Goal: Contribute content: Add original content to the website for others to see

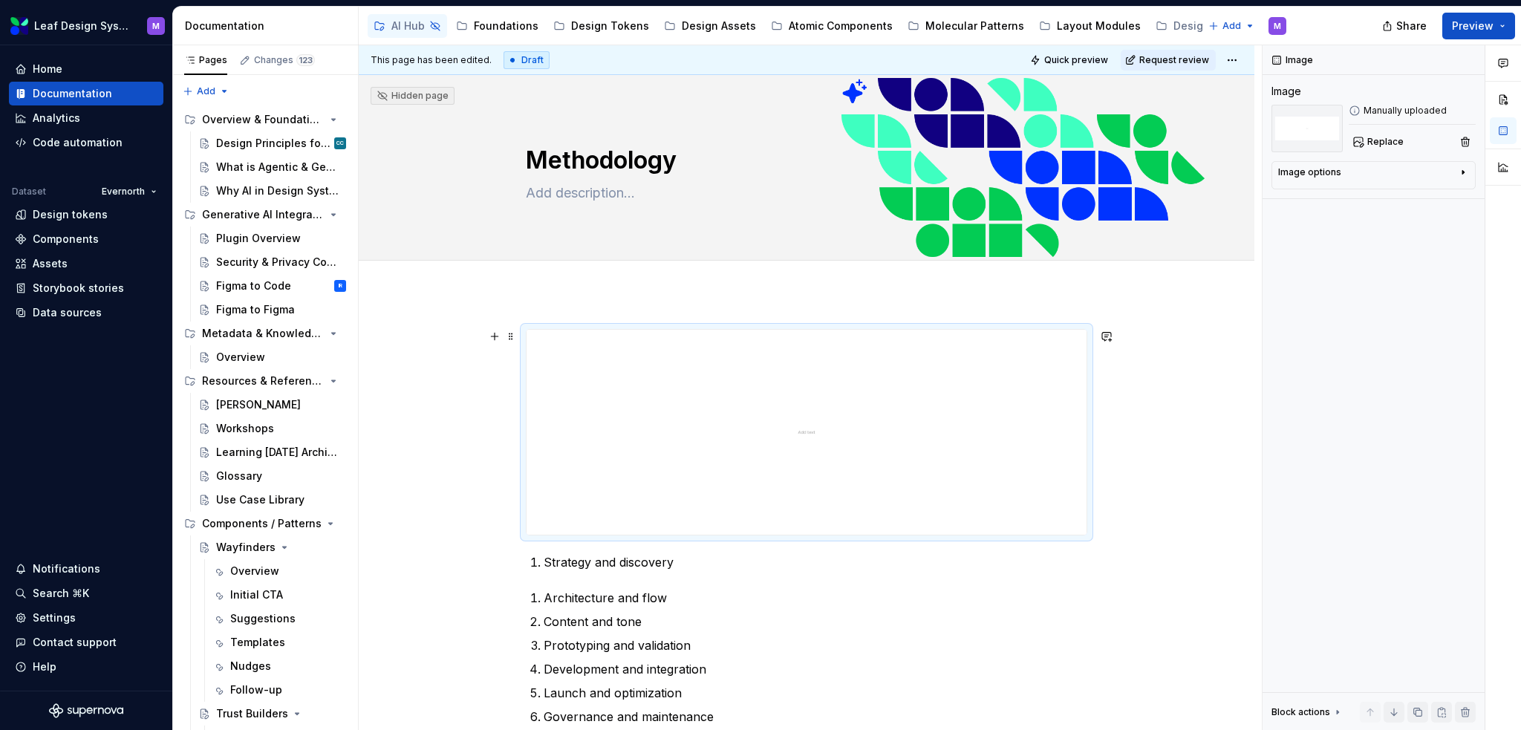
scroll to position [149, 0]
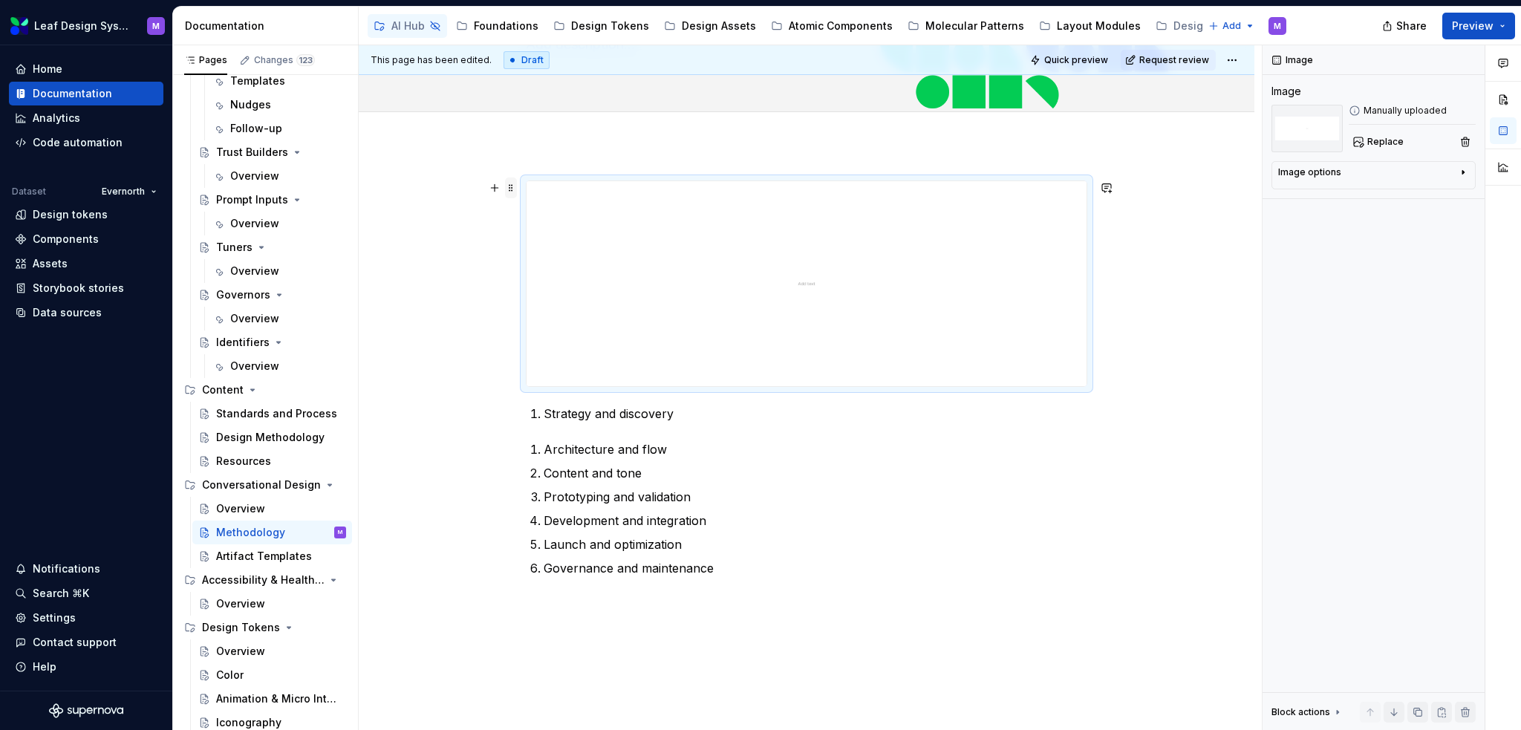
click at [511, 189] on span at bounding box center [511, 188] width 12 height 21
click at [905, 287] on img at bounding box center [807, 283] width 560 height 205
click at [801, 274] on img at bounding box center [807, 283] width 560 height 205
click at [513, 188] on span at bounding box center [511, 188] width 12 height 21
click at [526, 171] on div "Strategy and discovery Architecture and flow Content and tone Prototyping and v…" at bounding box center [807, 479] width 896 height 669
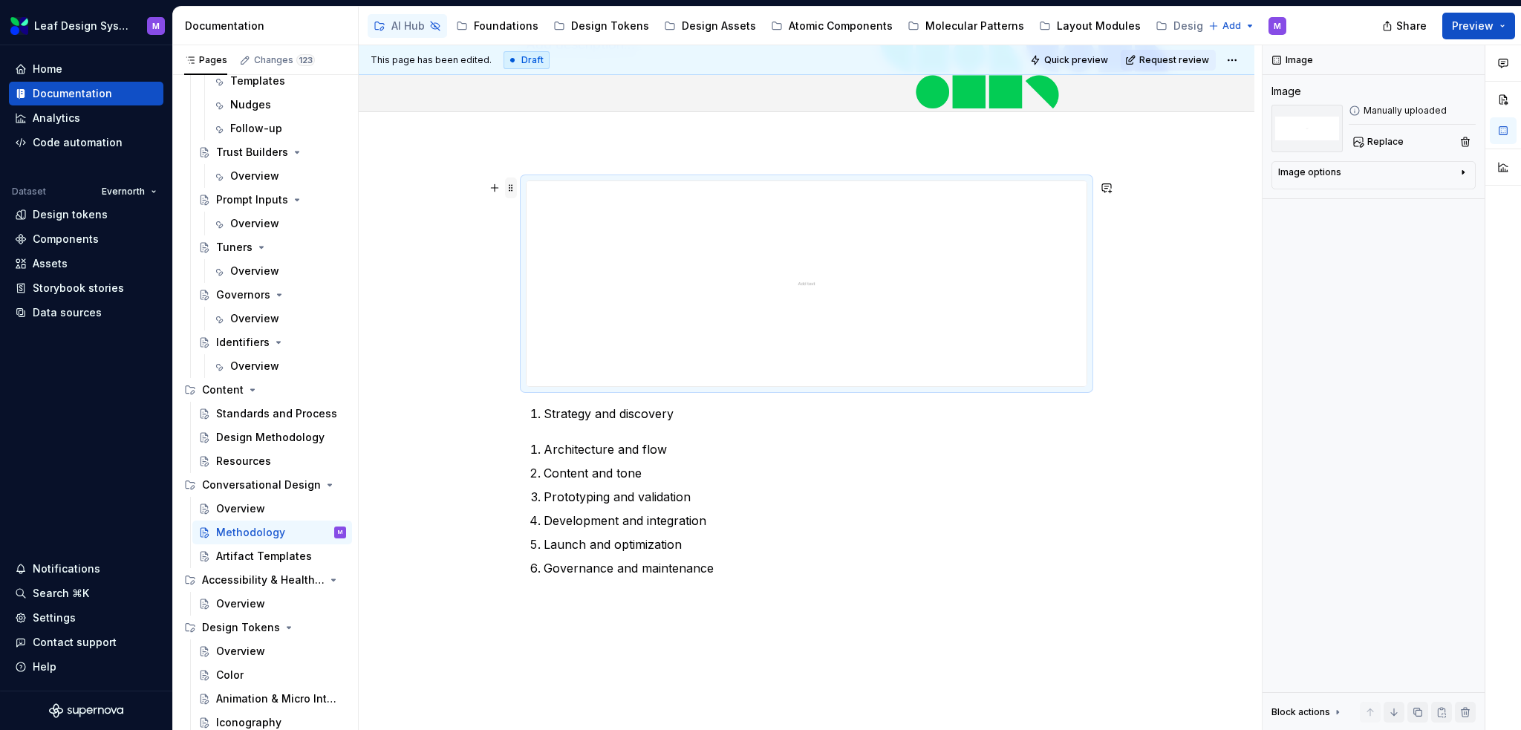
click at [508, 186] on span at bounding box center [511, 188] width 12 height 21
click at [553, 308] on div "Delete" at bounding box center [572, 320] width 126 height 24
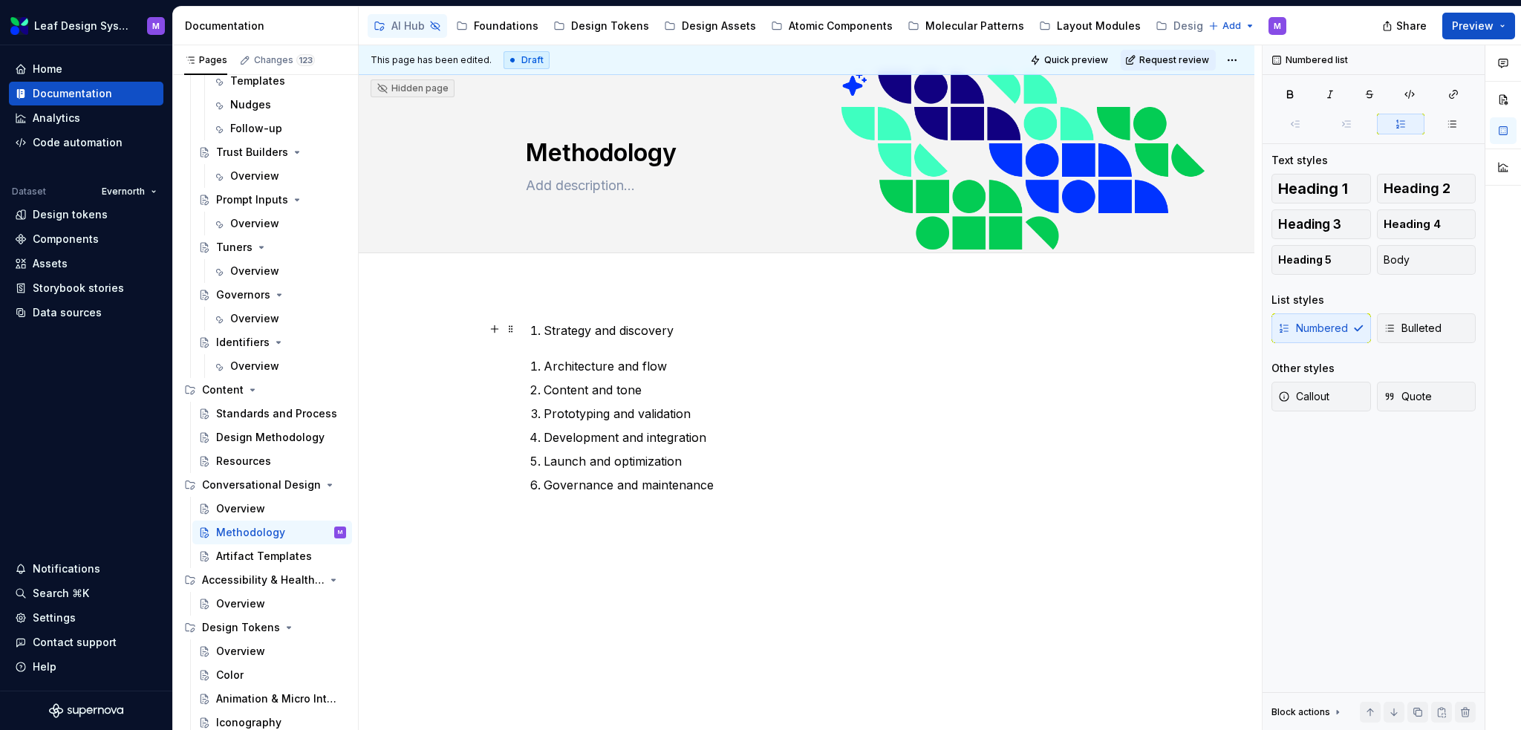
scroll to position [7, 0]
type textarea "*"
click at [542, 300] on div "Strategy and discovery Architecture and flow Content and tone Prototyping and v…" at bounding box center [807, 509] width 896 height 445
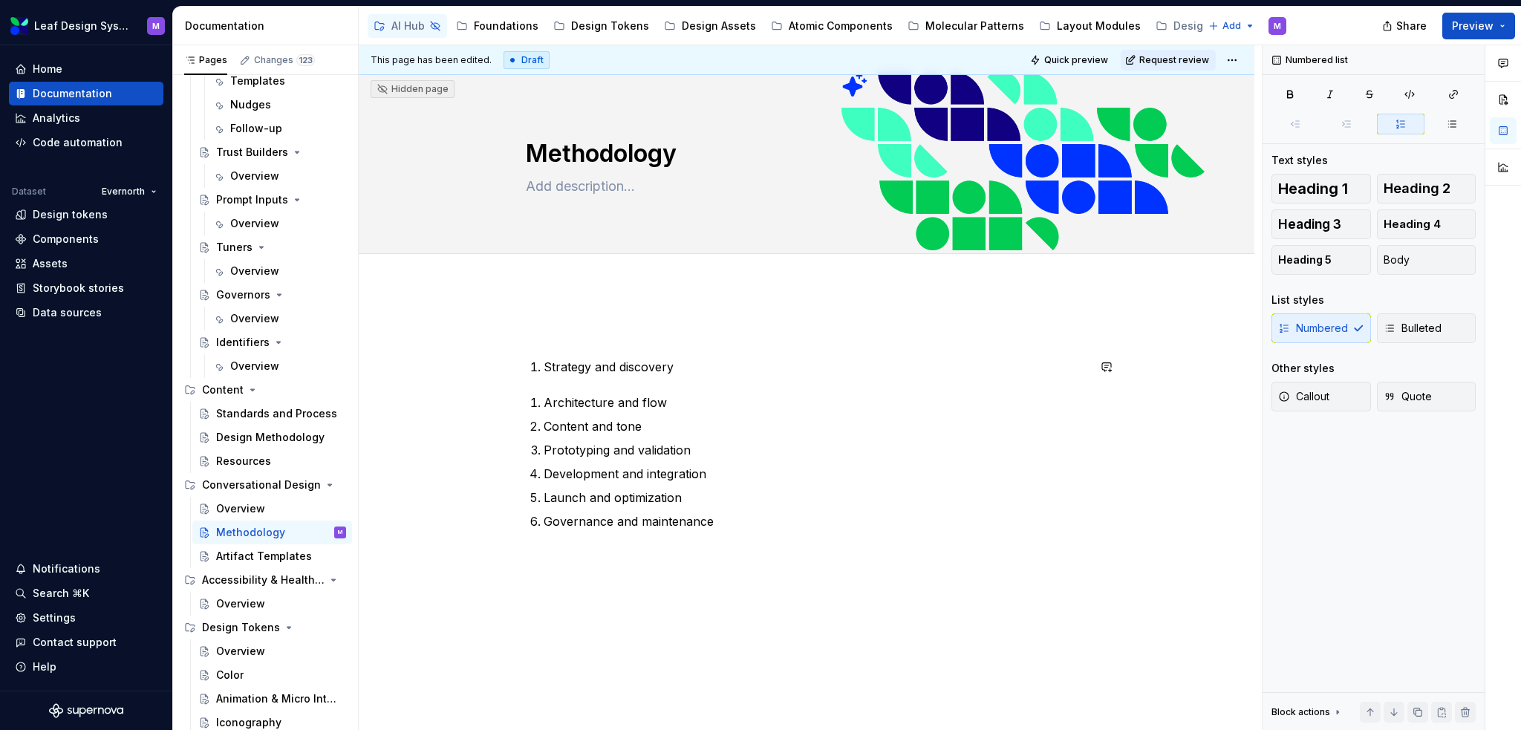
click at [553, 378] on div "Strategy and discovery Architecture and flow Content and tone Prototyping and v…" at bounding box center [807, 426] width 562 height 208
click at [555, 334] on p at bounding box center [807, 331] width 562 height 18
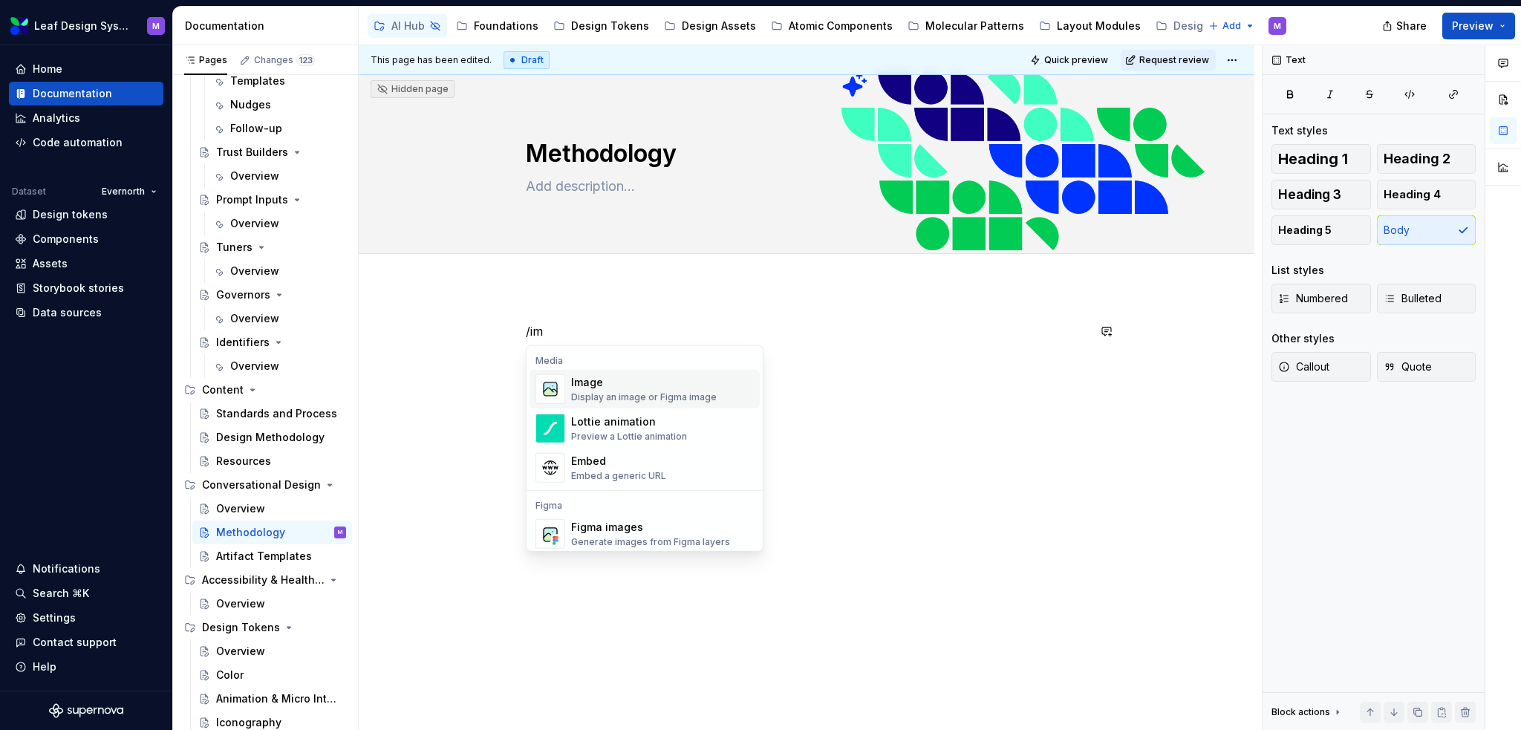
click at [593, 380] on div "Image" at bounding box center [644, 382] width 146 height 15
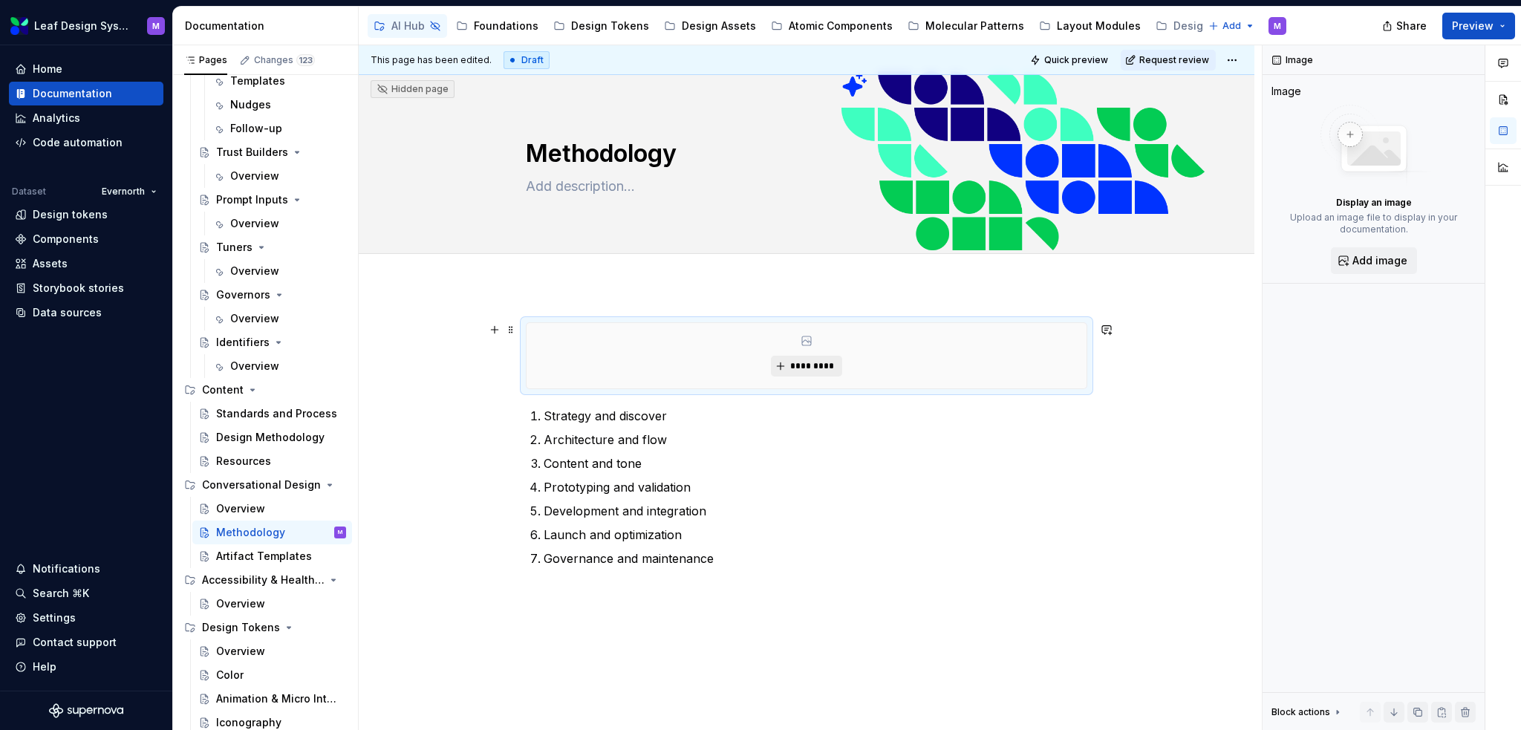
click at [782, 363] on button "*********" at bounding box center [806, 366] width 71 height 21
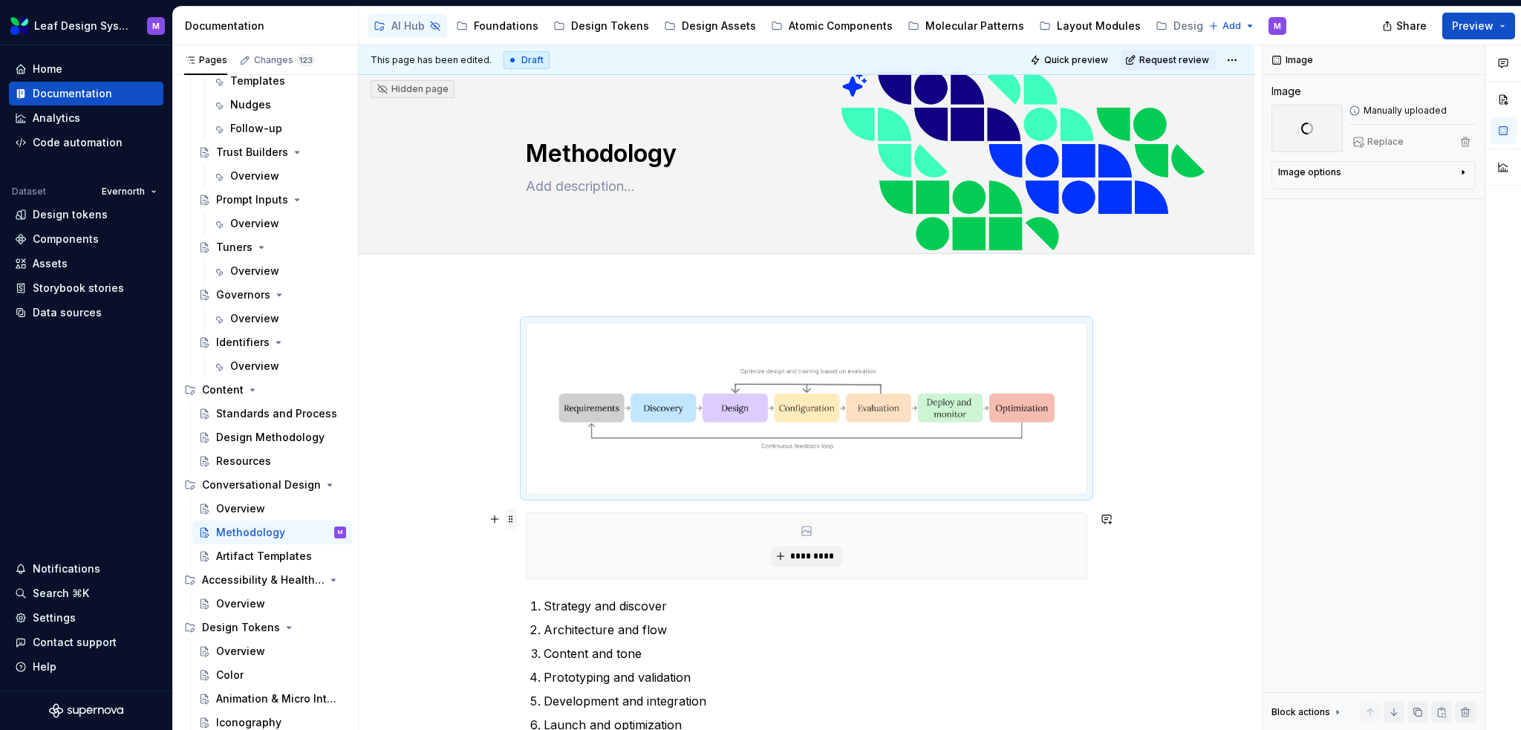
click at [511, 514] on span at bounding box center [511, 519] width 12 height 21
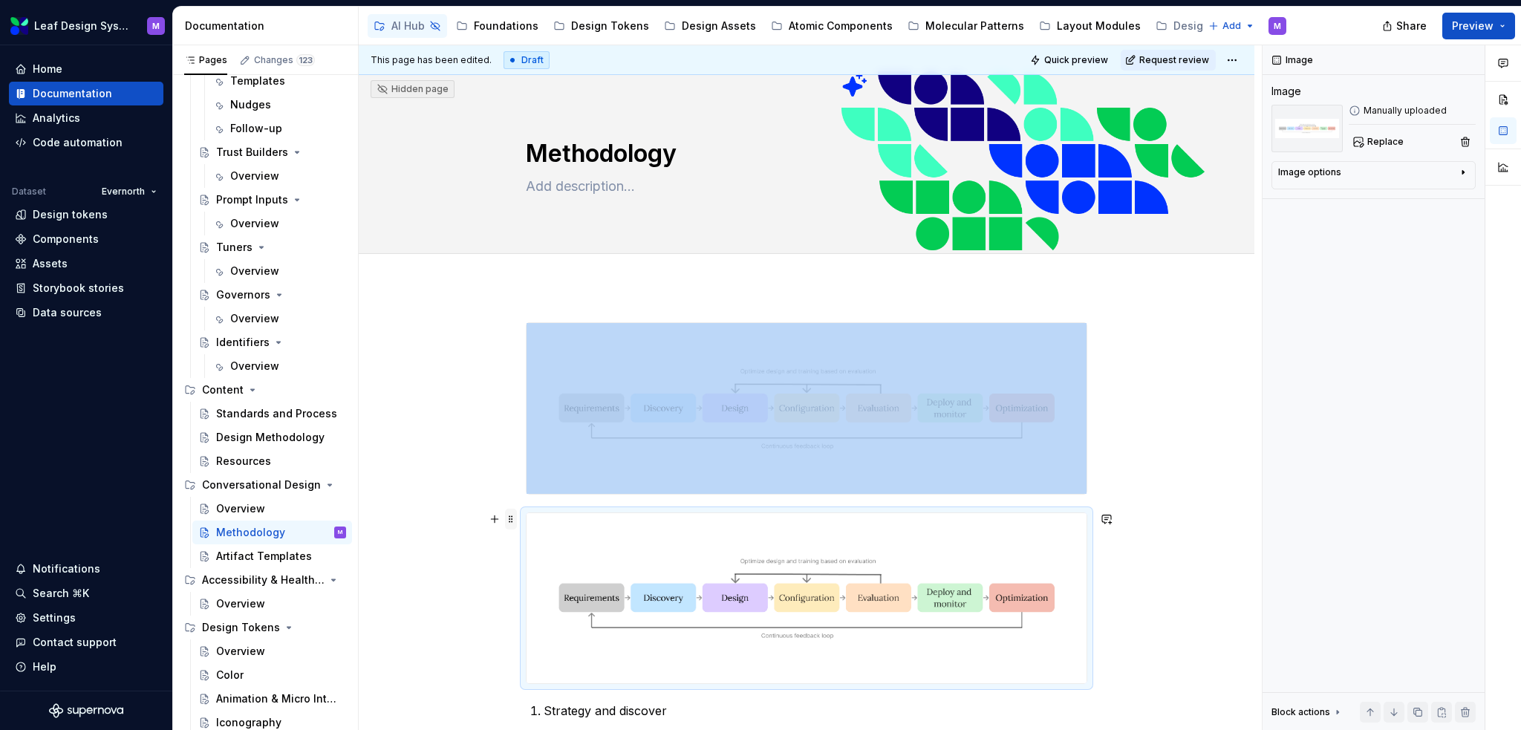
click at [515, 516] on span at bounding box center [511, 519] width 12 height 21
click at [539, 647] on div "Delete" at bounding box center [581, 650] width 97 height 15
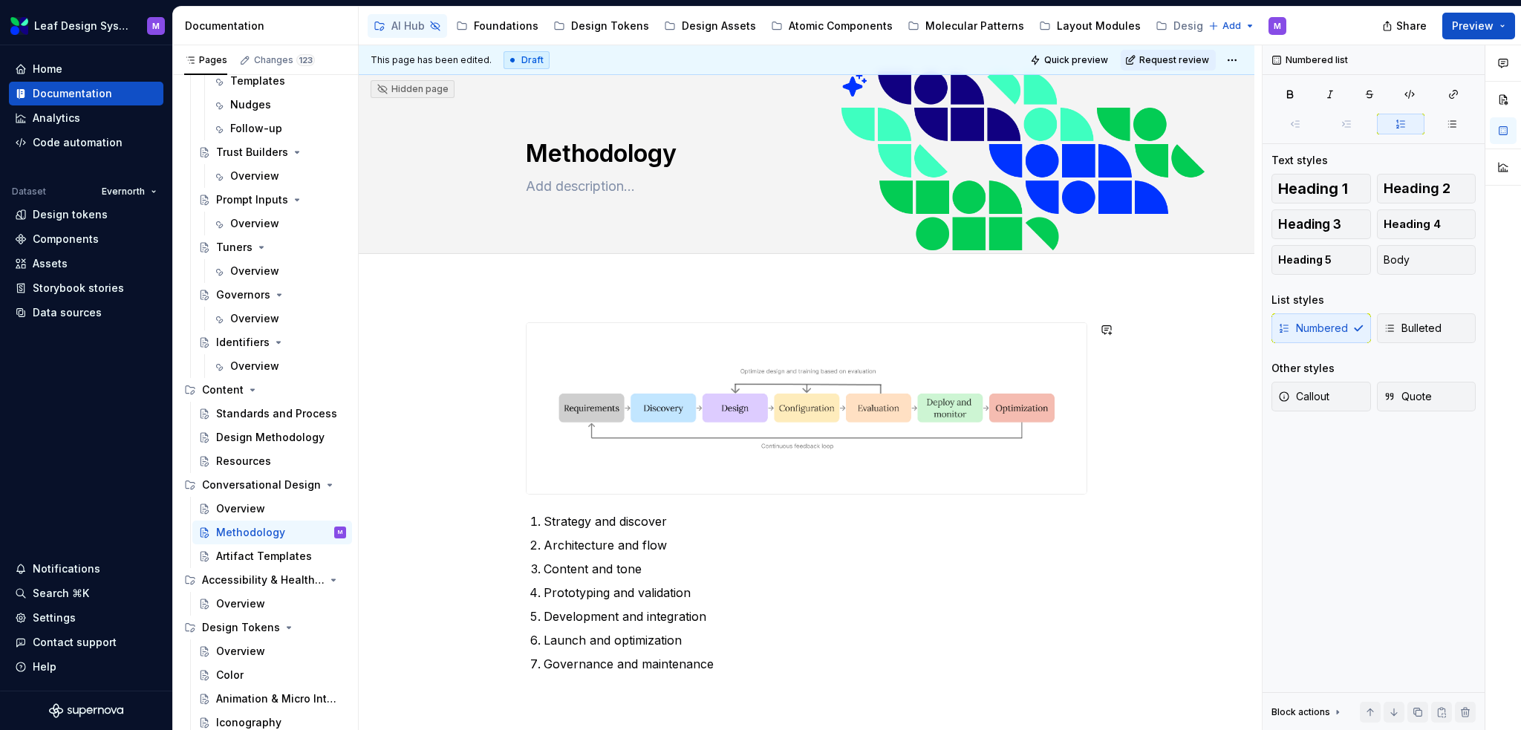
click at [547, 308] on div "Strategy and discover Architecture and flow Content and tone Prototyping and va…" at bounding box center [807, 598] width 896 height 623
click at [726, 516] on p "Strategy and discover" at bounding box center [816, 522] width 544 height 18
click at [676, 299] on div "Strategy and discovery Architecture and flow Content and tone Prototyping and v…" at bounding box center [807, 598] width 896 height 623
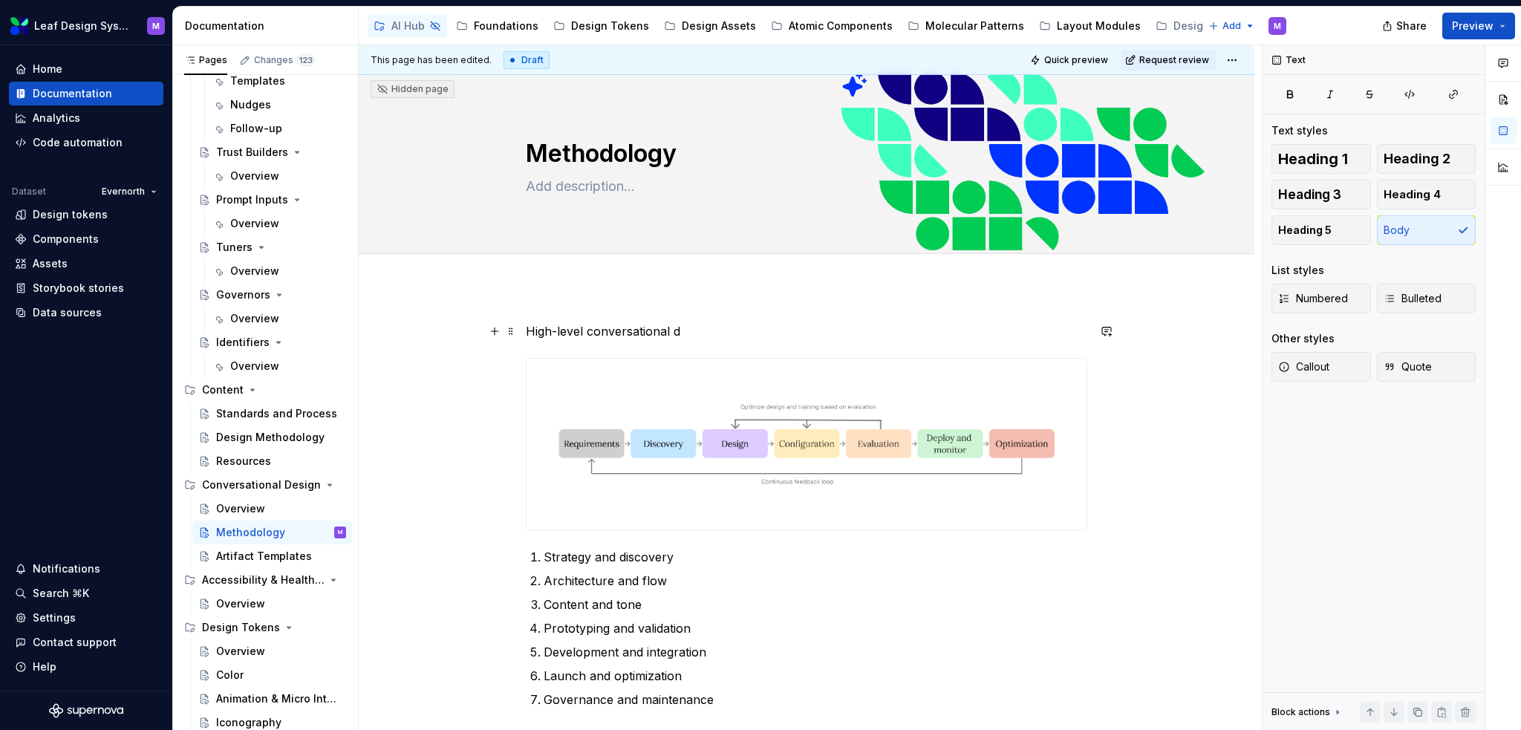
drag, startPoint x: 639, startPoint y: 337, endPoint x: 653, endPoint y: 332, distance: 15.0
click at [639, 337] on p "High-level conversational d" at bounding box center [807, 331] width 562 height 18
click at [686, 329] on p "High-level conversational d" at bounding box center [807, 331] width 562 height 18
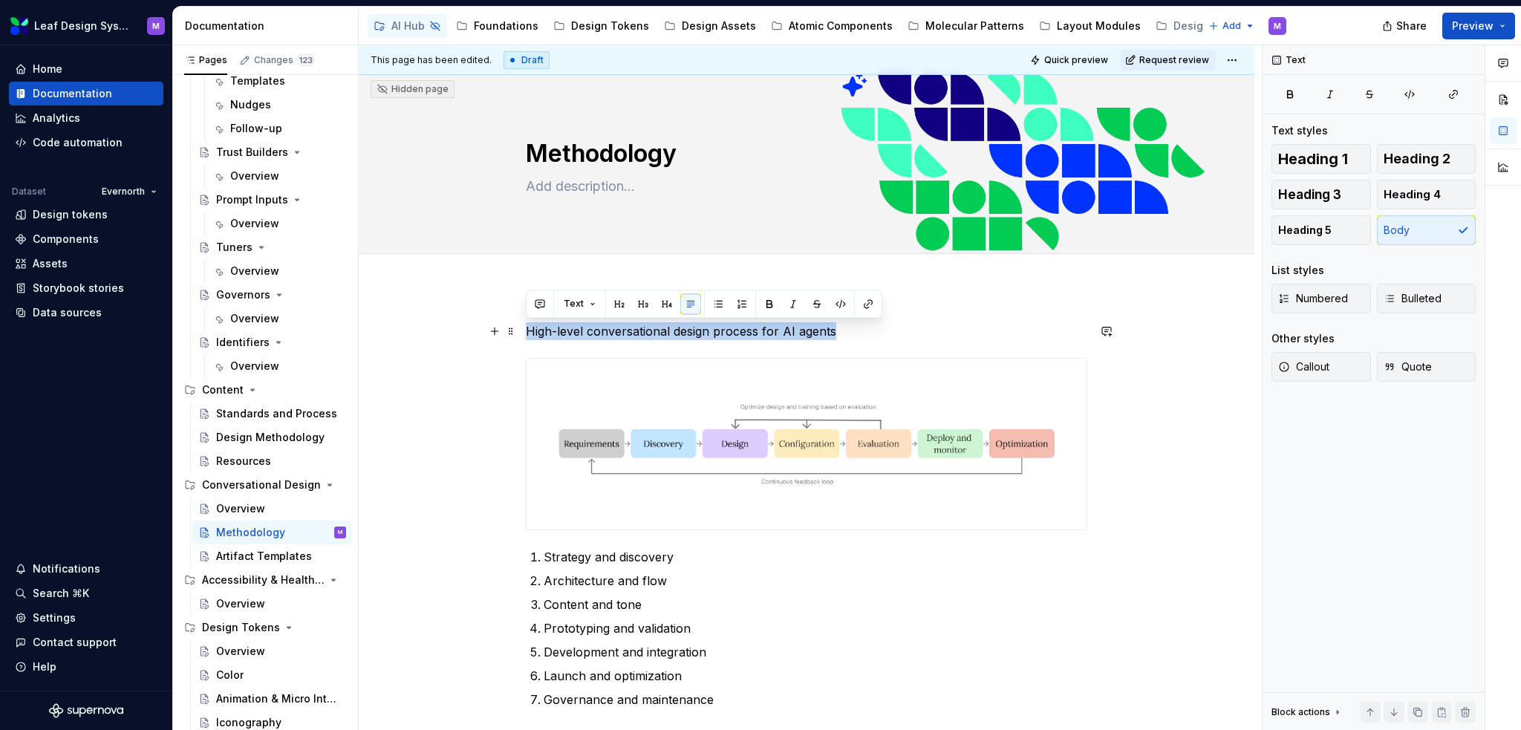
drag, startPoint x: 836, startPoint y: 326, endPoint x: 524, endPoint y: 332, distance: 311.3
click at [524, 332] on div "High-level conversational design process for AI agents Strategy and discovery A…" at bounding box center [807, 616] width 896 height 659
click at [624, 307] on button "button" at bounding box center [619, 303] width 21 height 21
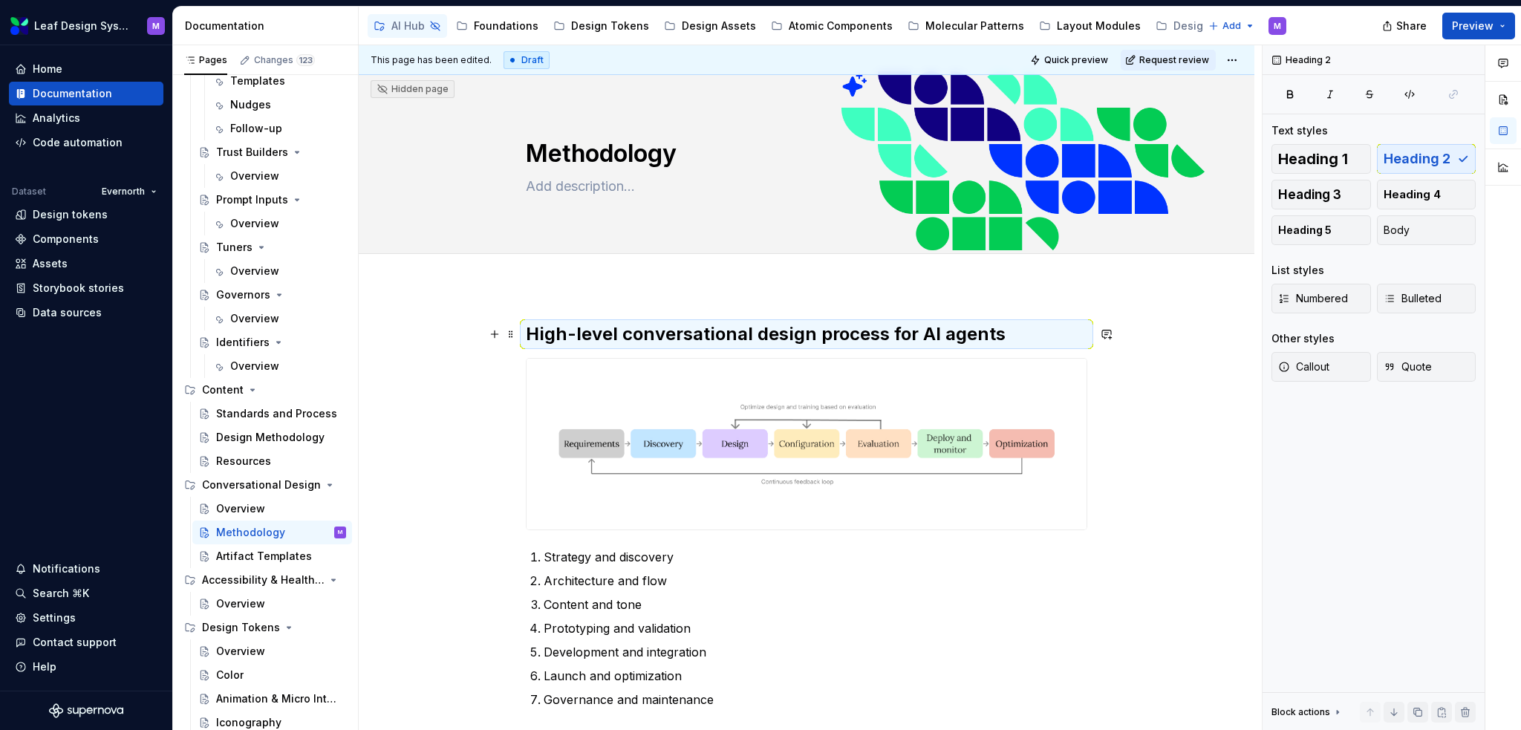
click at [770, 324] on h2 "High-level conversational design process for AI agents" at bounding box center [807, 334] width 562 height 24
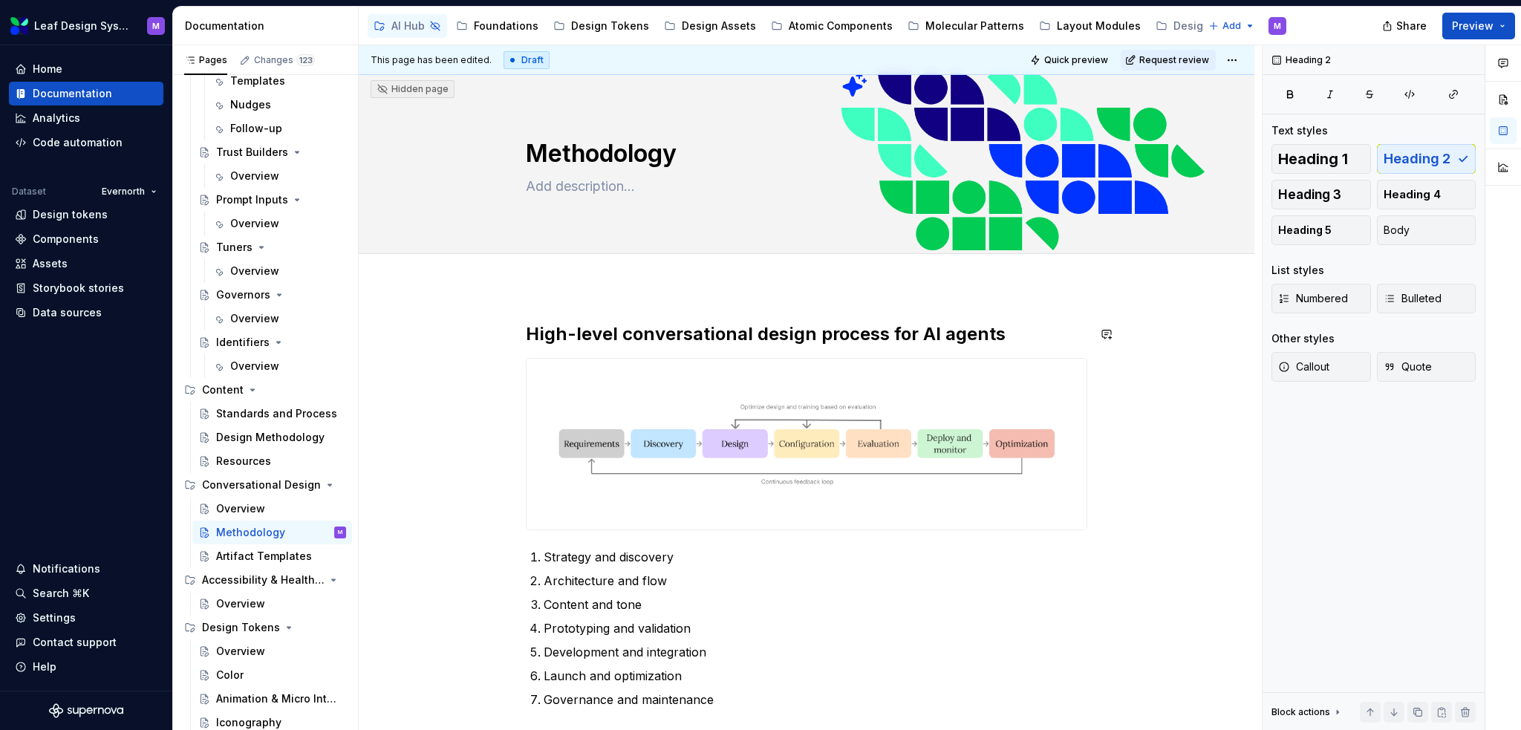
click at [898, 348] on div "High-level conversational design process for AI agents Strategy and discovery A…" at bounding box center [807, 515] width 562 height 386
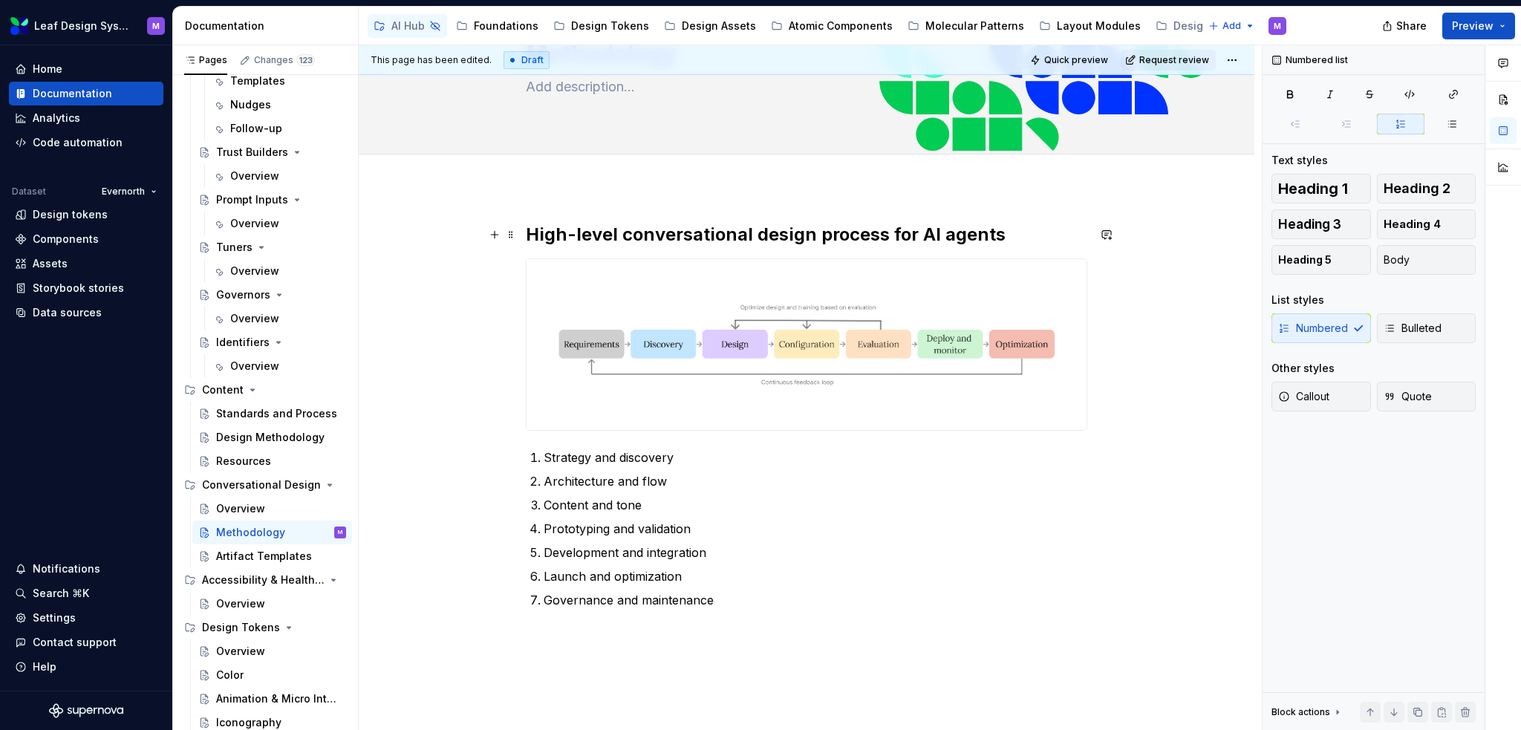
scroll to position [81, 0]
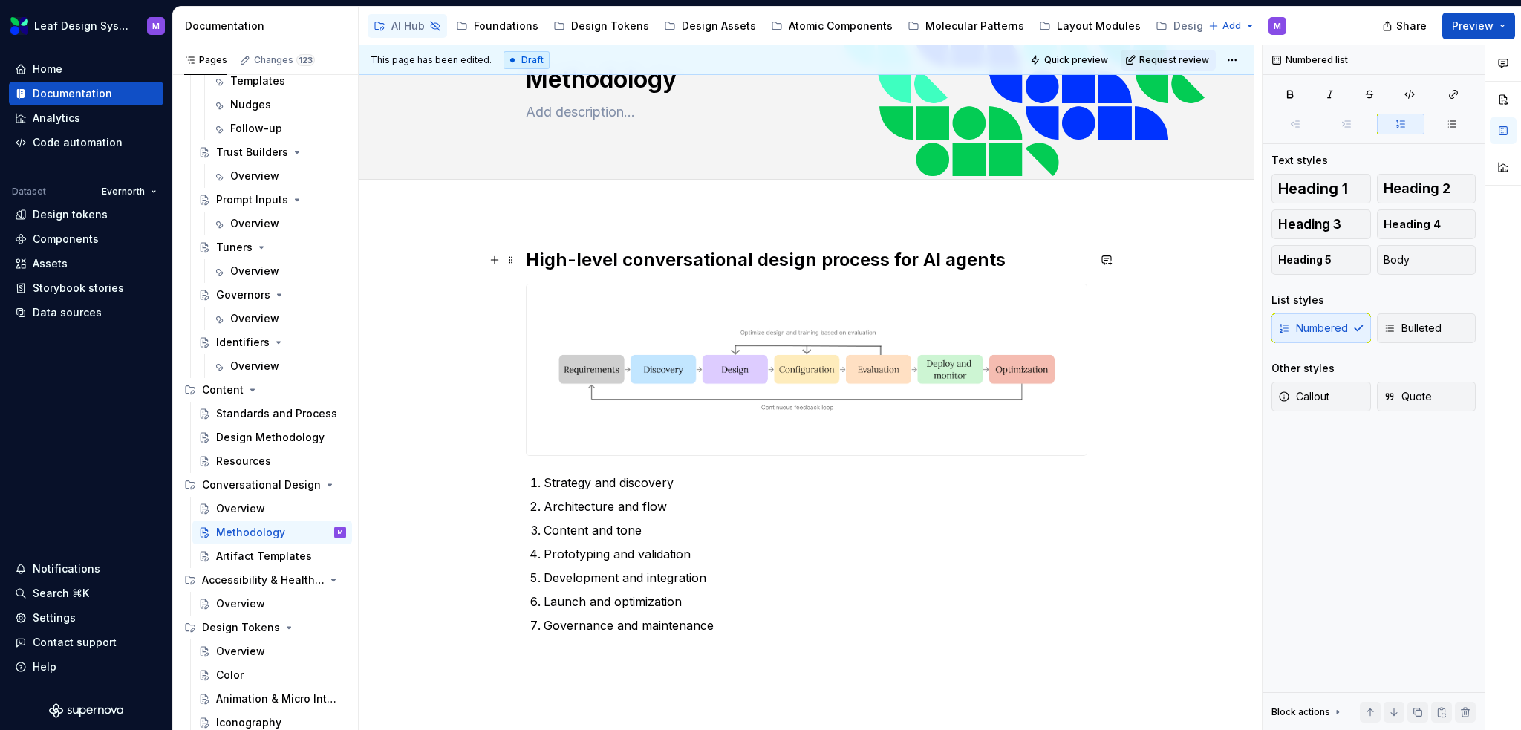
click at [1023, 258] on h2 "High-level conversational design process for AI agents" at bounding box center [807, 260] width 562 height 24
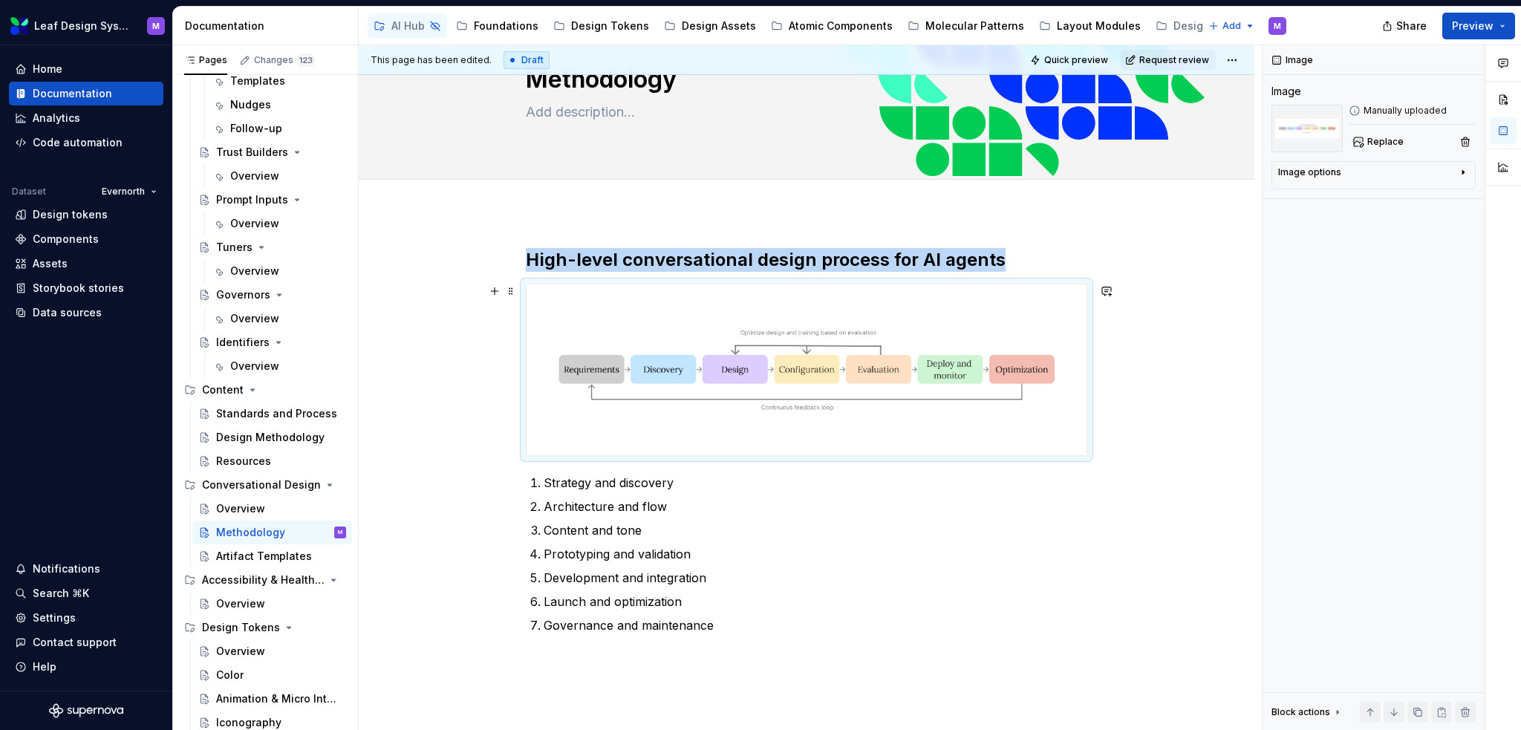
click at [924, 353] on img at bounding box center [807, 369] width 560 height 171
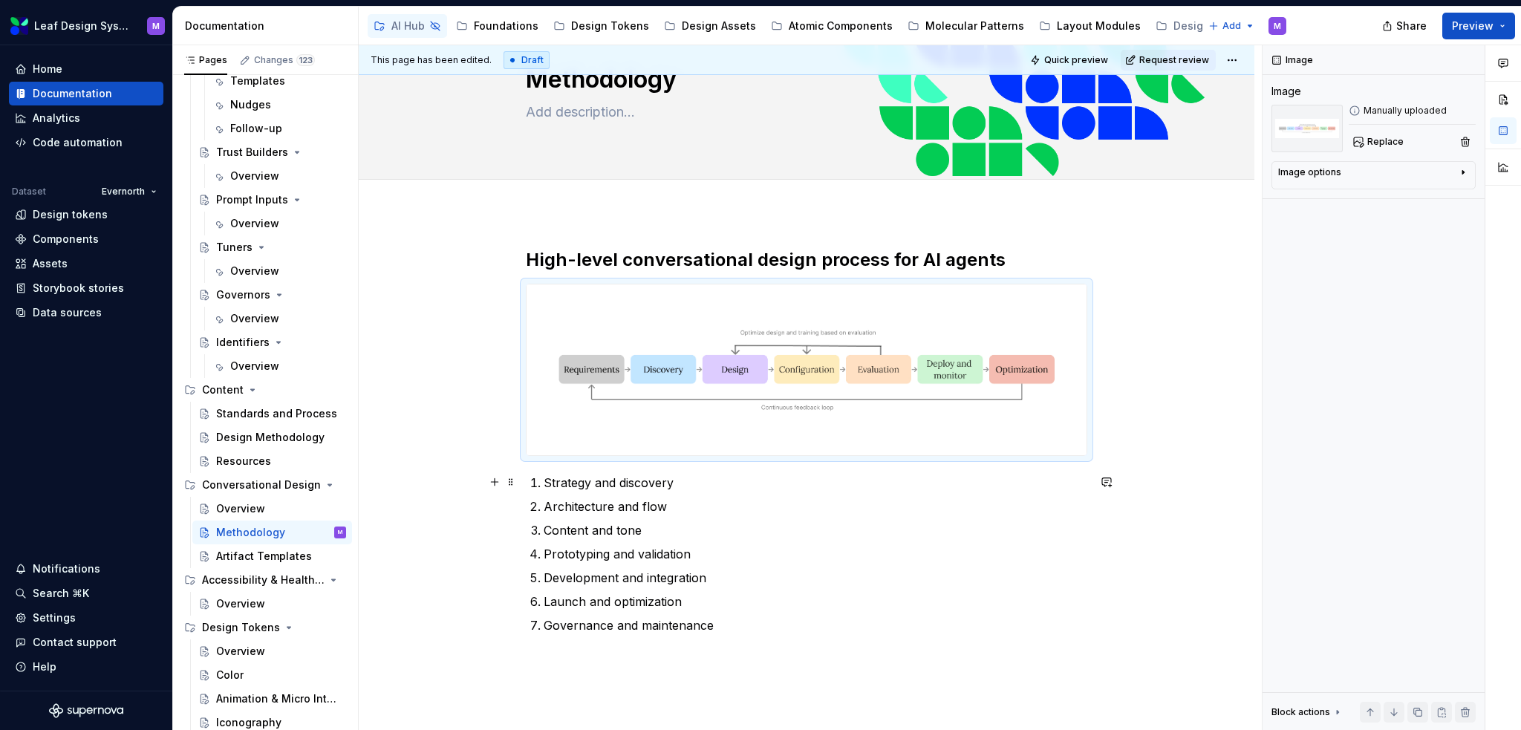
scroll to position [7, 0]
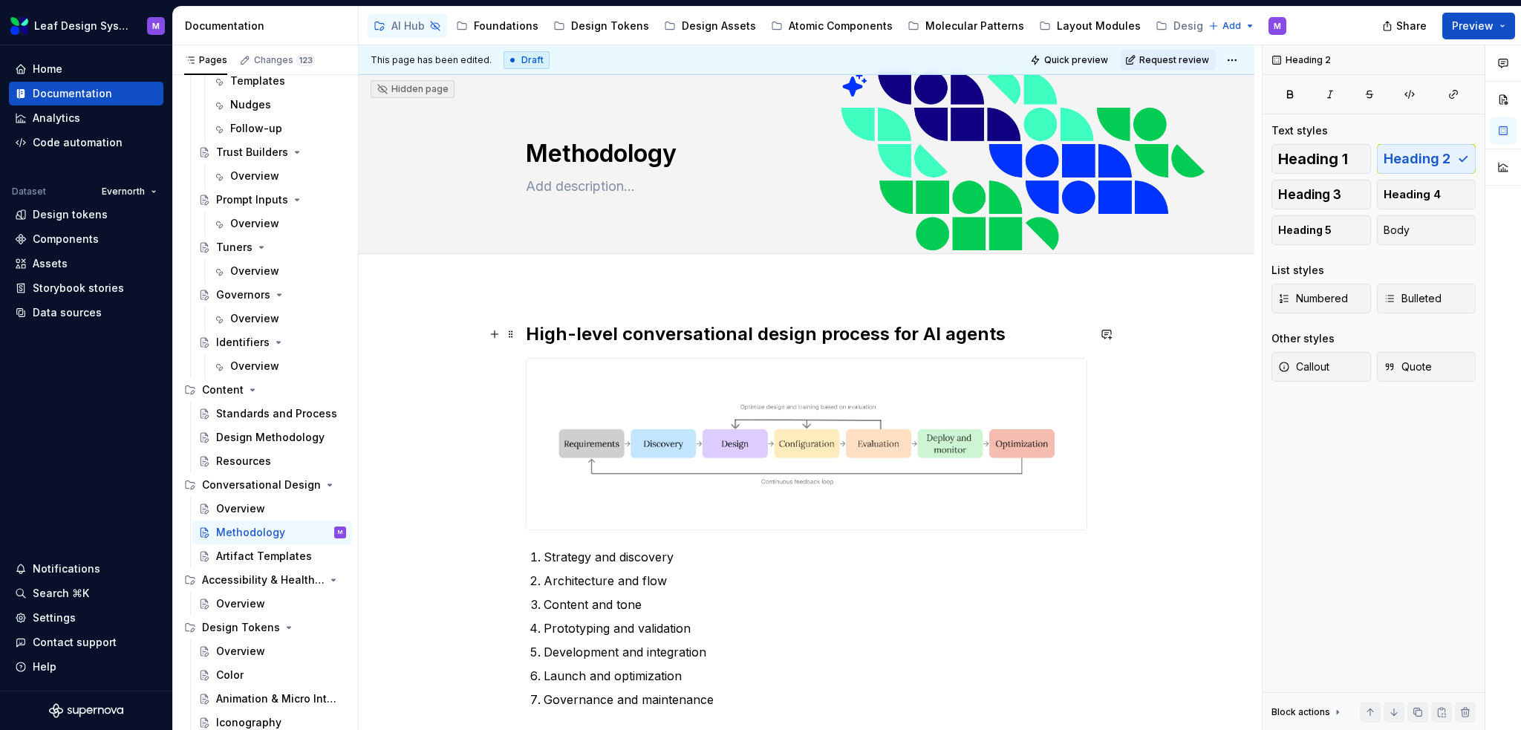
click at [527, 332] on h2 "High-level conversational design process for AI agents" at bounding box center [807, 334] width 562 height 24
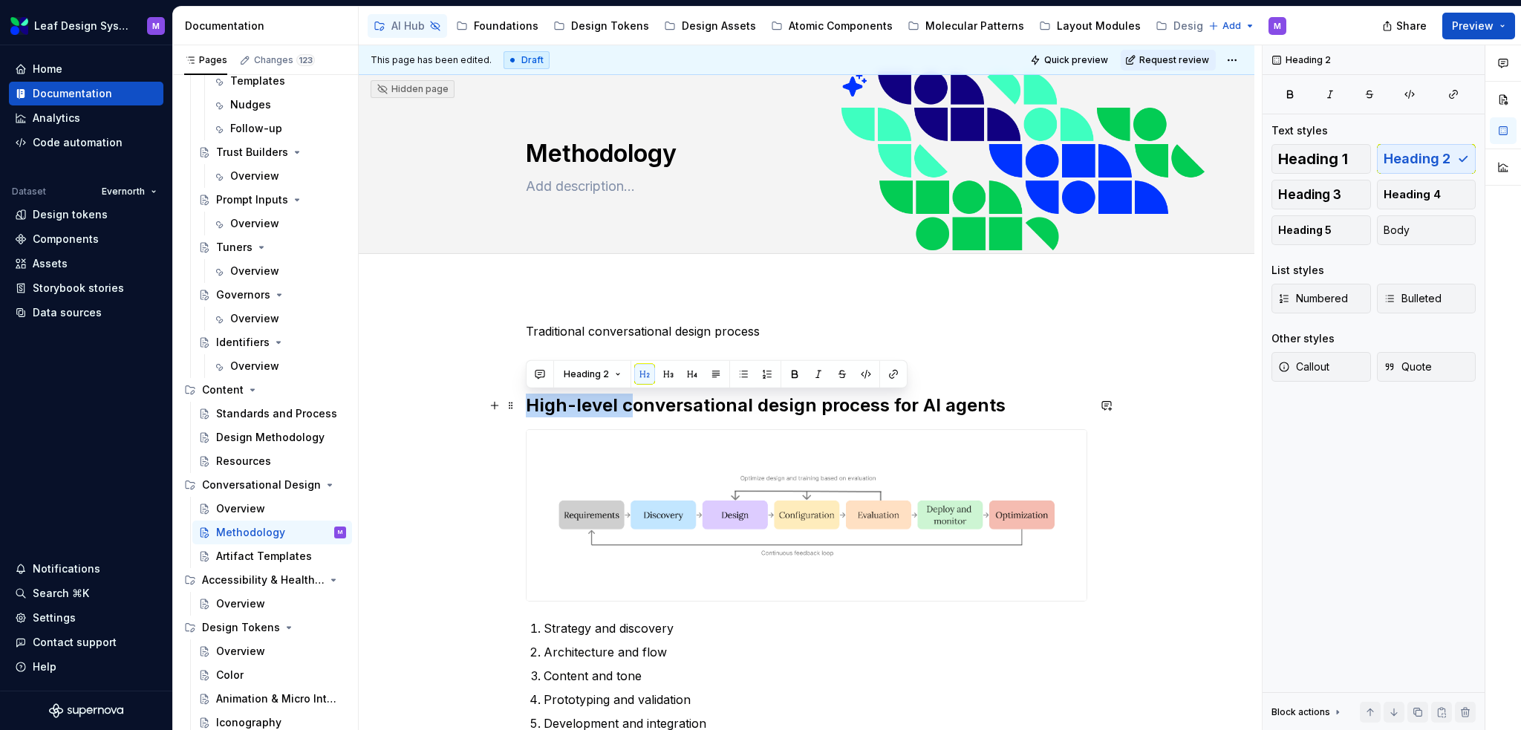
drag, startPoint x: 627, startPoint y: 405, endPoint x: 519, endPoint y: 403, distance: 107.7
click at [519, 403] on div "Traditional conversational design process High-level conversational design proc…" at bounding box center [807, 652] width 896 height 730
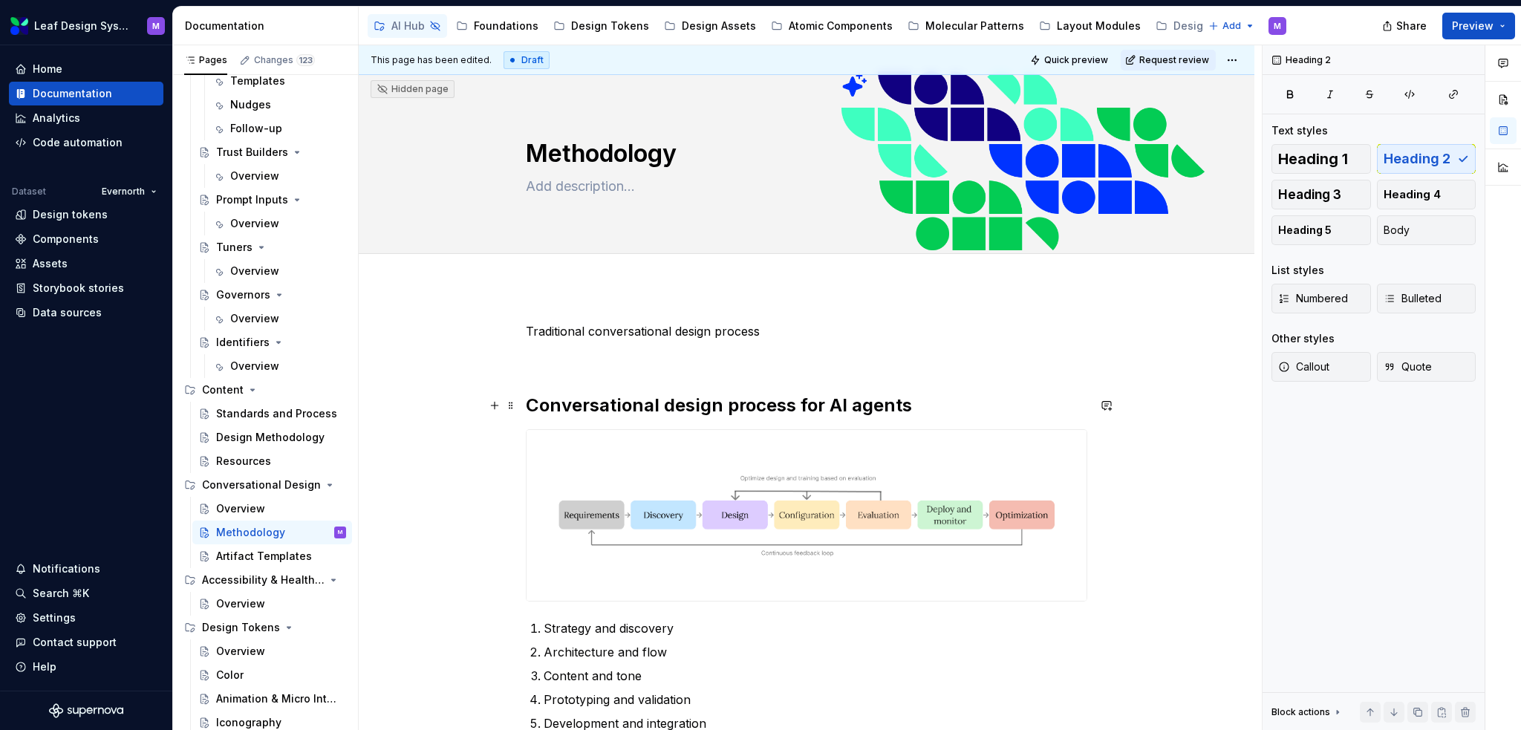
click at [777, 406] on h2 "Conversational design process for AI agents" at bounding box center [807, 406] width 562 height 24
click at [890, 411] on h2 "Conversational design process for AI agents" at bounding box center [807, 406] width 562 height 24
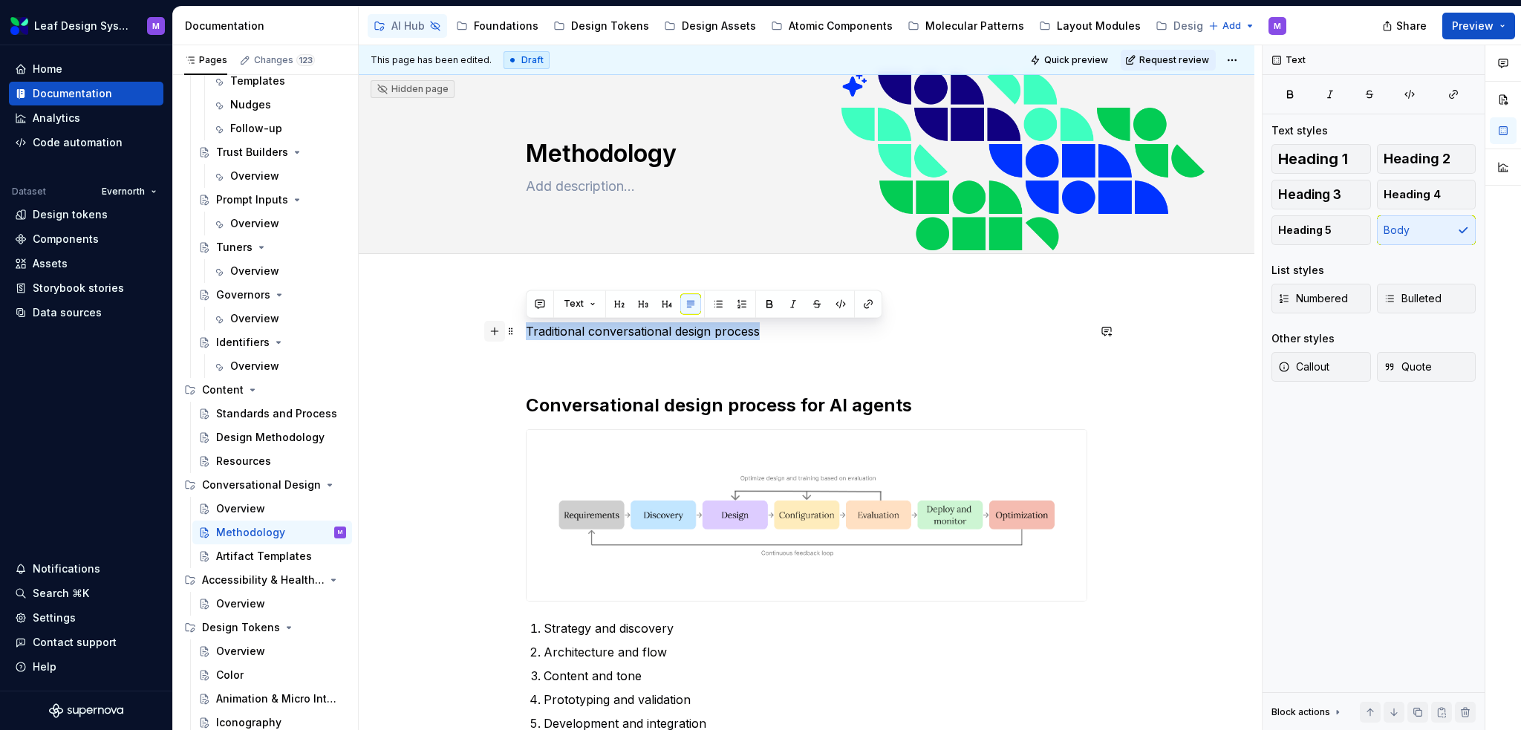
drag, startPoint x: 773, startPoint y: 331, endPoint x: 489, endPoint y: 330, distance: 283.8
click at [526, 330] on div "Traditional conversational design process Conversational design process for AI …" at bounding box center [807, 559] width 562 height 475
click at [627, 303] on button "button" at bounding box center [619, 303] width 21 height 21
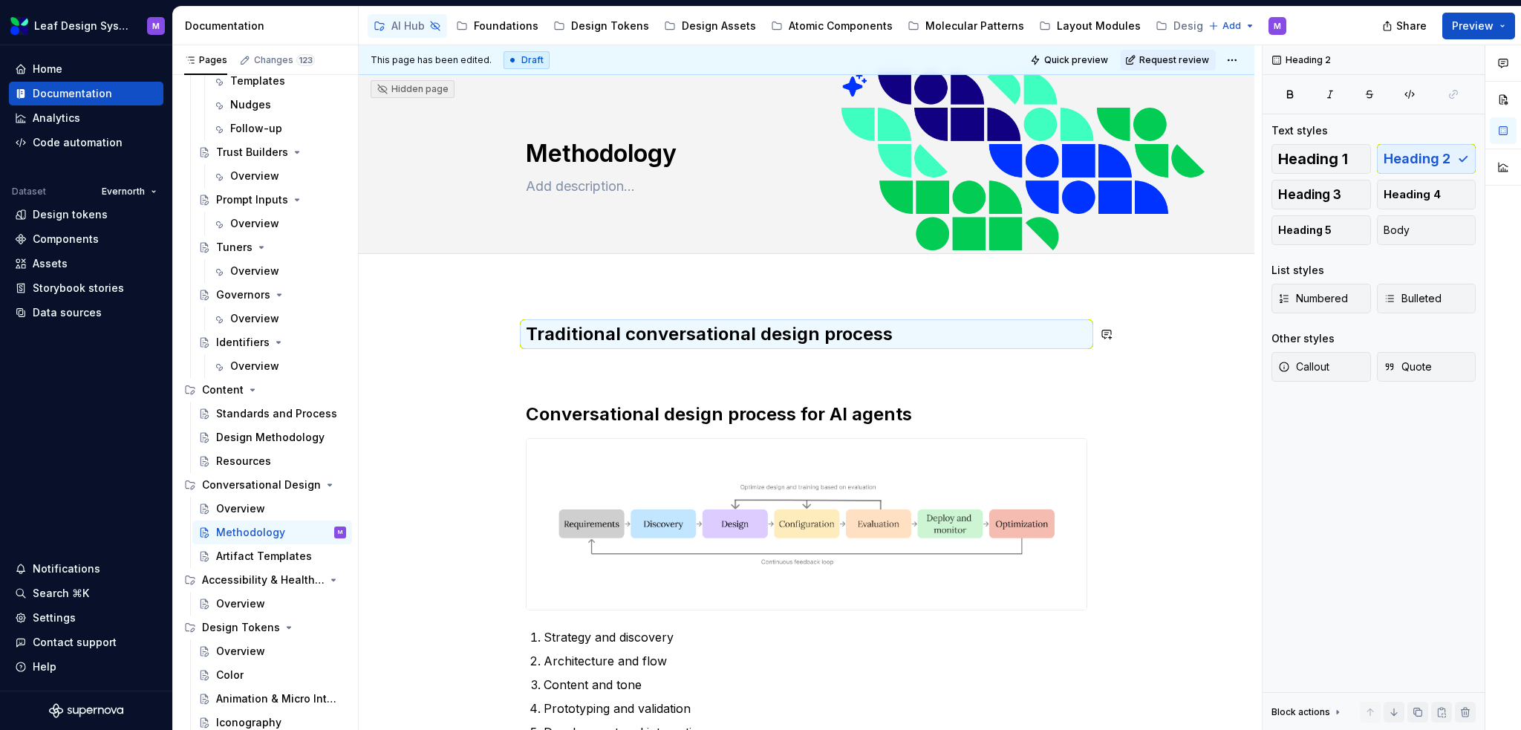
click at [721, 358] on p at bounding box center [807, 367] width 562 height 18
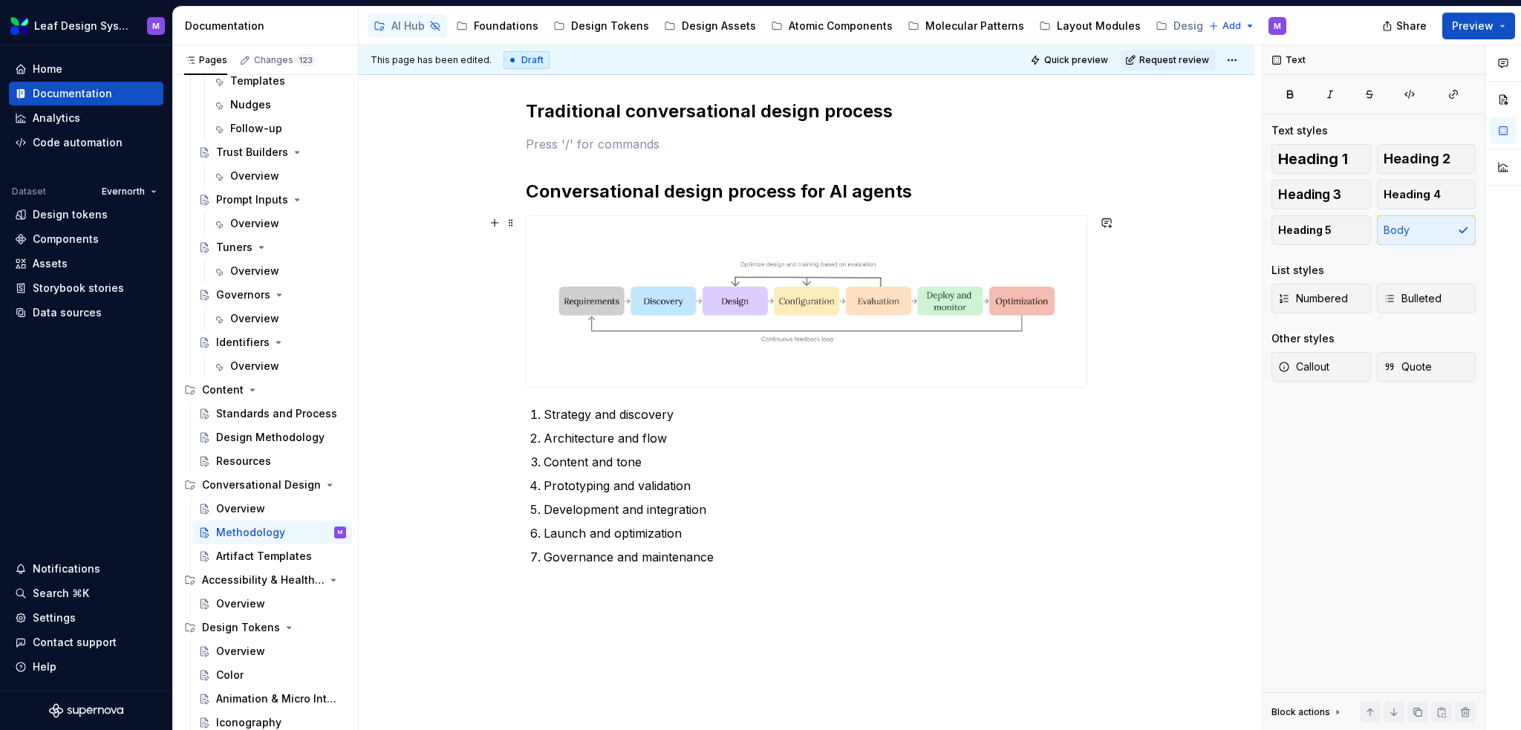
scroll to position [155, 0]
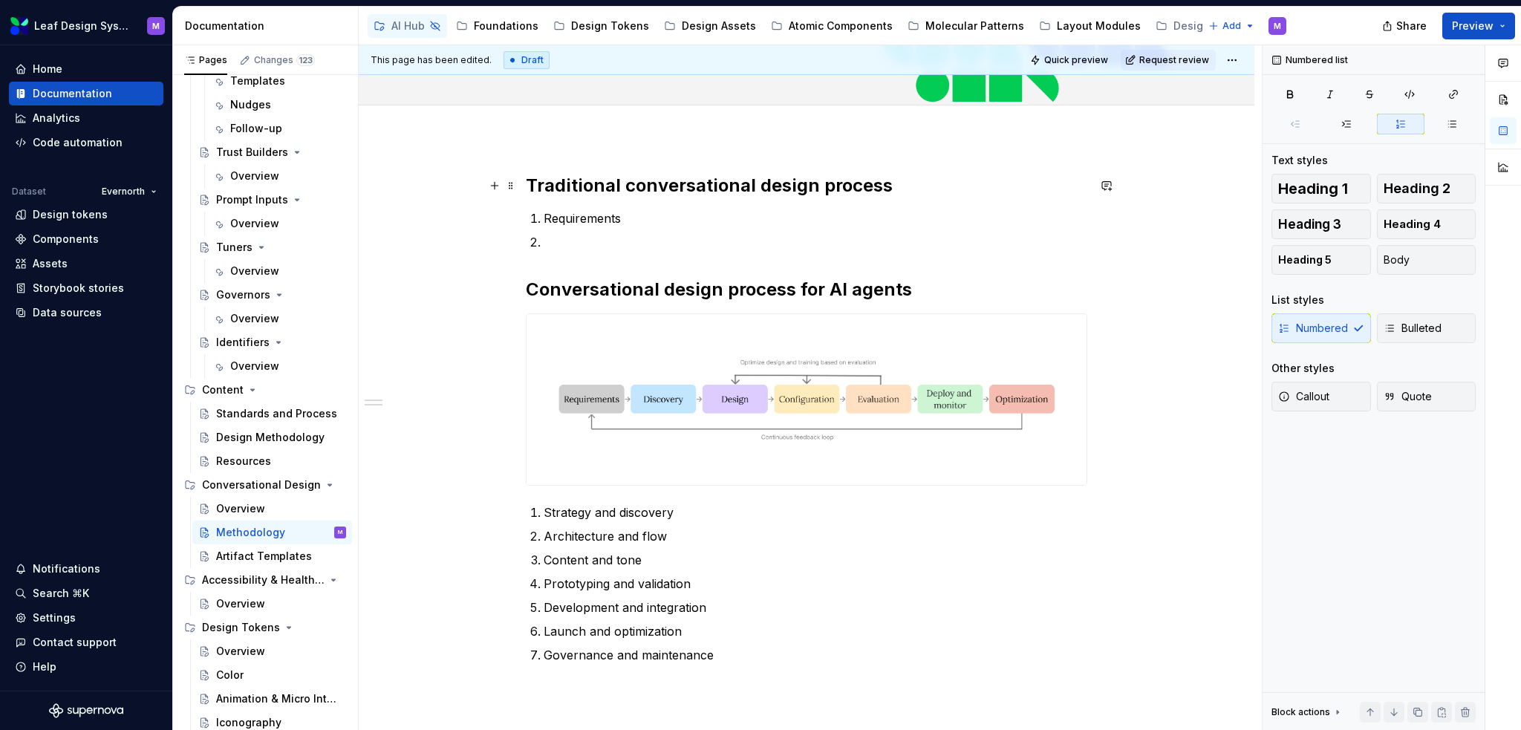
click at [955, 192] on h2 "Traditional conversational design process" at bounding box center [807, 186] width 562 height 24
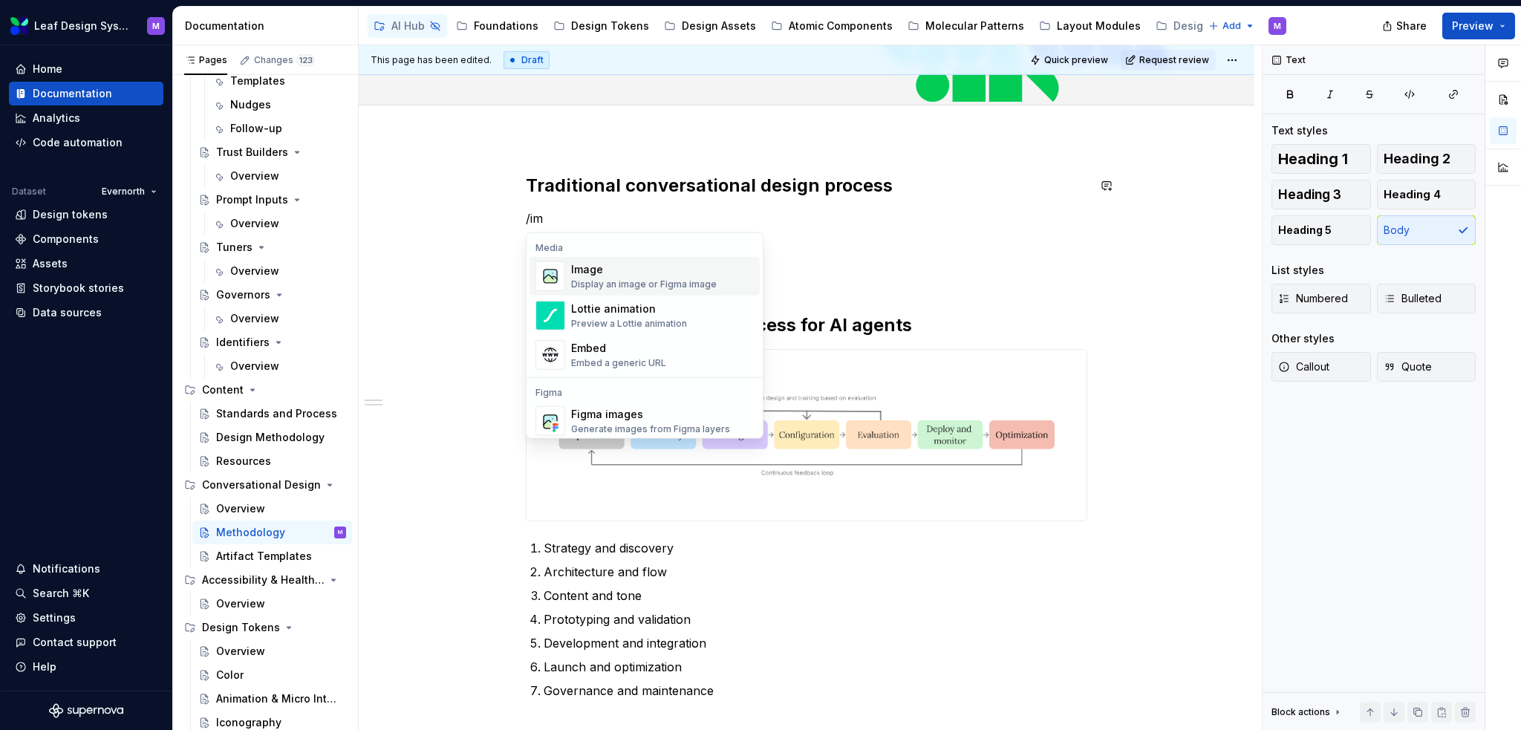
click at [621, 274] on div "Image" at bounding box center [644, 269] width 146 height 15
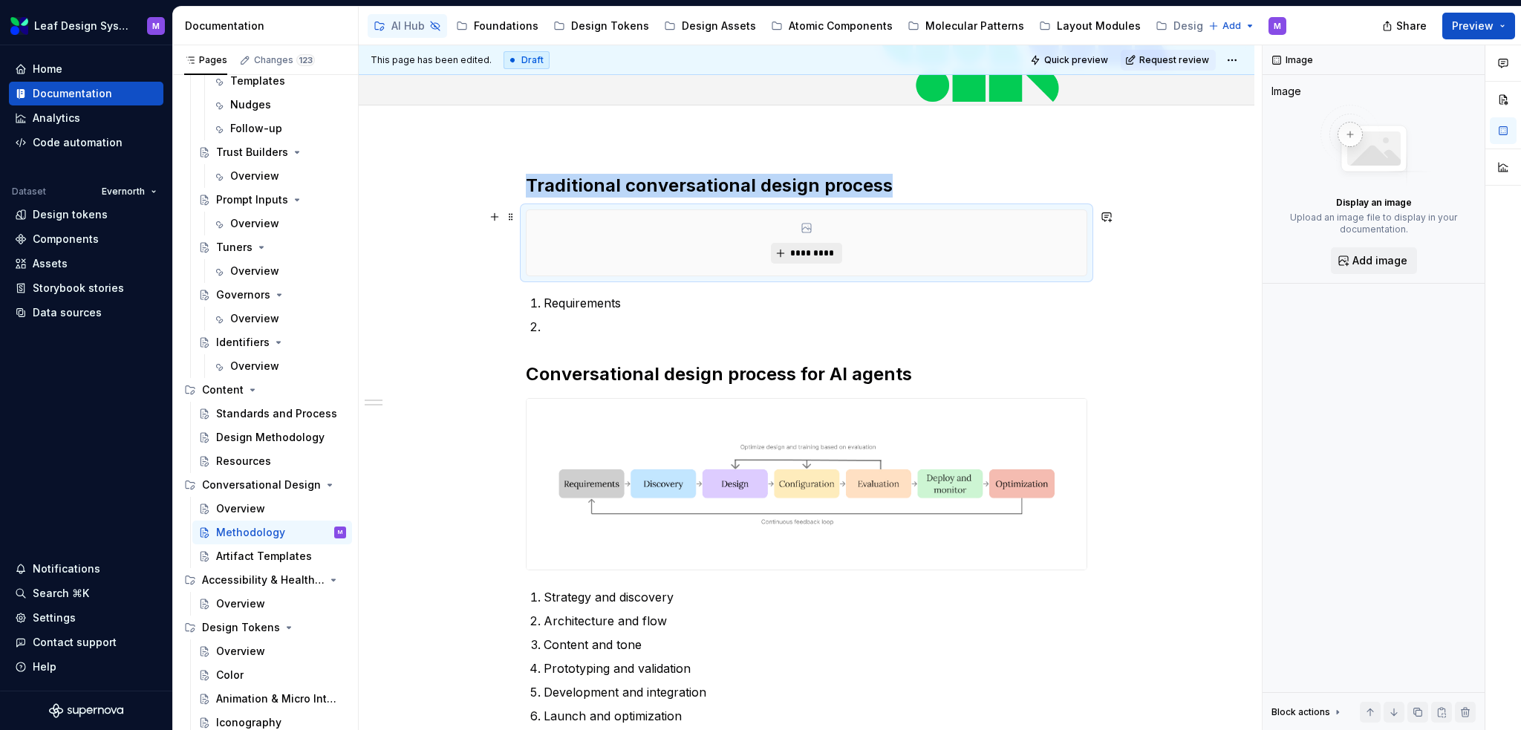
click at [804, 250] on span "*********" at bounding box center [812, 253] width 45 height 12
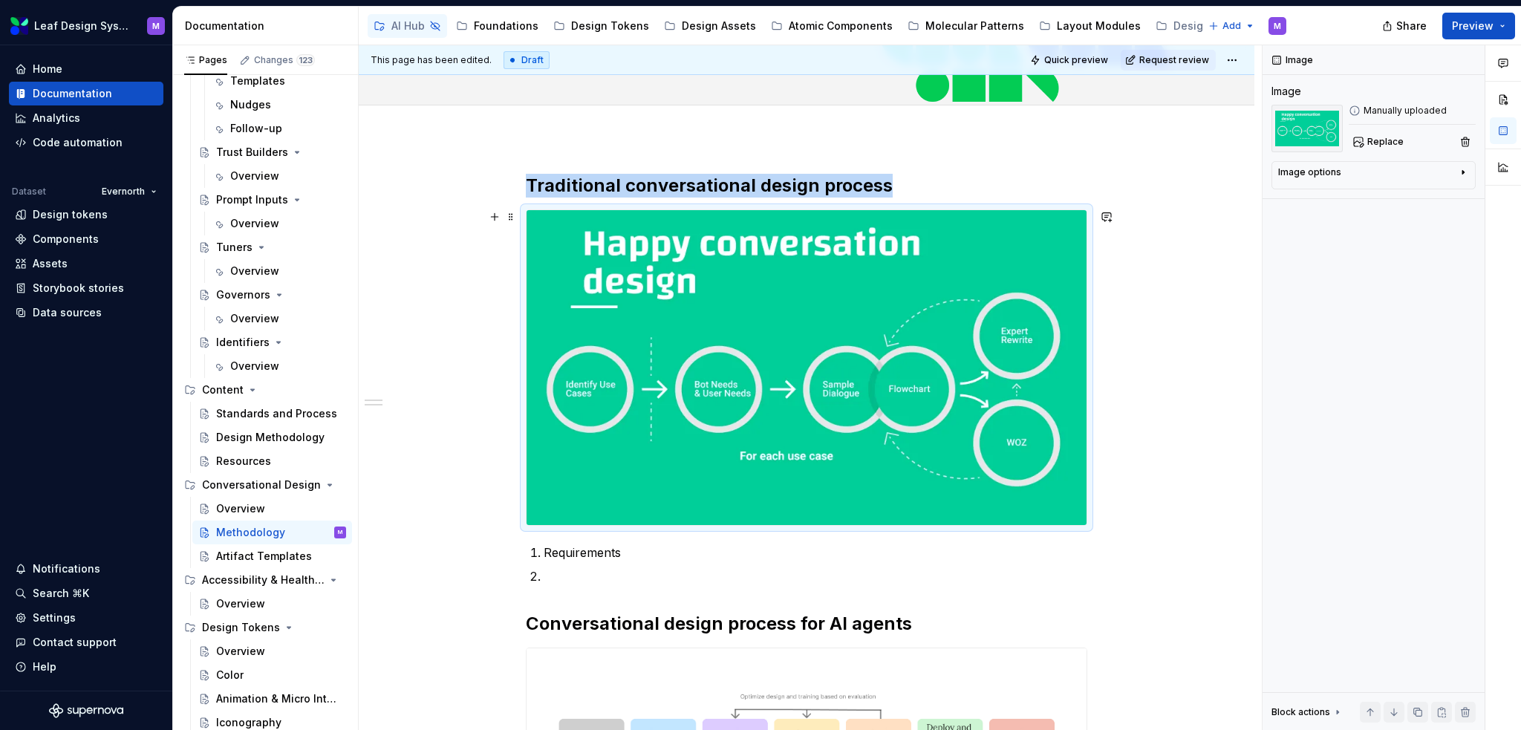
click at [957, 525] on div at bounding box center [807, 367] width 562 height 316
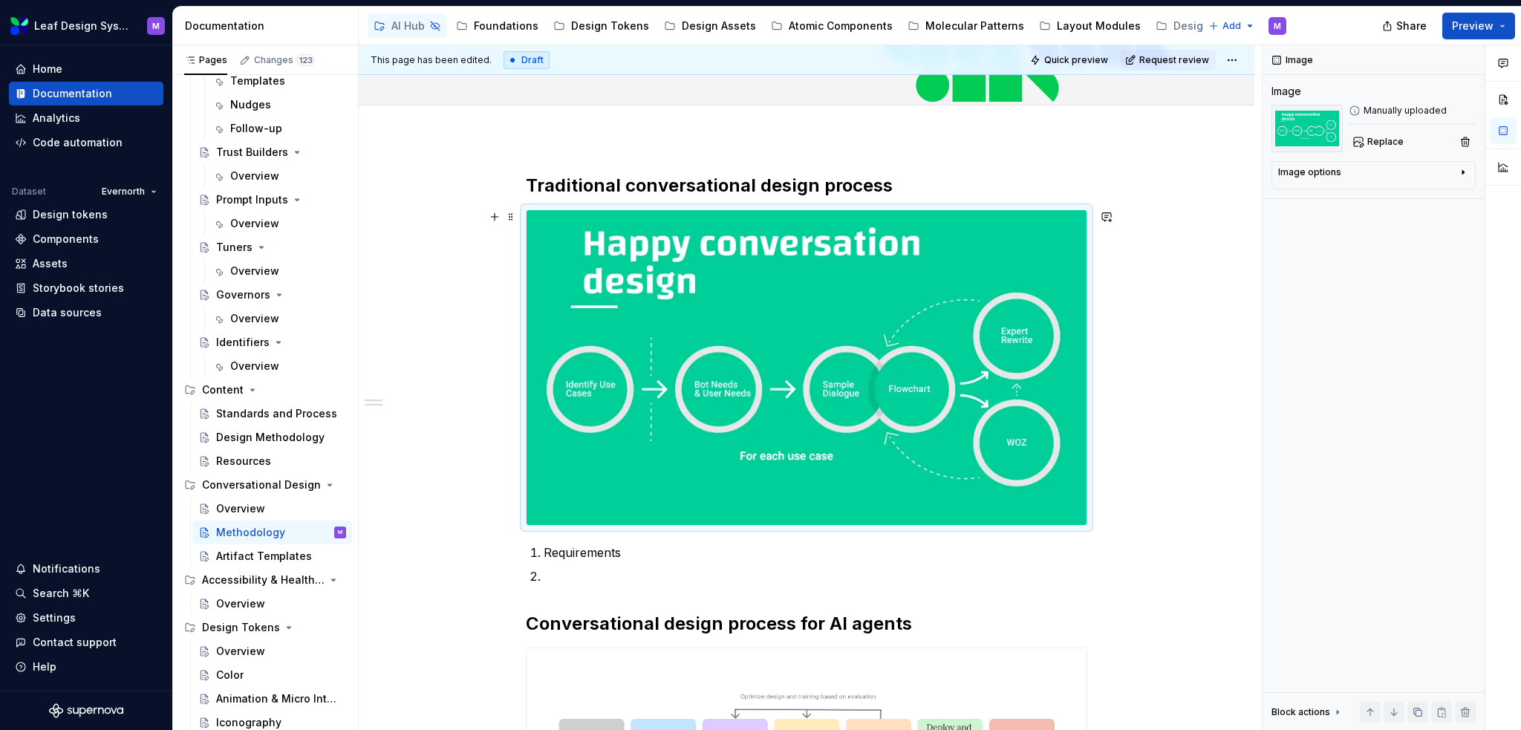
scroll to position [230, 0]
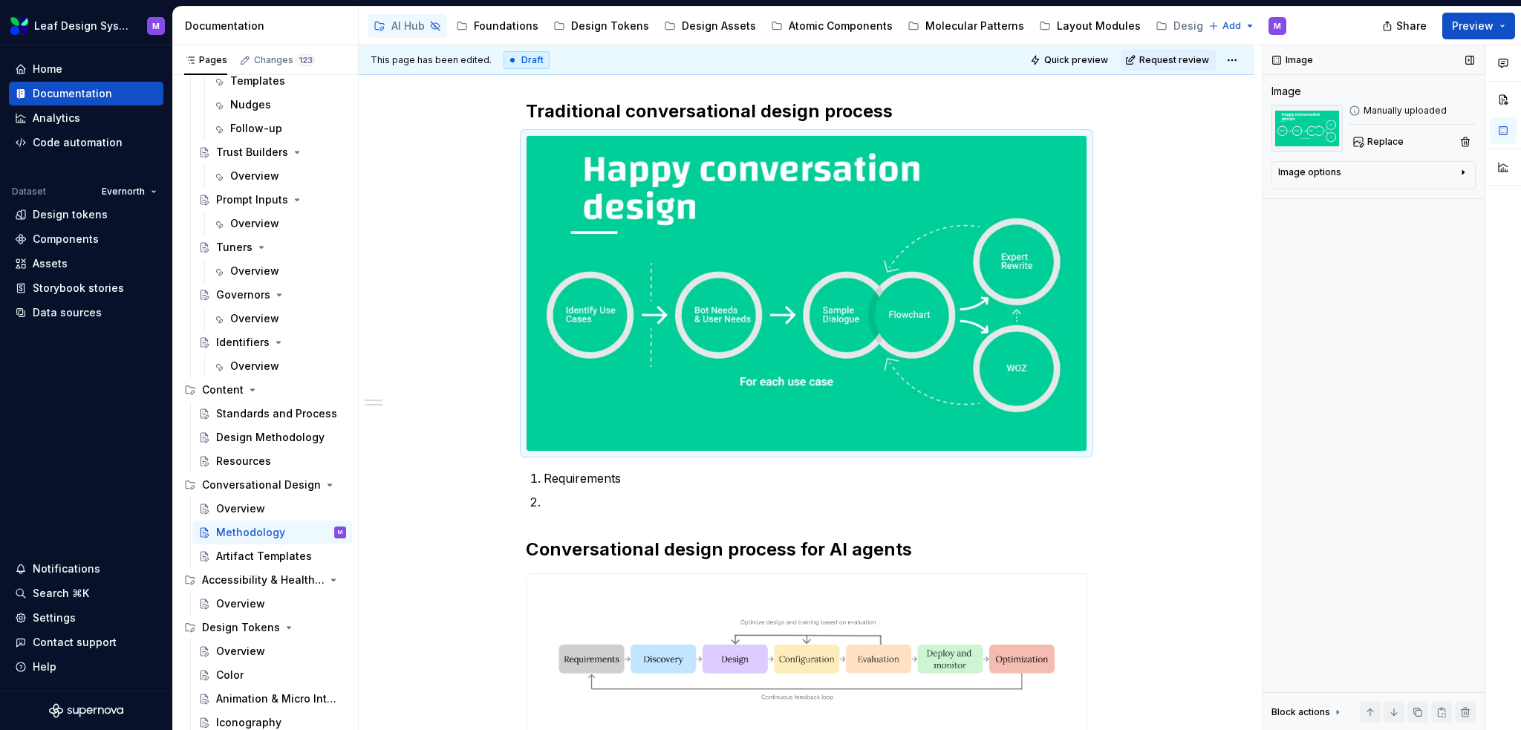
click at [1362, 183] on div "Image options" at bounding box center [1367, 175] width 179 height 18
click at [1341, 254] on textarea at bounding box center [1373, 248] width 191 height 27
click at [1347, 246] on textarea at bounding box center [1373, 248] width 191 height 27
type textarea "*"
type textarea "C"
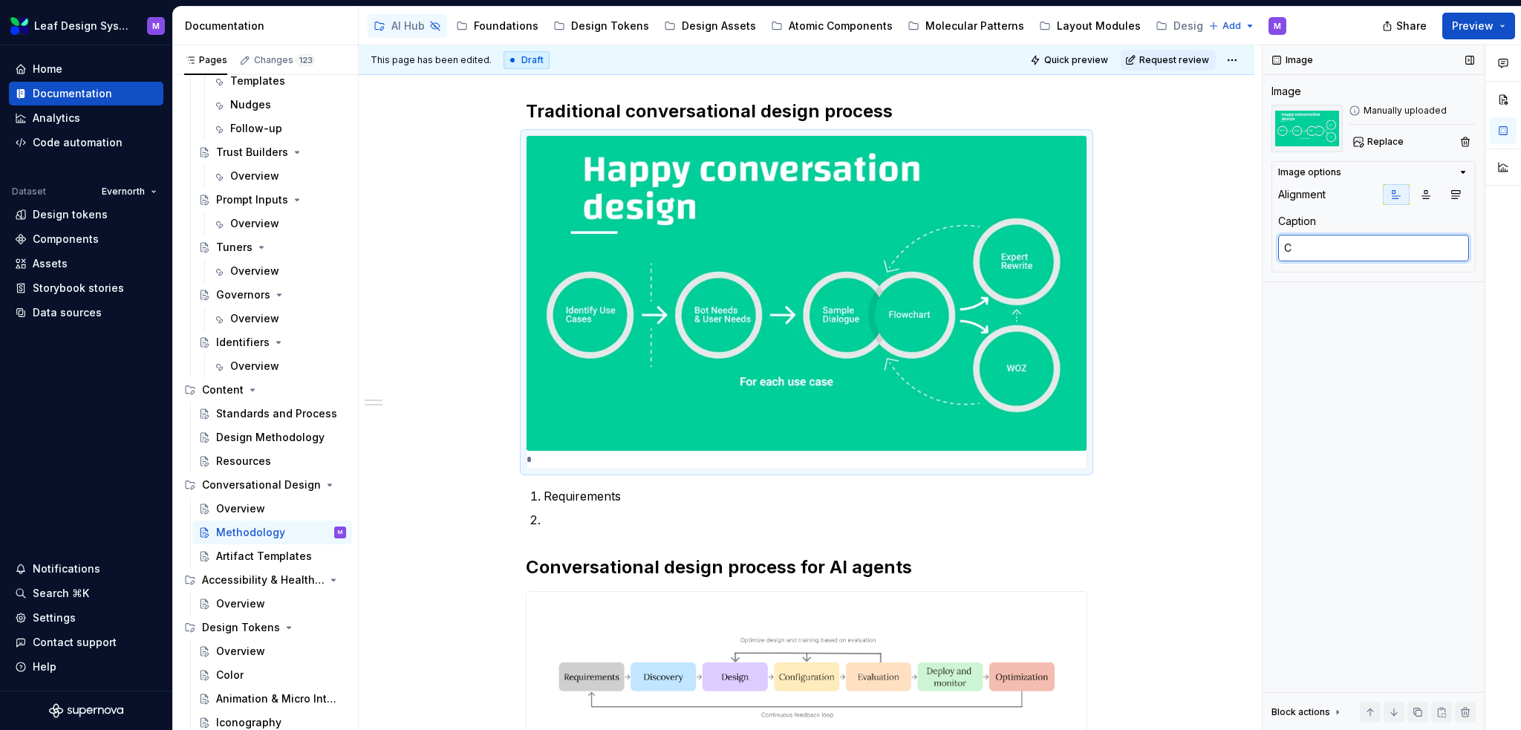
type textarea "*"
type textarea "Co"
type textarea "*"
type textarea "Con"
type textarea "*"
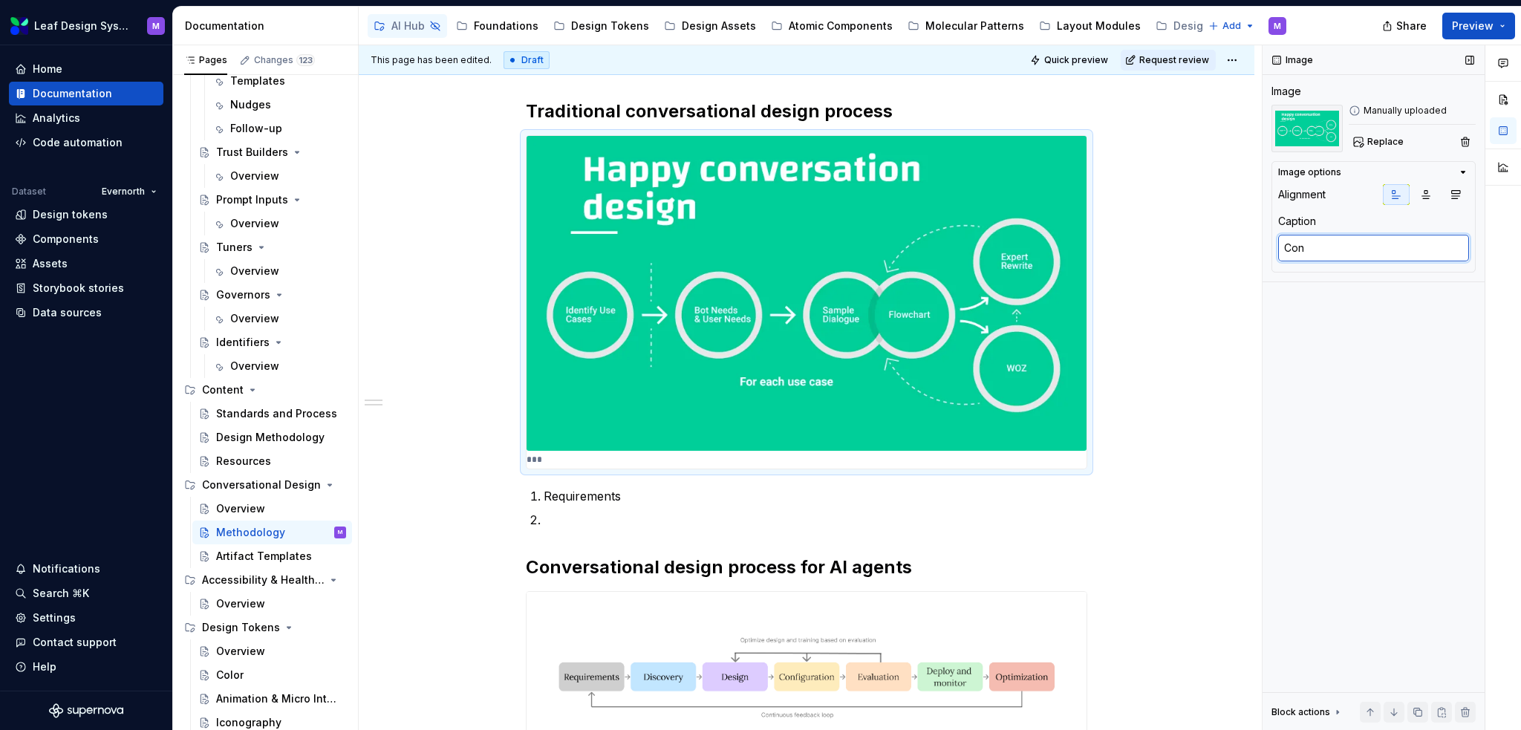
type textarea "Conv"
type textarea "*"
type textarea "Conve"
type textarea "*"
type textarea "Conver"
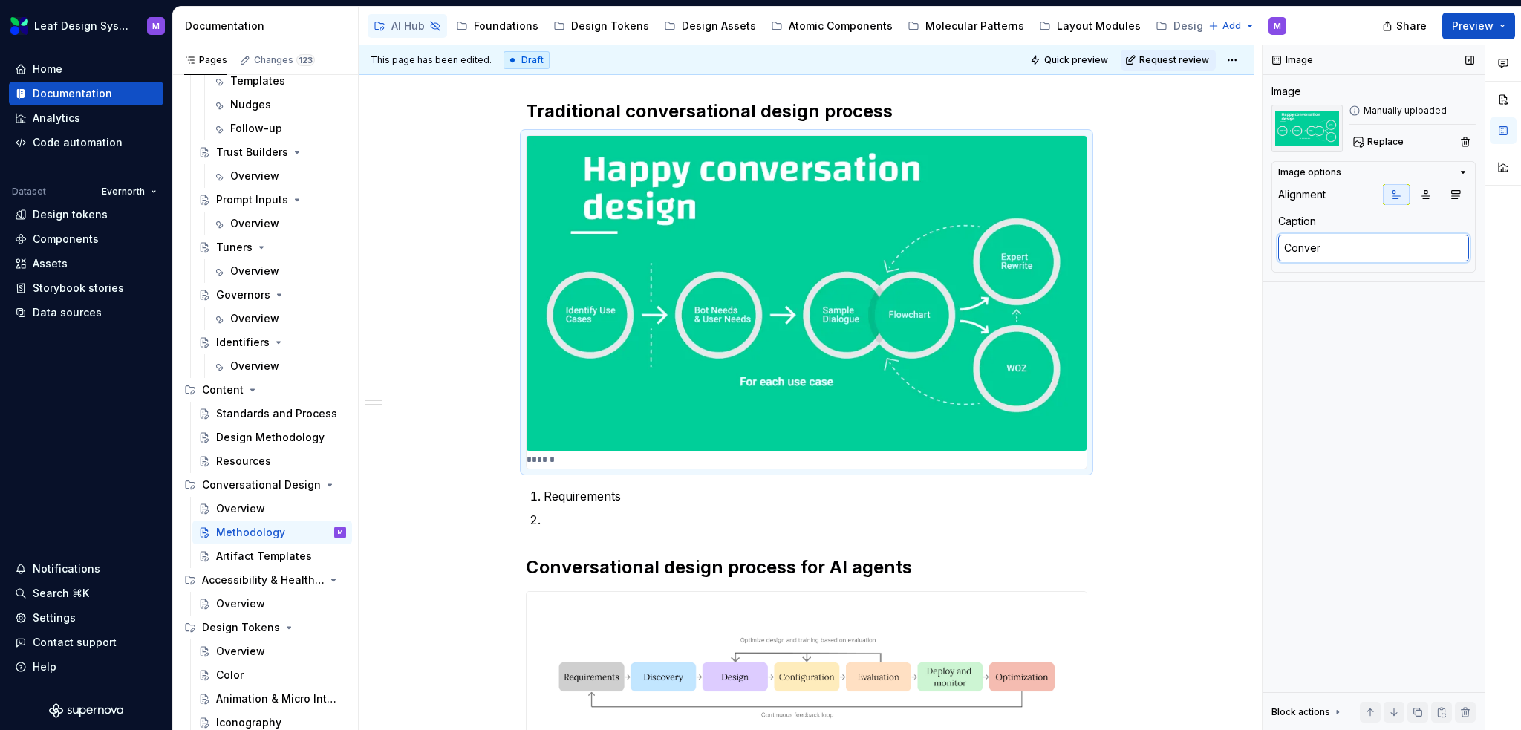
type textarea "*"
type textarea "Convers"
type textarea "*"
type textarea "Conversa"
type textarea "*"
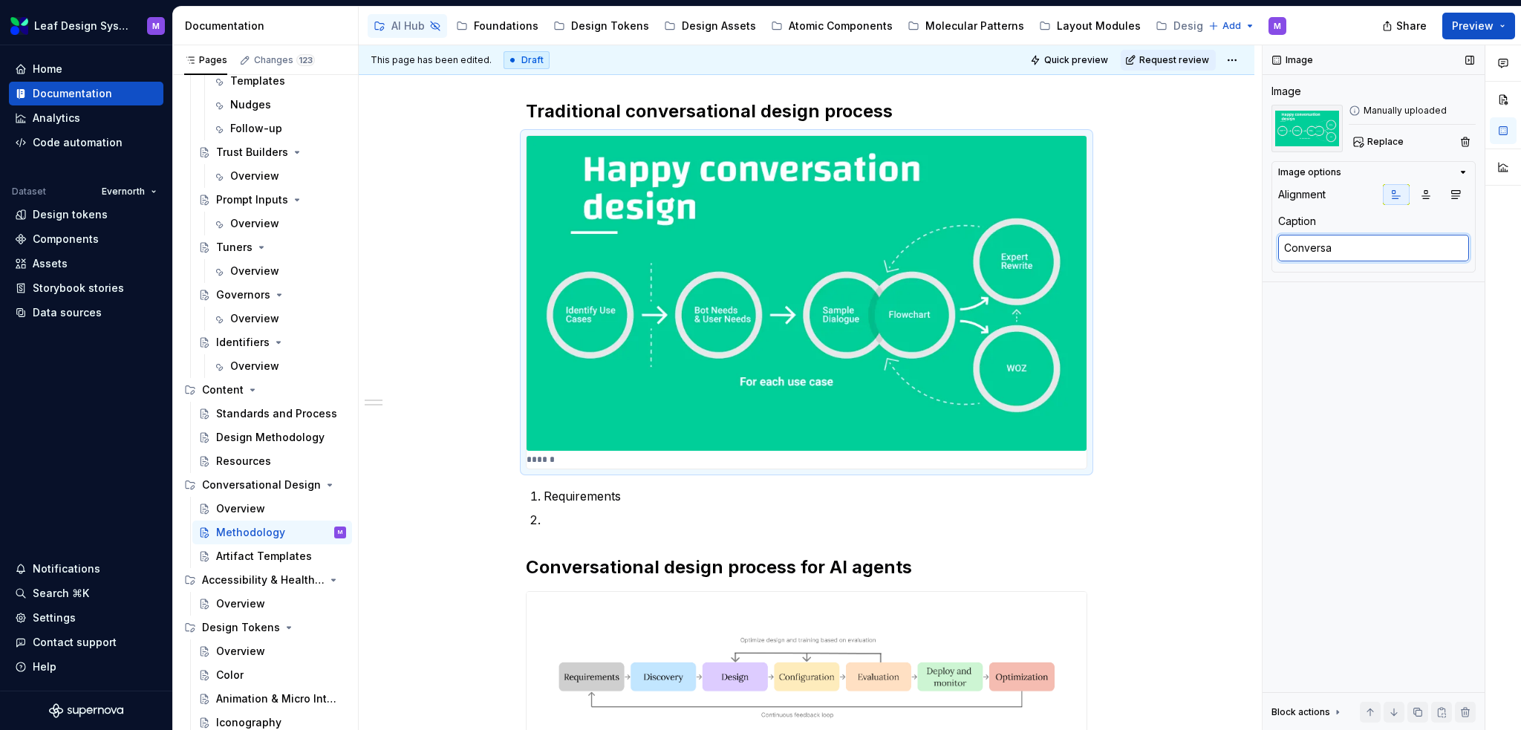
type textarea "Conversat"
type textarea "*"
type textarea "Conversati"
type textarea "*"
type textarea "Conversatio"
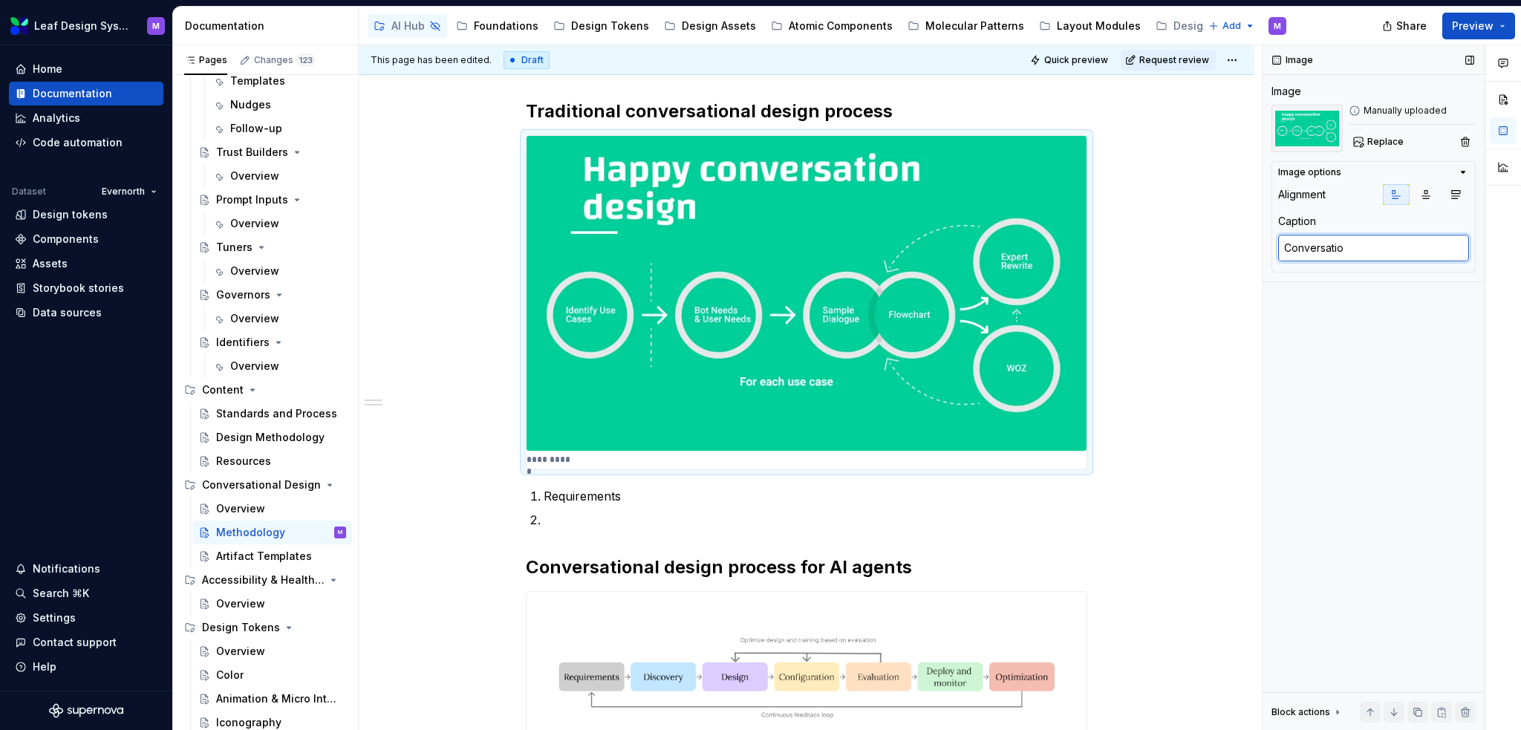
type textarea "*"
type textarea "Conversation"
type textarea "*"
type textarea "Conversational"
type textarea "*"
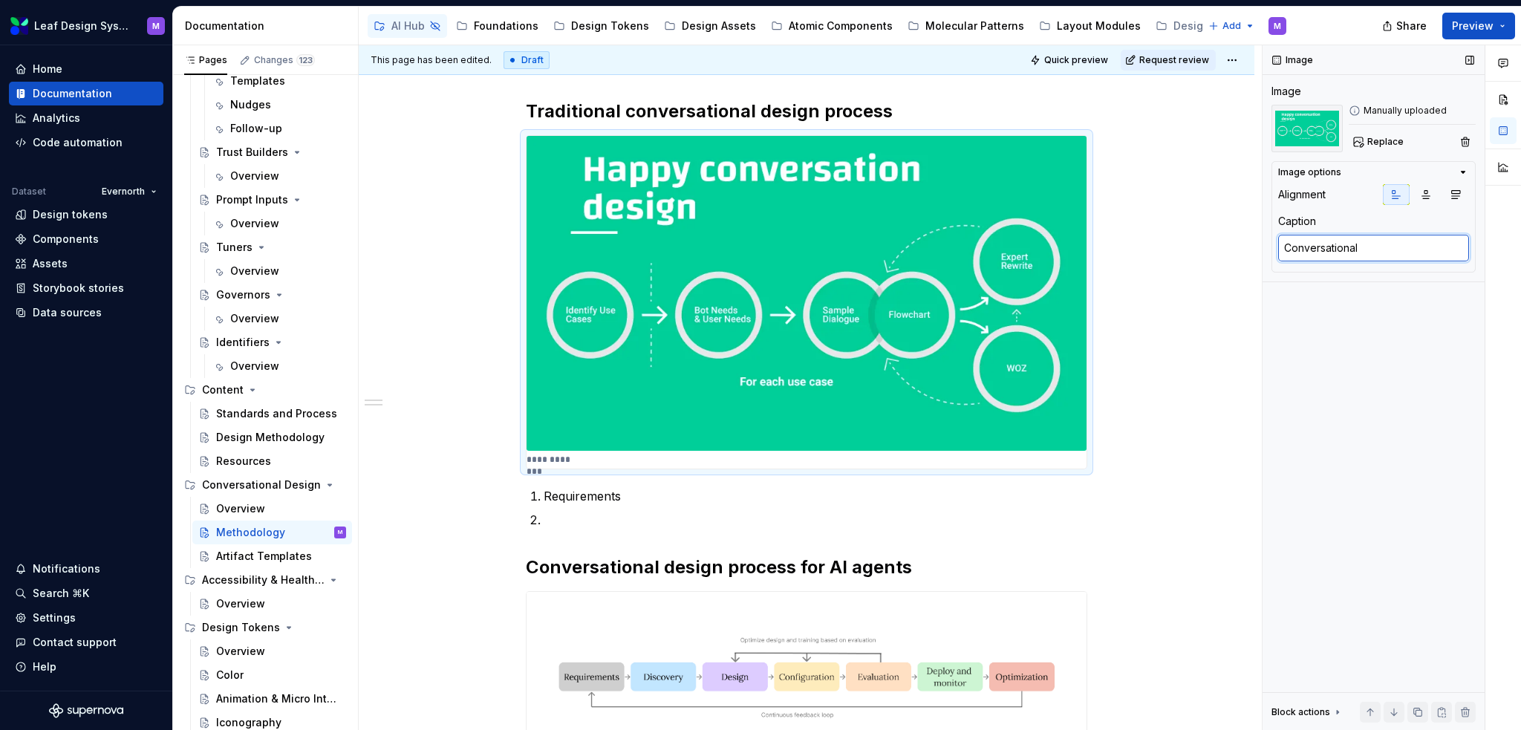
type textarea "Conversational"
type textarea "*"
type textarea "Conversational d"
type textarea "*"
type textarea "Conversational de"
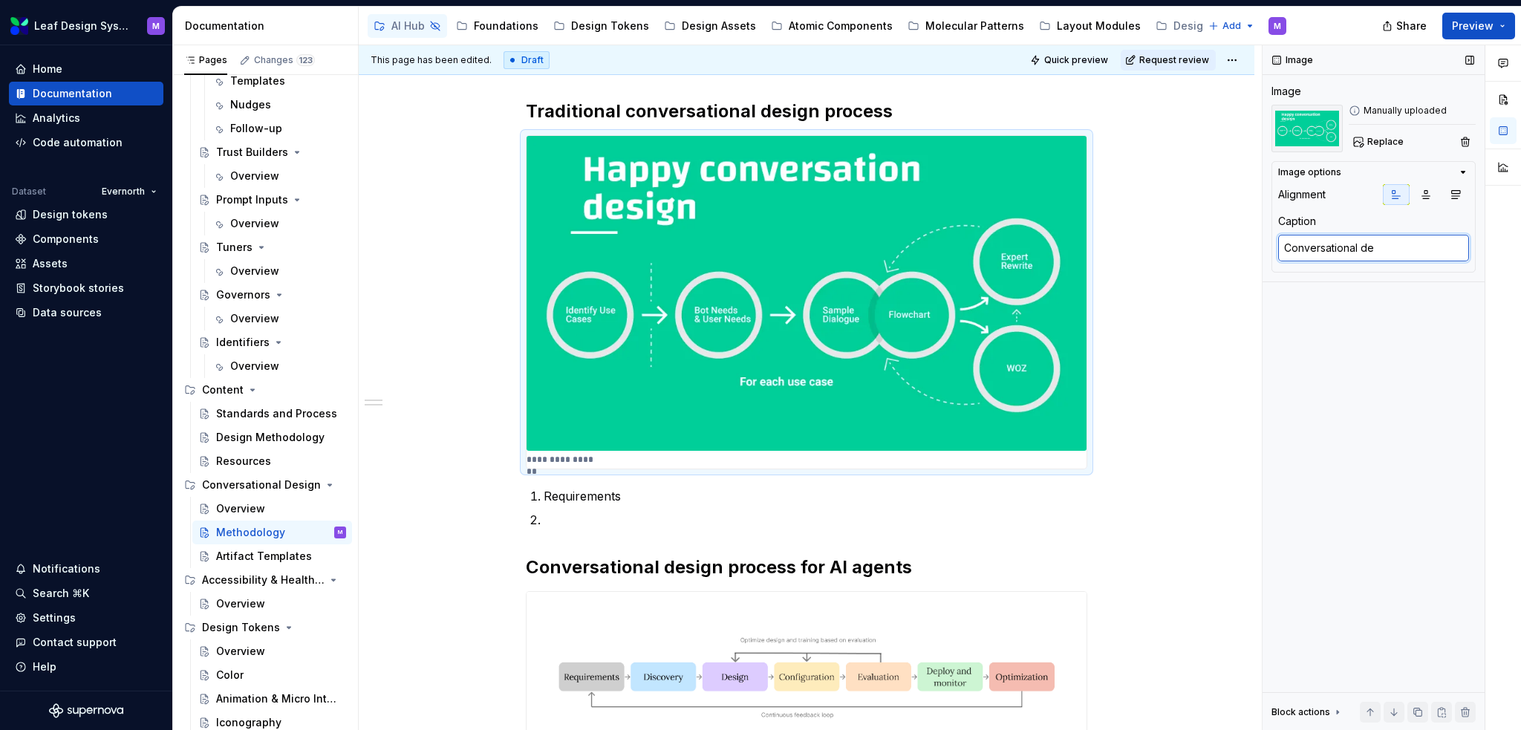
type textarea "*"
type textarea "Conversational des"
type textarea "*"
type textarea "Conversational desi"
type textarea "*"
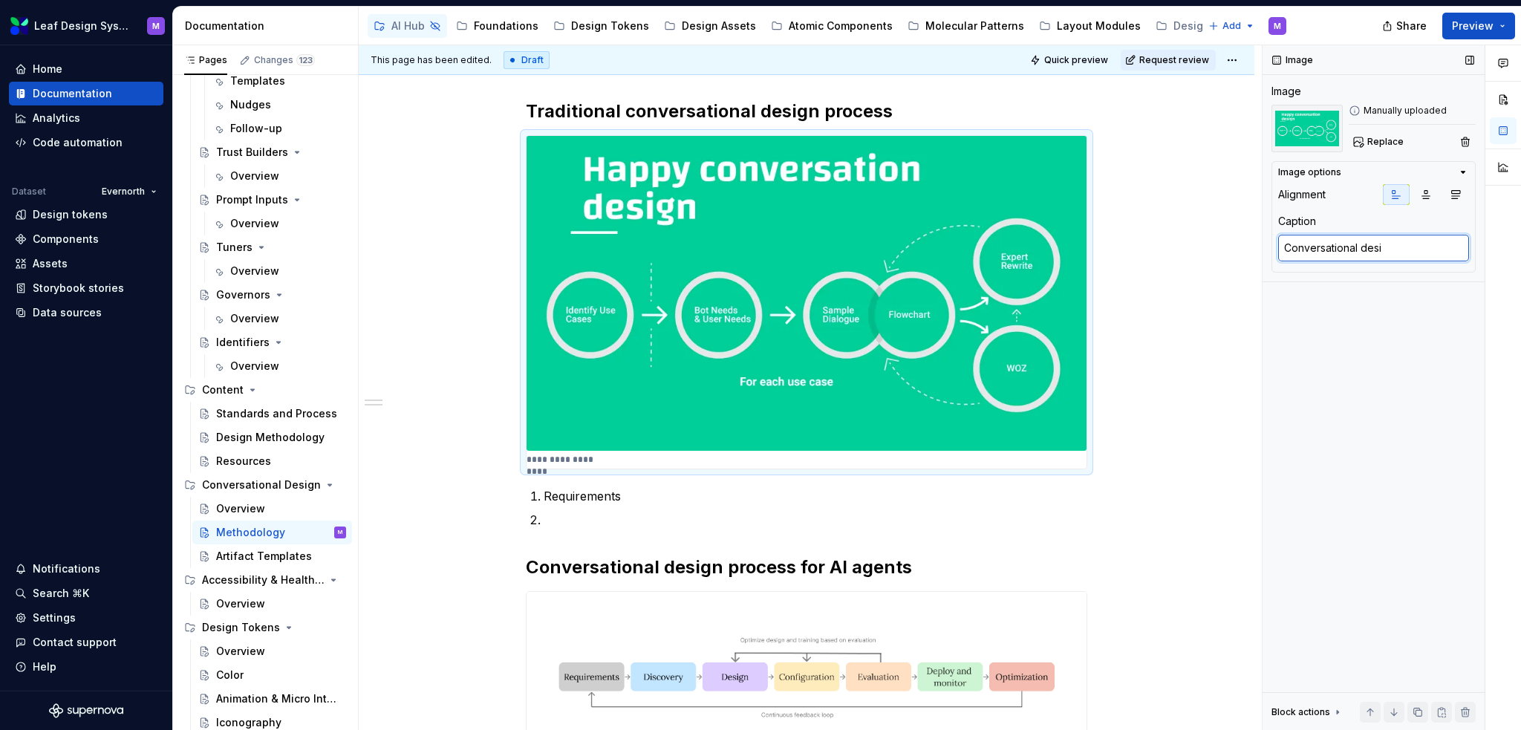
type textarea "Conversational desig"
type textarea "*"
type textarea "Conversational design"
type textarea "*"
type textarea "Conversational design"
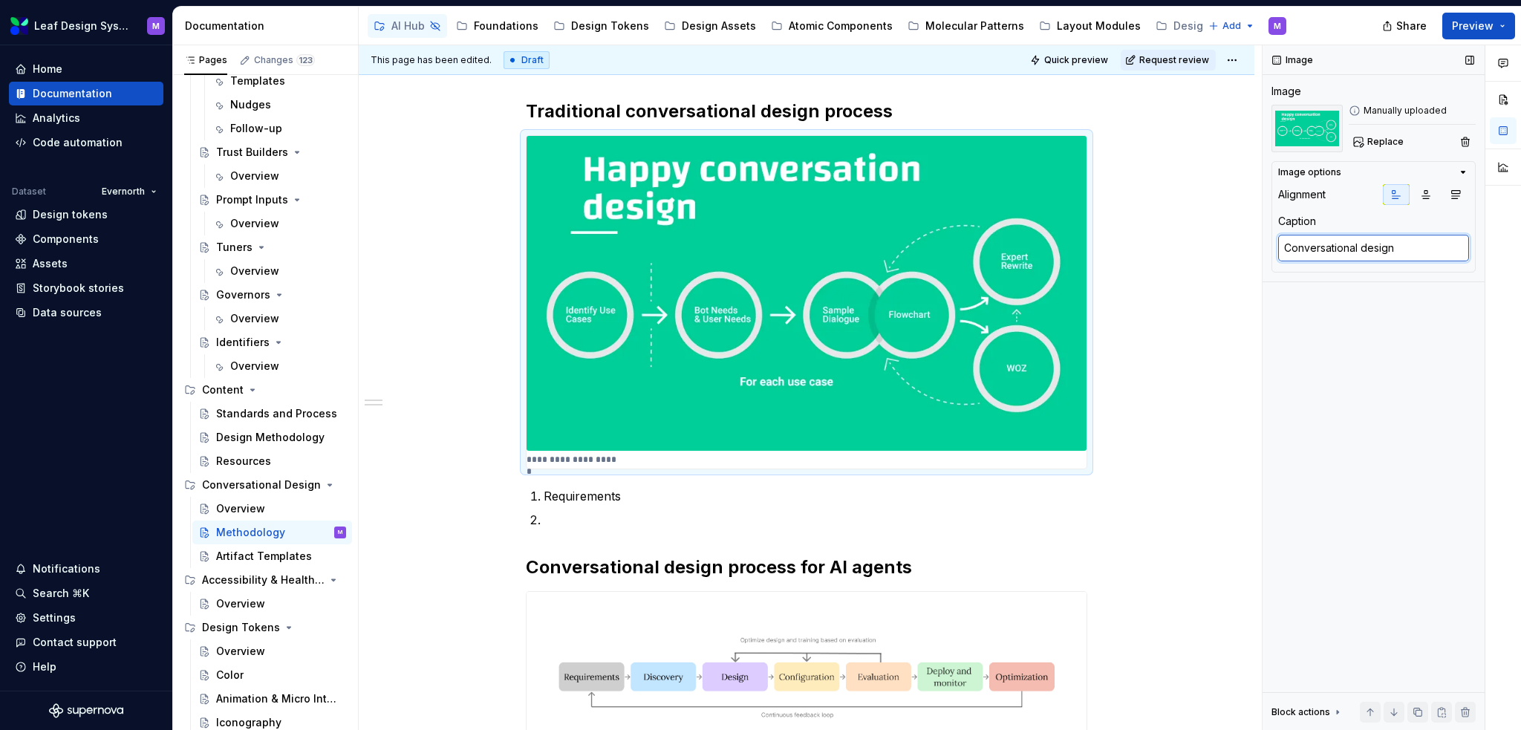
type textarea "*"
type textarea "Conversational design p"
type textarea "*"
type textarea "Conversational design pr"
type textarea "*"
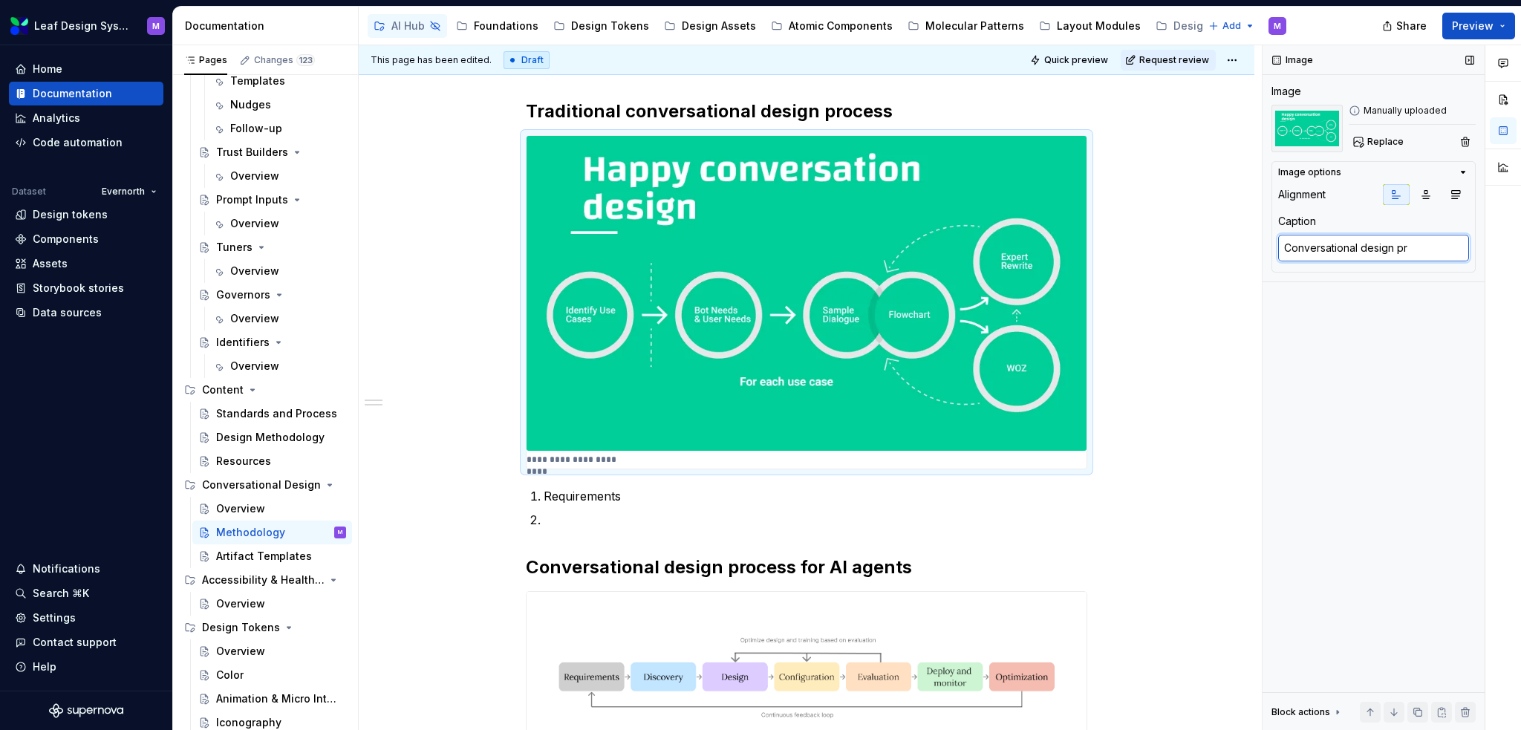
type textarea "Conversational design pro"
type textarea "*"
type textarea "Conversational design proc"
type textarea "*"
type textarea "Conversational design proce"
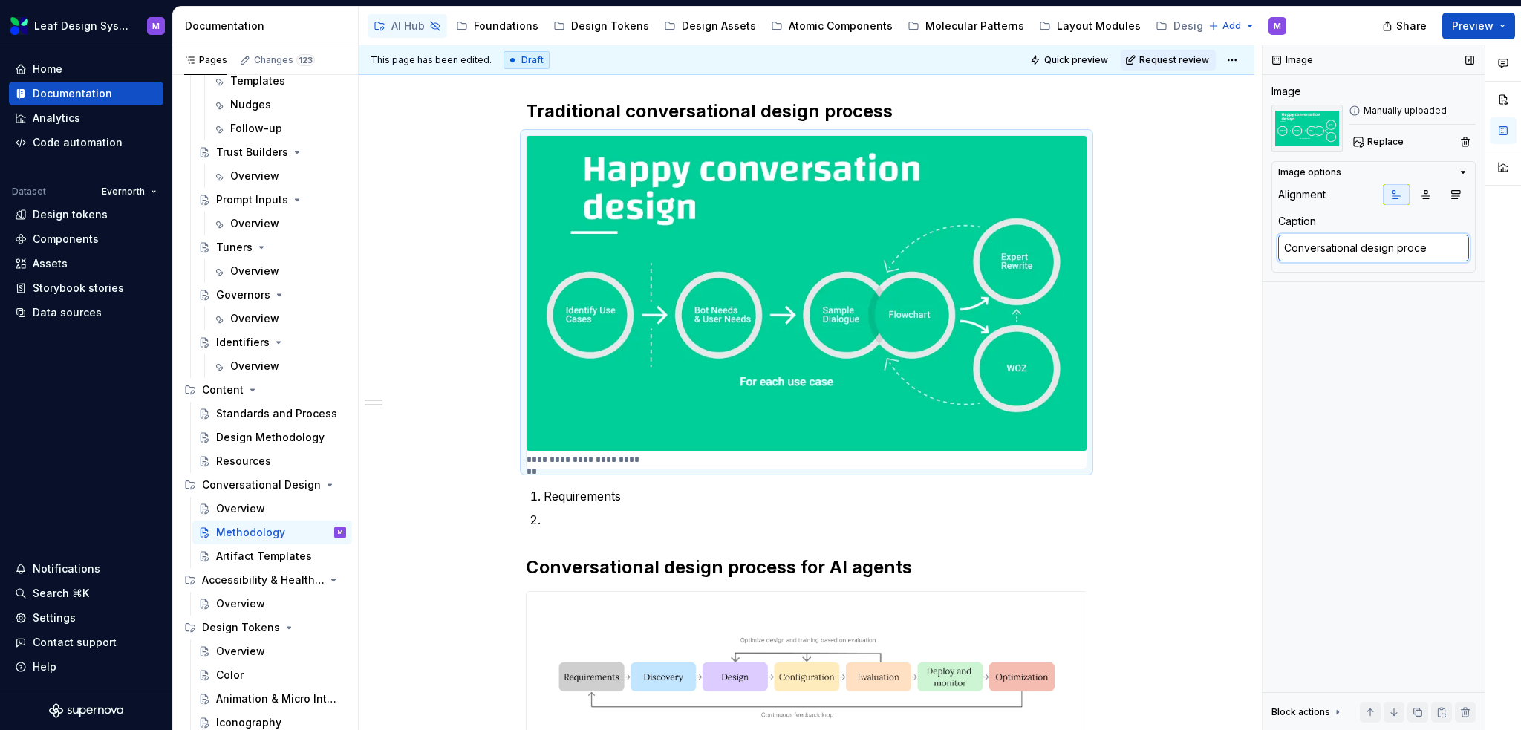
type textarea "*"
type textarea "Conversational design proces"
type textarea "*"
type textarea "Conversational design process"
click at [528, 461] on p "**********" at bounding box center [592, 460] width 130 height 12
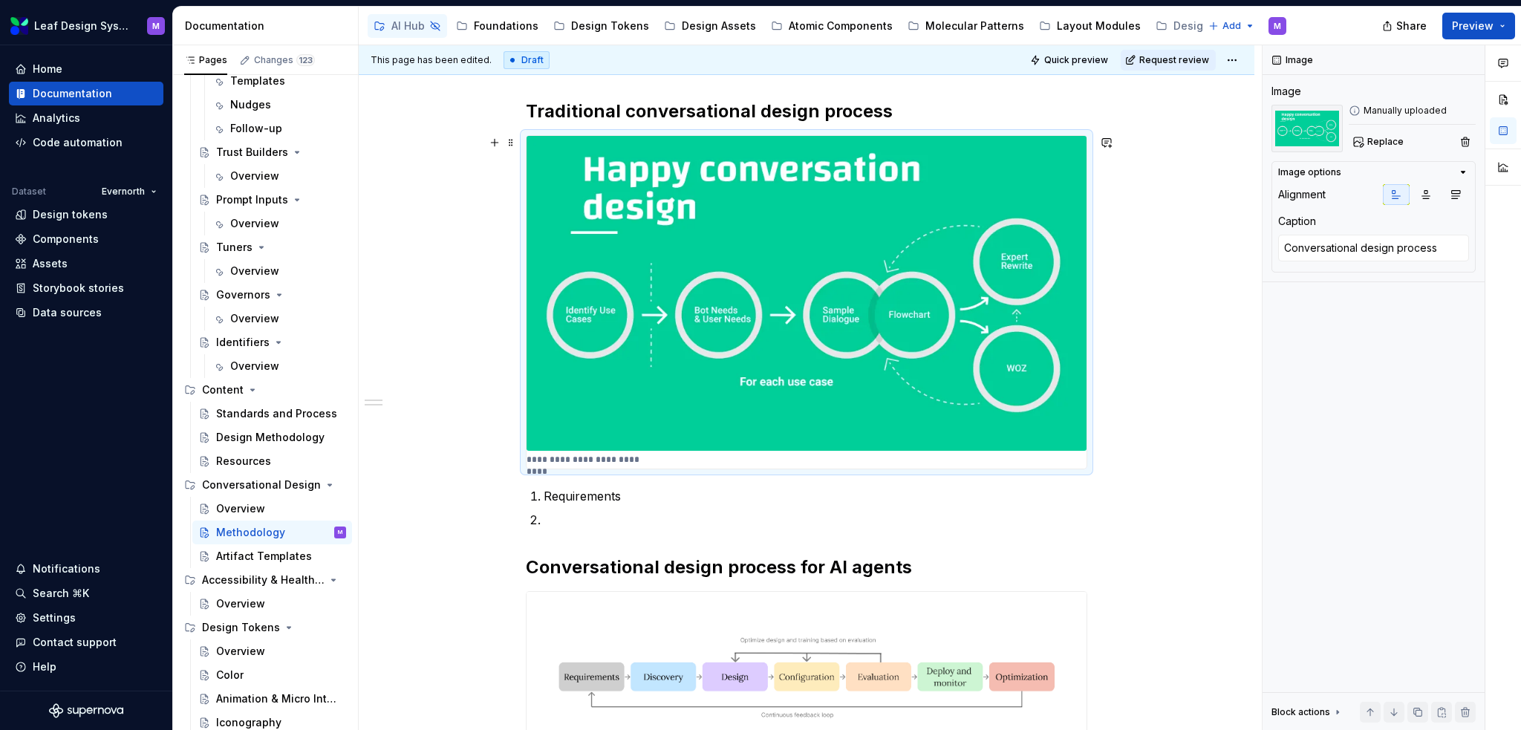
click at [533, 457] on p "**********" at bounding box center [592, 460] width 130 height 12
click at [1289, 248] on textarea "Conversational design process" at bounding box center [1373, 248] width 191 height 27
type textarea "*"
type textarea "H"
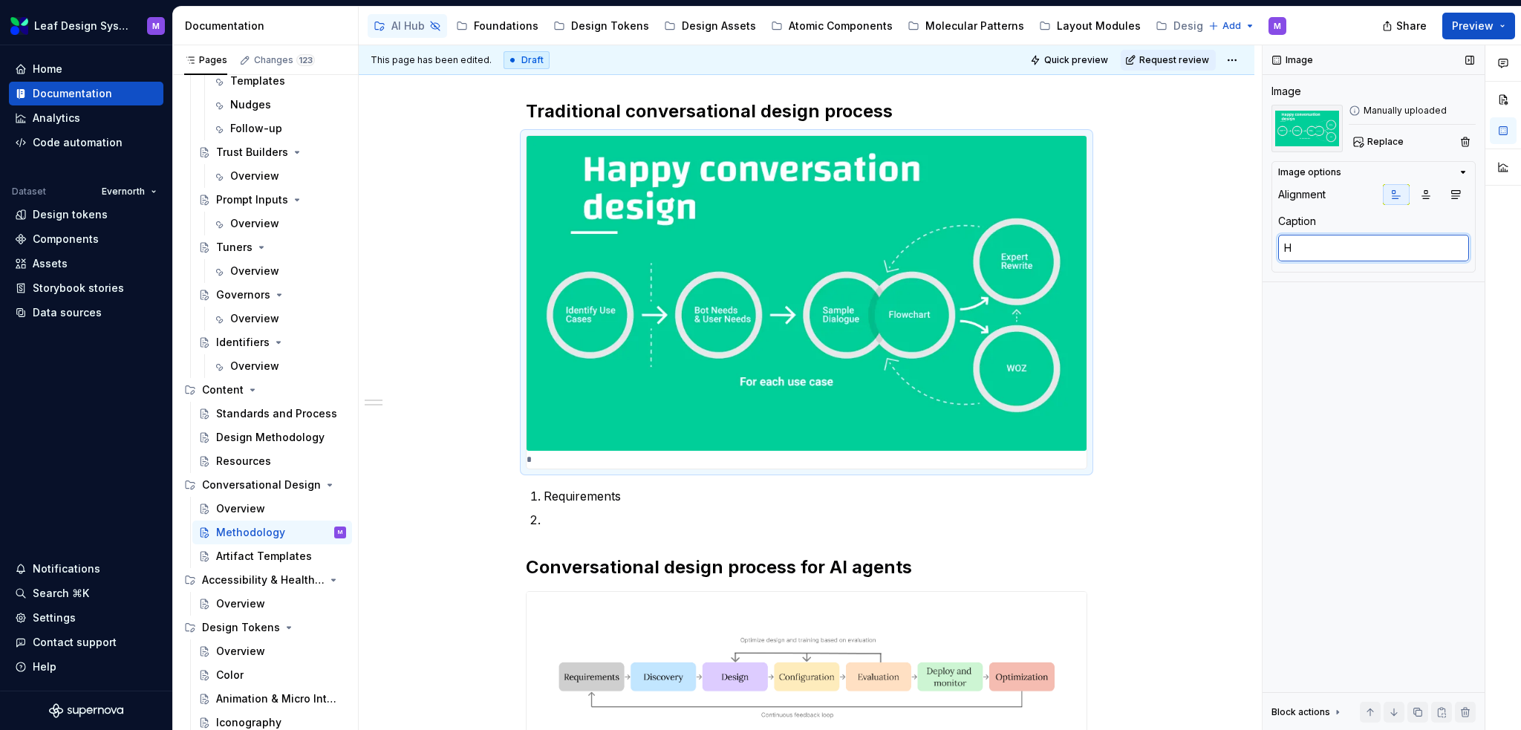
type textarea "*"
type textarea "Hig"
type textarea "*"
type textarea "High"
type textarea "*"
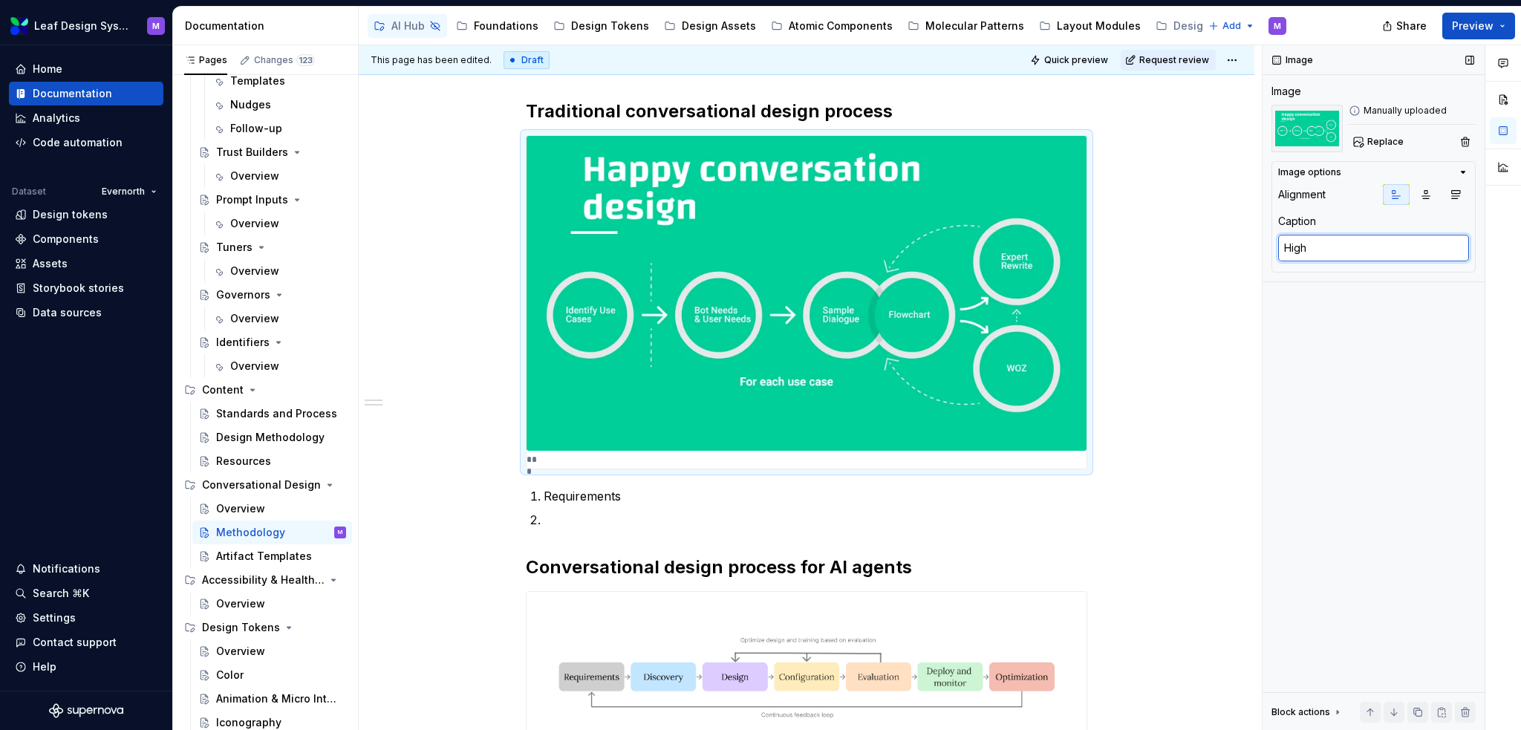
type textarea "High-"
type textarea "*"
type textarea "High-l"
type textarea "*"
type textarea "High-le"
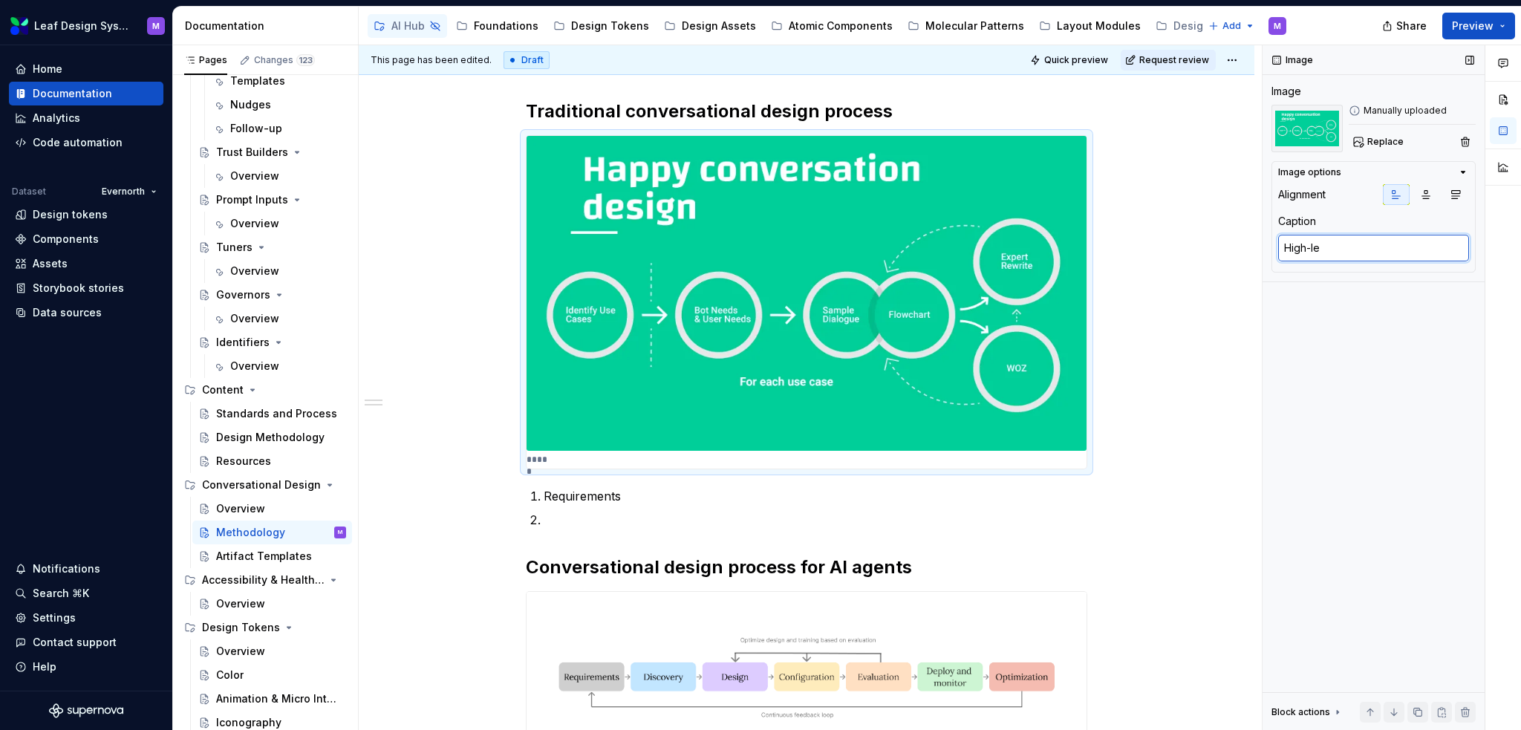
type textarea "*"
type textarea "High-lev"
type textarea "*"
type textarea "High-leve"
type textarea "*"
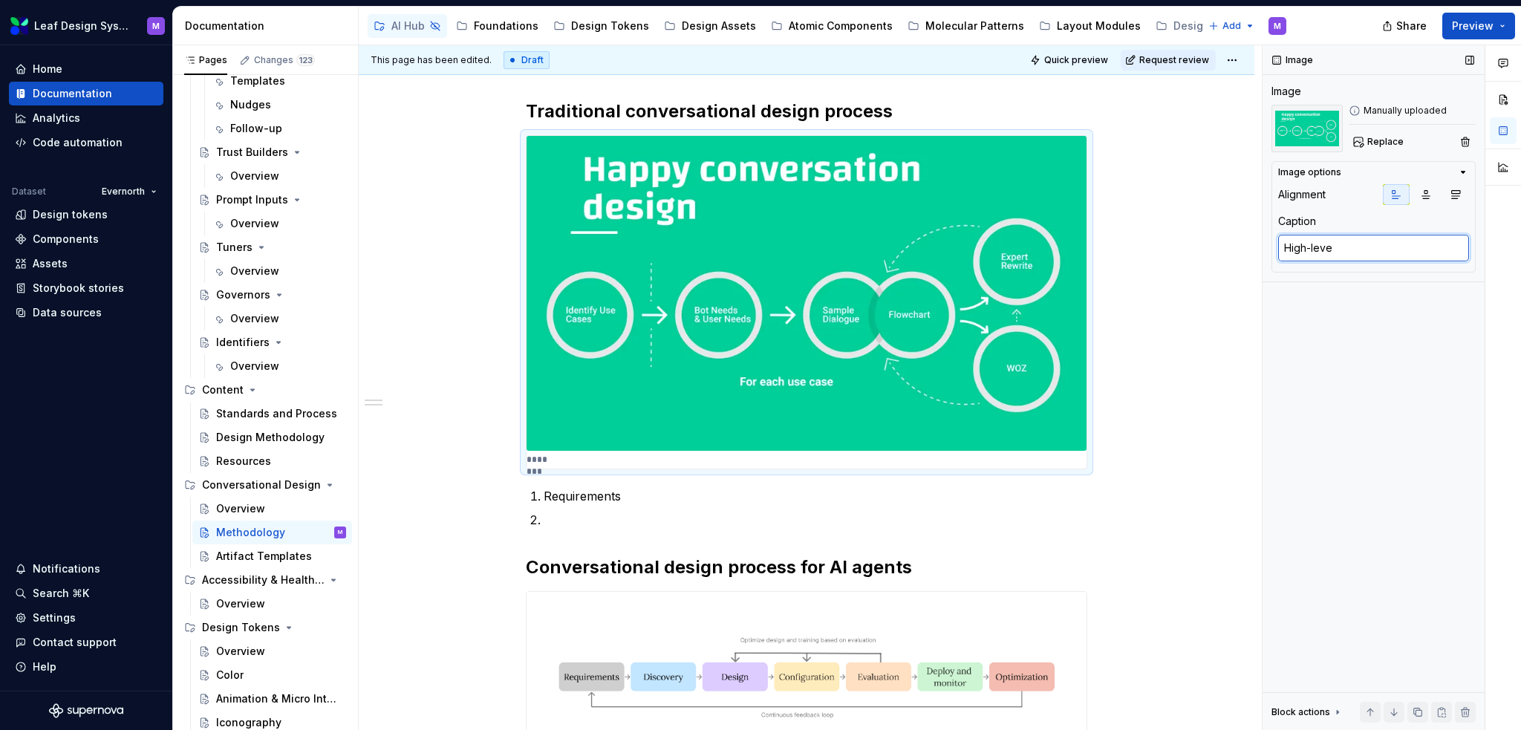
type textarea "High-level"
type textarea "*"
type textarea "High-level"
type textarea "*"
type textarea "High-level c"
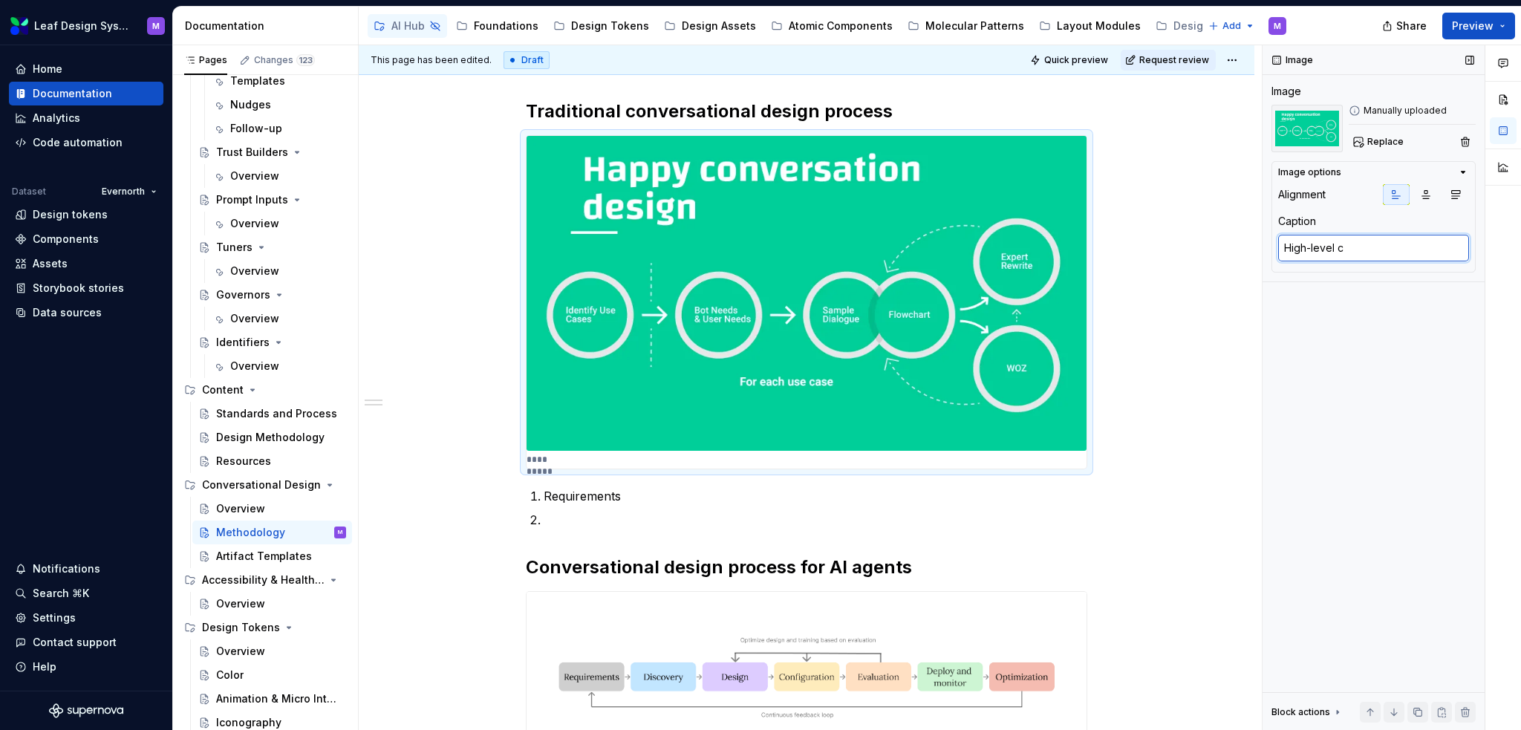
type textarea "*"
type textarea "High-level co"
type textarea "*"
type textarea "High-level con"
type textarea "*"
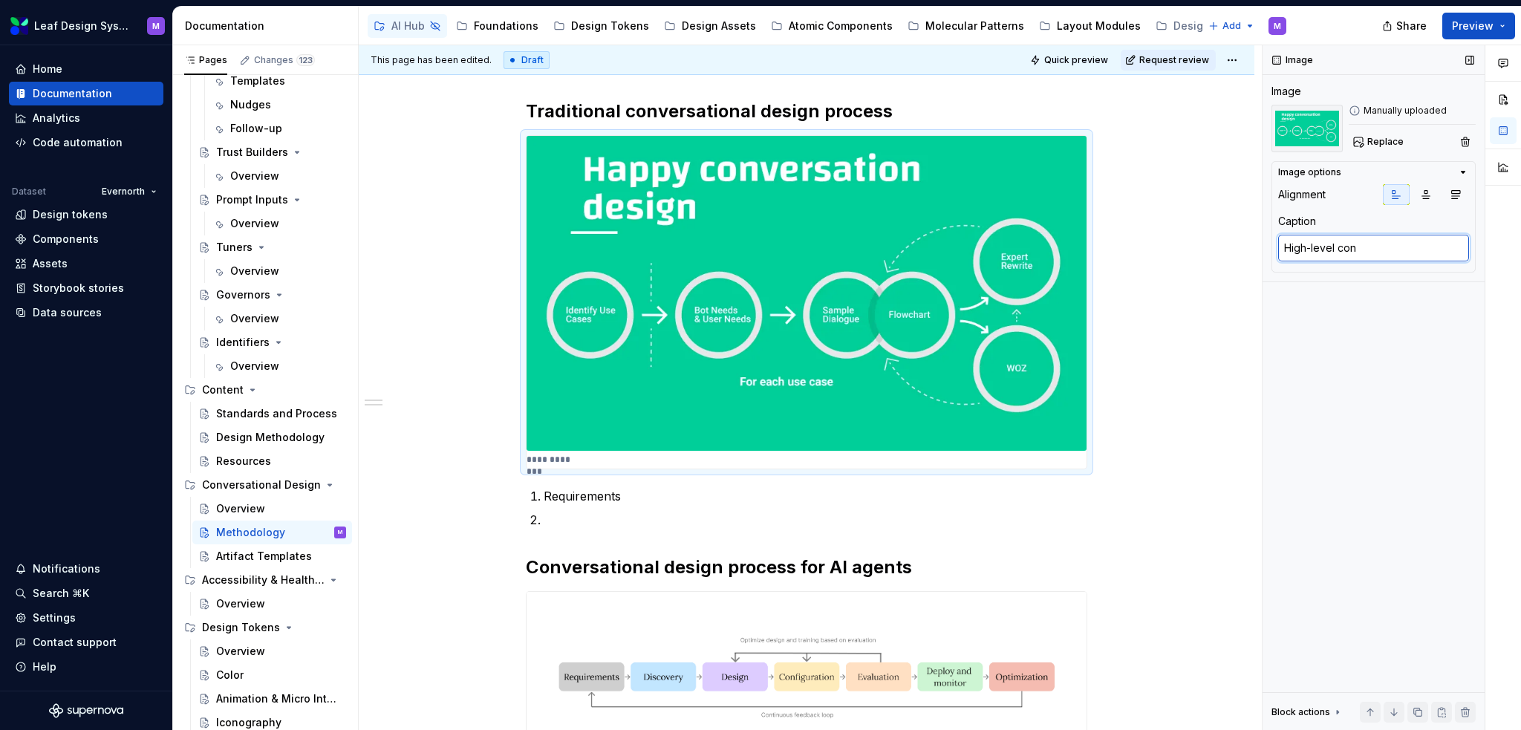
type textarea "High-level conv"
type textarea "*"
type textarea "High-level conve"
type textarea "*"
type textarea "High-level conver"
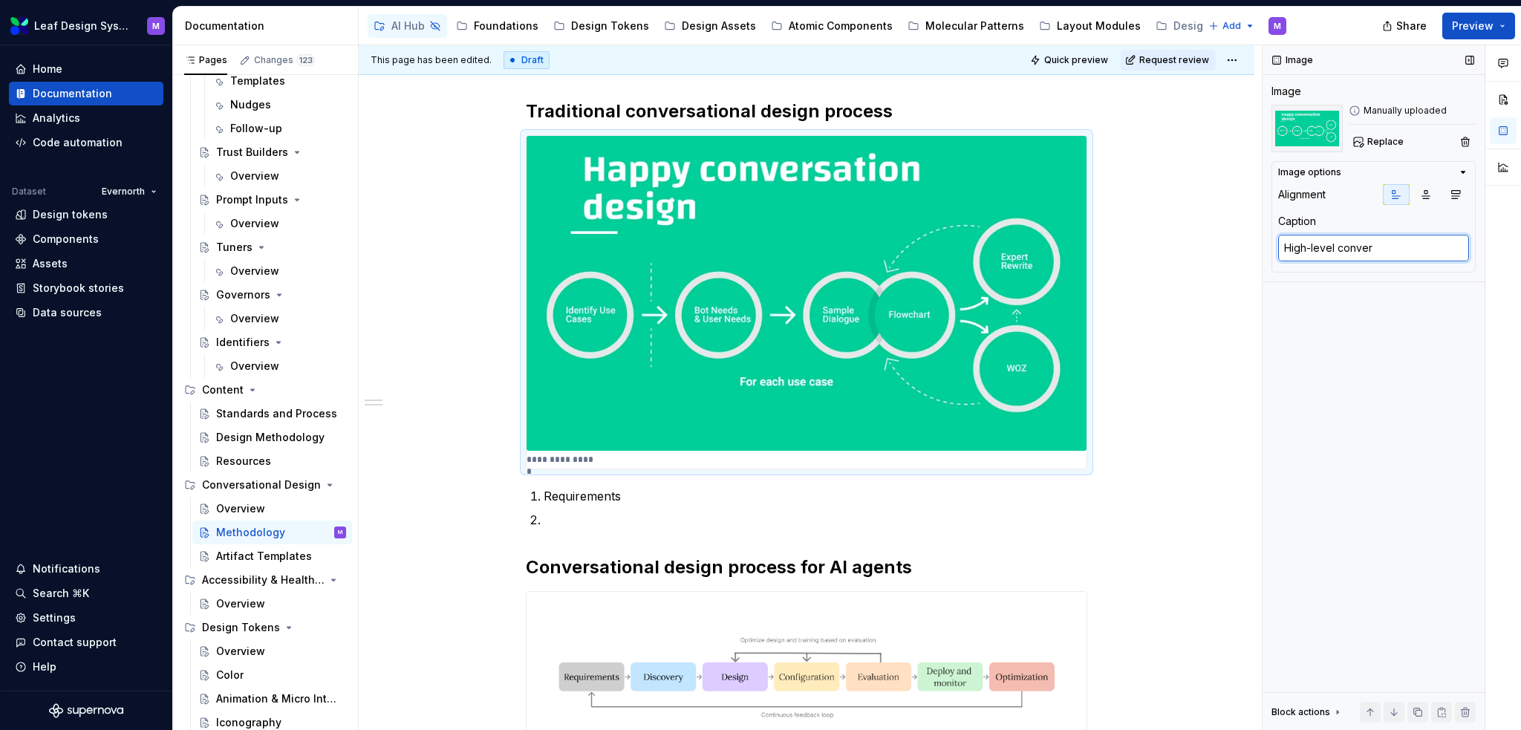
type textarea "*"
type textarea "High-level convers"
type textarea "*"
type textarea "High-level conversa"
type textarea "*"
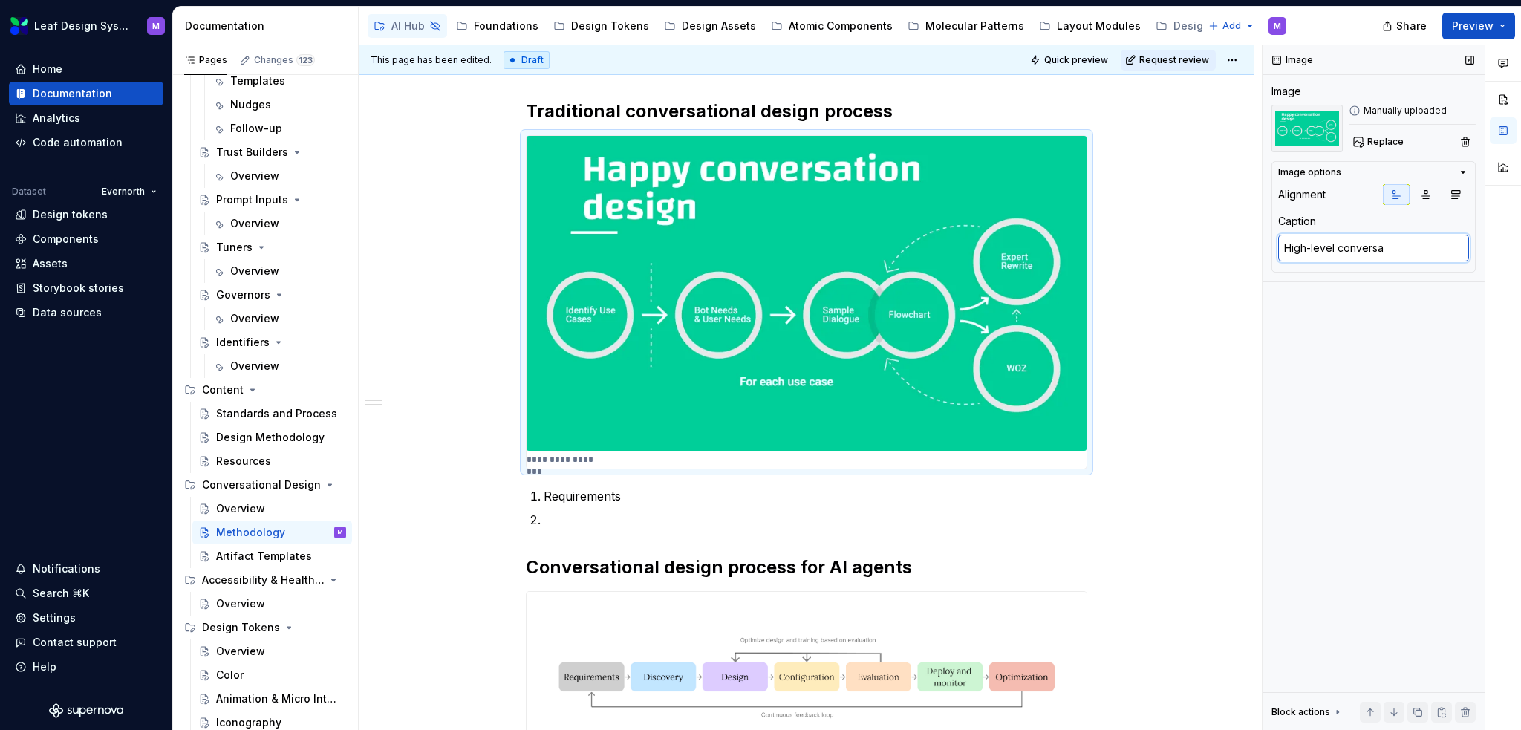
type textarea "High-level conversat"
type textarea "*"
type textarea "High-level conversati"
type textarea "*"
type textarea "High-level conversatio"
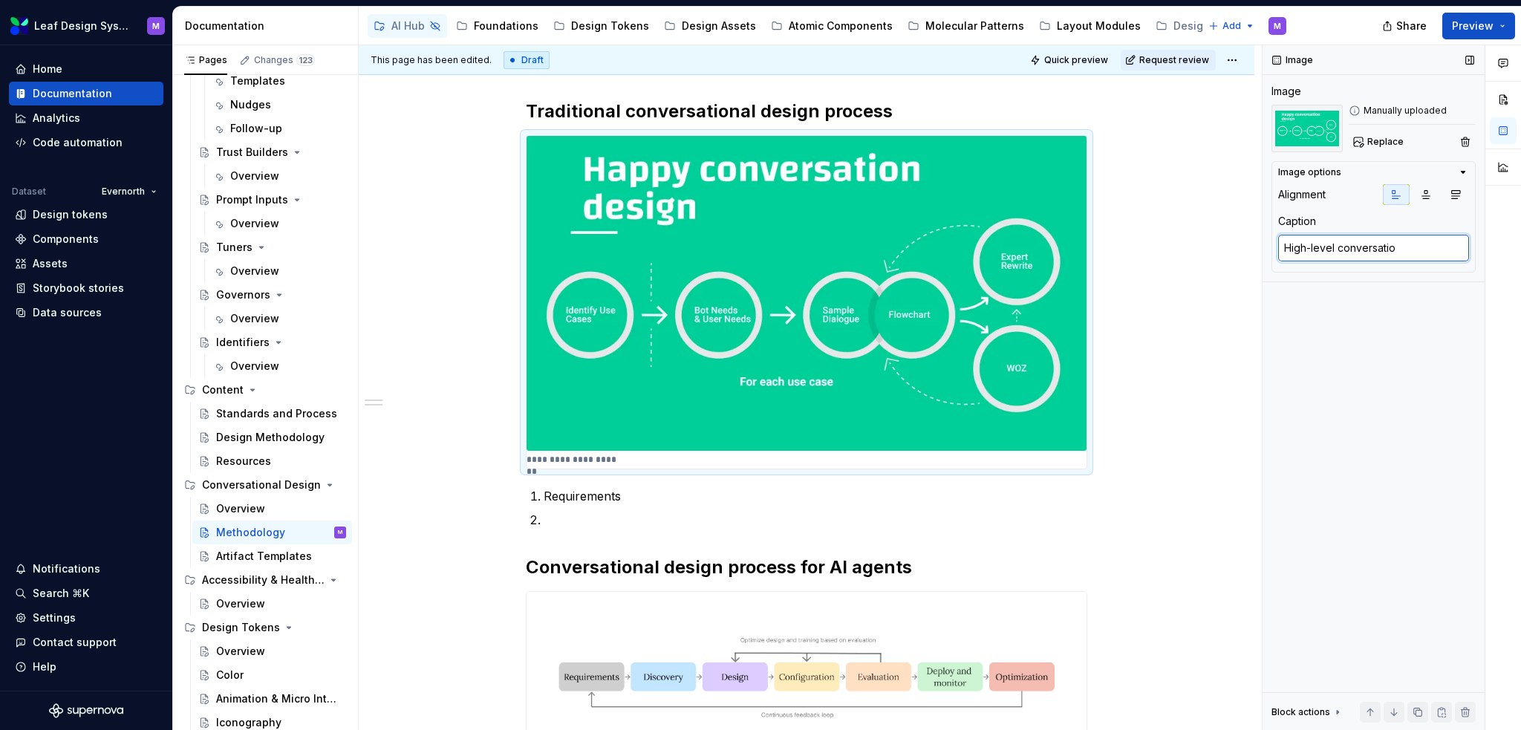
type textarea "*"
type textarea "High-level conversation"
type textarea "*"
type textarea "High-level conversationa"
type textarea "*"
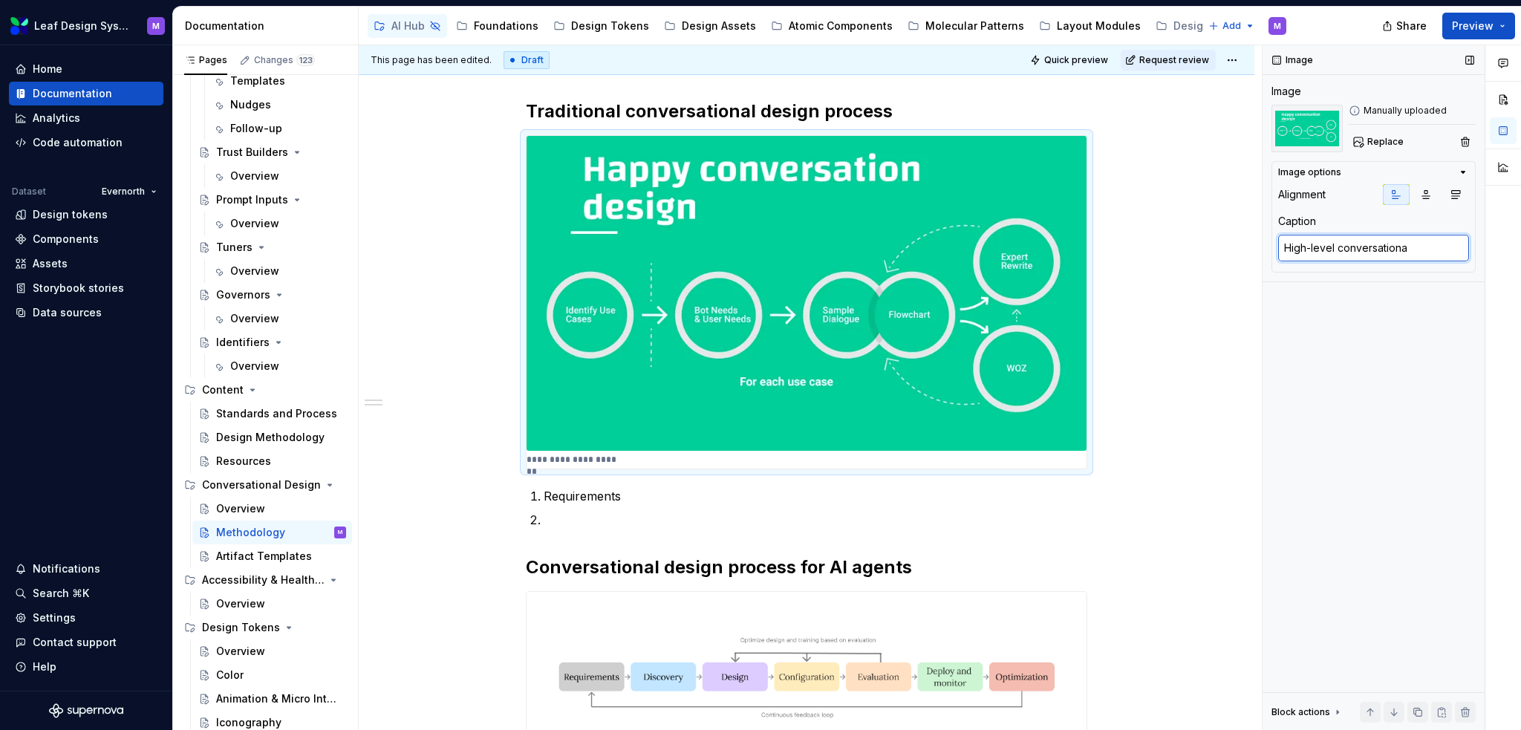
type textarea "High-level conversational"
type textarea "*"
type textarea "High-level conversational"
type textarea "*"
type textarea "High-level conversational d"
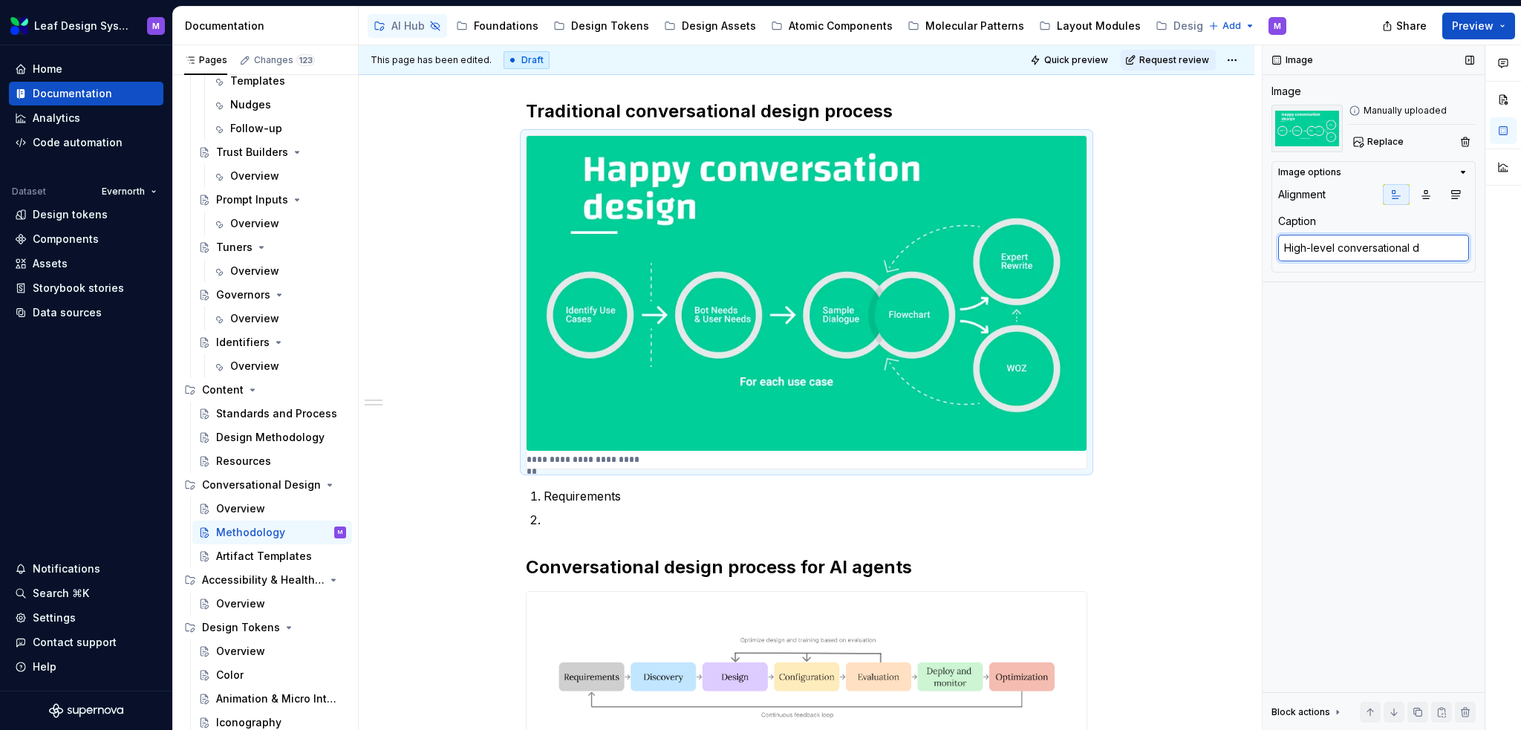
type textarea "*"
type textarea "High-level conversational de"
type textarea "*"
type textarea "High-level conversational des"
type textarea "*"
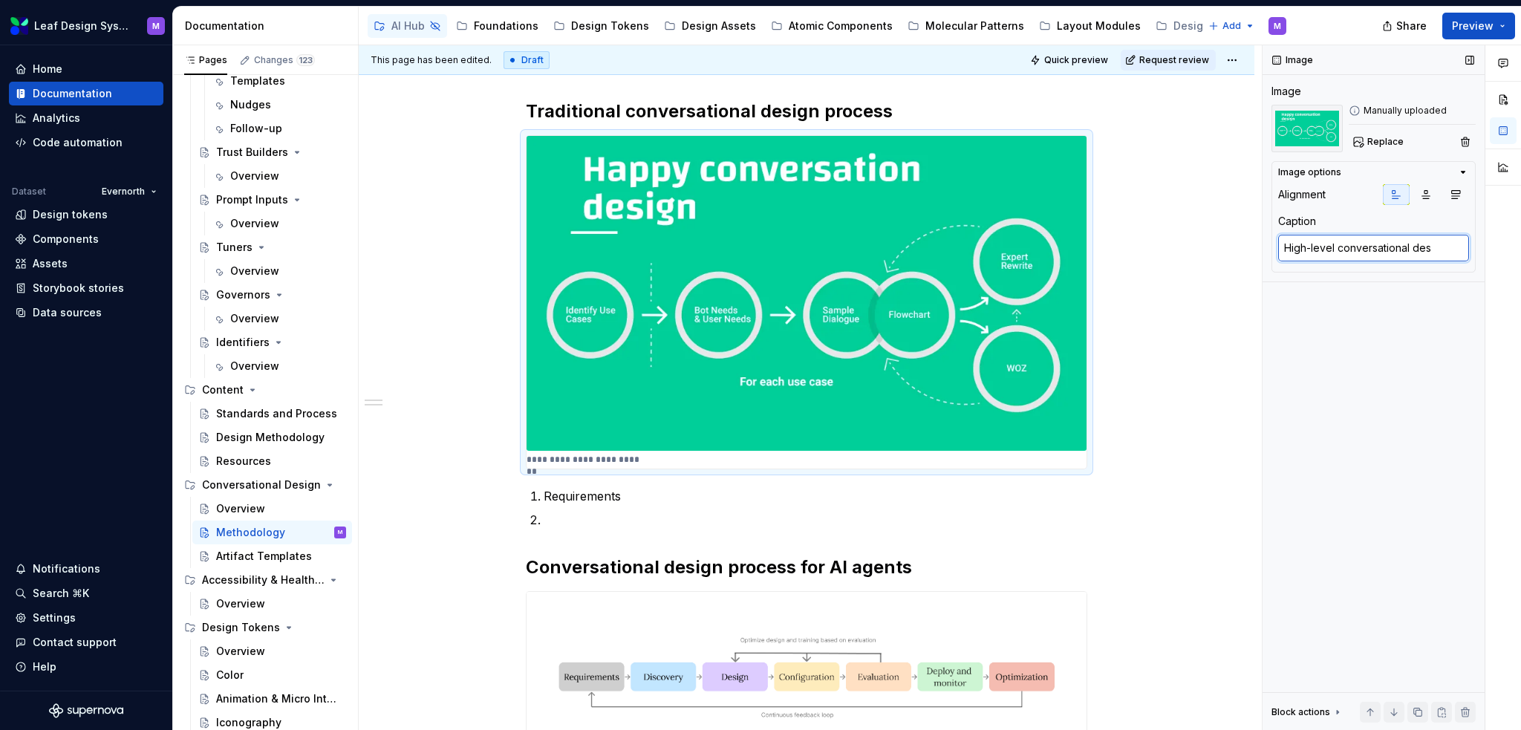
type textarea "High-level conversational desi"
type textarea "*"
type textarea "High-level conversational desig"
type textarea "*"
type textarea "High-level conversational design"
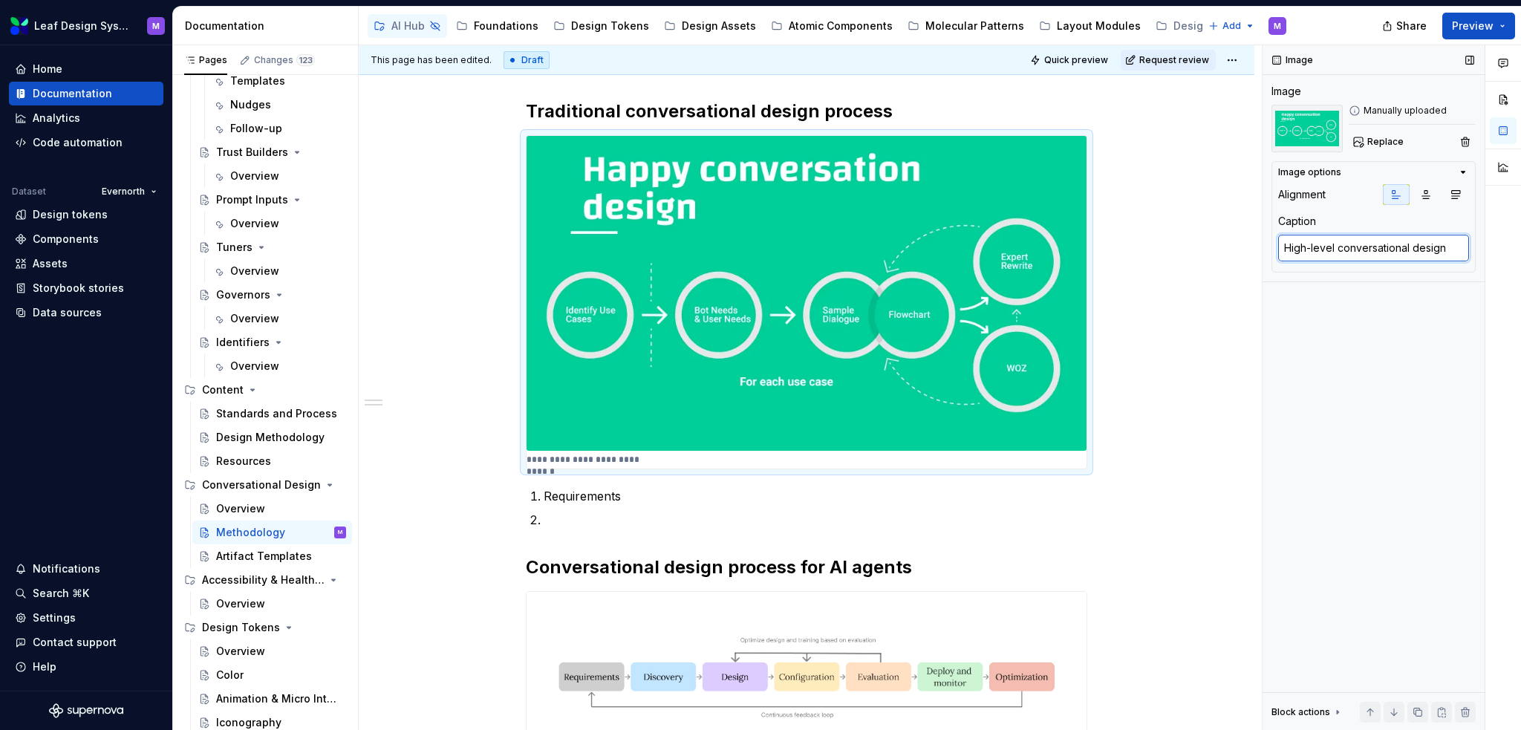
type textarea "*"
type textarea "High-level conversational design"
type textarea "*"
type textarea "High-level conversational design p"
type textarea "*"
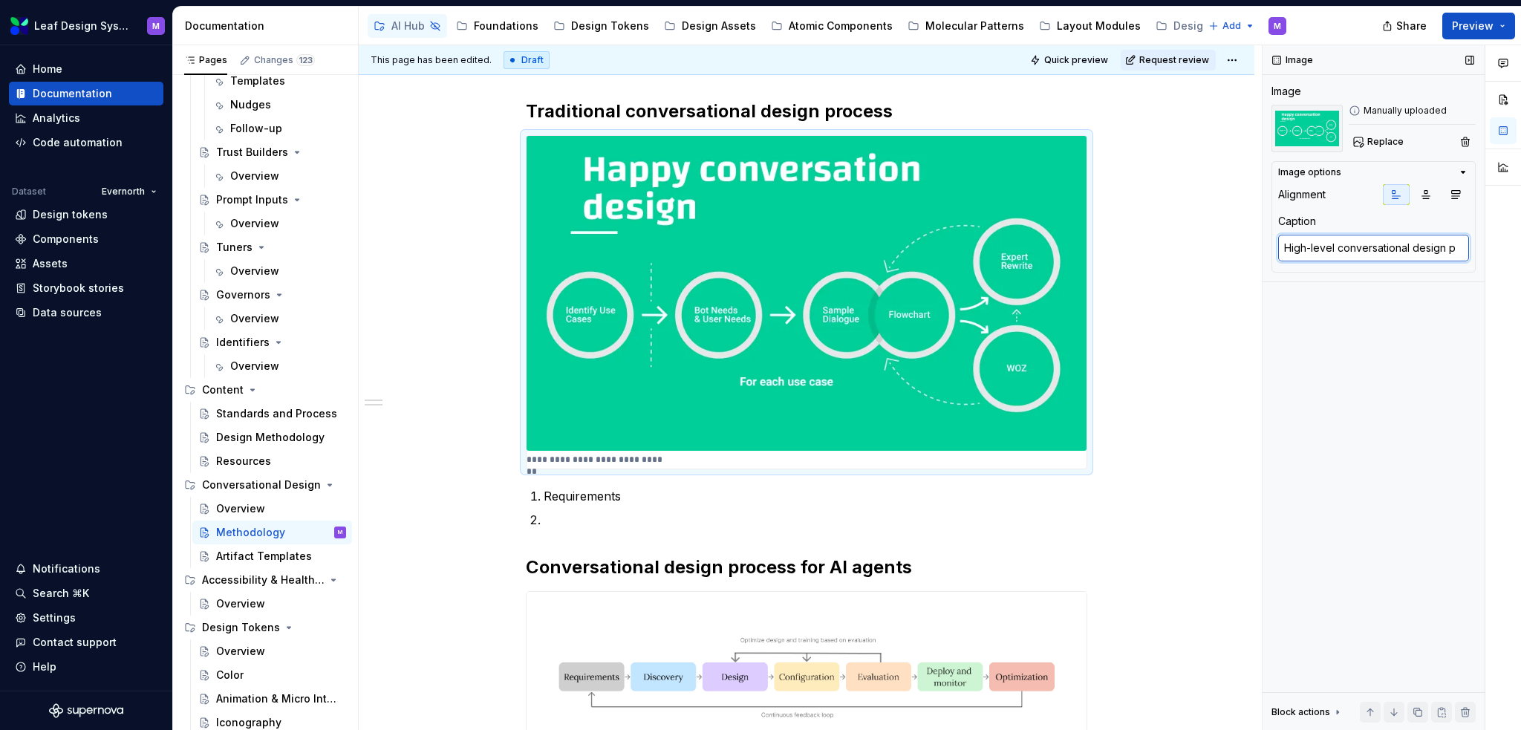
type textarea "High-level conversational design pr"
type textarea "*"
type textarea "High-level conversational design pro"
type textarea "*"
type textarea "High-level conversational design proc"
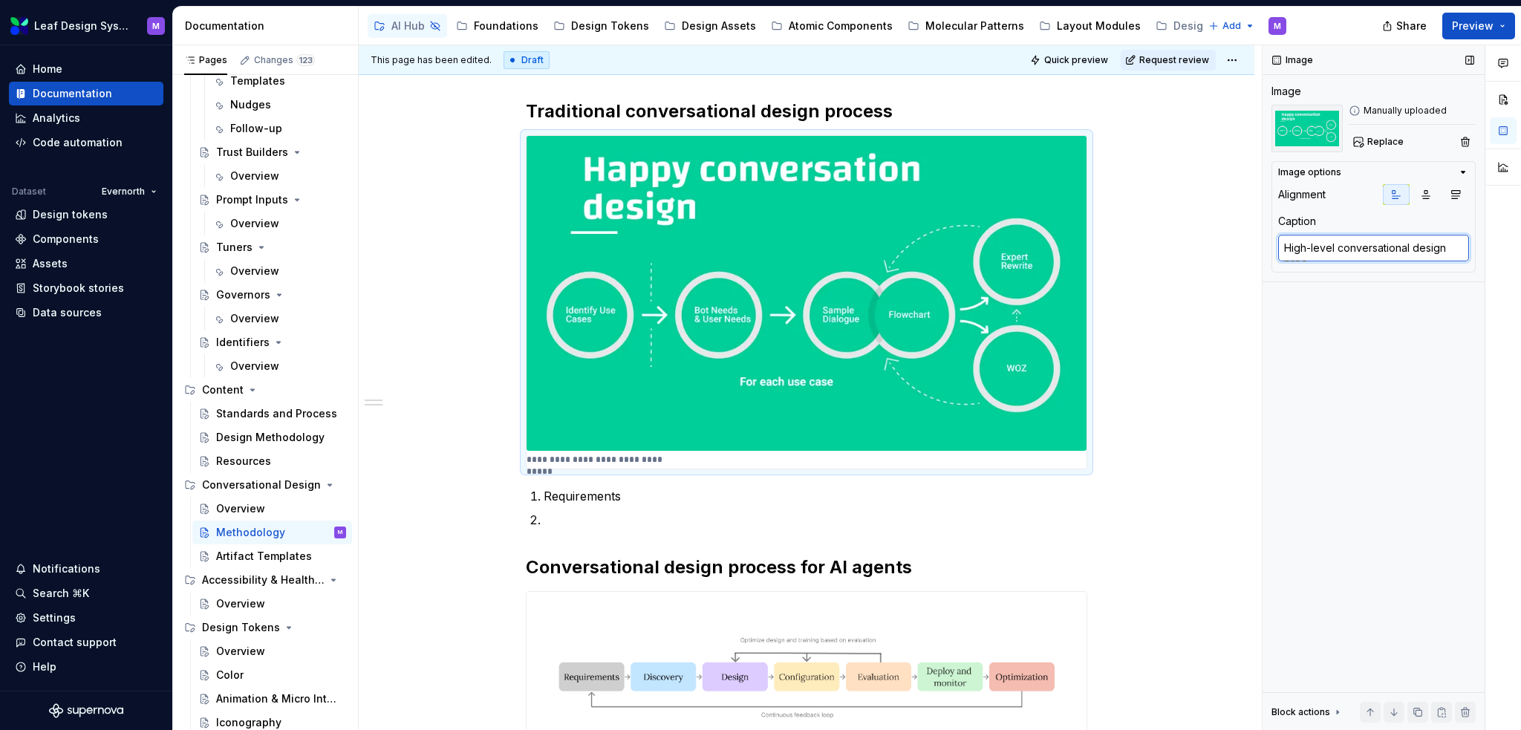
type textarea "*"
type textarea "High-level conversational design proce"
type textarea "*"
type textarea "High-level conversational design proces"
type textarea "*"
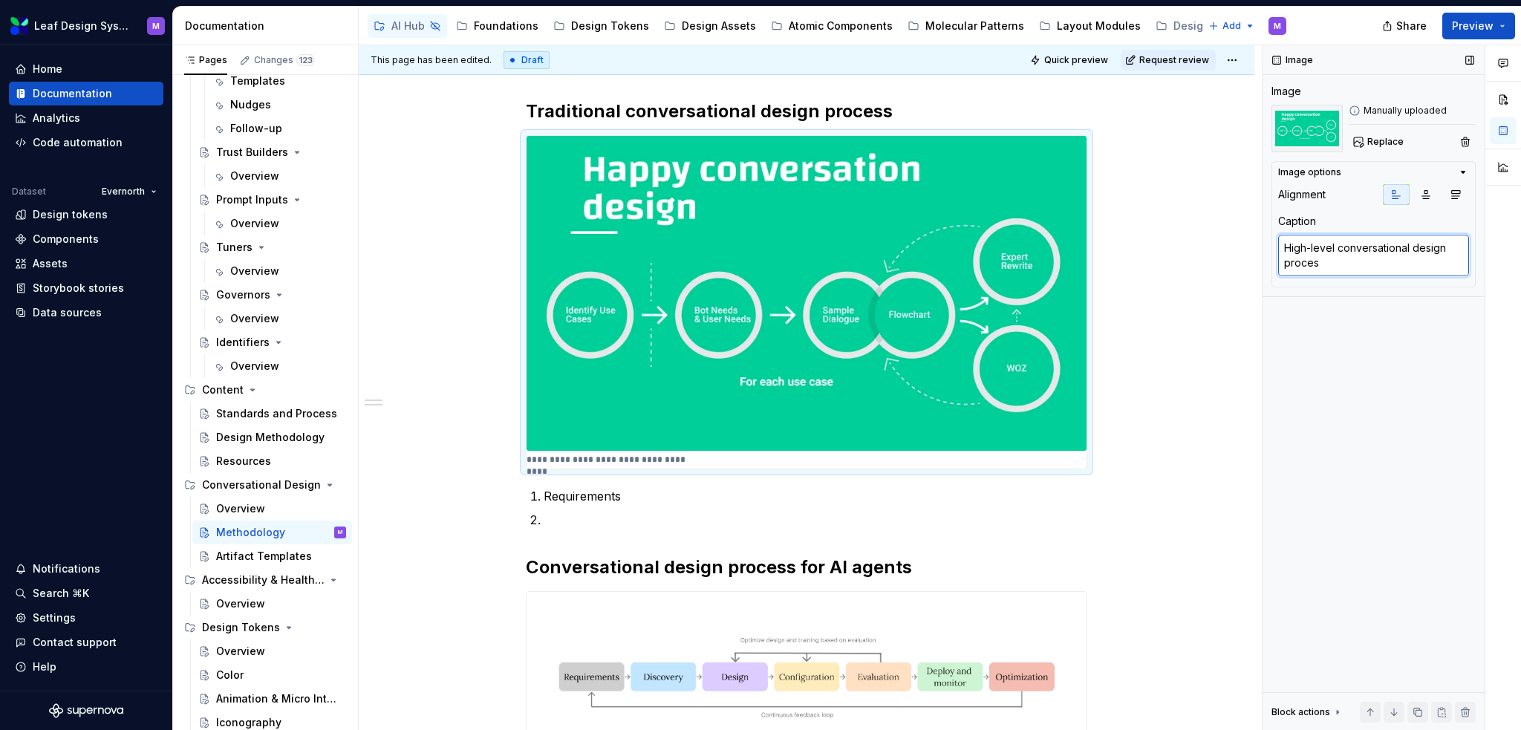
type textarea "High-level conversational design process"
type textarea "*"
type textarea "High-level conversational design process"
type textarea "*"
type textarea "High-level conversational design process"
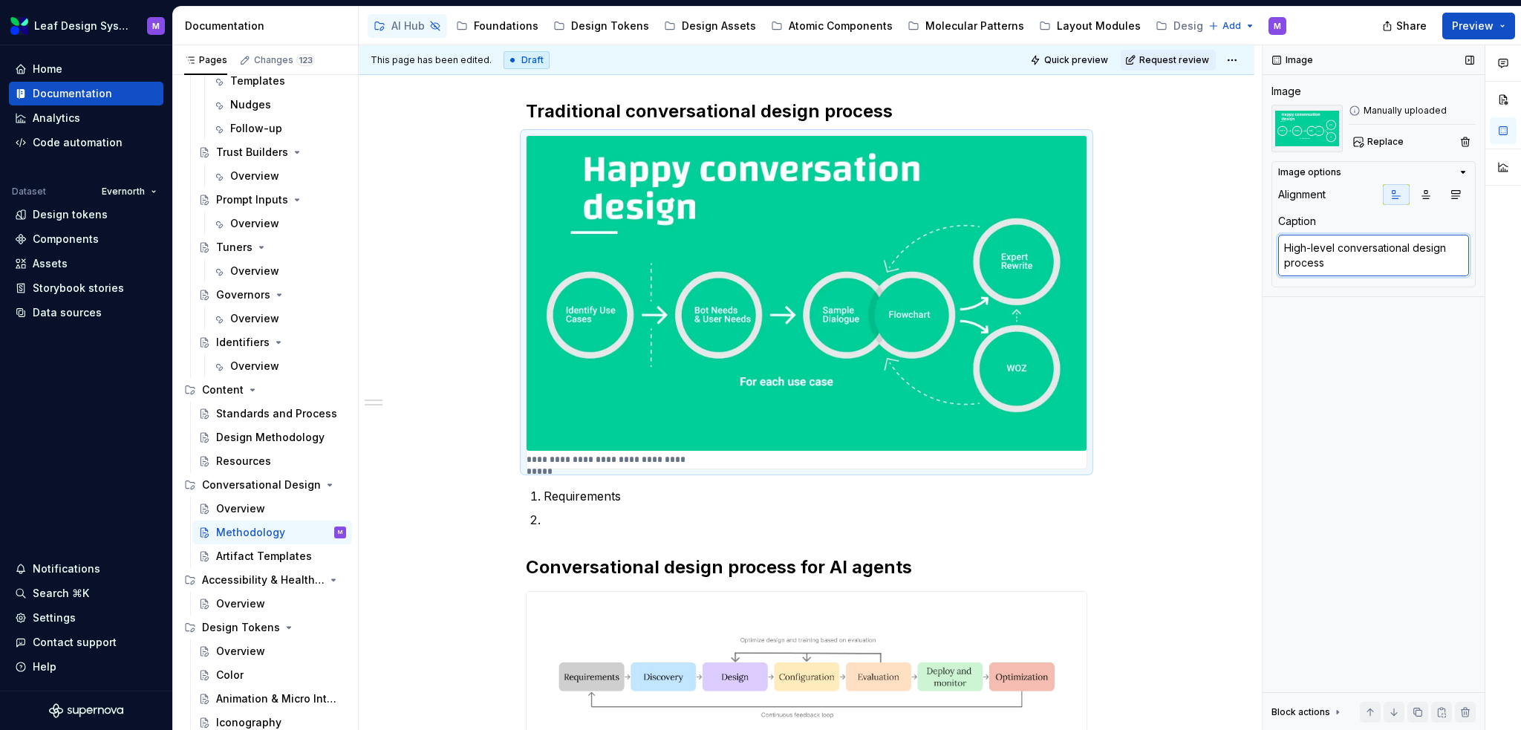
type textarea "*"
type textarea "High-level conversational design process"
type textarea "*"
type textarea "High-level conversational design process v"
type textarea "*"
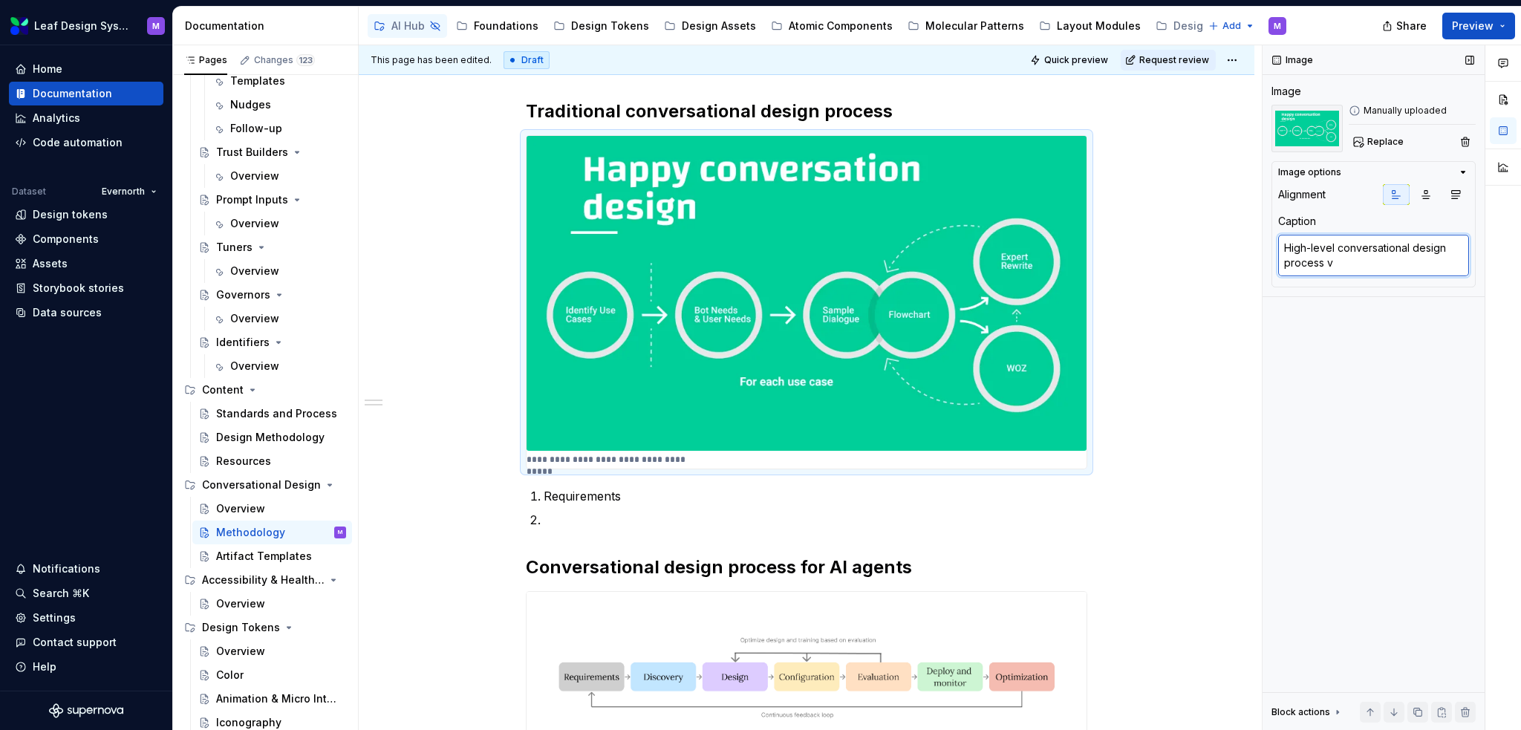
type textarea "High-level conversational design process vi"
type textarea "*"
type textarea "High-level conversational design process via"
type textarea "*"
type textarea "High-level conversational design process via"
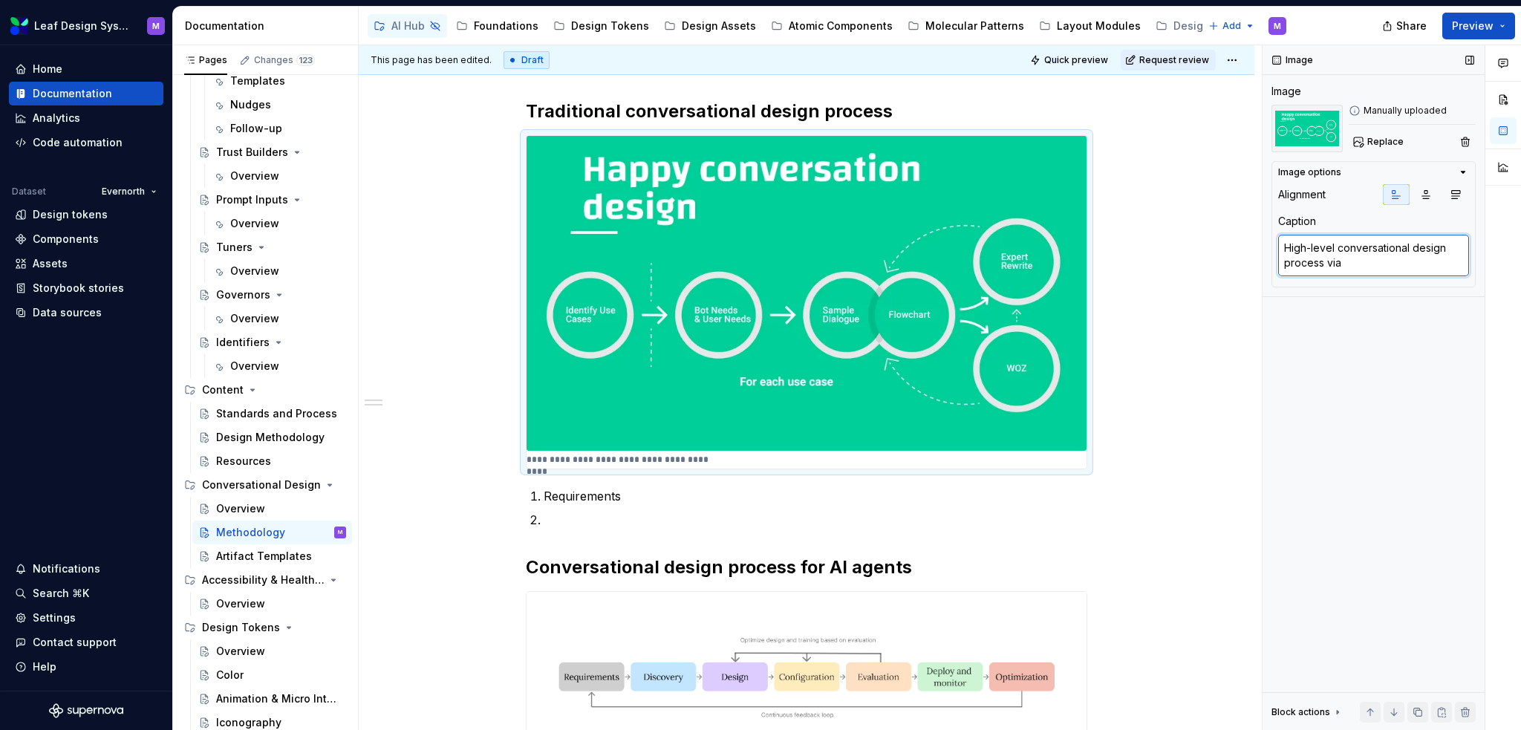
type textarea "*"
type textarea "High-level conversational design process via C"
type textarea "*"
type textarea "High-level conversational design process via Ch"
type textarea "*"
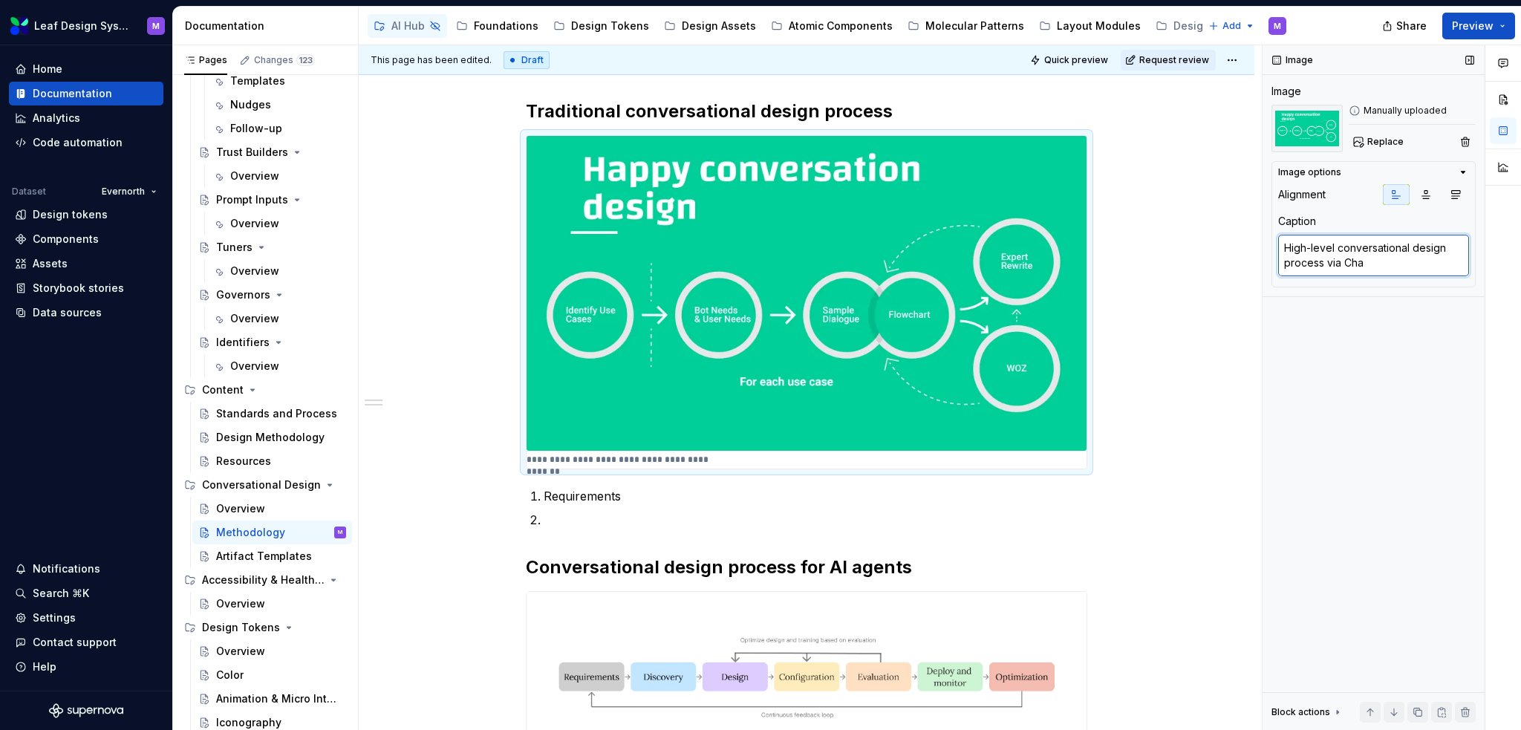
type textarea "High-level conversational design process via Chat"
type textarea "*"
type textarea "High-level conversational design process via Chatb"
type textarea "*"
type textarea "High-level conversational design process via Chatbo"
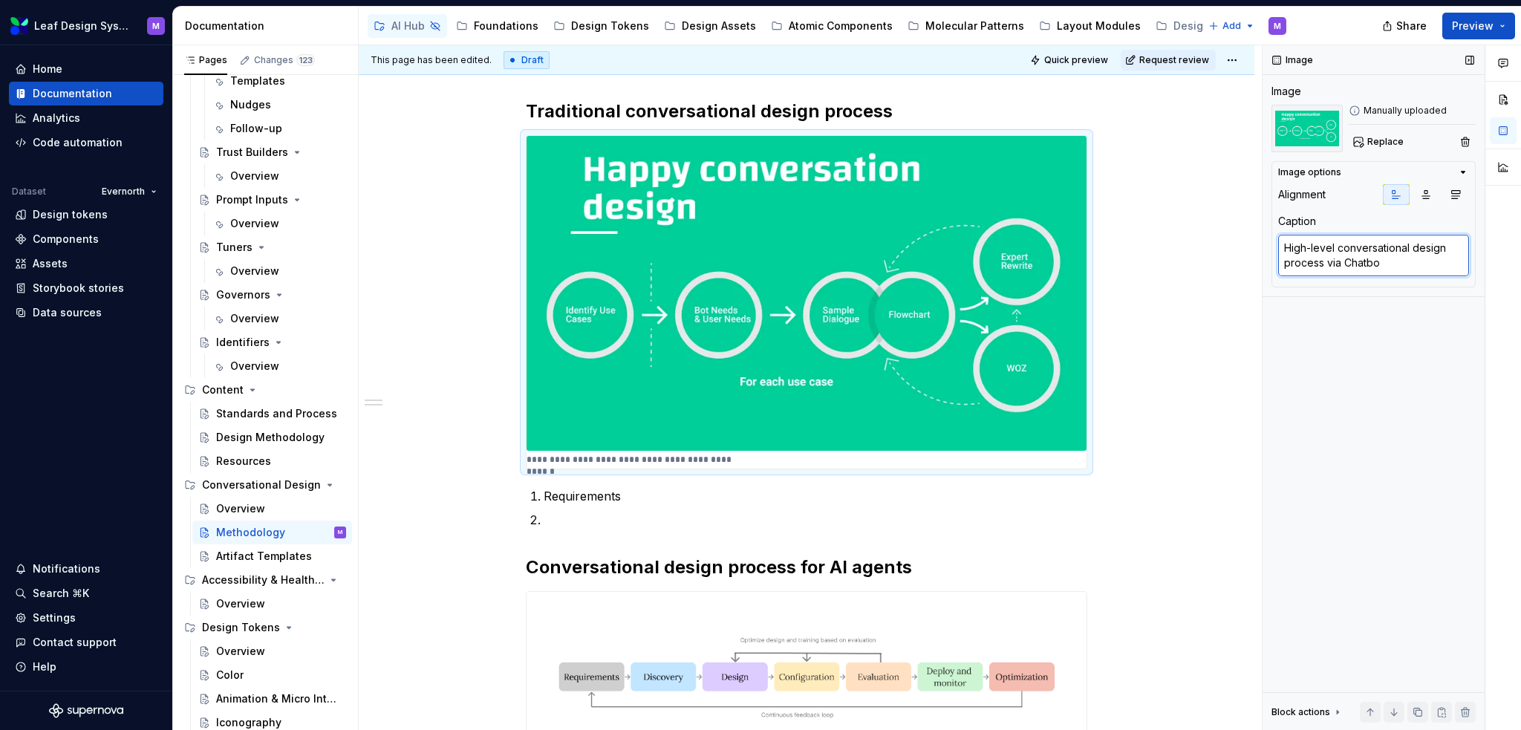
type textarea "*"
type textarea "High-level conversational design process via Chatbot"
type textarea "*"
type textarea "High-level conversational design process via Chatbot"
type textarea "*"
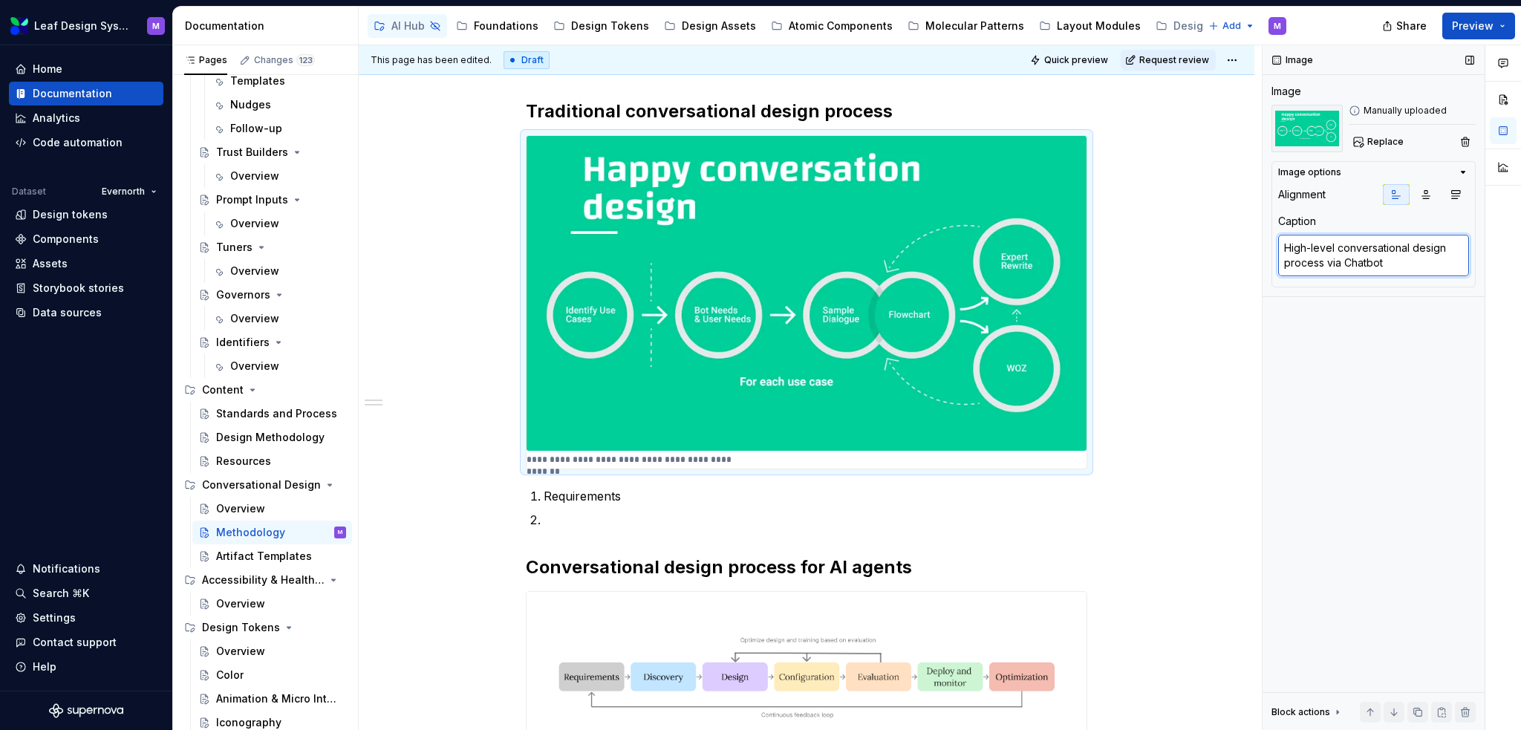
type textarea "High-level conversational design process via Chatbot"
type textarea "*"
type textarea "High-level conversational design process via Chatbot"
type textarea "*"
type textarea "High-level conversational design process via Chatbot M"
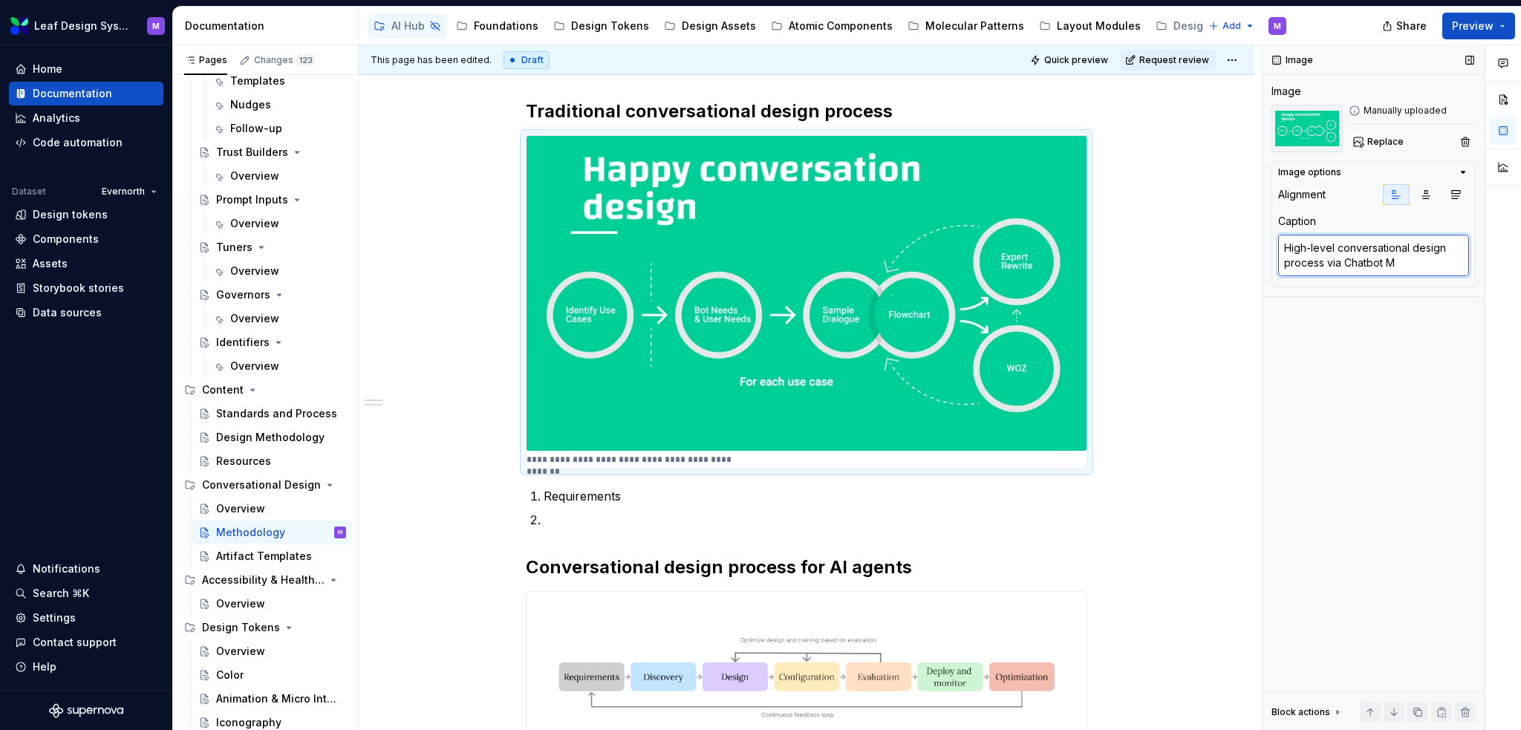
type textarea "*"
type textarea "High-level conversational design process via Chatbot Ma"
type textarea "*"
type textarea "High-level conversational design process via Chatbot Mag"
type textarea "*"
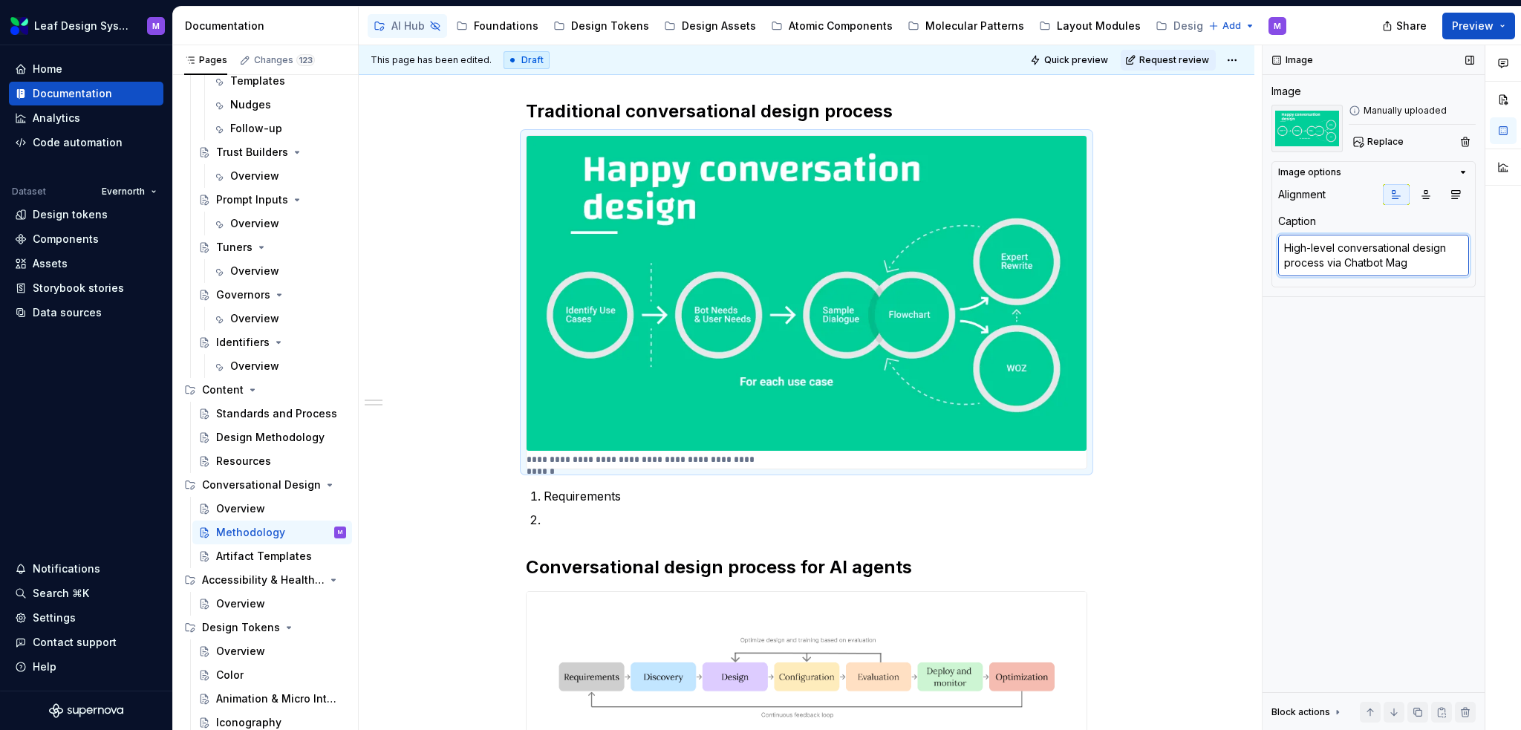
type textarea "High-level conversational design process via Chatbot Maga"
type textarea "*"
type textarea "High-level conversational design process via Chatbot Magaz"
type textarea "*"
type textarea "High-level conversational design process via Chatbot Magazi"
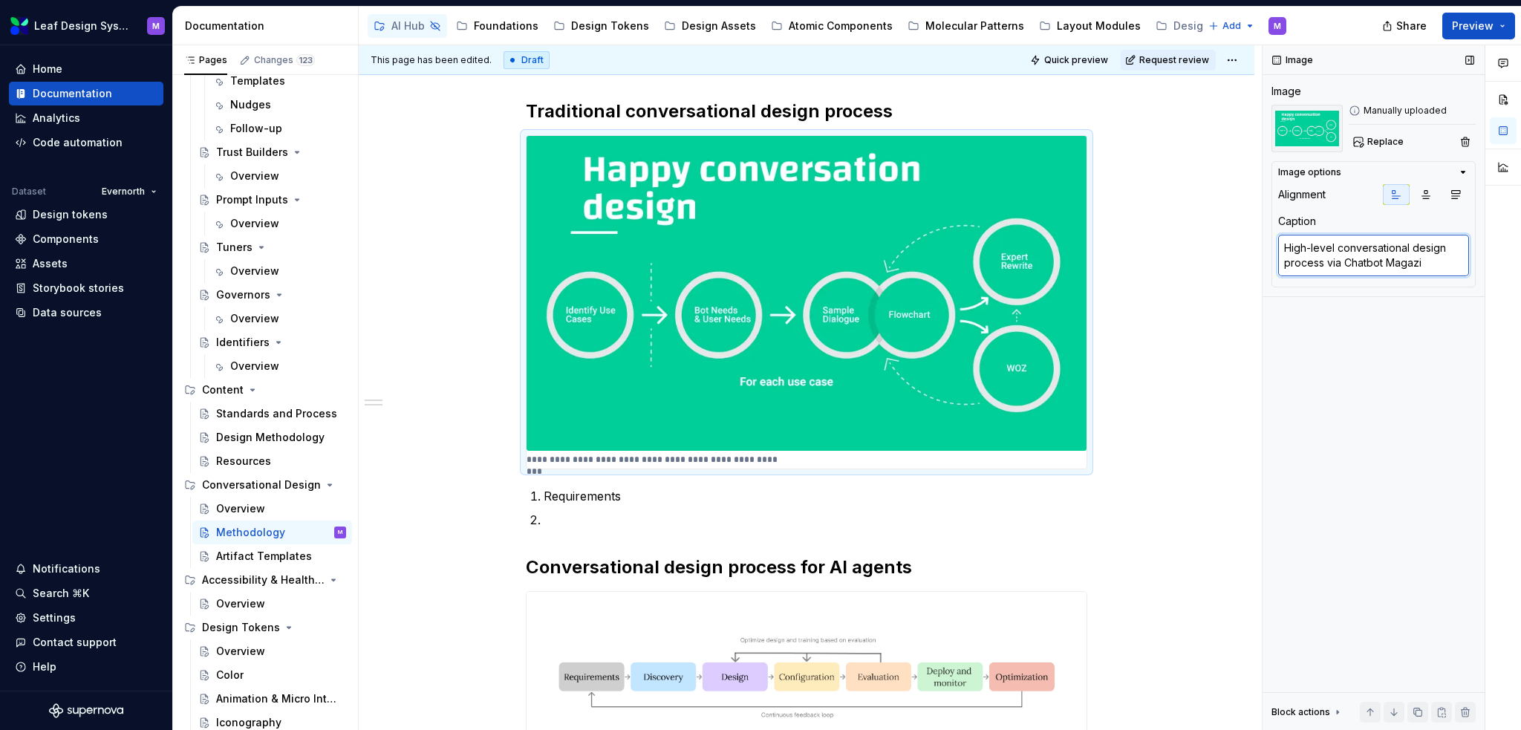
type textarea "*"
type textarea "High-level conversational design process via Chatbot Magazin"
type textarea "*"
type textarea "High-level conversational design process via Chatbot Magazine"
click at [751, 459] on p "**********" at bounding box center [661, 460] width 268 height 12
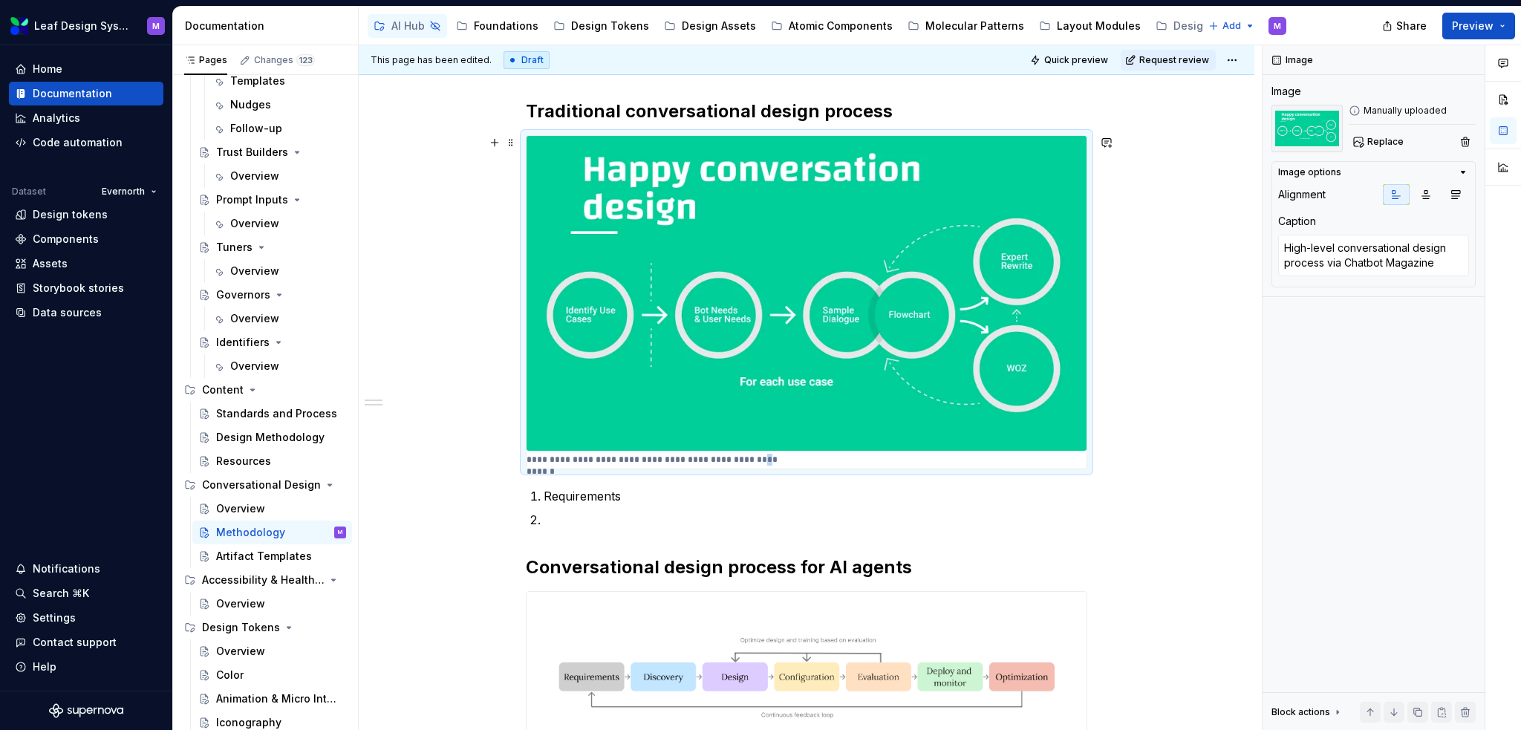
click at [751, 459] on p "**********" at bounding box center [661, 460] width 268 height 12
click at [1384, 250] on textarea "High-level conversational design process via Chatbot Magazine" at bounding box center [1373, 256] width 191 height 42
click at [1383, 264] on textarea "High-level conversational design process via Chatbot Magazine" at bounding box center [1373, 256] width 191 height 42
type textarea "*"
type textarea "High-level conversational design process via Chatbots Magazine"
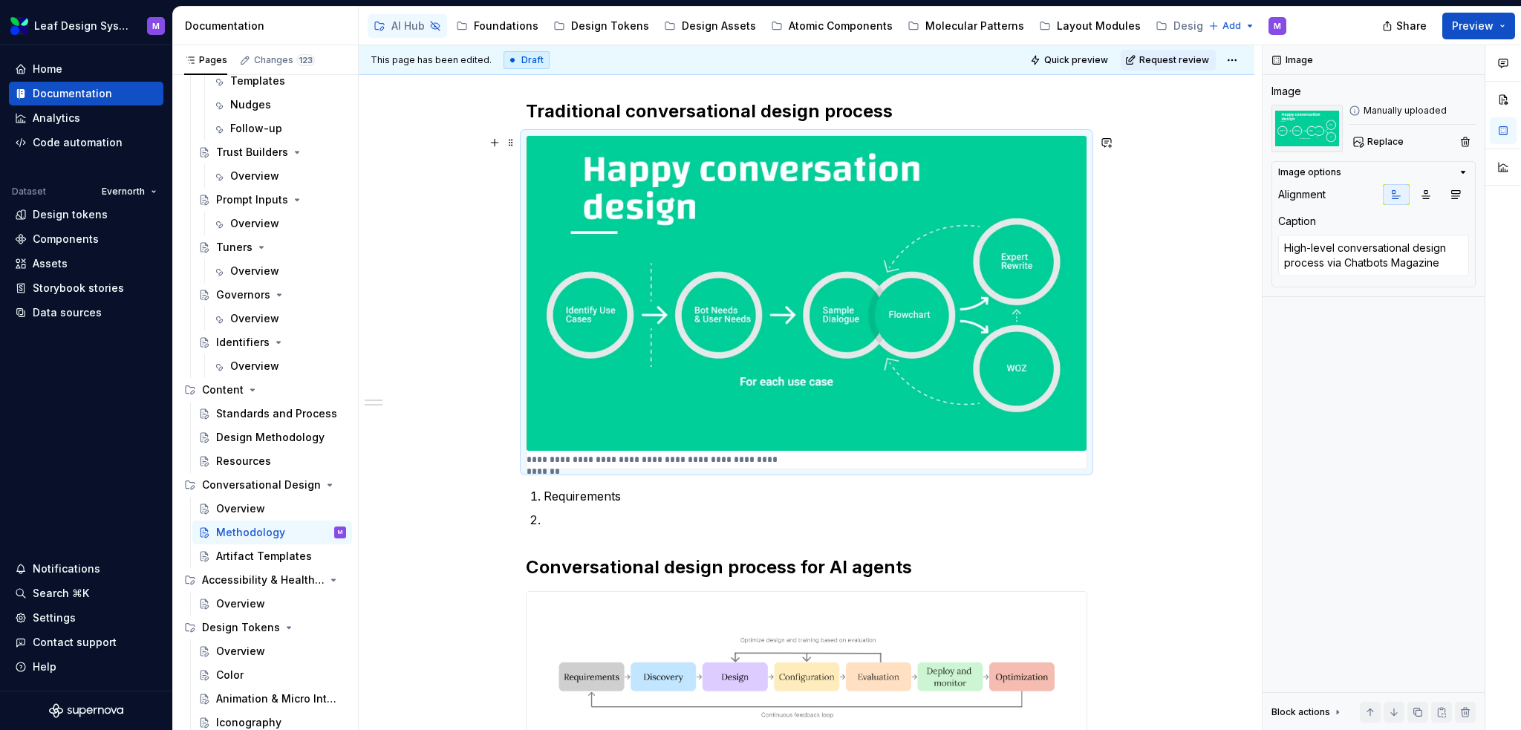
click at [1116, 390] on div "**********" at bounding box center [807, 621] width 896 height 1115
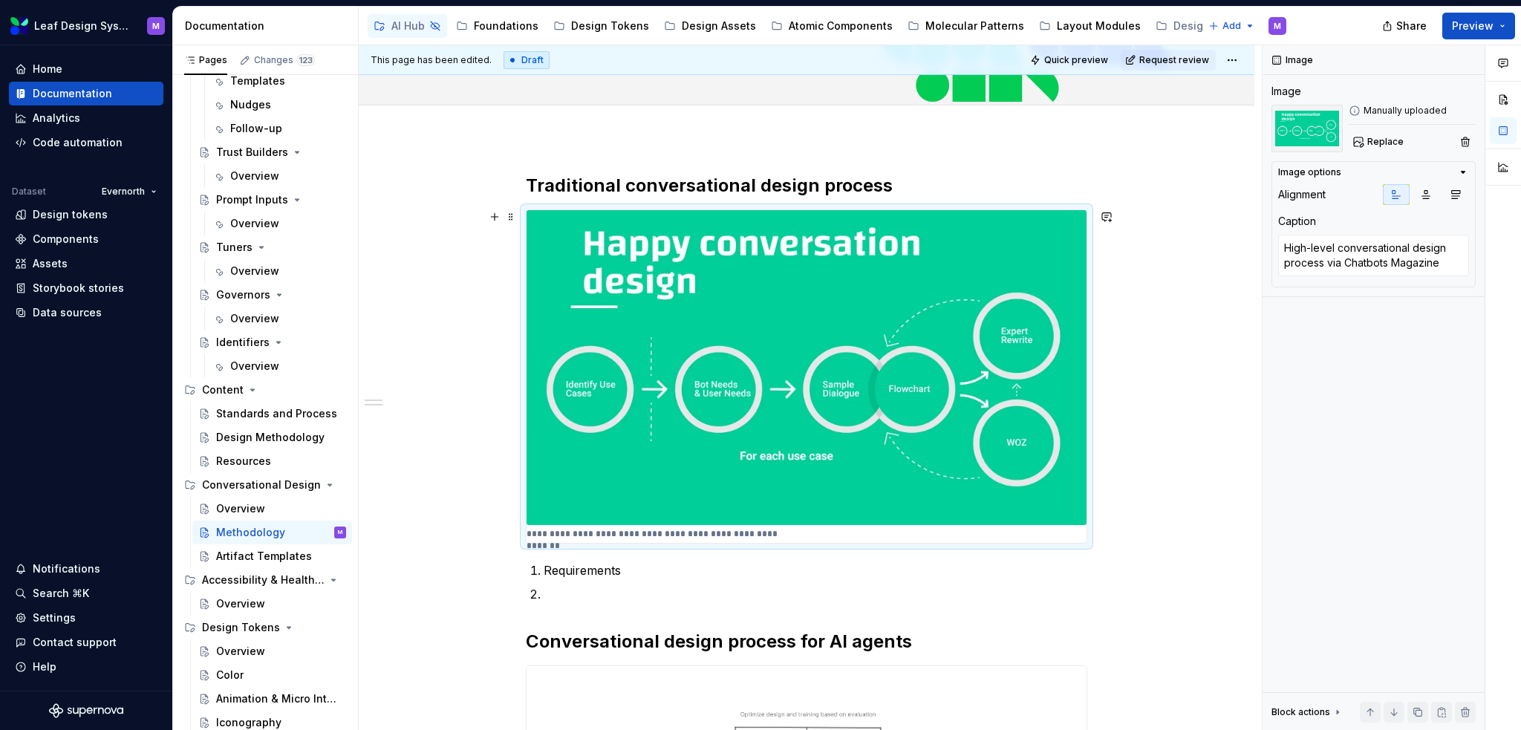
scroll to position [378, 0]
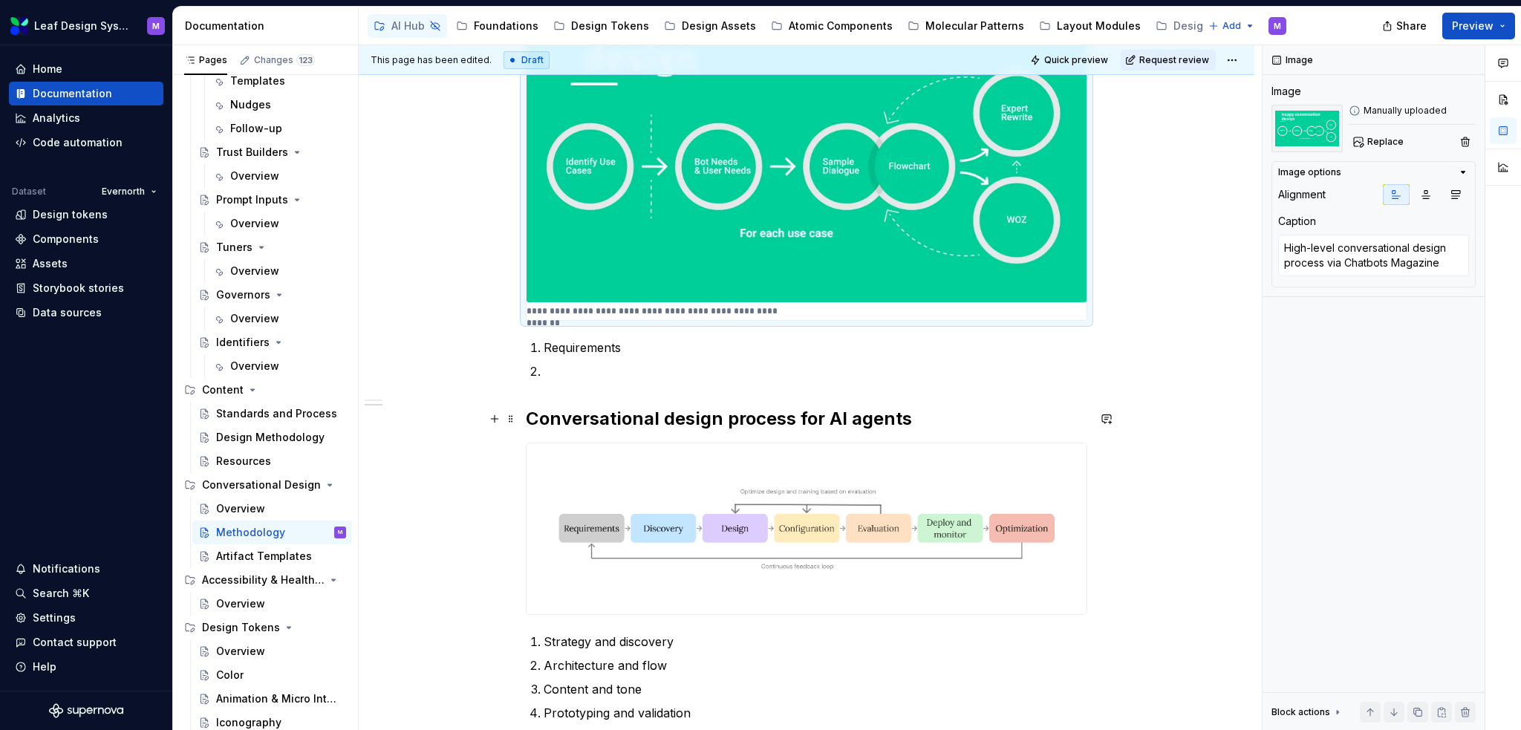
click at [751, 412] on h2 "Conversational design process for AI agents" at bounding box center [807, 419] width 562 height 24
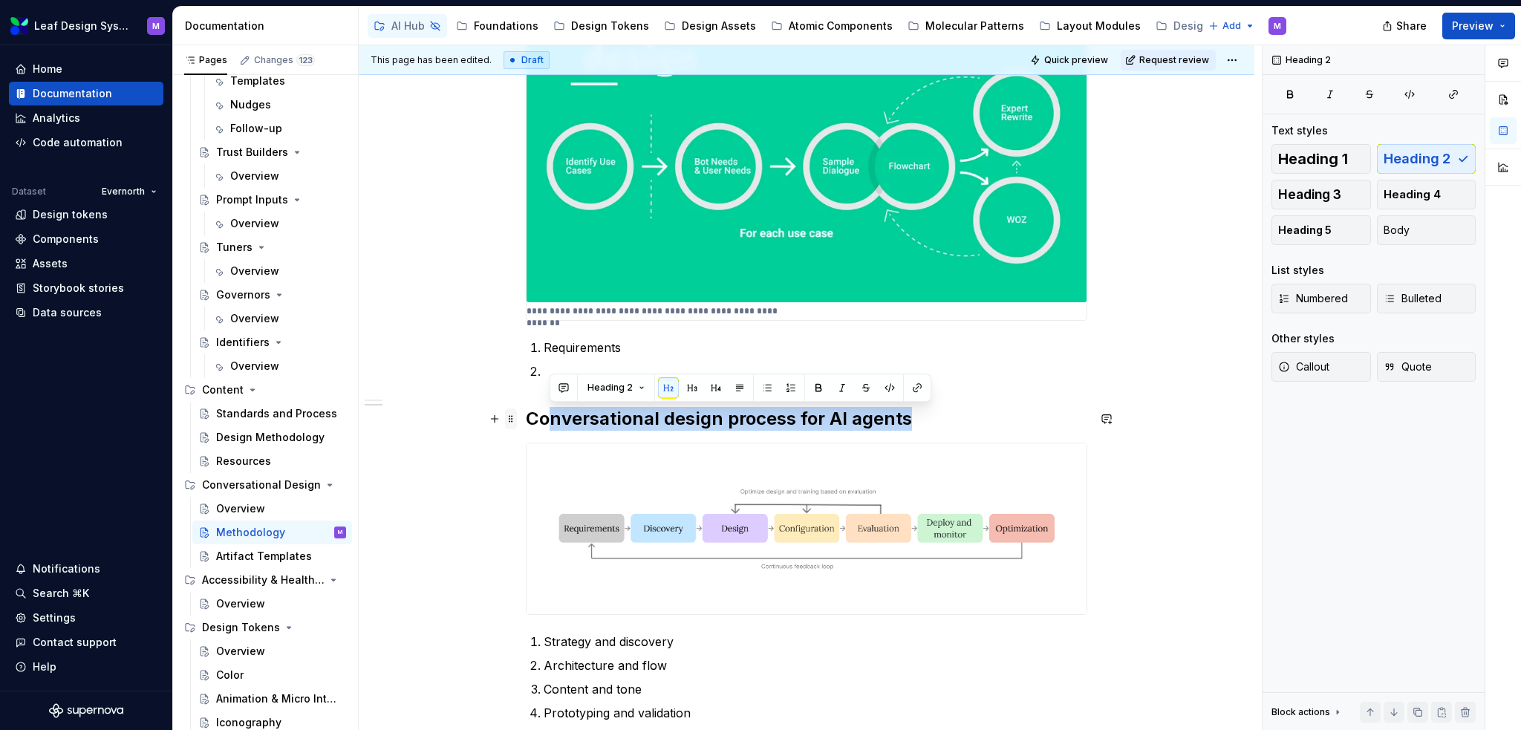
drag, startPoint x: 924, startPoint y: 421, endPoint x: 515, endPoint y: 421, distance: 409.3
click at [526, 421] on div "**********" at bounding box center [807, 381] width 562 height 860
click at [515, 421] on span at bounding box center [511, 419] width 12 height 21
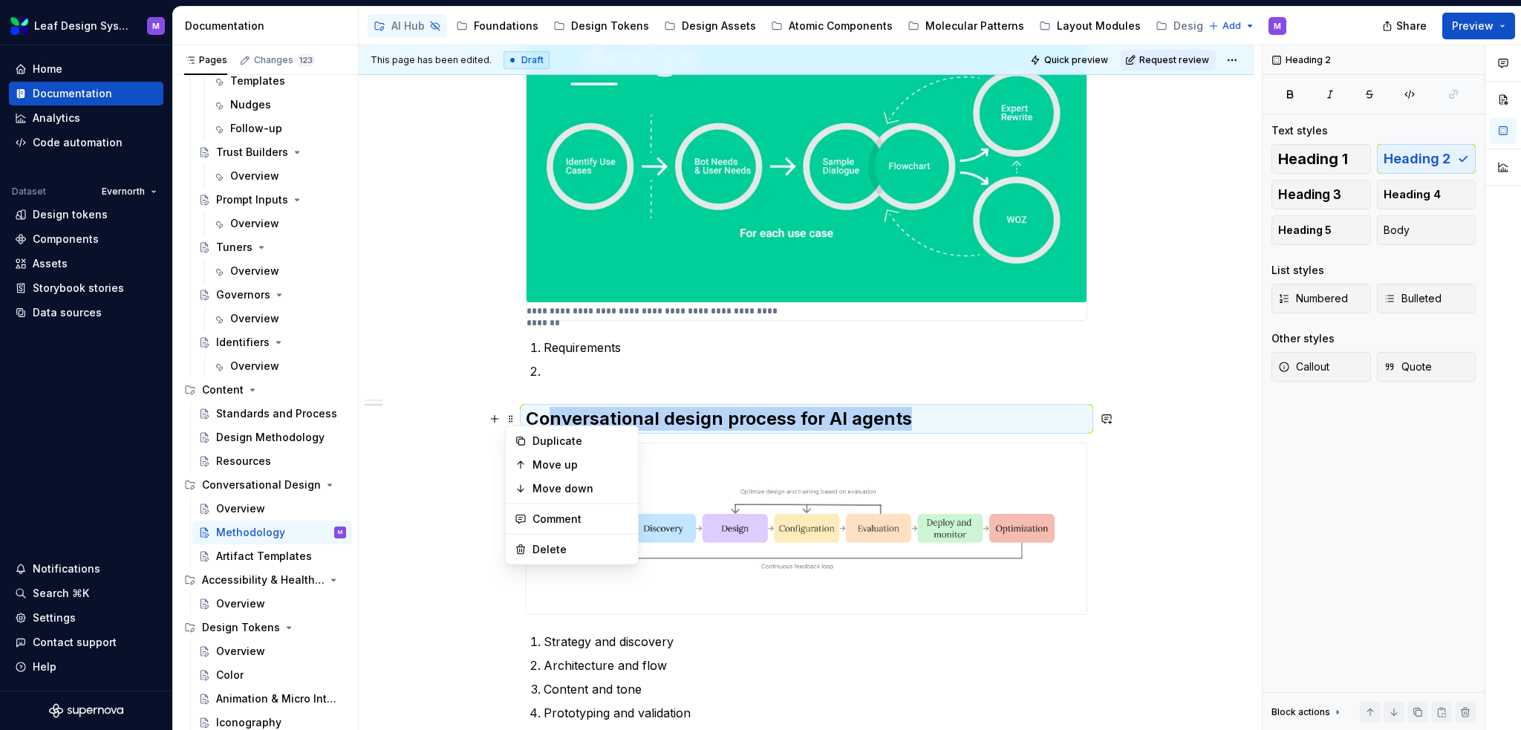
click at [547, 426] on div "Duplicate Move up Move down Comment Delete" at bounding box center [572, 496] width 134 height 140
click at [927, 451] on img at bounding box center [807, 528] width 560 height 171
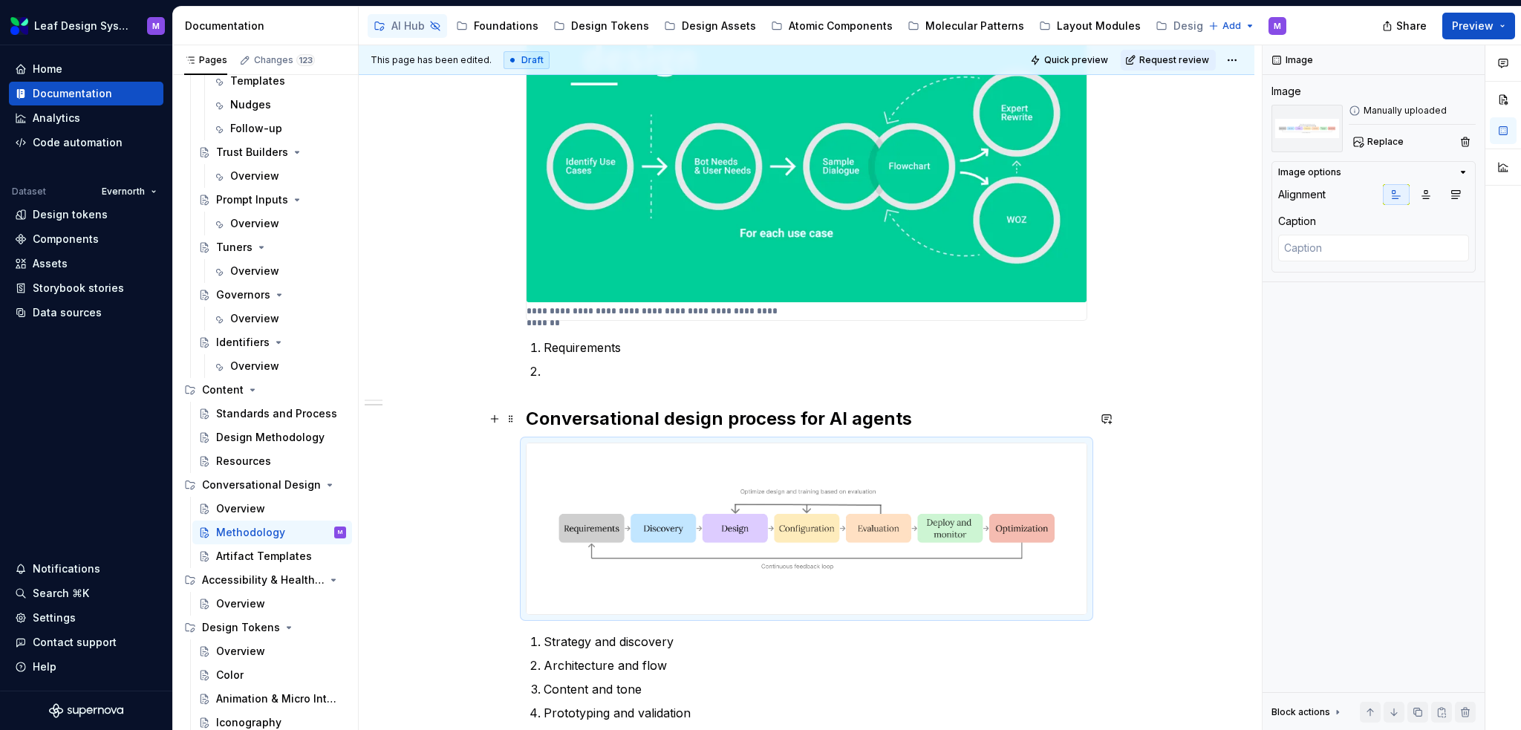
click at [898, 416] on h2 "Conversational design process for AI agents" at bounding box center [807, 419] width 562 height 24
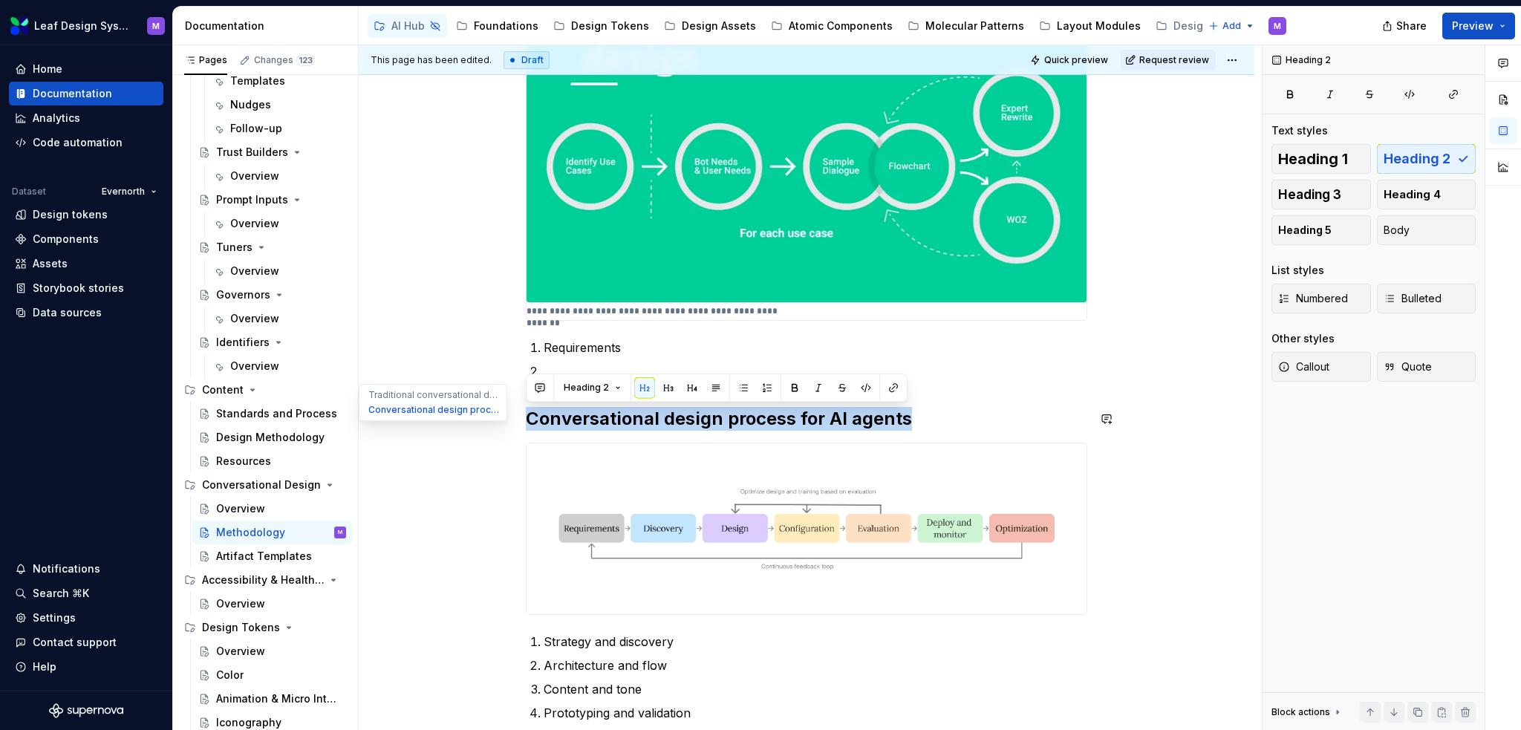
drag, startPoint x: 908, startPoint y: 412, endPoint x: 386, endPoint y: 399, distance: 522.4
click at [386, 399] on div "**********" at bounding box center [807, 363] width 896 height 1333
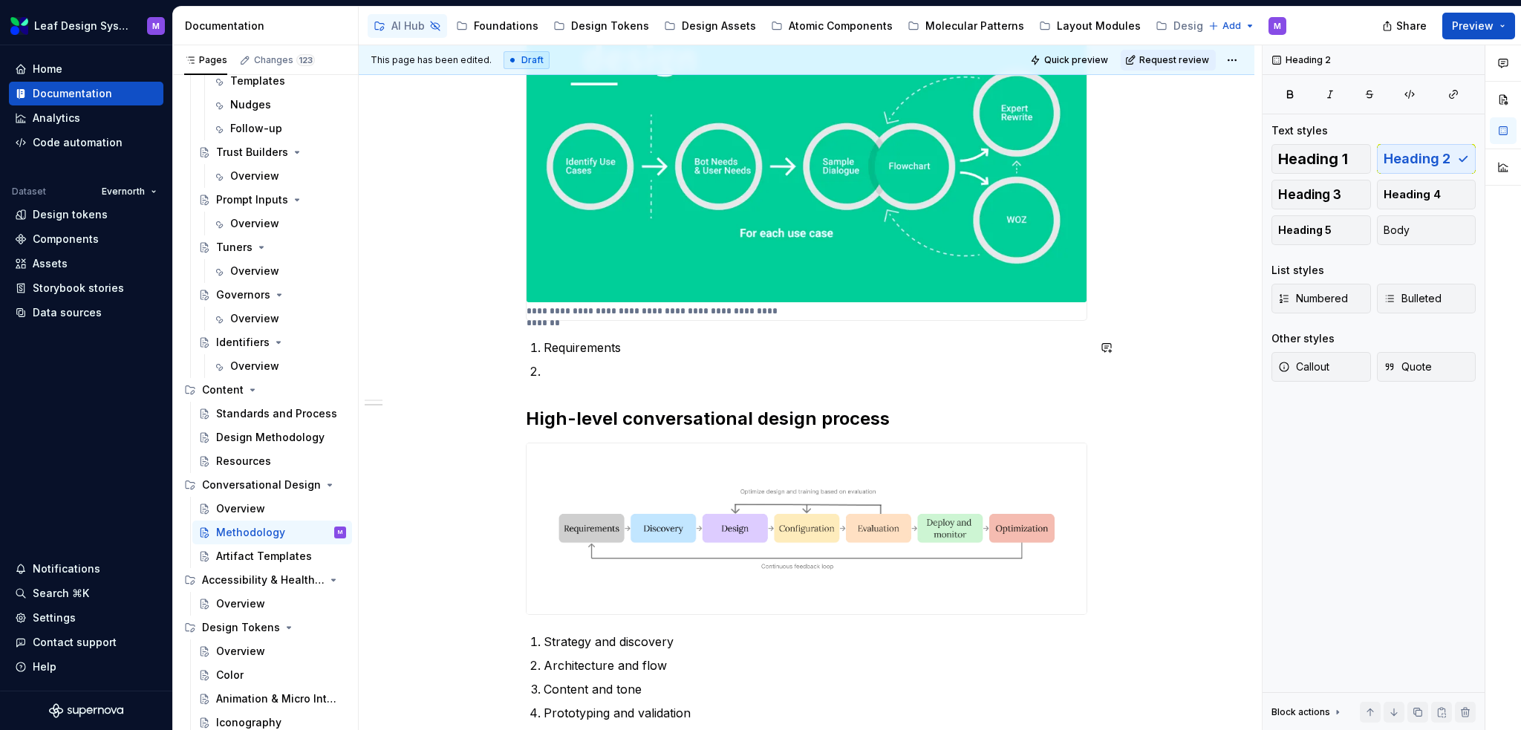
scroll to position [155, 0]
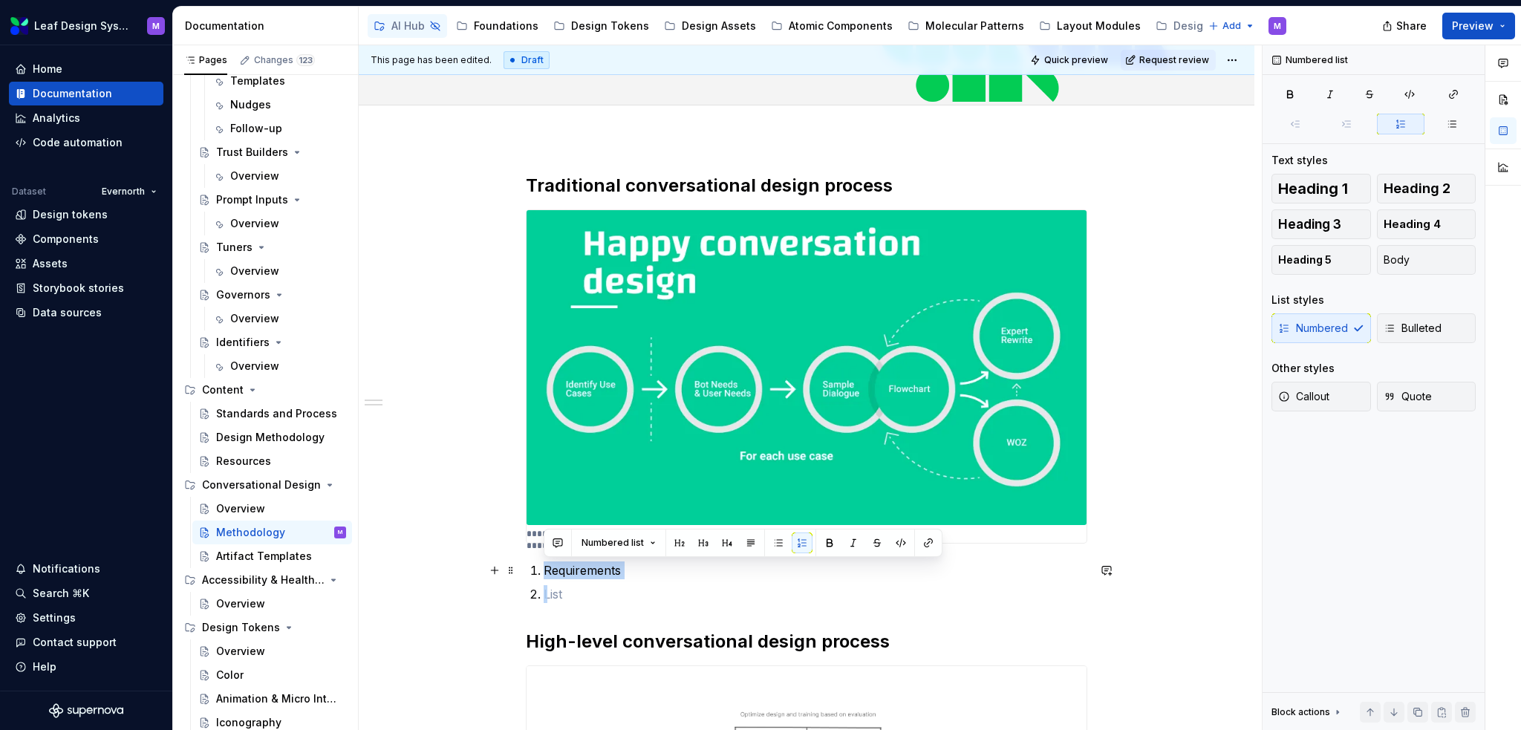
drag, startPoint x: 596, startPoint y: 596, endPoint x: 535, endPoint y: 567, distance: 68.4
click at [544, 567] on ol "Requirements" at bounding box center [816, 583] width 544 height 42
click at [576, 583] on ol "Requirements" at bounding box center [816, 583] width 544 height 42
drag, startPoint x: 574, startPoint y: 594, endPoint x: 541, endPoint y: 567, distance: 43.3
click at [544, 567] on ol "Requirements" at bounding box center [816, 583] width 544 height 42
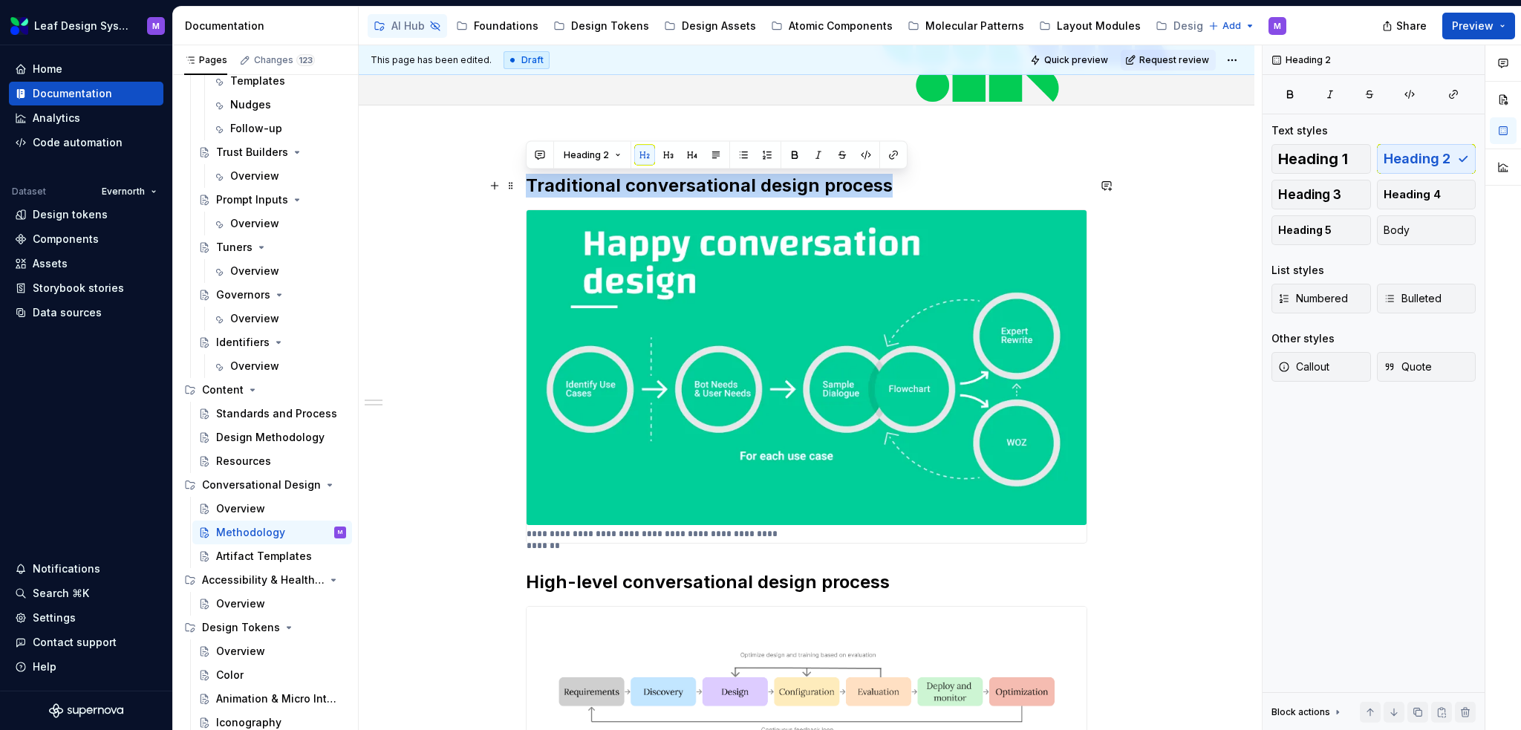
drag, startPoint x: 963, startPoint y: 185, endPoint x: 478, endPoint y: 182, distance: 484.3
click at [478, 182] on div "**********" at bounding box center [807, 666] width 896 height 1056
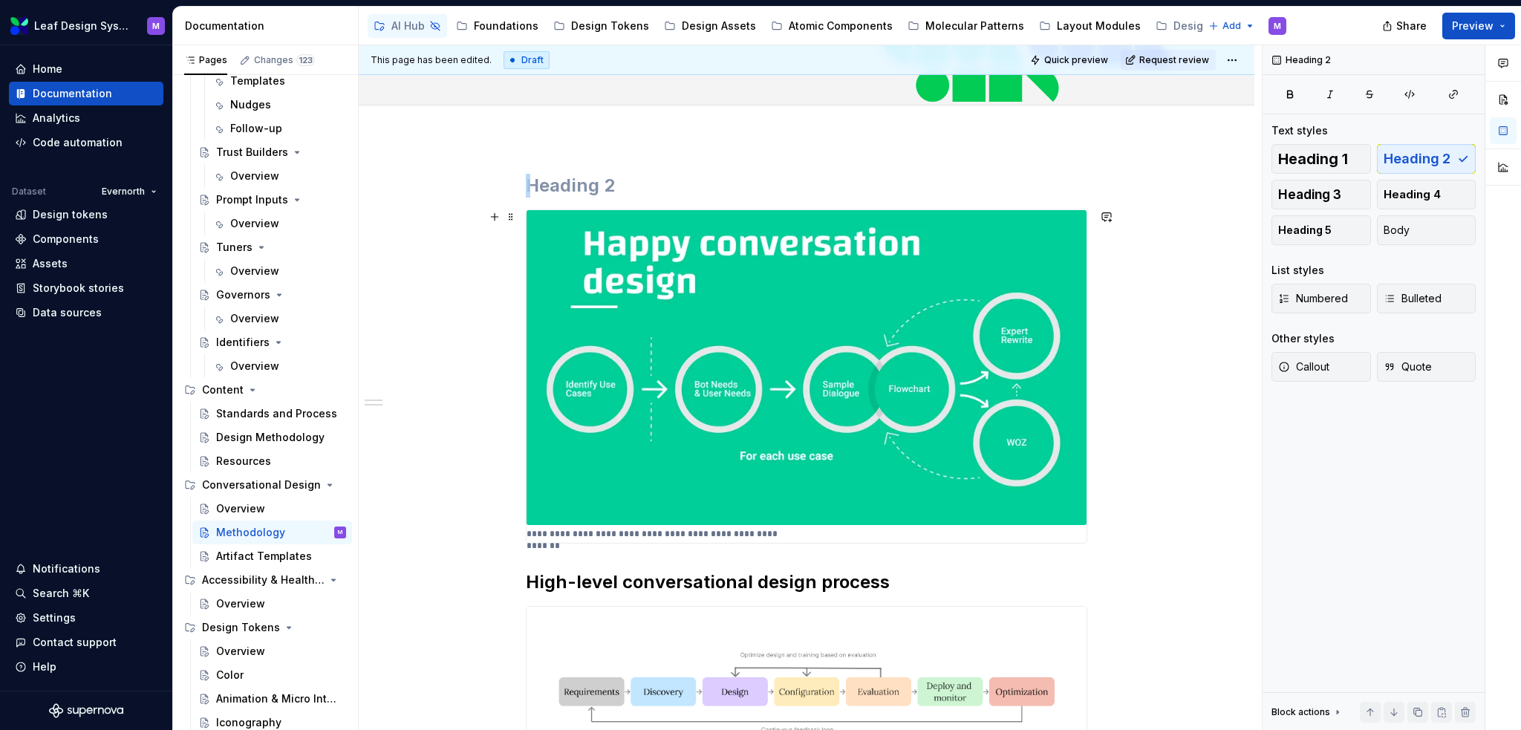
click at [535, 242] on img at bounding box center [807, 367] width 560 height 315
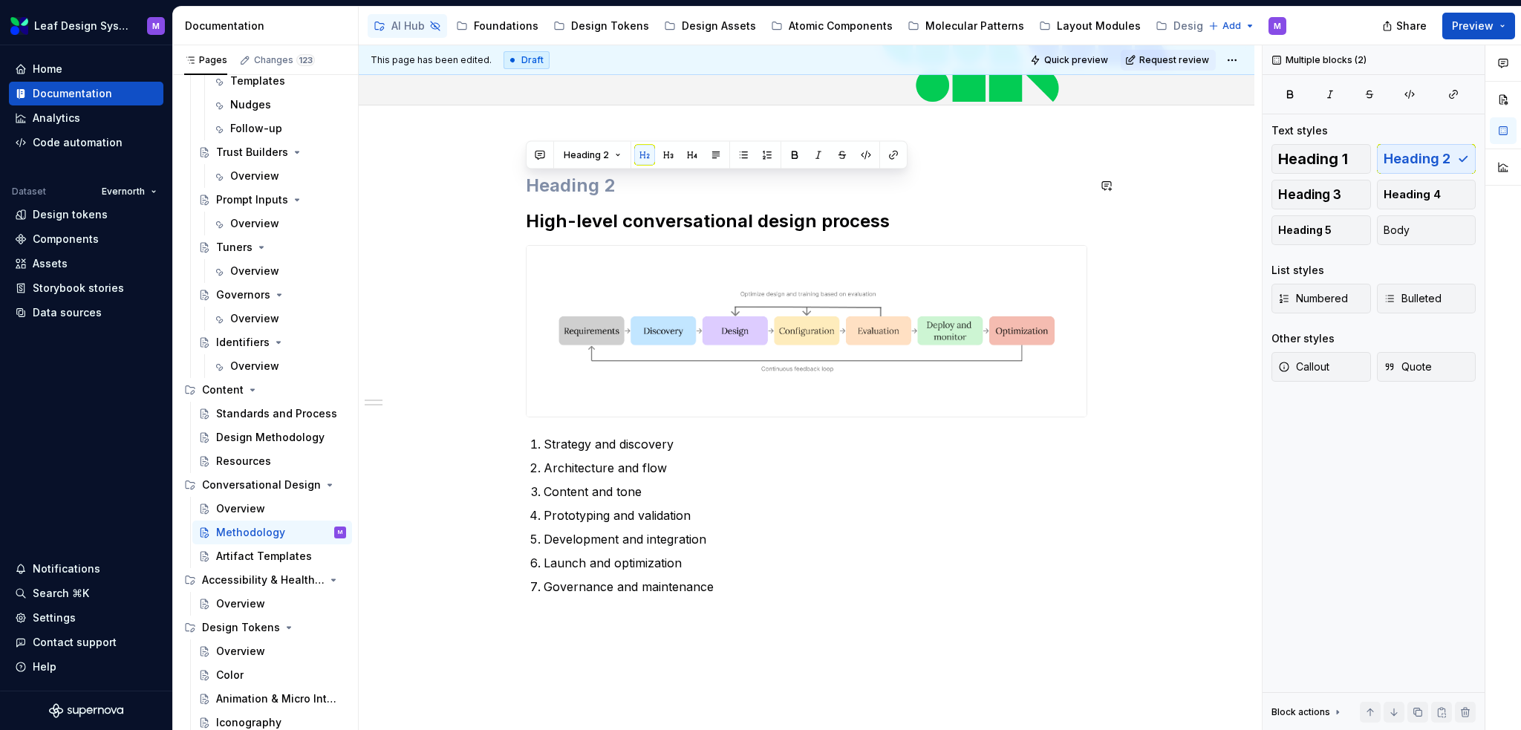
drag, startPoint x: 592, startPoint y: 194, endPoint x: 562, endPoint y: 198, distance: 29.9
click at [562, 198] on div "High-level conversational design process Strategy and discovery Architecture an…" at bounding box center [807, 385] width 562 height 422
click at [550, 191] on h2 at bounding box center [807, 186] width 562 height 24
drag, startPoint x: 615, startPoint y: 183, endPoint x: 482, endPoint y: 181, distance: 133.0
click at [482, 181] on div "High-level conversational design process Strategy and discovery Architecture an…" at bounding box center [807, 485] width 896 height 695
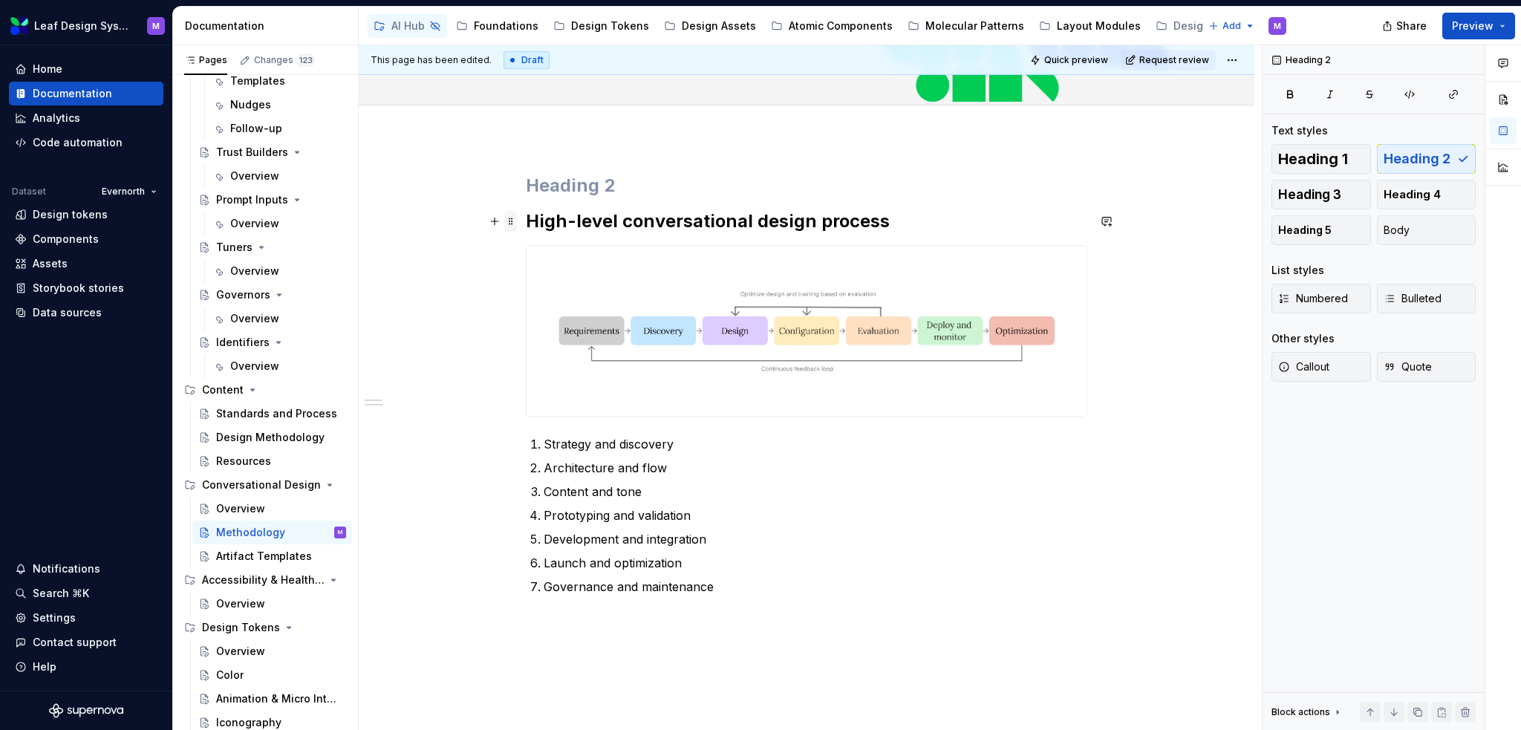
click at [516, 213] on span at bounding box center [511, 221] width 12 height 21
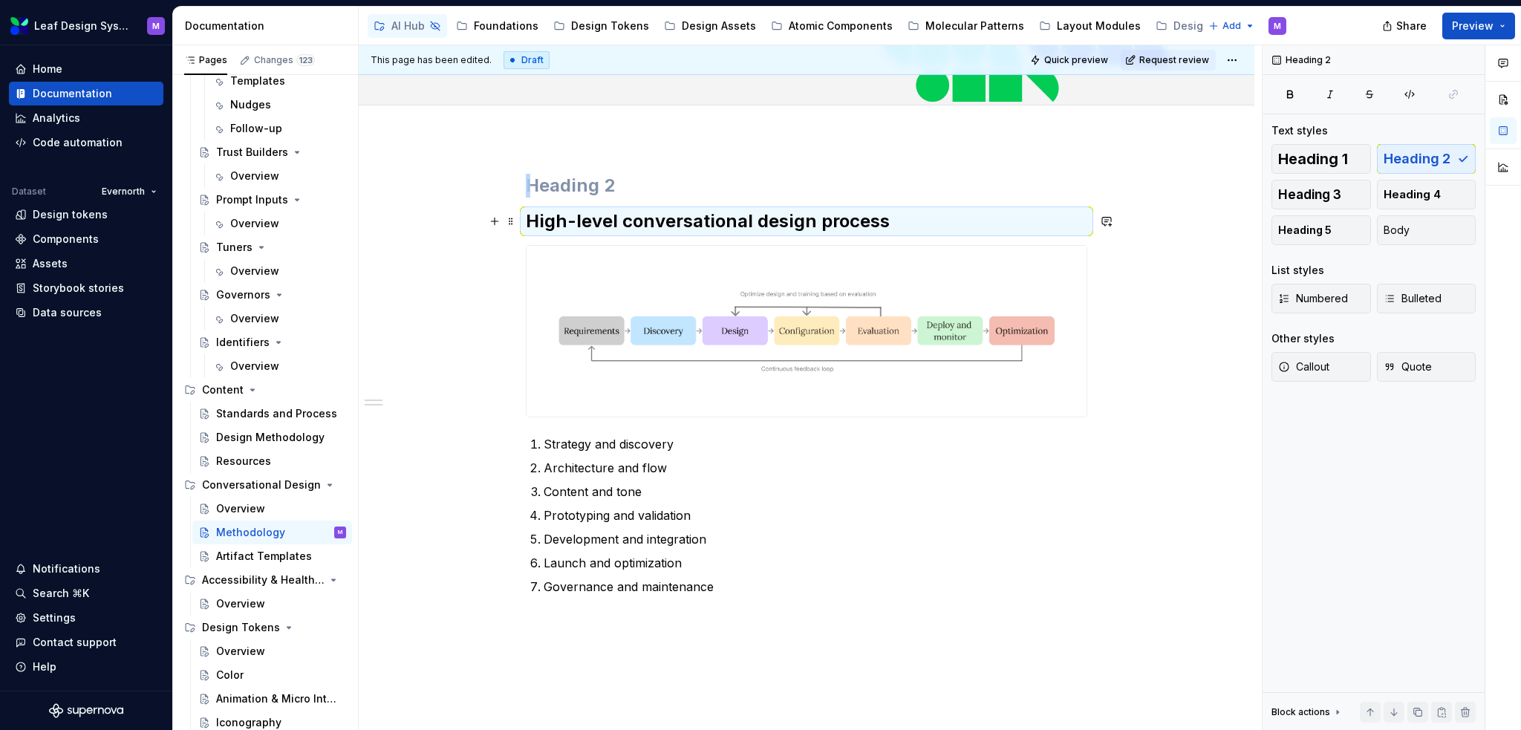
click at [527, 216] on h2 "High-level conversational design process" at bounding box center [807, 221] width 562 height 24
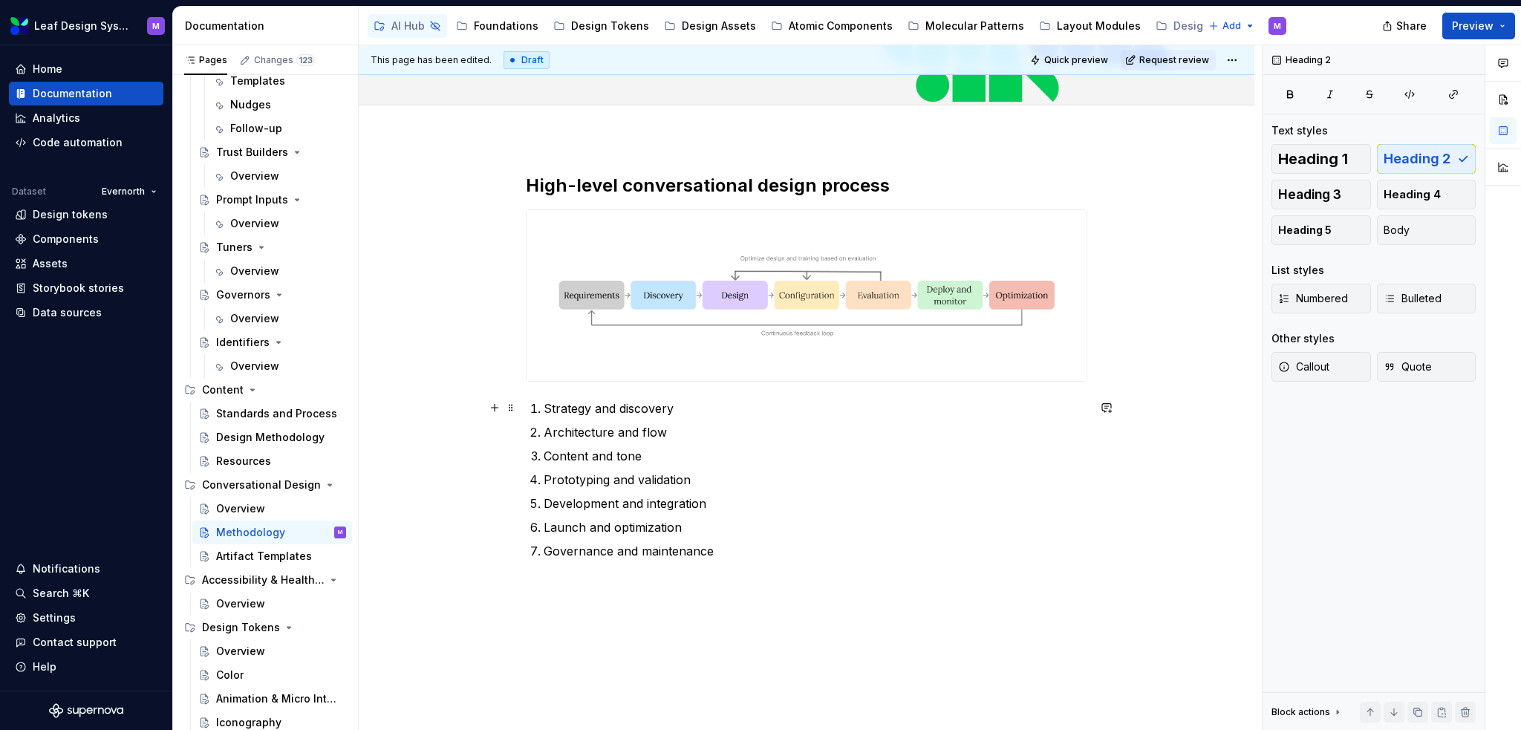
click at [677, 403] on p "Strategy and discovery" at bounding box center [816, 409] width 544 height 18
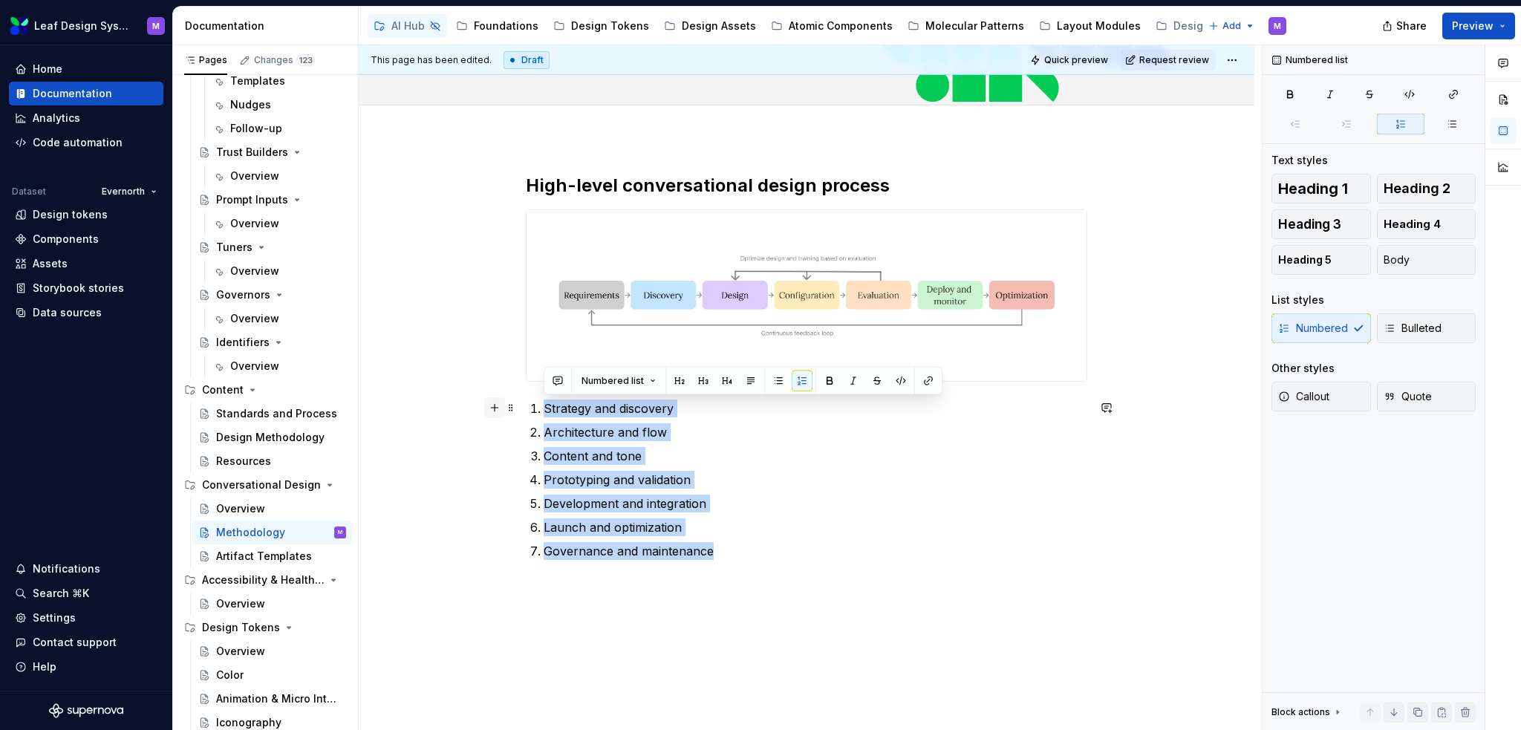
drag, startPoint x: 674, startPoint y: 527, endPoint x: 502, endPoint y: 404, distance: 211.3
click at [526, 404] on div "High-level conversational design process Strategy and discovery Architecture an…" at bounding box center [807, 376] width 562 height 404
click at [698, 380] on button "button" at bounding box center [703, 381] width 21 height 21
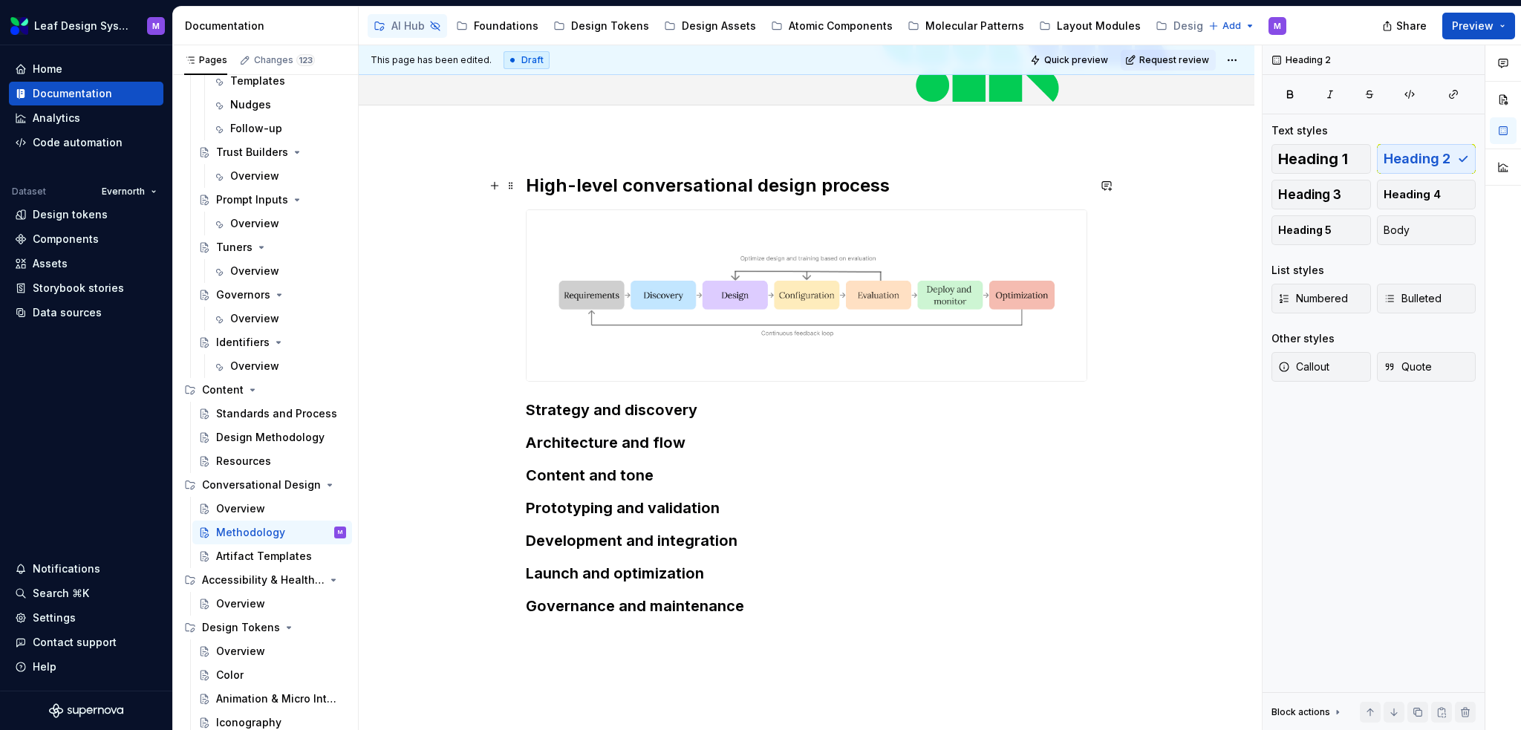
click at [708, 189] on h2 "High-level conversational design process" at bounding box center [807, 186] width 562 height 24
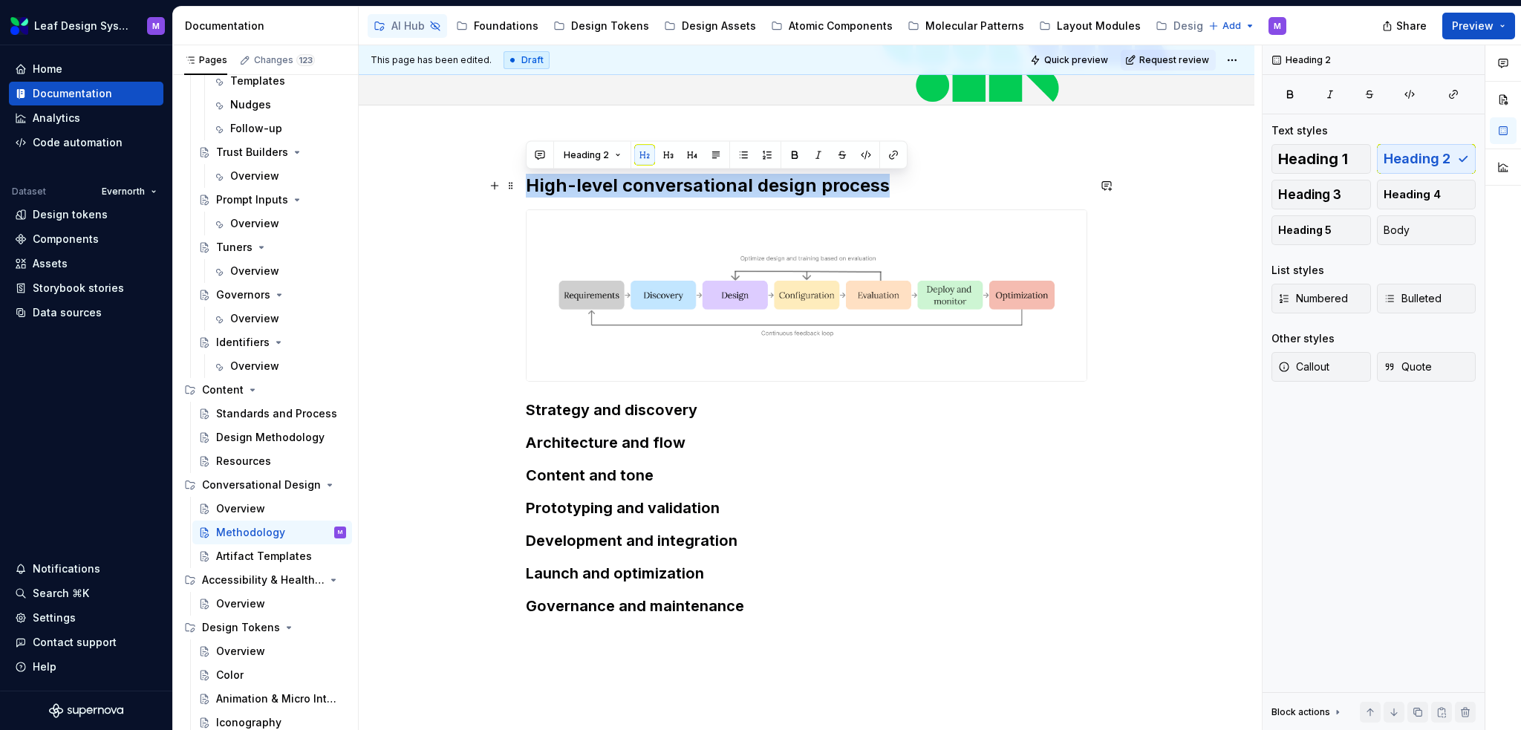
drag, startPoint x: 891, startPoint y: 189, endPoint x: 517, endPoint y: 182, distance: 374.4
click at [517, 182] on div "High-level conversational design process Strategy and discovery Architecture an…" at bounding box center [807, 495] width 896 height 715
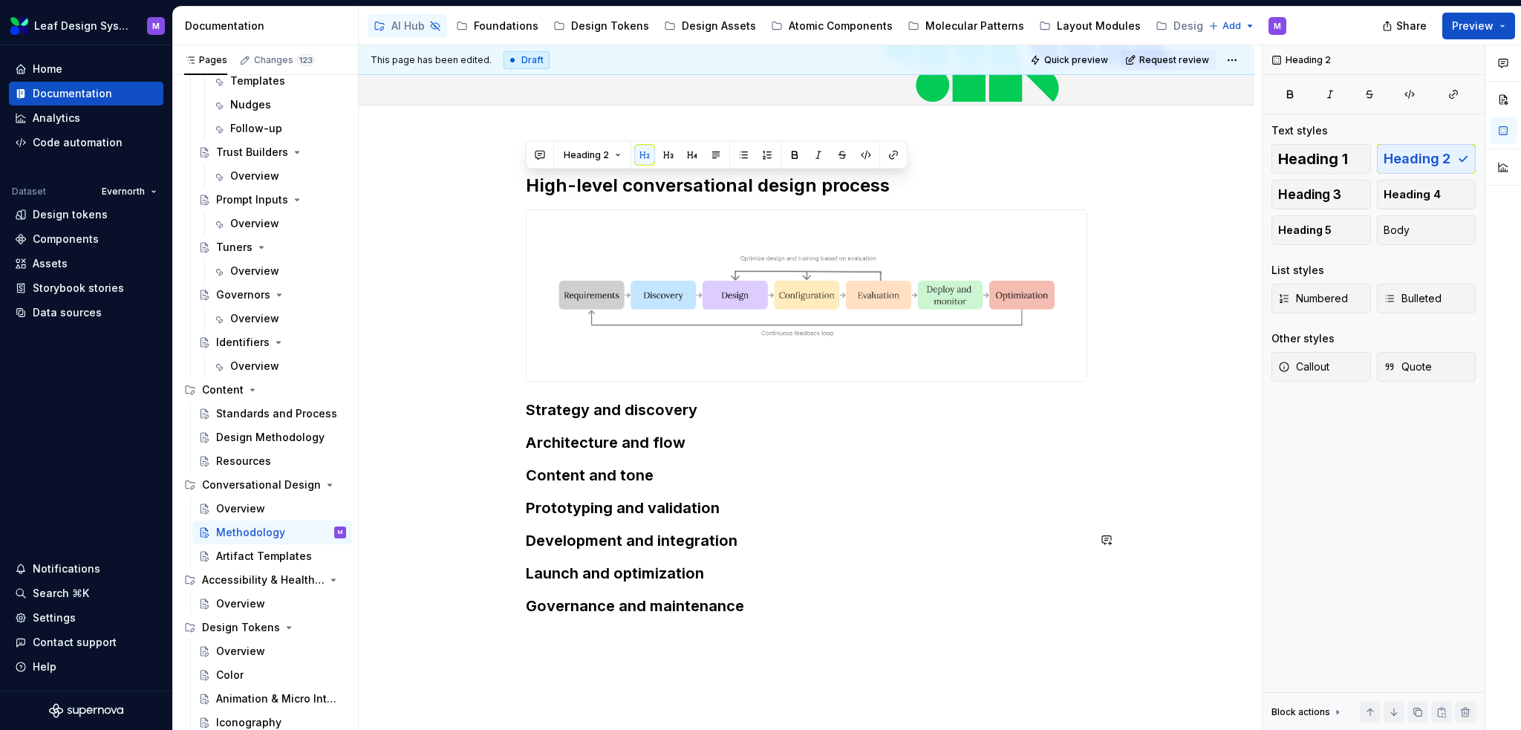
click at [635, 563] on h3 "Launch and optimization" at bounding box center [807, 573] width 562 height 21
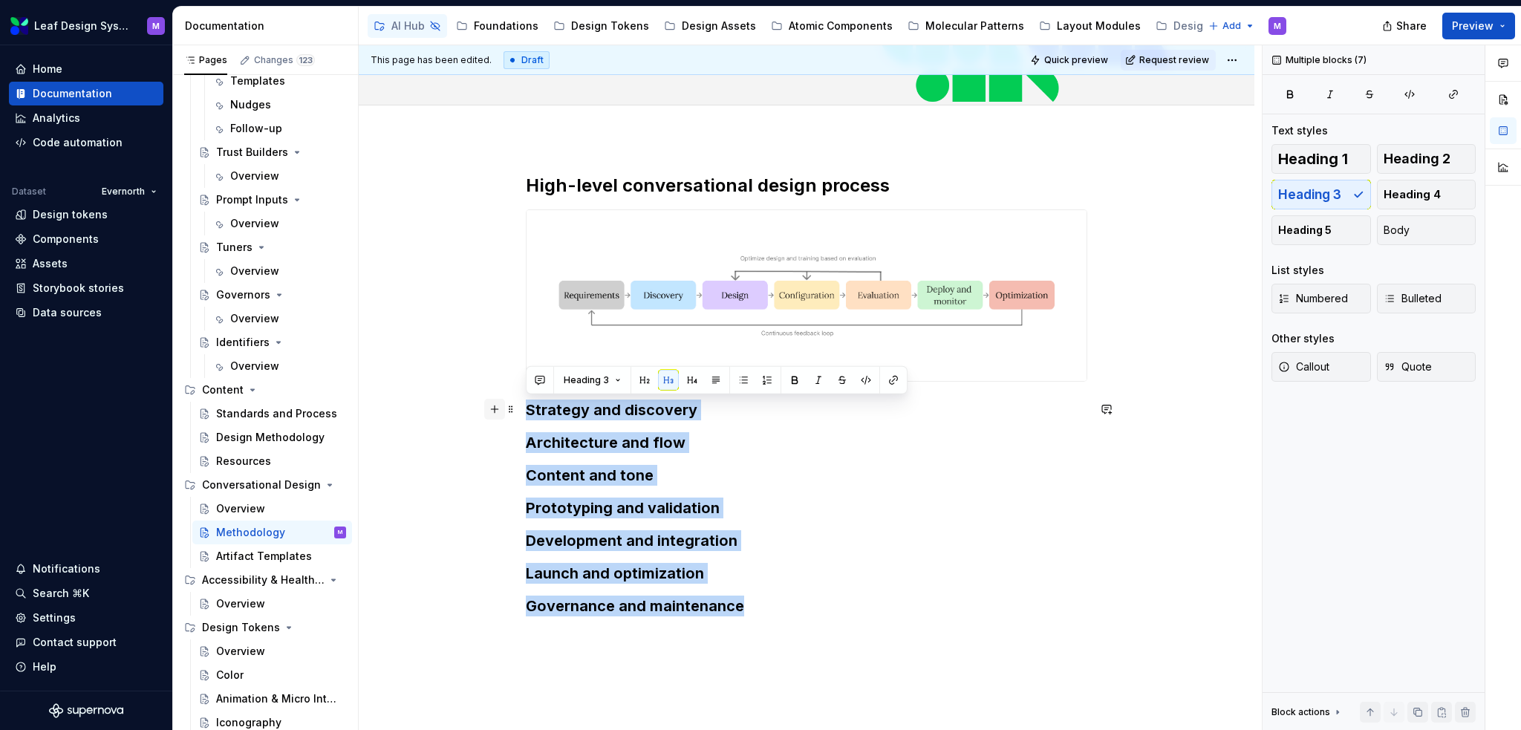
drag, startPoint x: 751, startPoint y: 600, endPoint x: 491, endPoint y: 406, distance: 324.8
click at [526, 406] on div "High-level conversational design process Strategy and discovery Architecture an…" at bounding box center [807, 404] width 562 height 461
click at [683, 381] on button "button" at bounding box center [692, 380] width 21 height 21
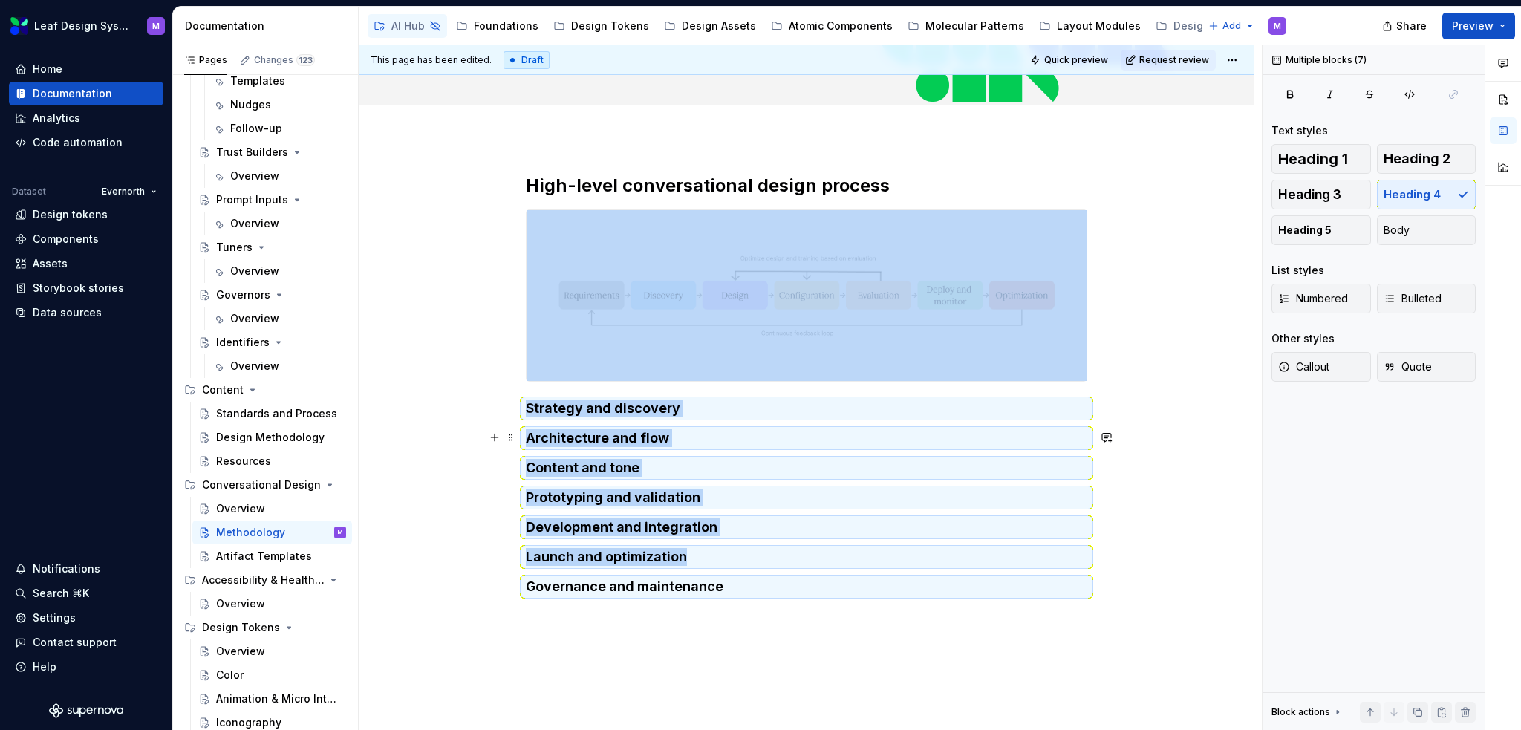
click at [689, 465] on h4 "Content and tone" at bounding box center [807, 468] width 562 height 18
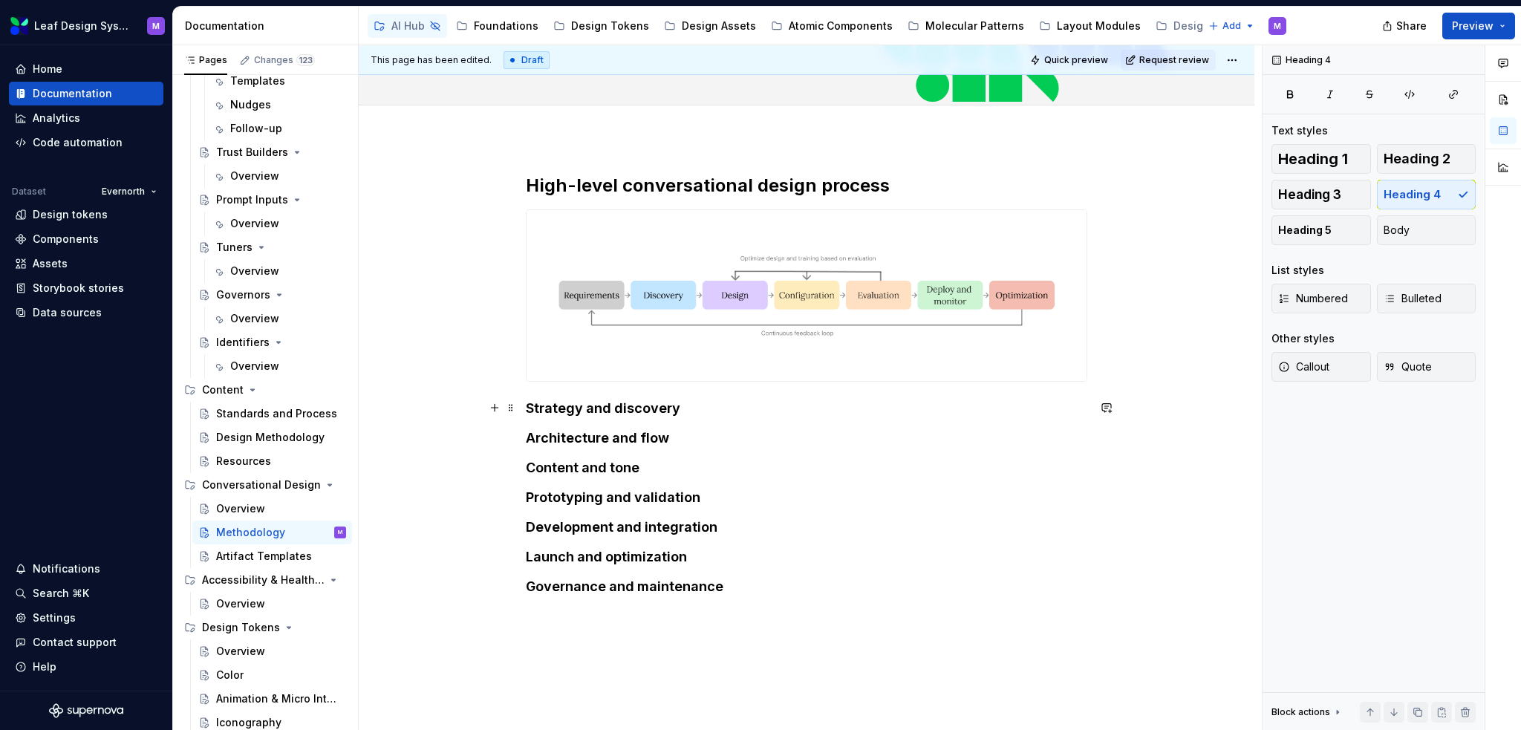
click at [523, 406] on div "High-level conversational design process Strategy and discovery Architecture an…" at bounding box center [807, 485] width 896 height 695
click at [719, 401] on h4 "1. Strategy and discovery" at bounding box center [807, 409] width 562 height 18
click at [527, 435] on h4 "Architecture and flow" at bounding box center [807, 438] width 562 height 18
click at [710, 406] on h4 "1. Strategy and discovery" at bounding box center [807, 409] width 562 height 18
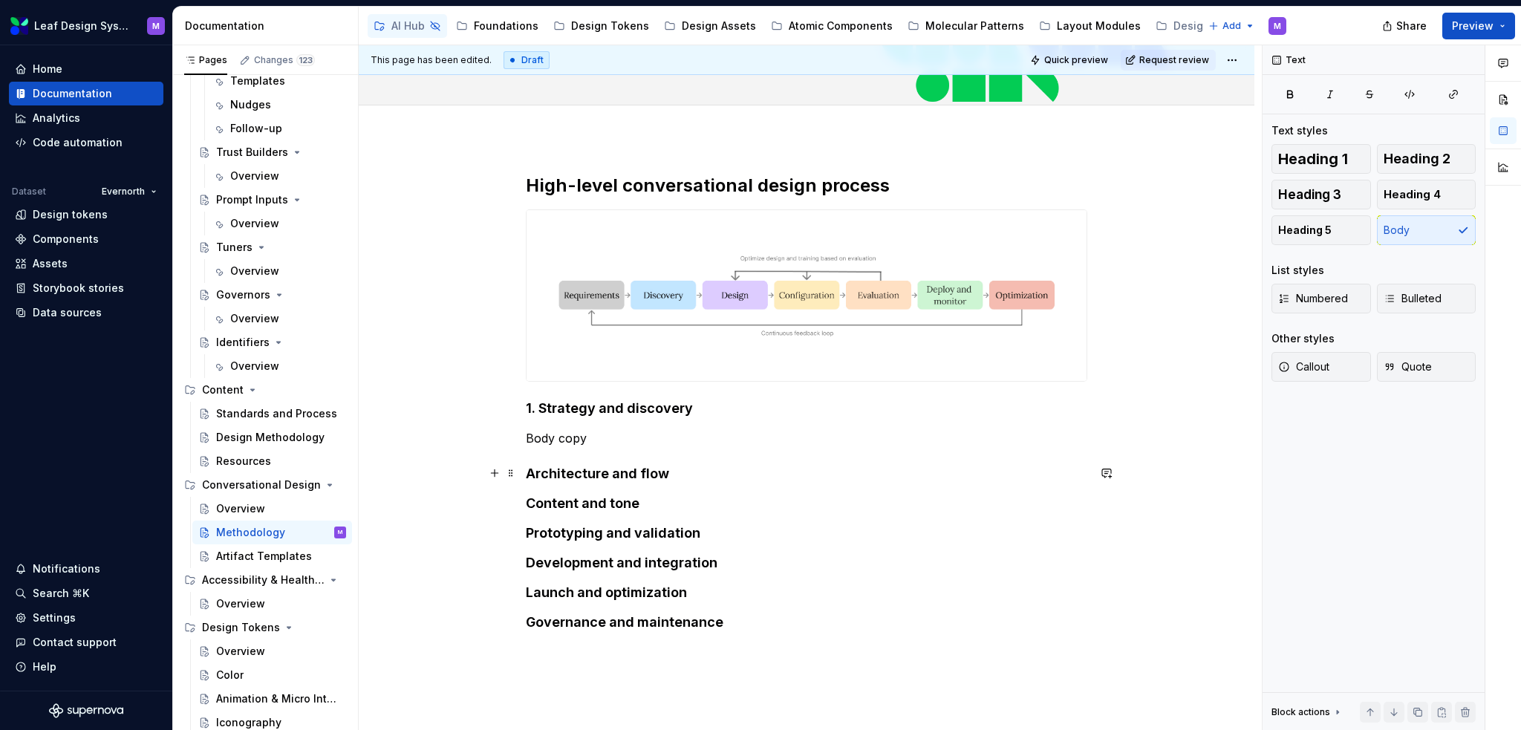
click at [519, 469] on div "High-level conversational design process 1. Strategy and discovery Body copy Ar…" at bounding box center [807, 503] width 896 height 730
click at [747, 471] on h4 "2. Architecture and flow" at bounding box center [807, 474] width 562 height 18
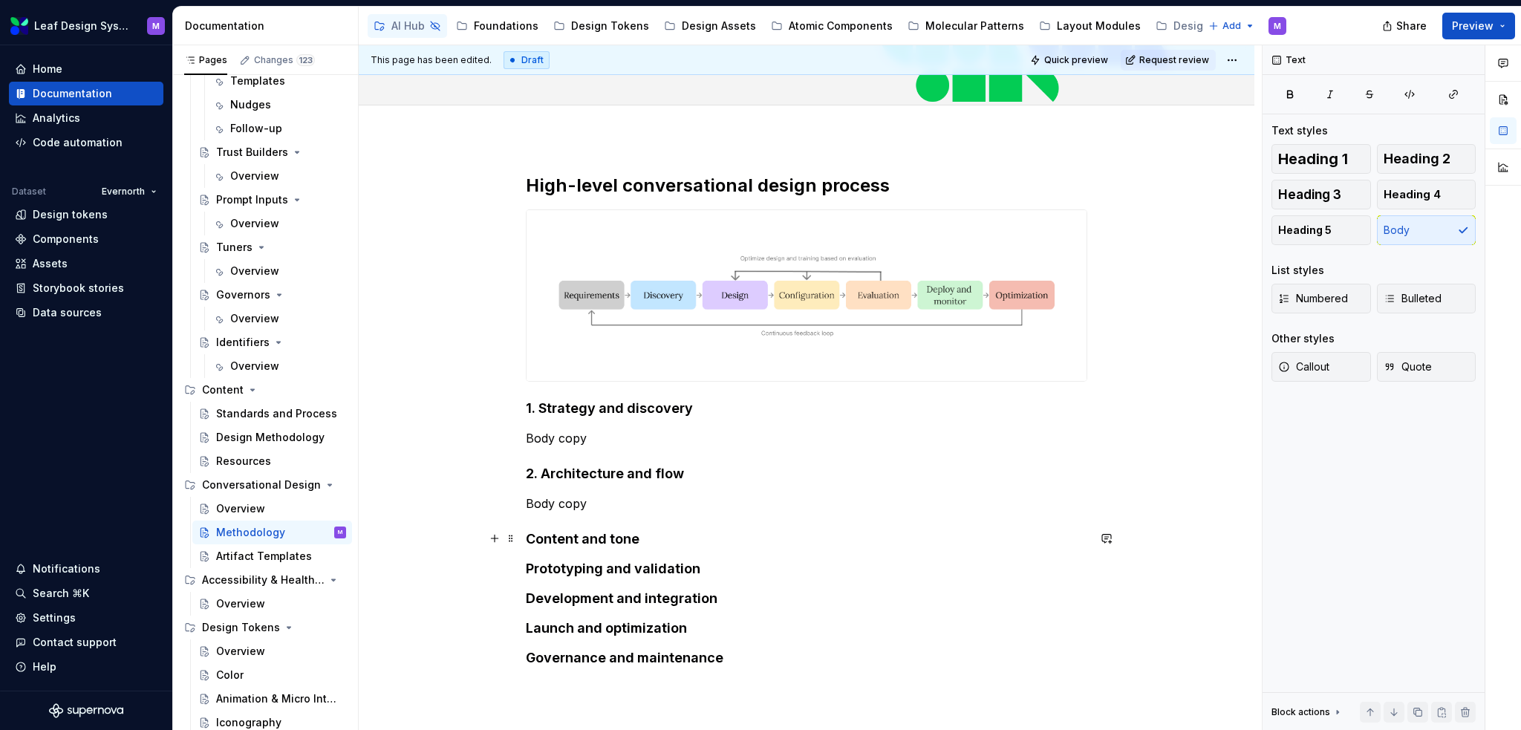
click at [520, 530] on div "High-level conversational design process 1. Strategy and discovery Body copy 2.…" at bounding box center [807, 521] width 896 height 766
click at [523, 568] on div "High-level conversational design process 1. Strategy and discovery Body copy 2.…" at bounding box center [807, 521] width 896 height 766
click at [530, 596] on h4 "Development and integration" at bounding box center [807, 599] width 562 height 18
click at [524, 632] on div "High-level conversational design process 1. Strategy and discovery Body copy 2.…" at bounding box center [807, 521] width 896 height 766
click at [528, 660] on h4 "Governance and maintenance" at bounding box center [807, 658] width 562 height 18
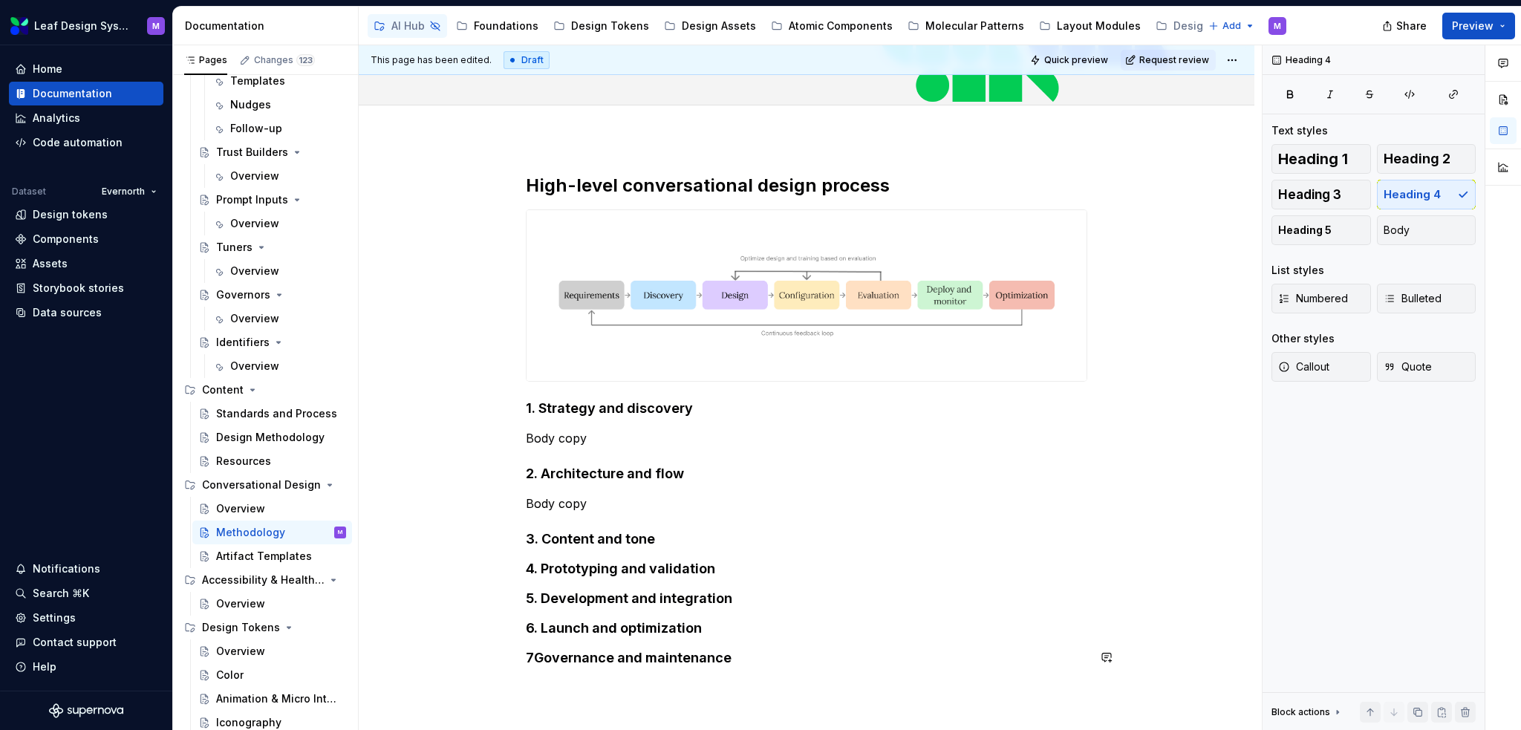
scroll to position [163, 0]
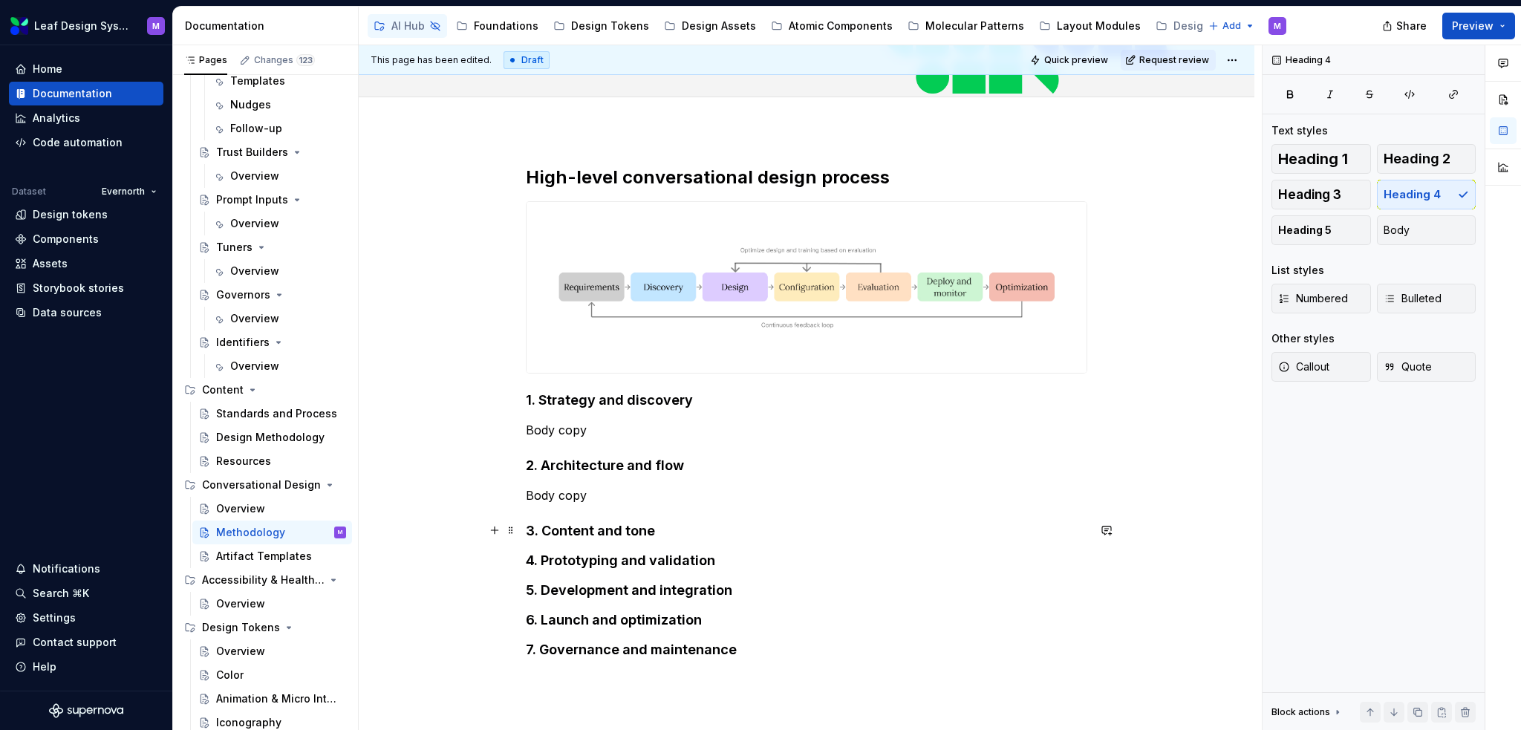
click at [658, 523] on h4 "3. Content and tone" at bounding box center [807, 531] width 562 height 18
click at [551, 502] on p "Body copy" at bounding box center [807, 496] width 562 height 18
click at [559, 507] on div "High-level conversational design process 1. Strategy and discovery Body copy 2.…" at bounding box center [807, 412] width 562 height 493
click at [684, 528] on h4 "3. Content and tone" at bounding box center [807, 531] width 562 height 18
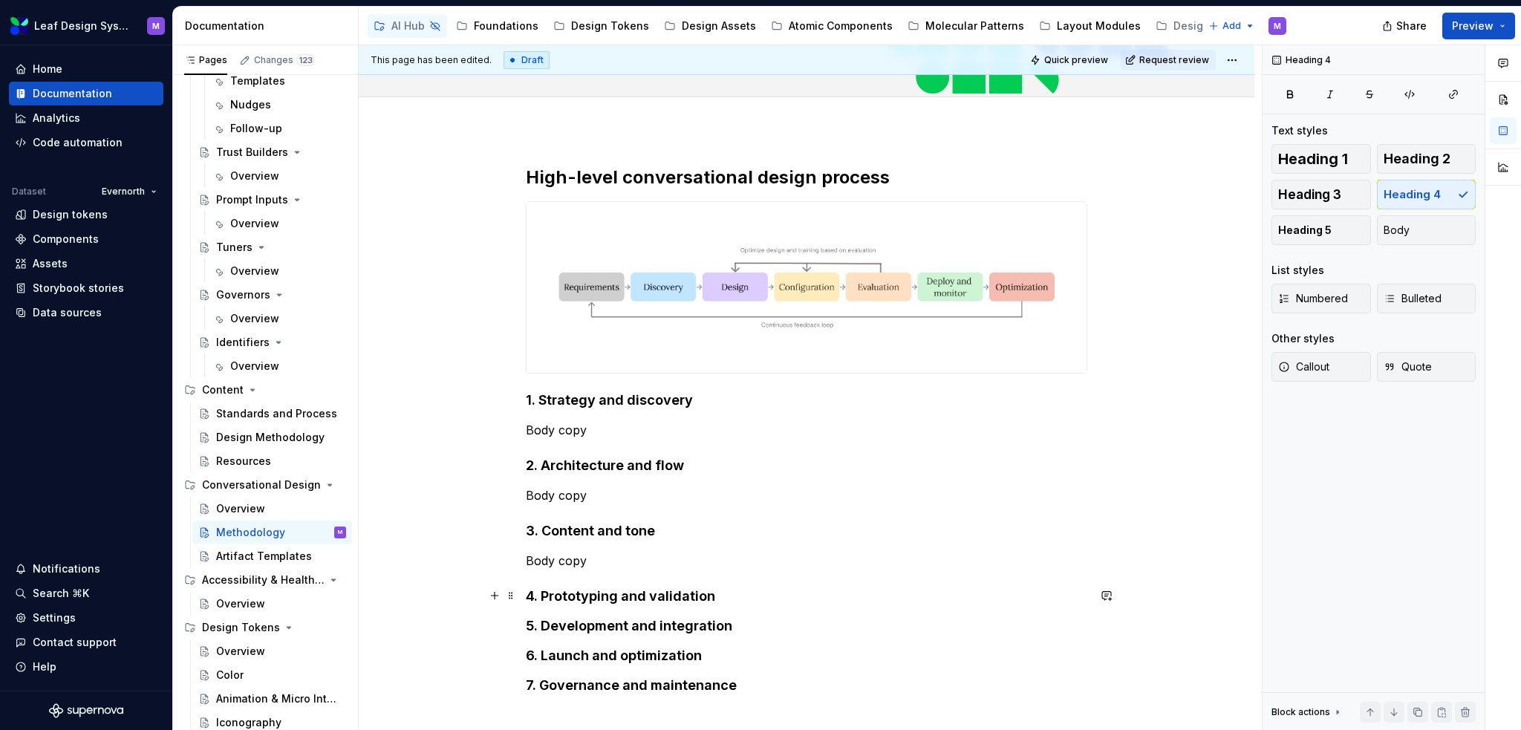
click at [719, 593] on h4 "4. Prototyping and validation" at bounding box center [807, 597] width 562 height 18
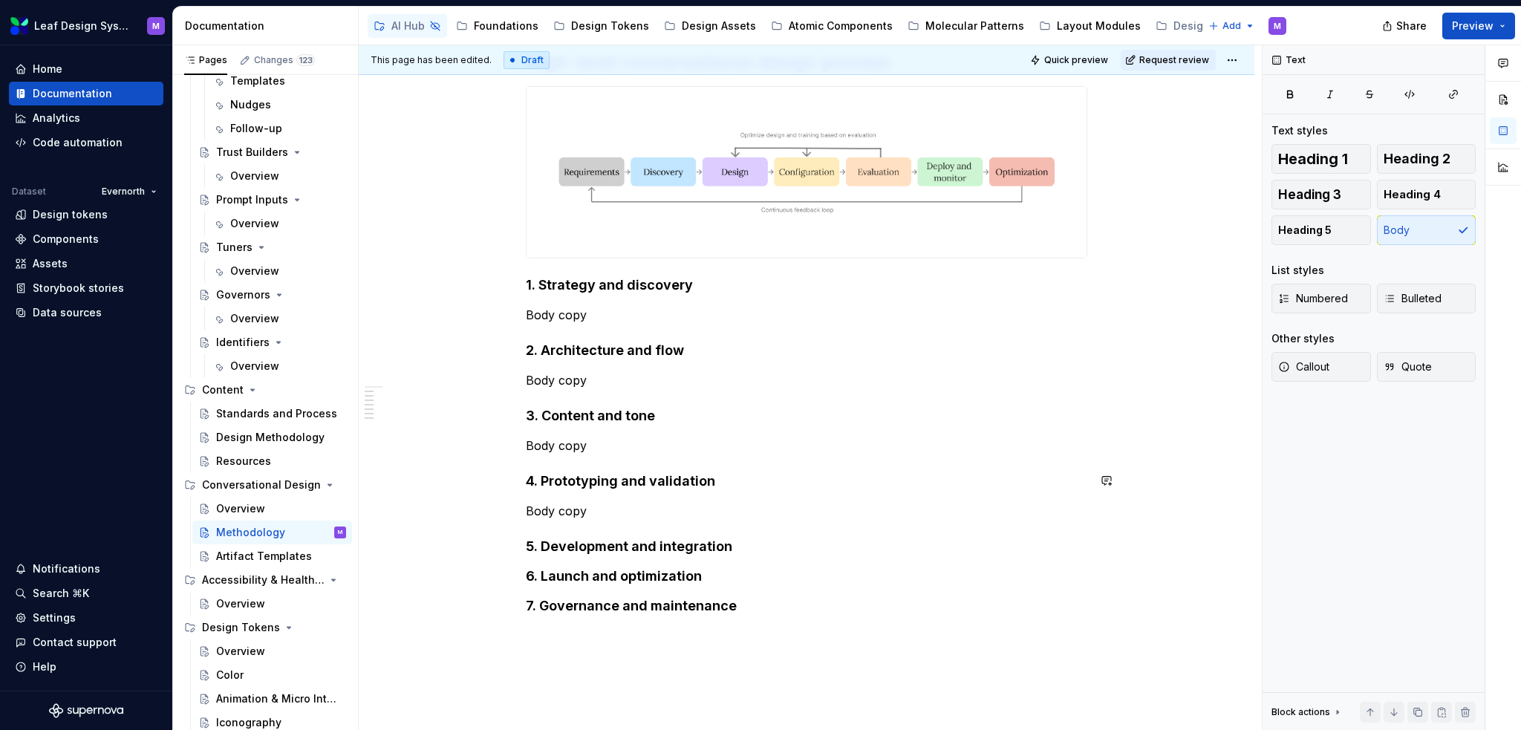
scroll to position [386, 0]
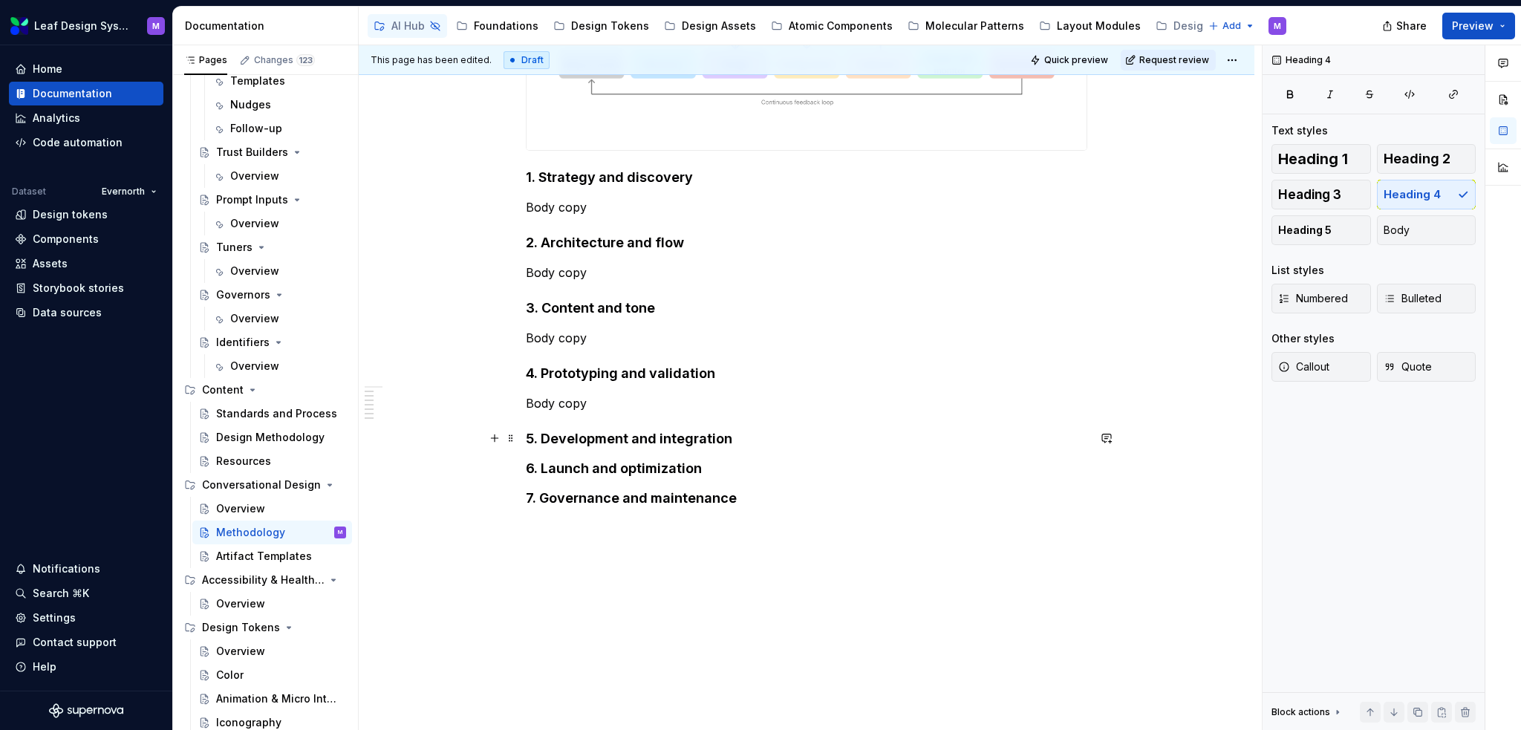
click at [733, 443] on h4 "5. Development and integration" at bounding box center [807, 439] width 562 height 18
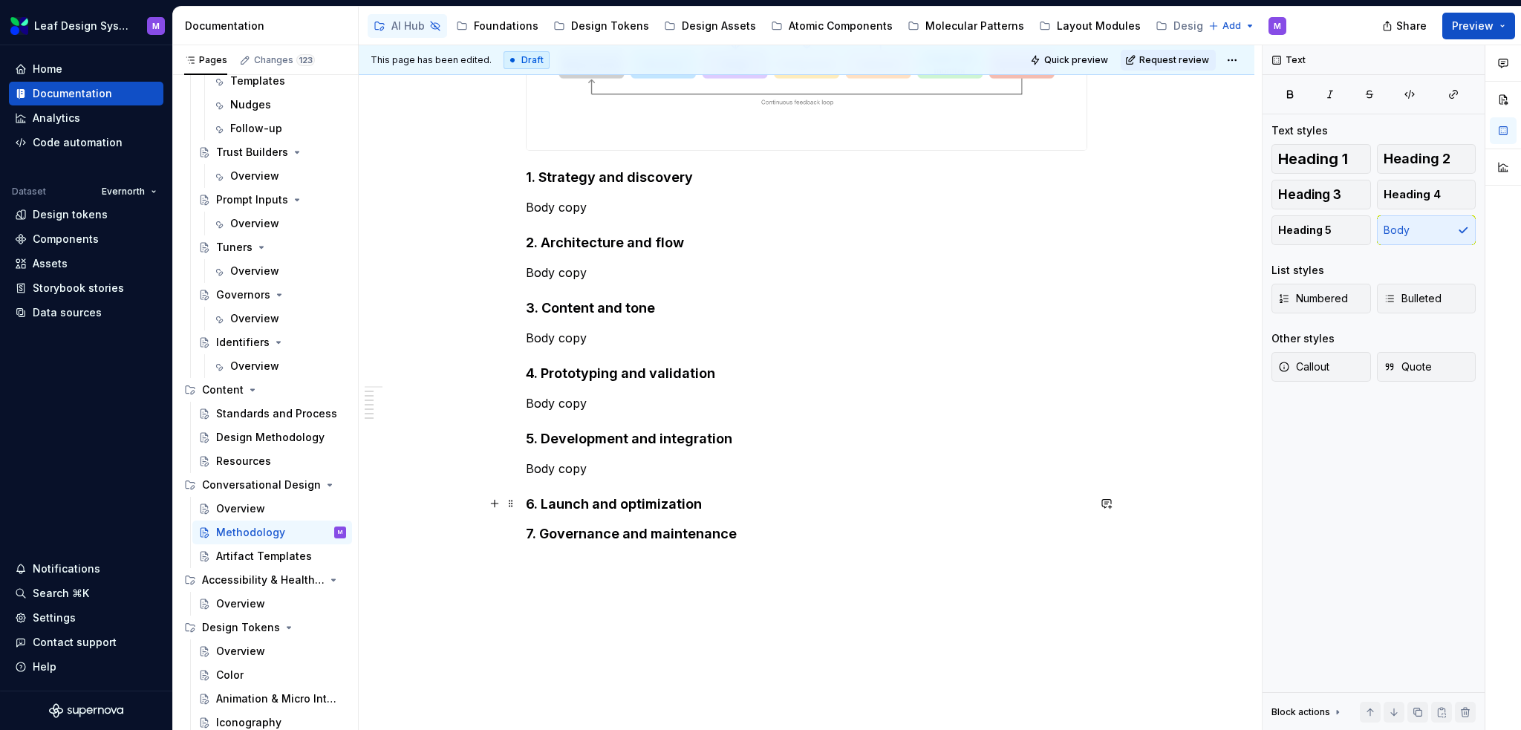
click at [728, 499] on h4 "6. Launch and optimization" at bounding box center [807, 504] width 562 height 18
click at [758, 570] on h4 "7. Governance and maintenance" at bounding box center [807, 570] width 562 height 18
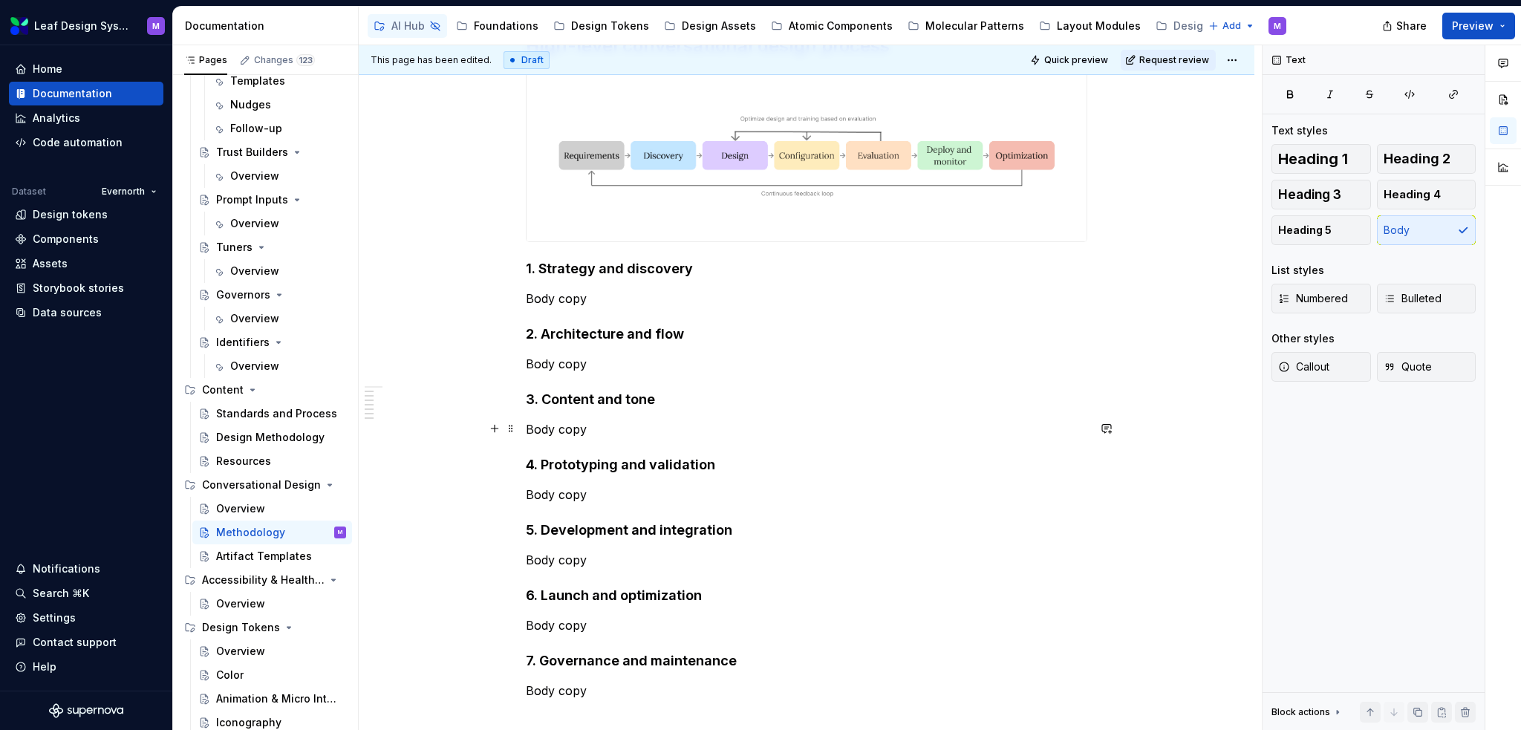
scroll to position [312, 0]
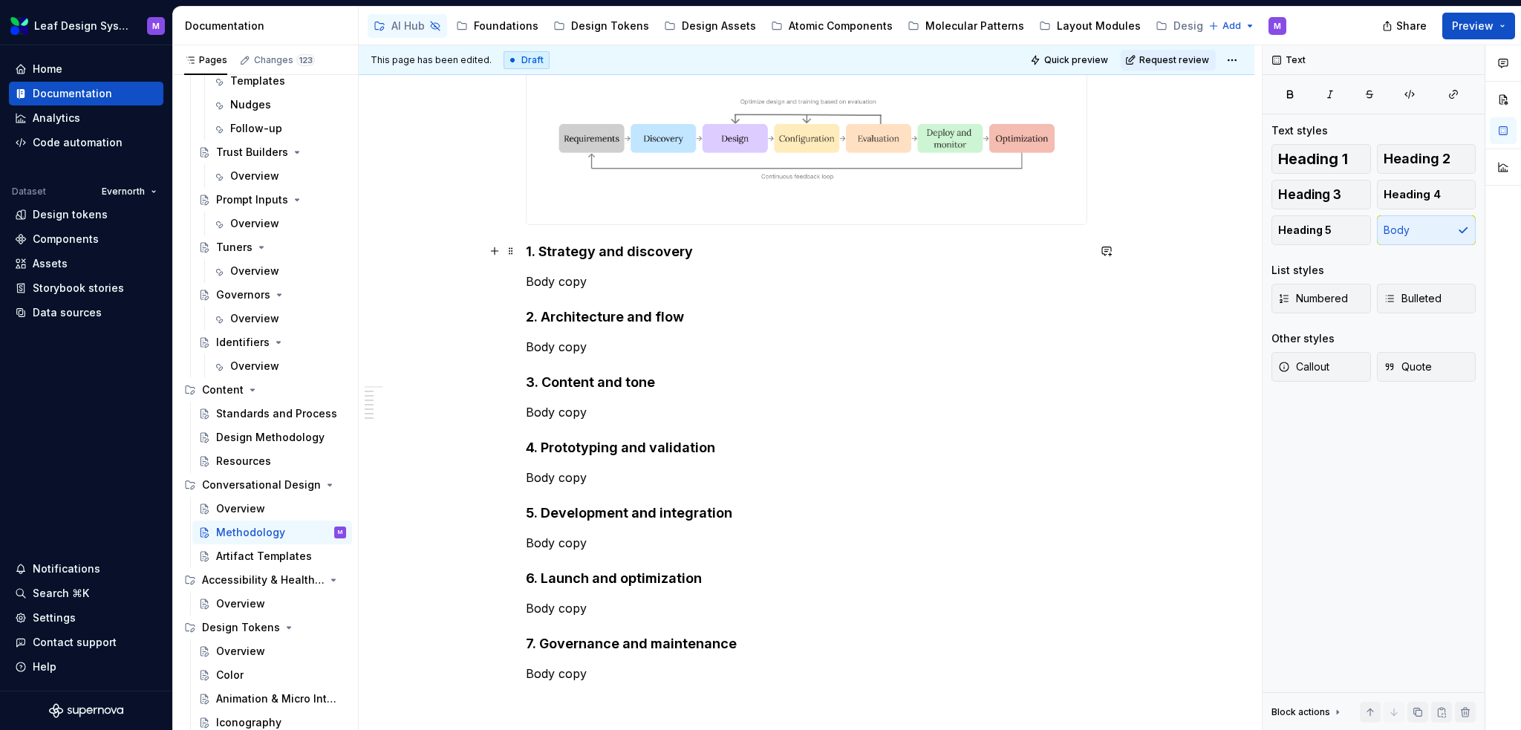
click at [541, 247] on h4 "1. Strategy and discovery" at bounding box center [807, 252] width 562 height 18
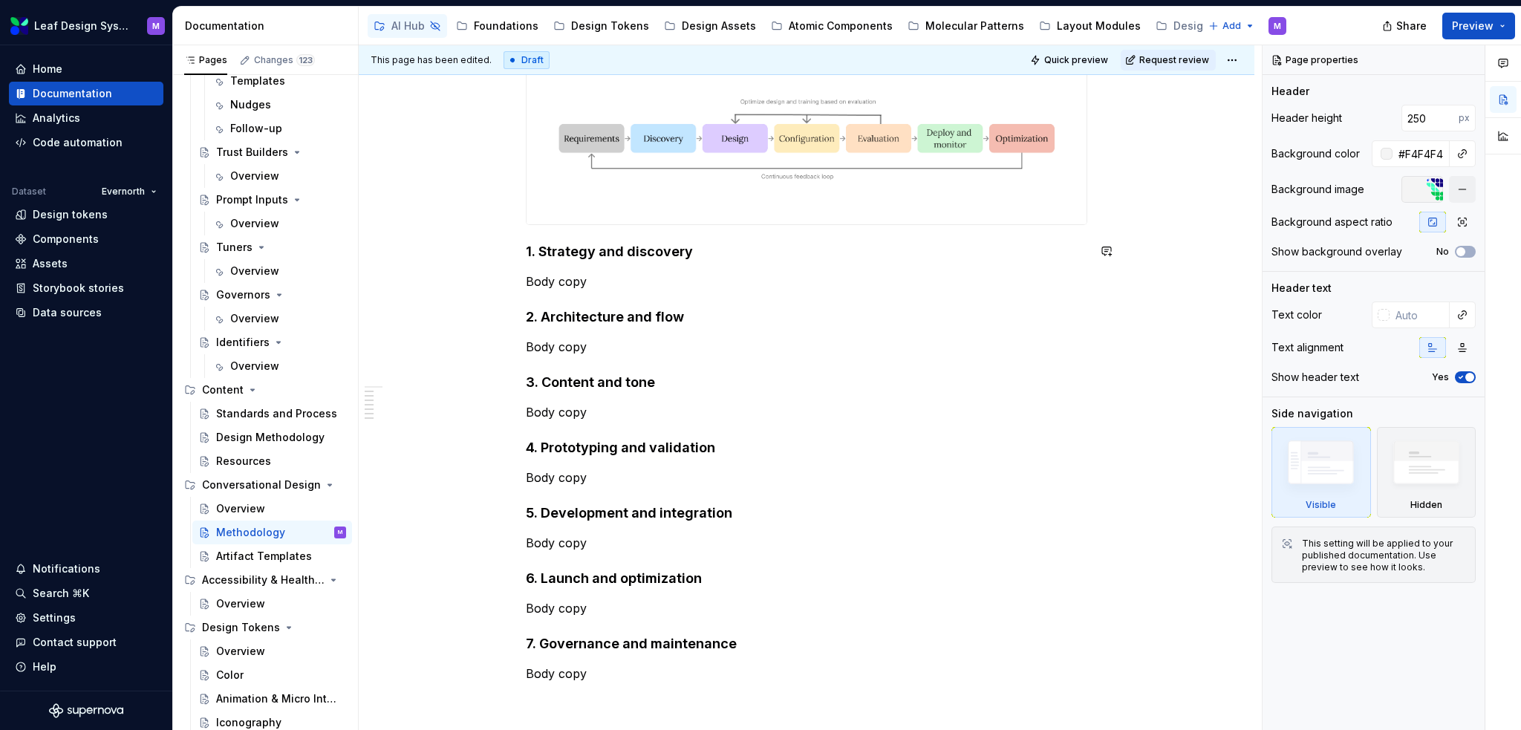
click at [683, 240] on div "High-level conversational design process 1. Strategy and discovery Body copy 2.…" at bounding box center [807, 350] width 562 height 666
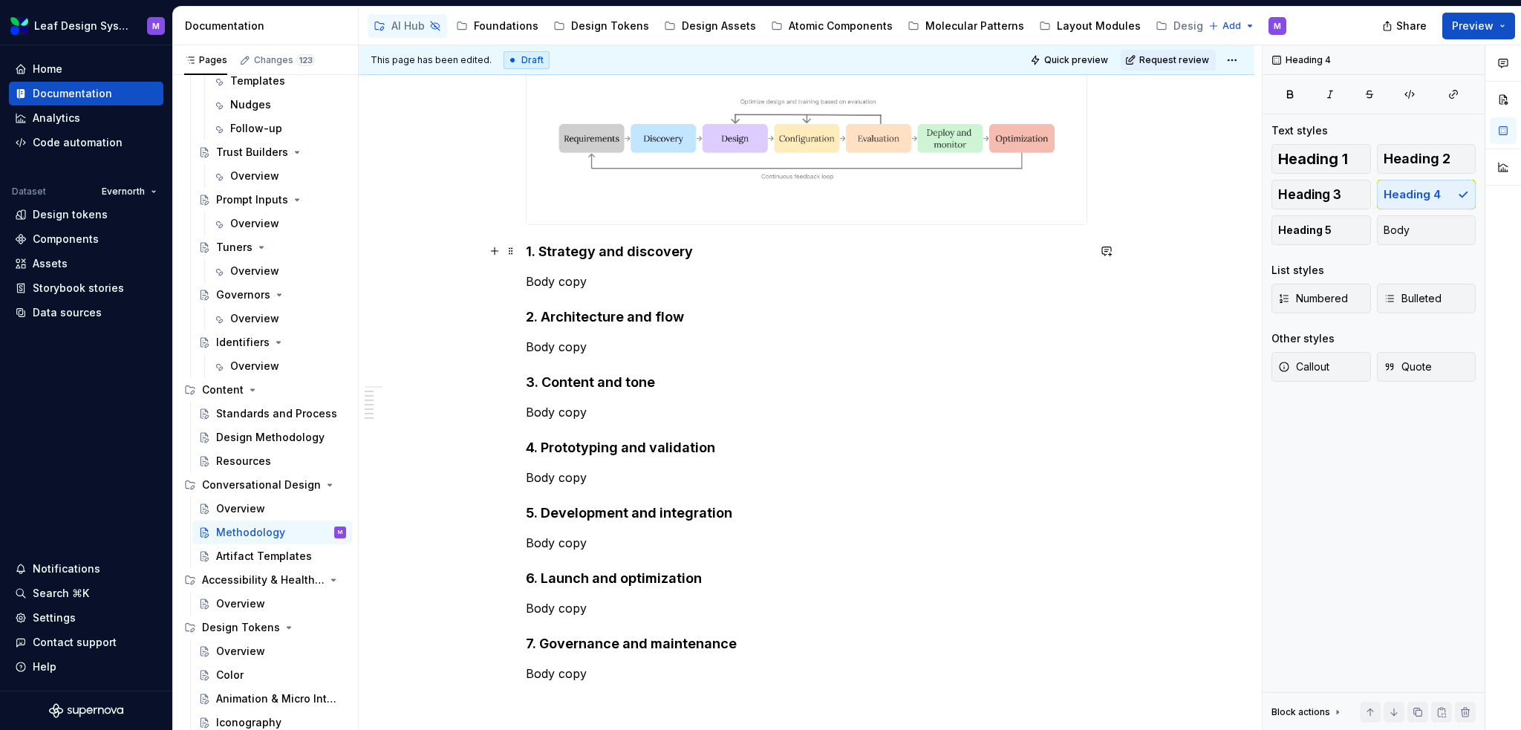
click at [686, 246] on h4 "1. Strategy and discovery" at bounding box center [807, 252] width 562 height 18
click at [543, 245] on h4 "1. Strategy and discovery" at bounding box center [807, 252] width 562 height 18
click at [539, 249] on h4 "1. Strategy and discovery" at bounding box center [807, 252] width 562 height 18
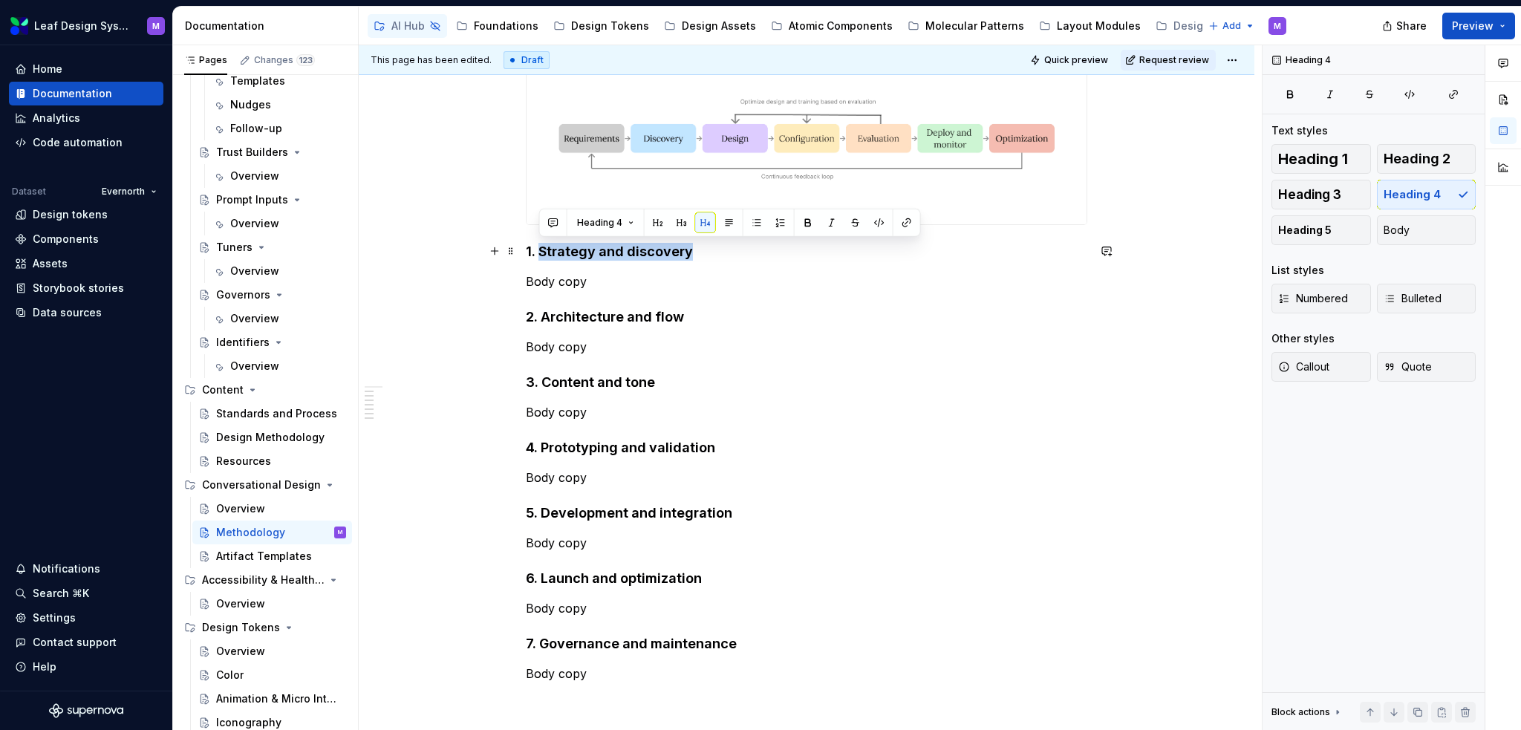
drag, startPoint x: 640, startPoint y: 249, endPoint x: 542, endPoint y: 253, distance: 97.4
click at [542, 253] on h4 "1. Strategy and discovery" at bounding box center [807, 252] width 562 height 18
copy h4 "Strategy and discovery"
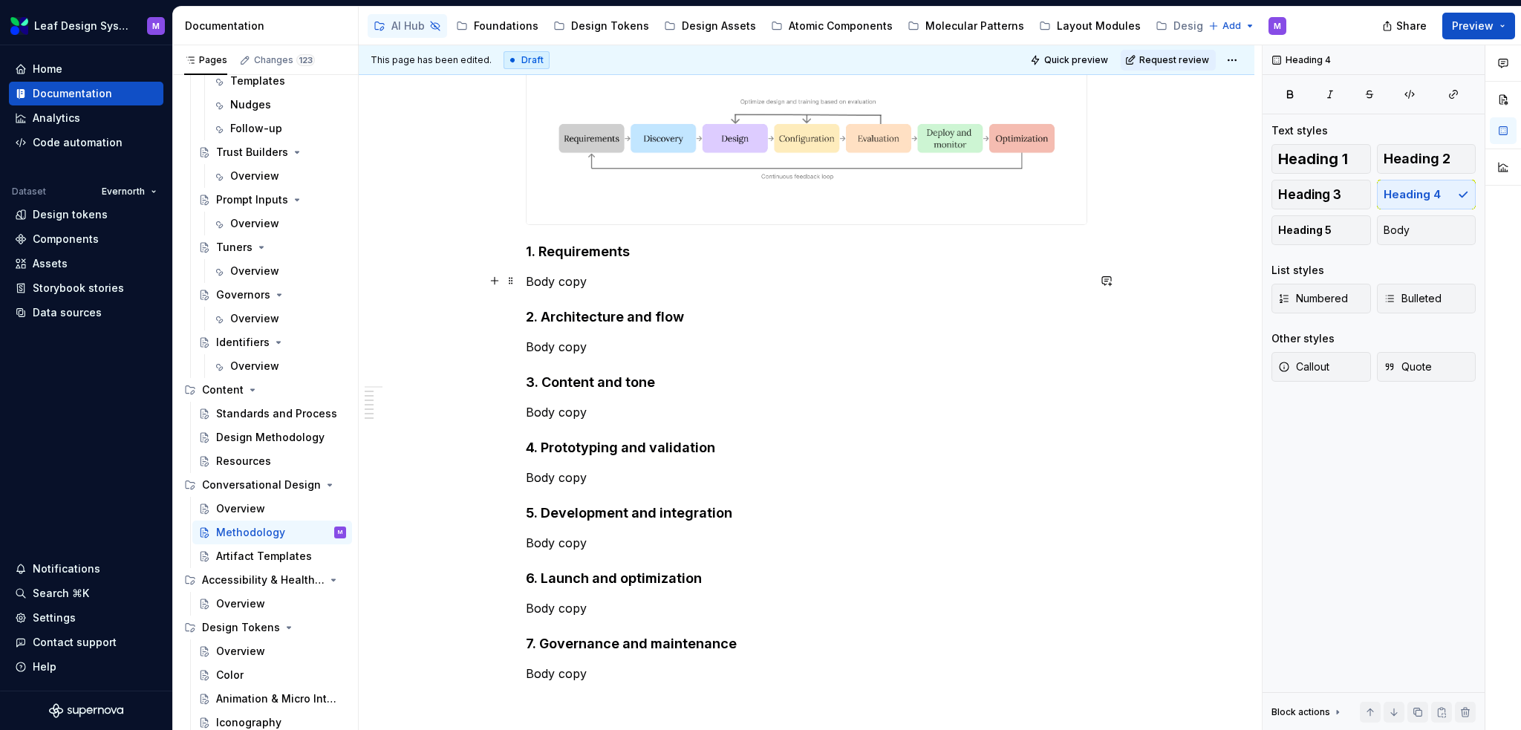
click at [632, 282] on p "Body copy" at bounding box center [807, 282] width 562 height 18
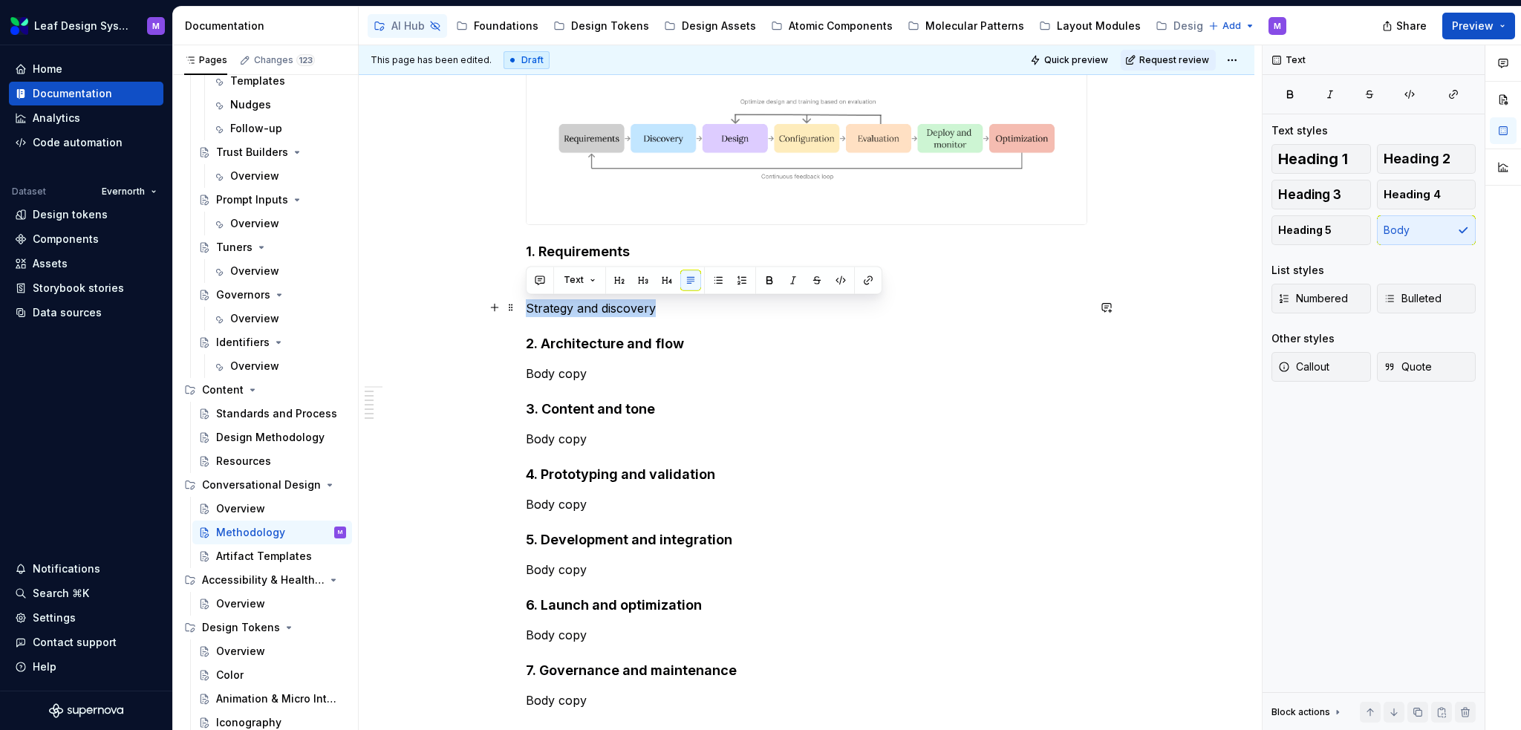
drag, startPoint x: 670, startPoint y: 312, endPoint x: 527, endPoint y: 301, distance: 143.8
click at [527, 301] on p "Strategy and discovery" at bounding box center [807, 308] width 562 height 18
click at [648, 279] on button "button" at bounding box center [643, 280] width 21 height 21
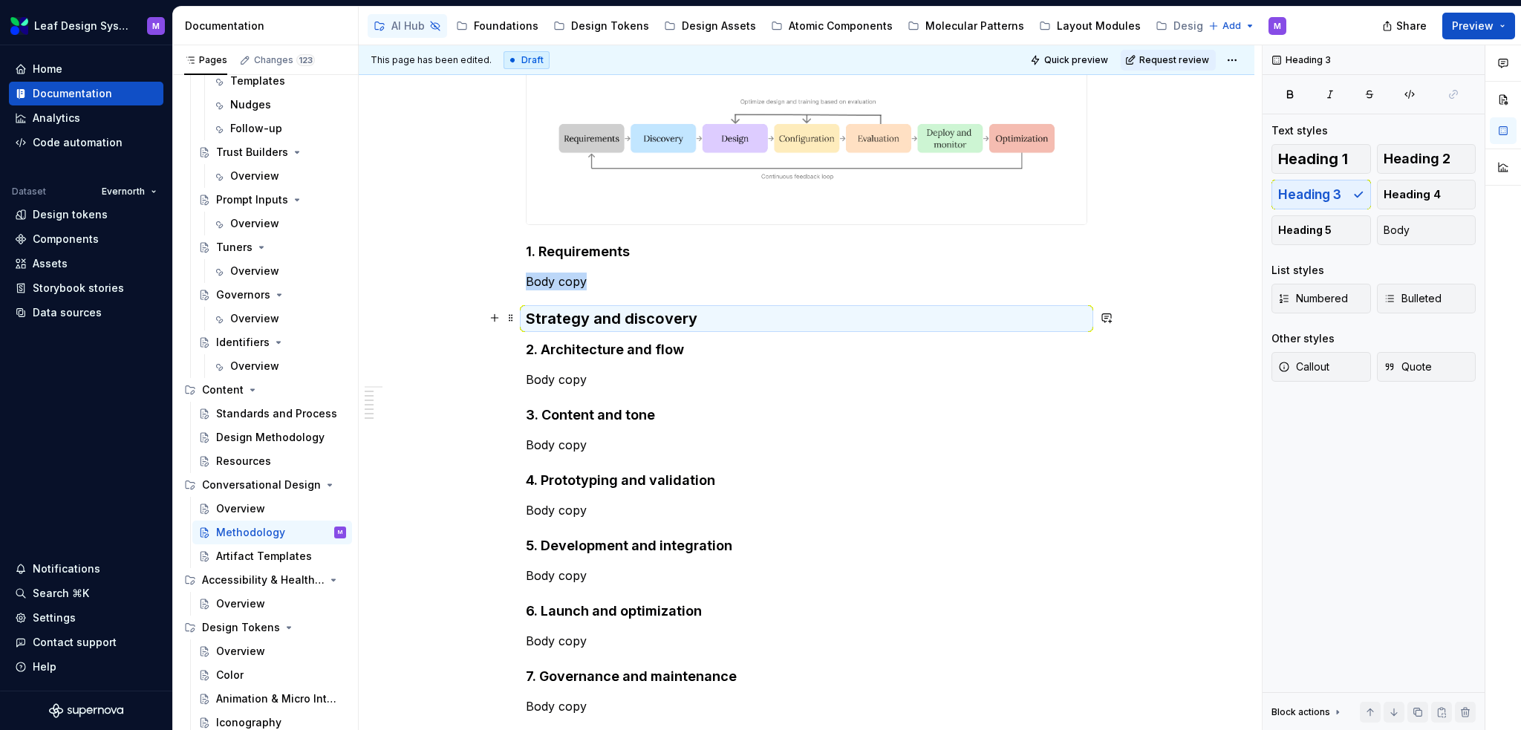
click at [526, 317] on h3 "Strategy and discovery" at bounding box center [807, 318] width 562 height 21
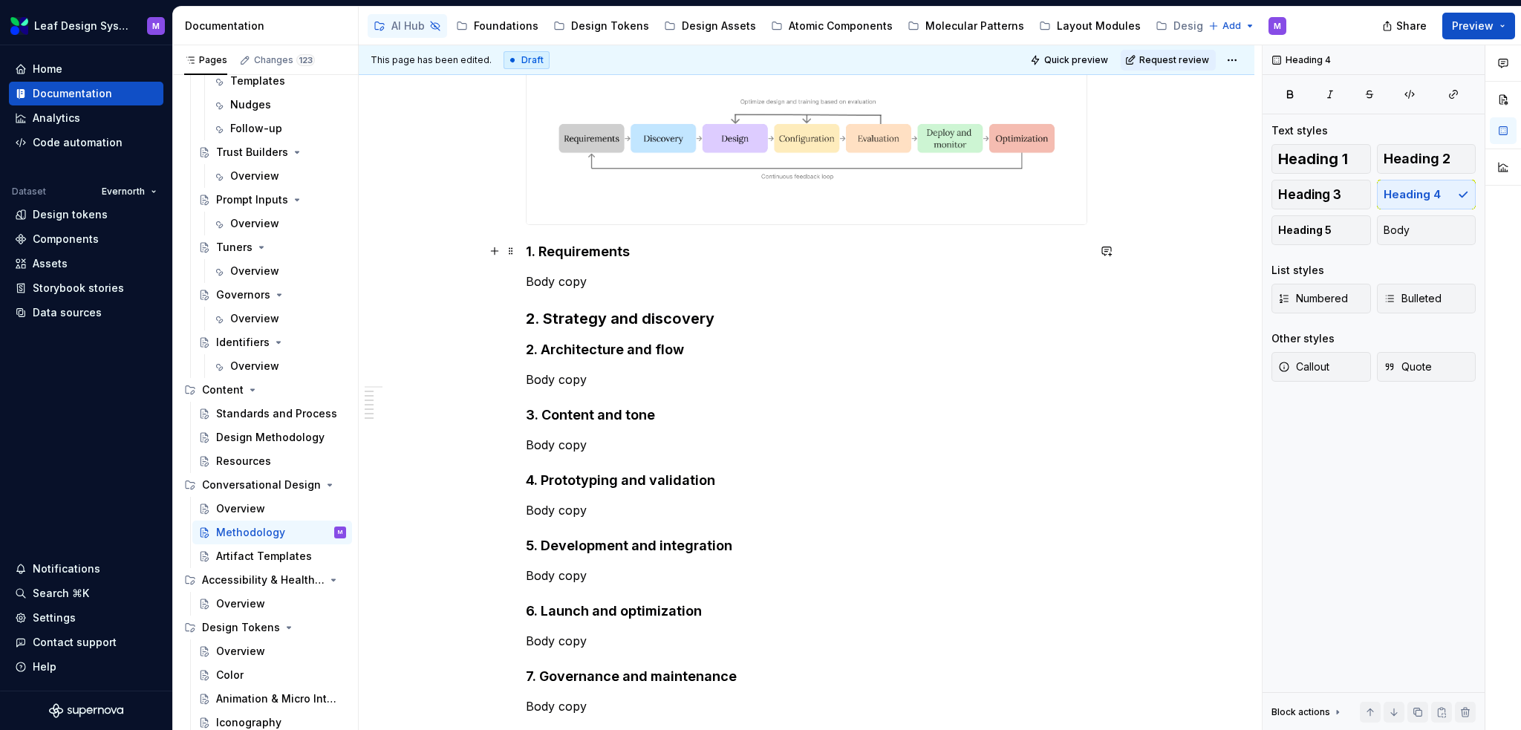
click at [565, 256] on h4 "1. Requirements" at bounding box center [807, 252] width 562 height 18
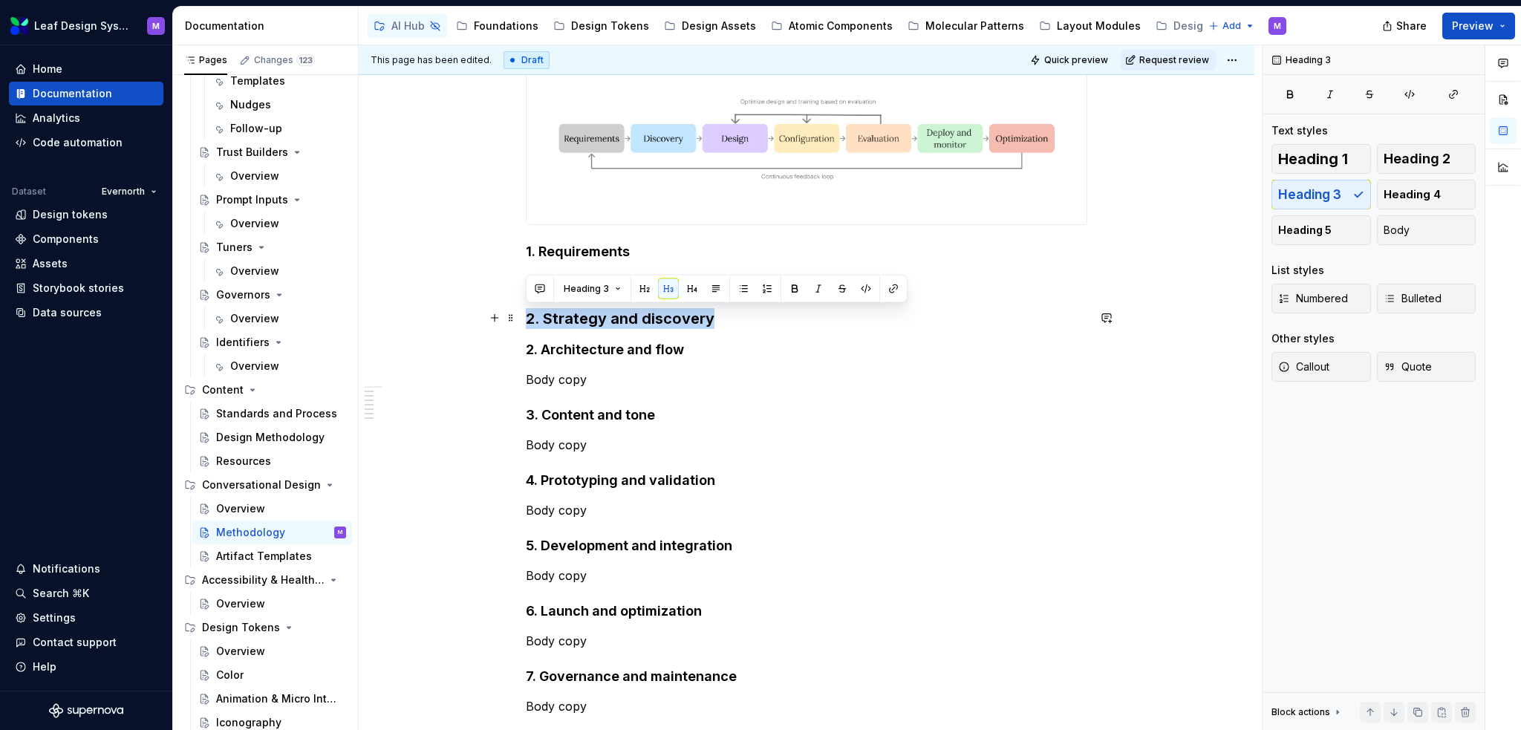
drag, startPoint x: 713, startPoint y: 320, endPoint x: 523, endPoint y: 312, distance: 190.3
click at [523, 312] on div "High-level conversational design process 1. Requirements Body copy 2. Strategy …" at bounding box center [807, 466] width 896 height 971
click at [686, 282] on button "button" at bounding box center [692, 289] width 21 height 21
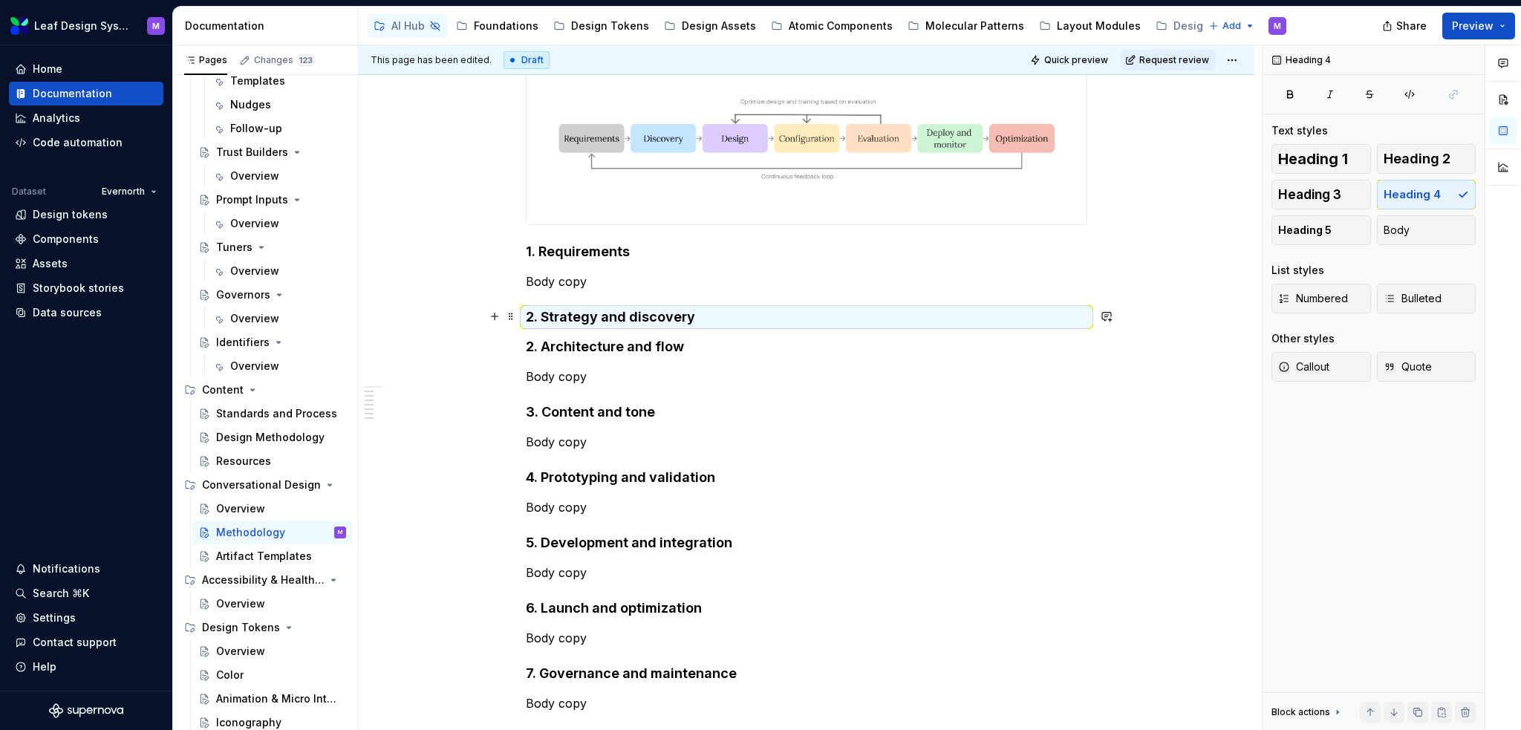
click at [671, 317] on h4 "2. Strategy and discovery" at bounding box center [807, 317] width 562 height 18
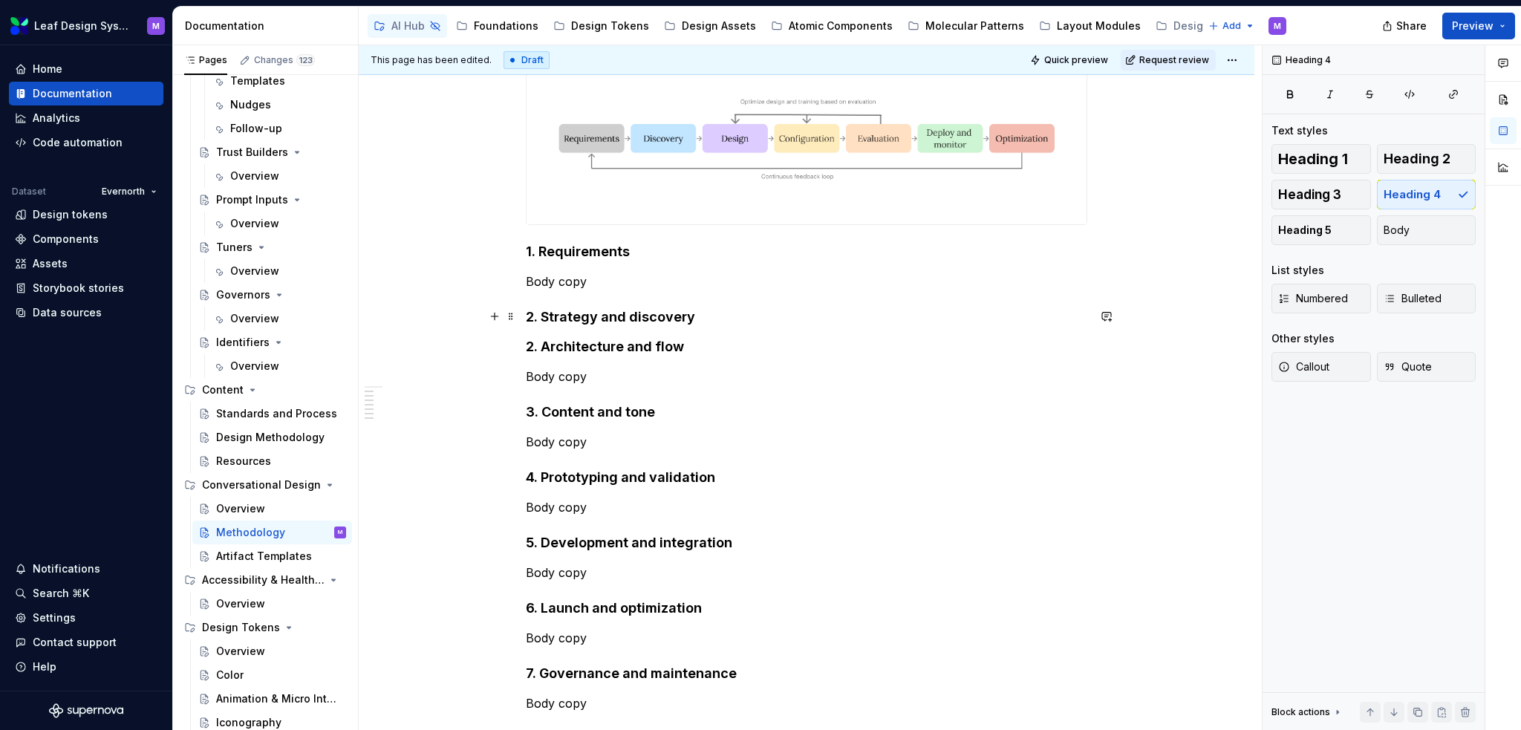
click at [709, 316] on h4 "2. Strategy and discovery" at bounding box center [807, 317] width 562 height 18
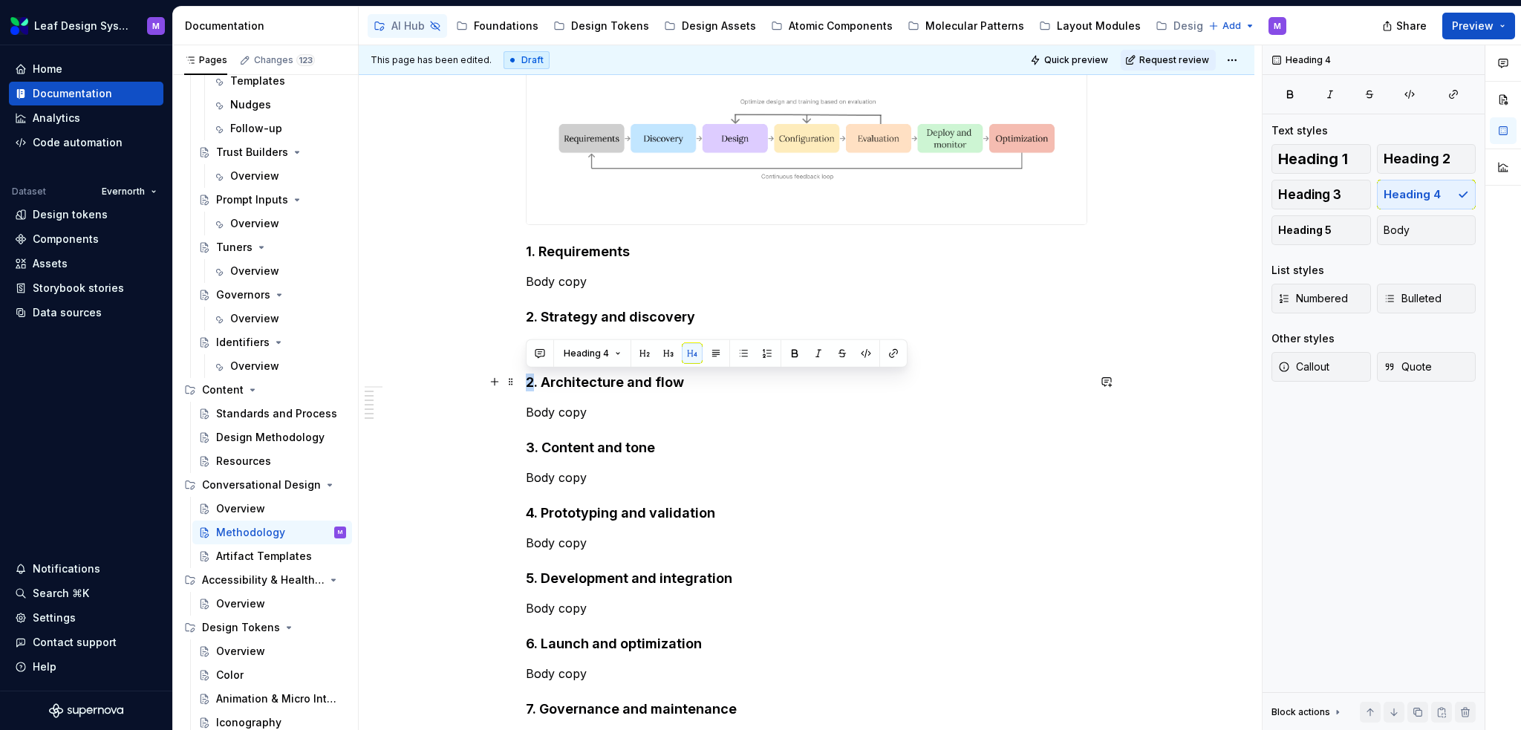
click at [526, 380] on h4 "2. Architecture and flow" at bounding box center [807, 383] width 562 height 18
click at [609, 400] on div "High-level conversational design process 1. Requirements Body copy 2. Strategy …" at bounding box center [807, 382] width 562 height 731
click at [677, 383] on h4 "2. Architecture and flow" at bounding box center [807, 383] width 562 height 18
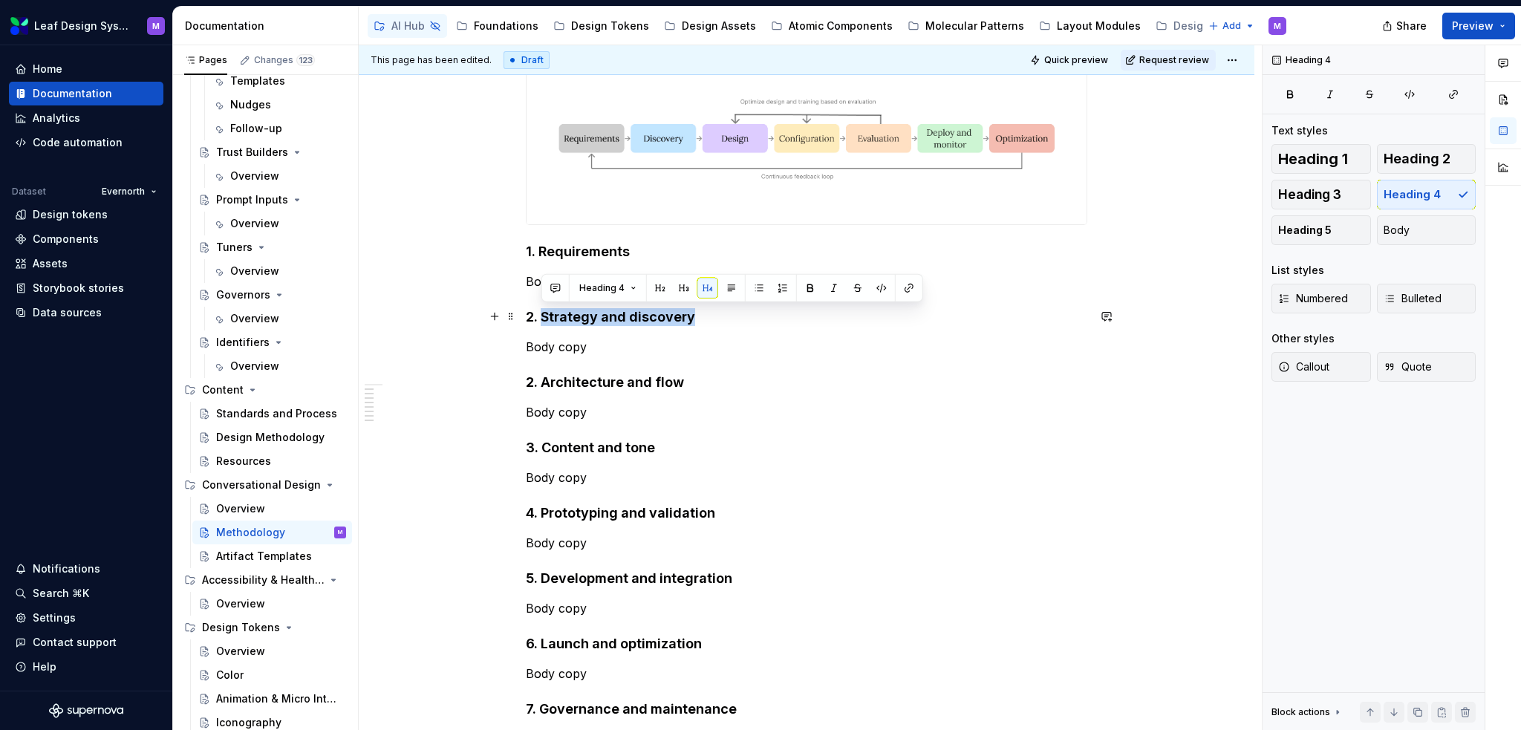
drag, startPoint x: 692, startPoint y: 314, endPoint x: 540, endPoint y: 317, distance: 151.6
click at [540, 317] on h4 "2. Strategy and discovery" at bounding box center [807, 317] width 562 height 18
click at [576, 316] on h4 "2. Strategy and discovery" at bounding box center [807, 317] width 562 height 18
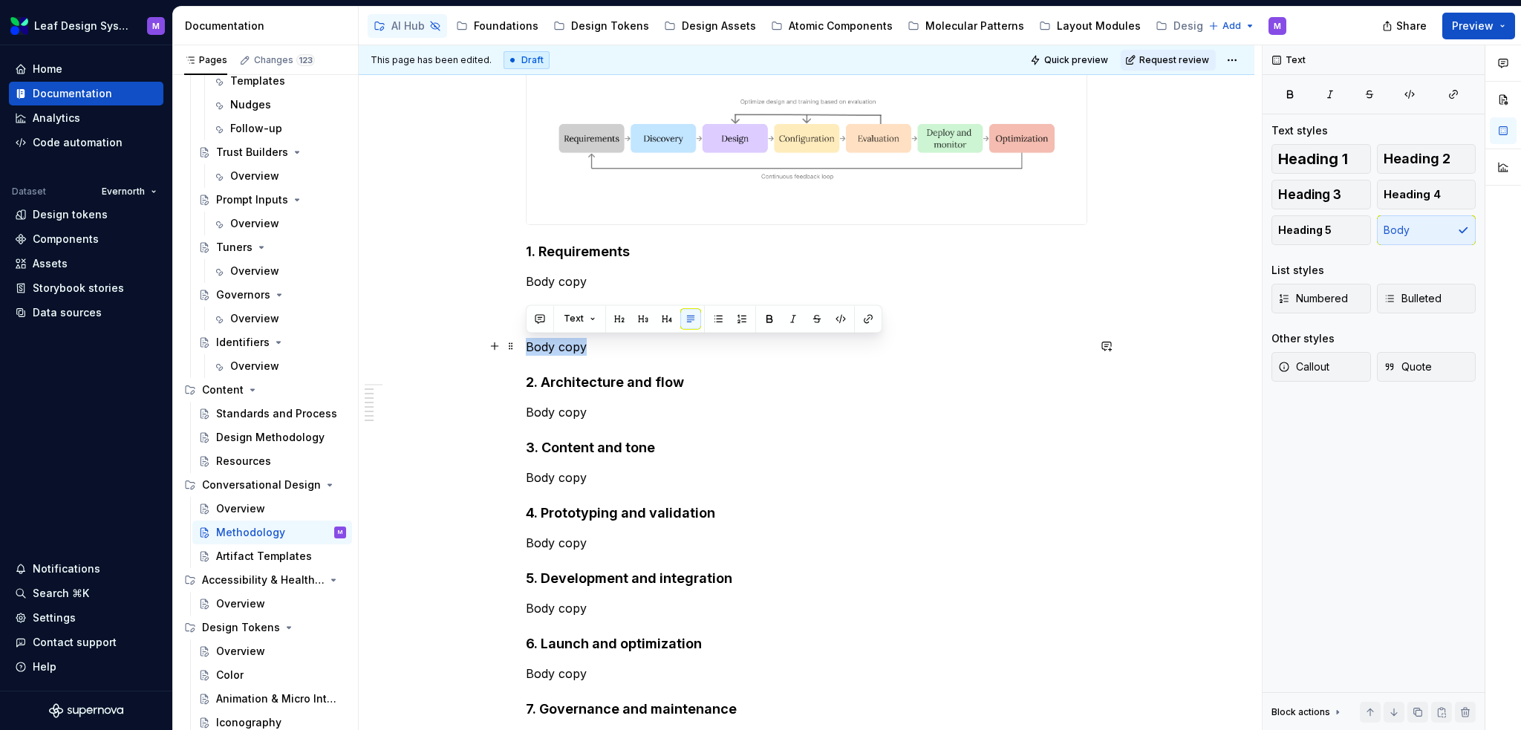
drag, startPoint x: 590, startPoint y: 342, endPoint x: 520, endPoint y: 346, distance: 69.9
click at [520, 346] on div "High-level conversational design process 1. Requirements Body copy 2. Strategy …" at bounding box center [807, 483] width 896 height 1004
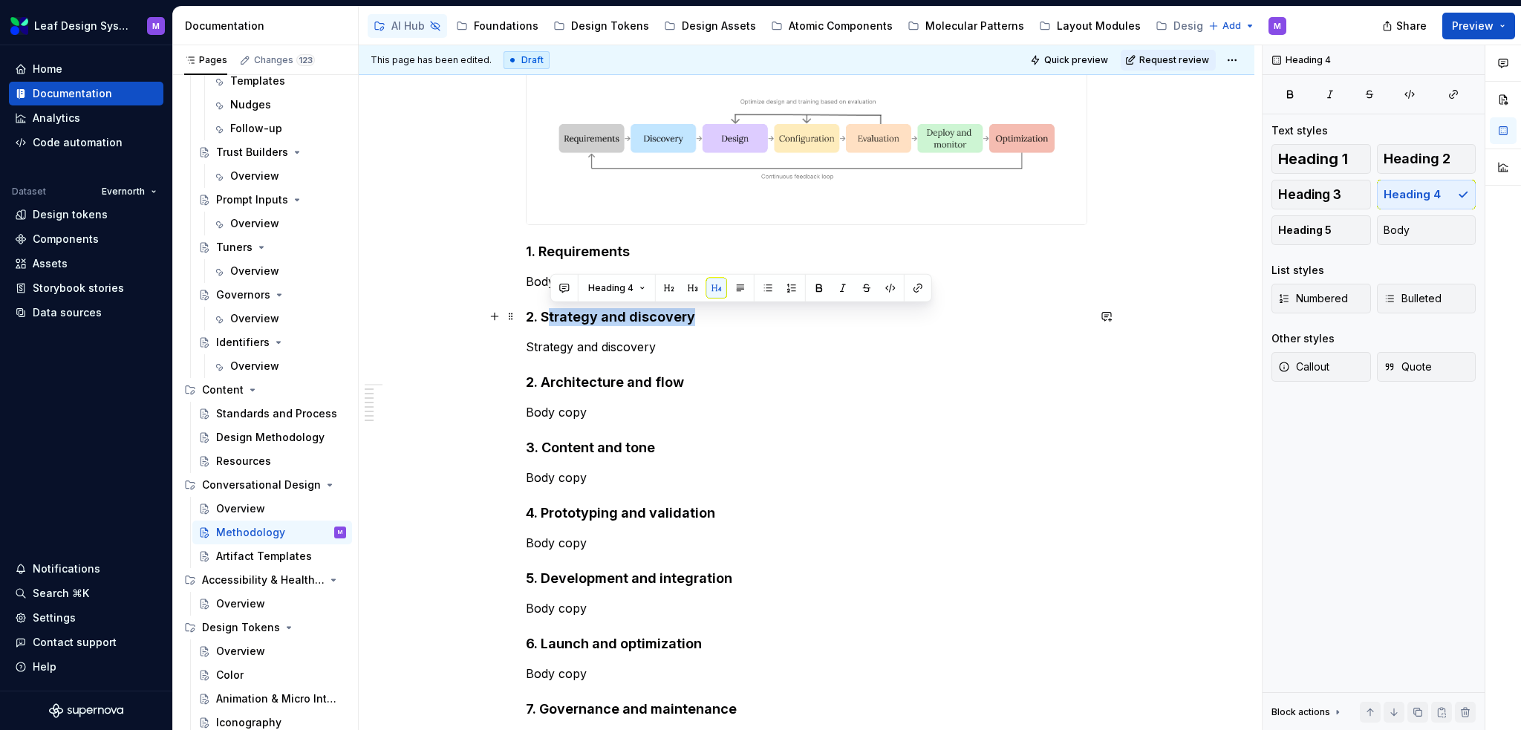
drag, startPoint x: 692, startPoint y: 314, endPoint x: 546, endPoint y: 323, distance: 146.6
click at [546, 323] on h4 "2. Strategy and discovery" at bounding box center [807, 317] width 562 height 18
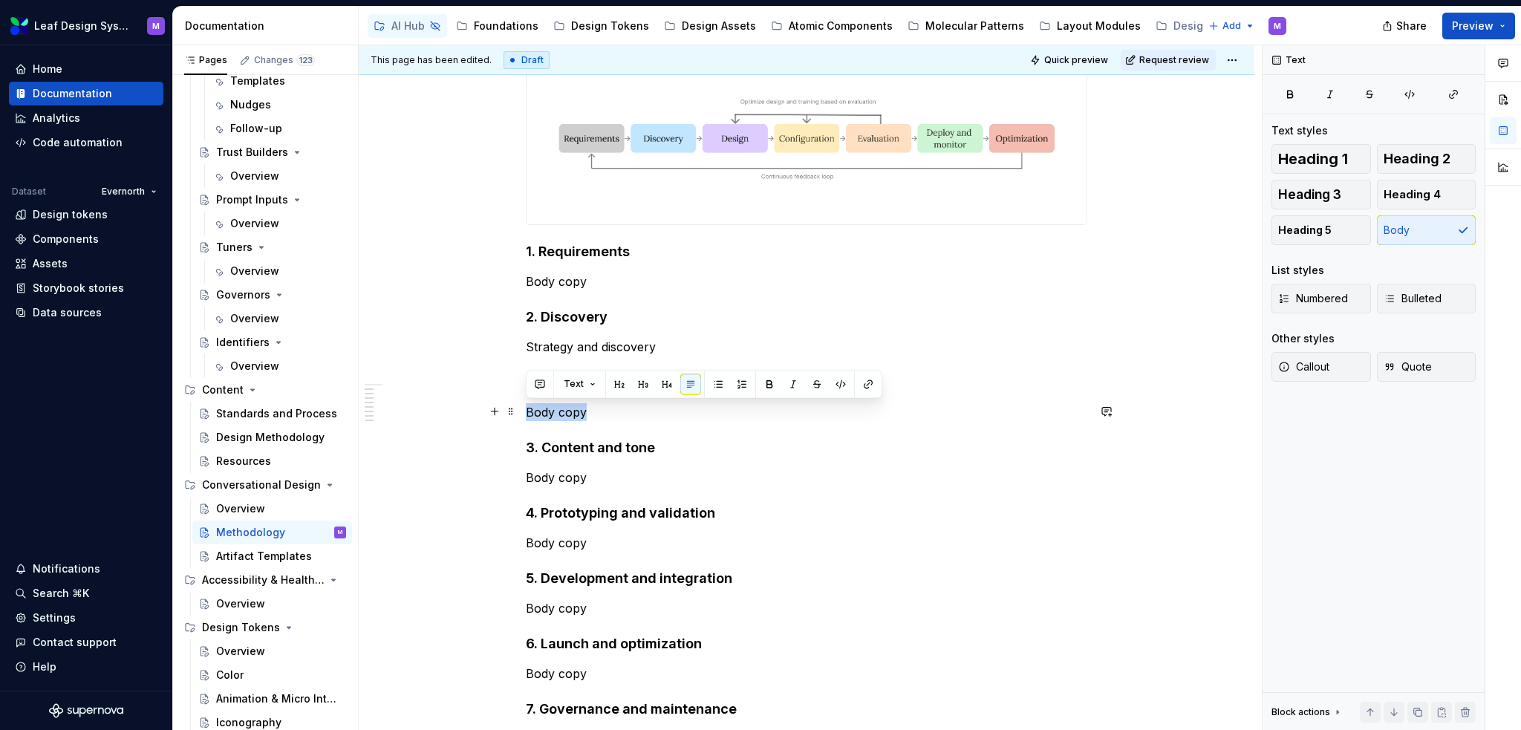
drag, startPoint x: 617, startPoint y: 406, endPoint x: 521, endPoint y: 406, distance: 95.1
click at [521, 406] on div "High-level conversational design process 1. Requirements Body copy 2. Discovery…" at bounding box center [807, 483] width 896 height 1004
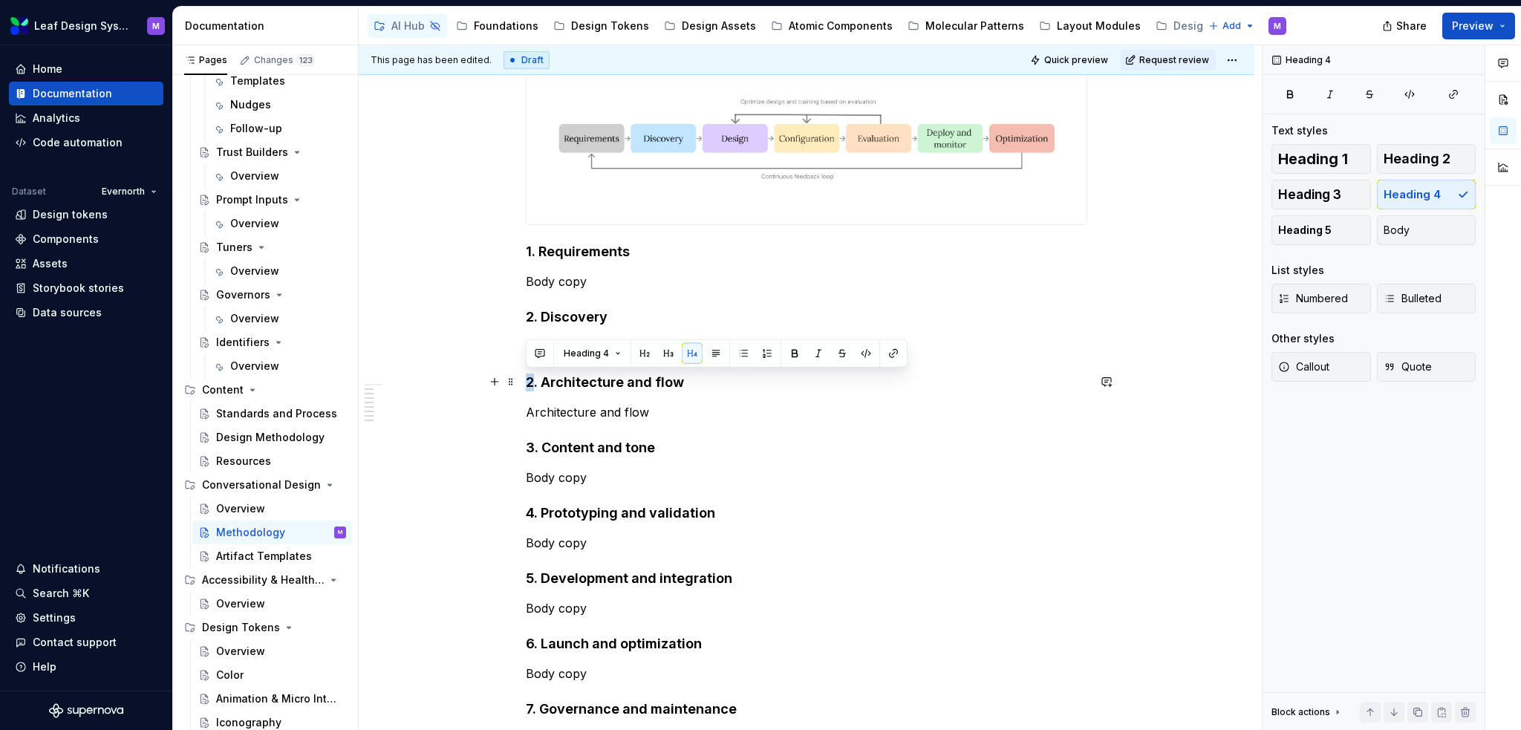
click at [526, 382] on h4 "2. Architecture and flow" at bounding box center [807, 383] width 562 height 18
drag, startPoint x: 676, startPoint y: 381, endPoint x: 543, endPoint y: 383, distance: 133.0
click at [543, 383] on h4 "3. Architecture and flow" at bounding box center [807, 383] width 562 height 18
click at [649, 435] on div "High-level conversational design process 1. Requirements Body copy 2. Discovery…" at bounding box center [807, 382] width 562 height 731
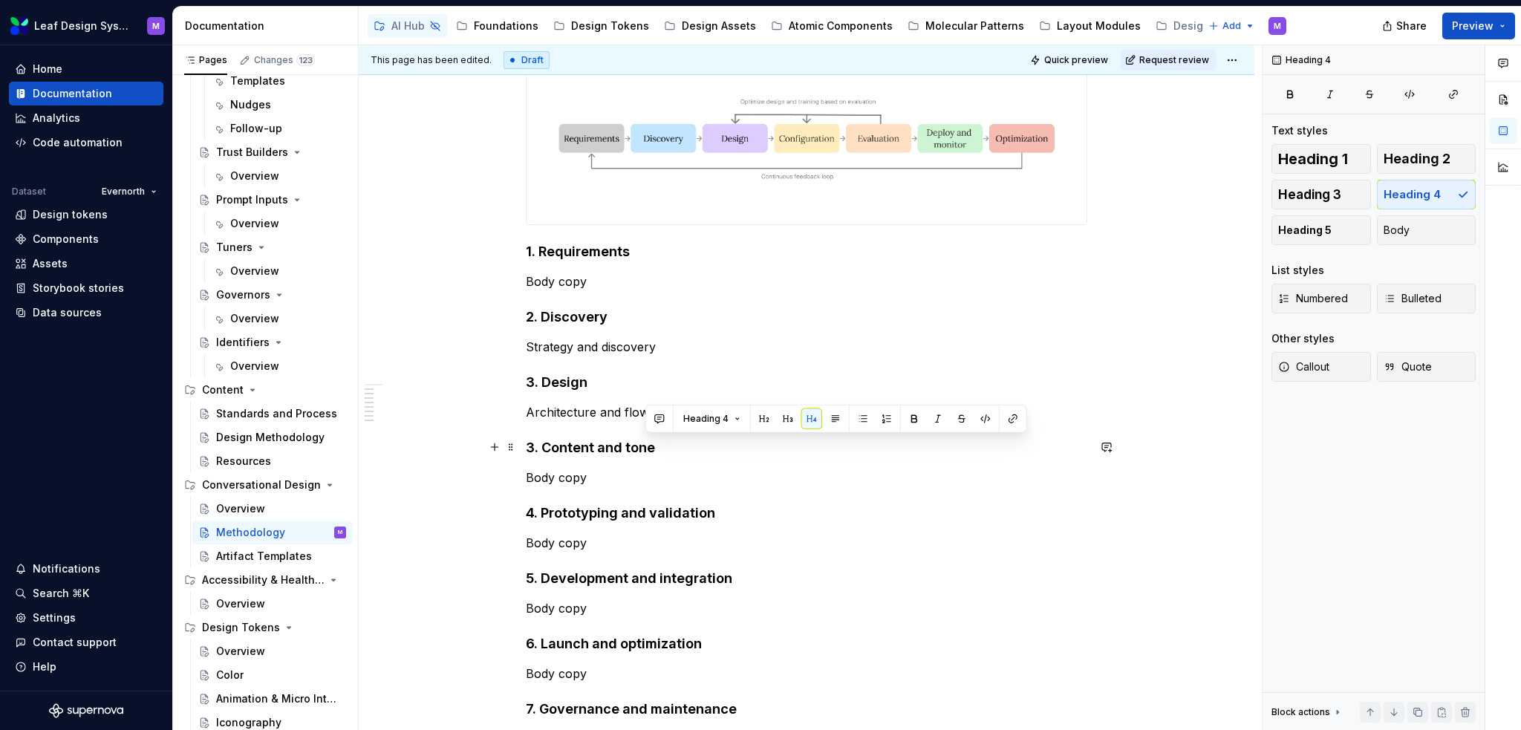
click at [560, 449] on h4 "3. Content and tone" at bounding box center [807, 448] width 562 height 18
click at [602, 475] on p "Body copy" at bounding box center [807, 478] width 562 height 18
drag, startPoint x: 674, startPoint y: 445, endPoint x: 543, endPoint y: 454, distance: 131.0
click at [543, 454] on h4 "3. Content and tone" at bounding box center [807, 448] width 562 height 18
click at [527, 446] on h4 "3. Configuration" at bounding box center [807, 448] width 562 height 18
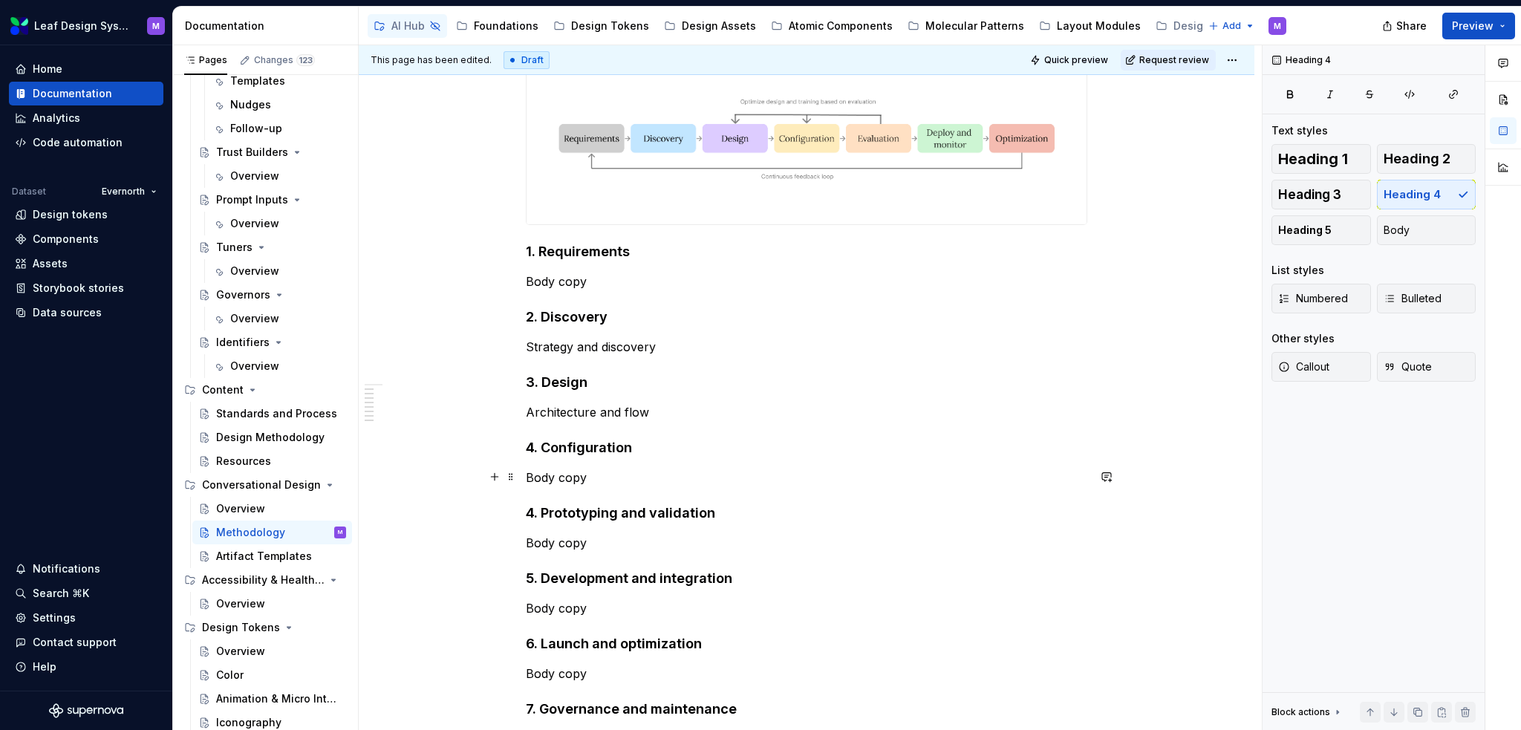
click at [565, 482] on p "Body copy" at bounding box center [807, 478] width 562 height 18
drag, startPoint x: 535, startPoint y: 512, endPoint x: 524, endPoint y: 512, distance: 11.1
click at [524, 512] on div "High-level conversational design process 1. Requirements Body copy 2. Discovery…" at bounding box center [807, 483] width 896 height 1004
drag, startPoint x: 728, startPoint y: 513, endPoint x: 539, endPoint y: 517, distance: 188.7
click at [539, 517] on h4 "5. Prototyping and validation" at bounding box center [807, 513] width 562 height 18
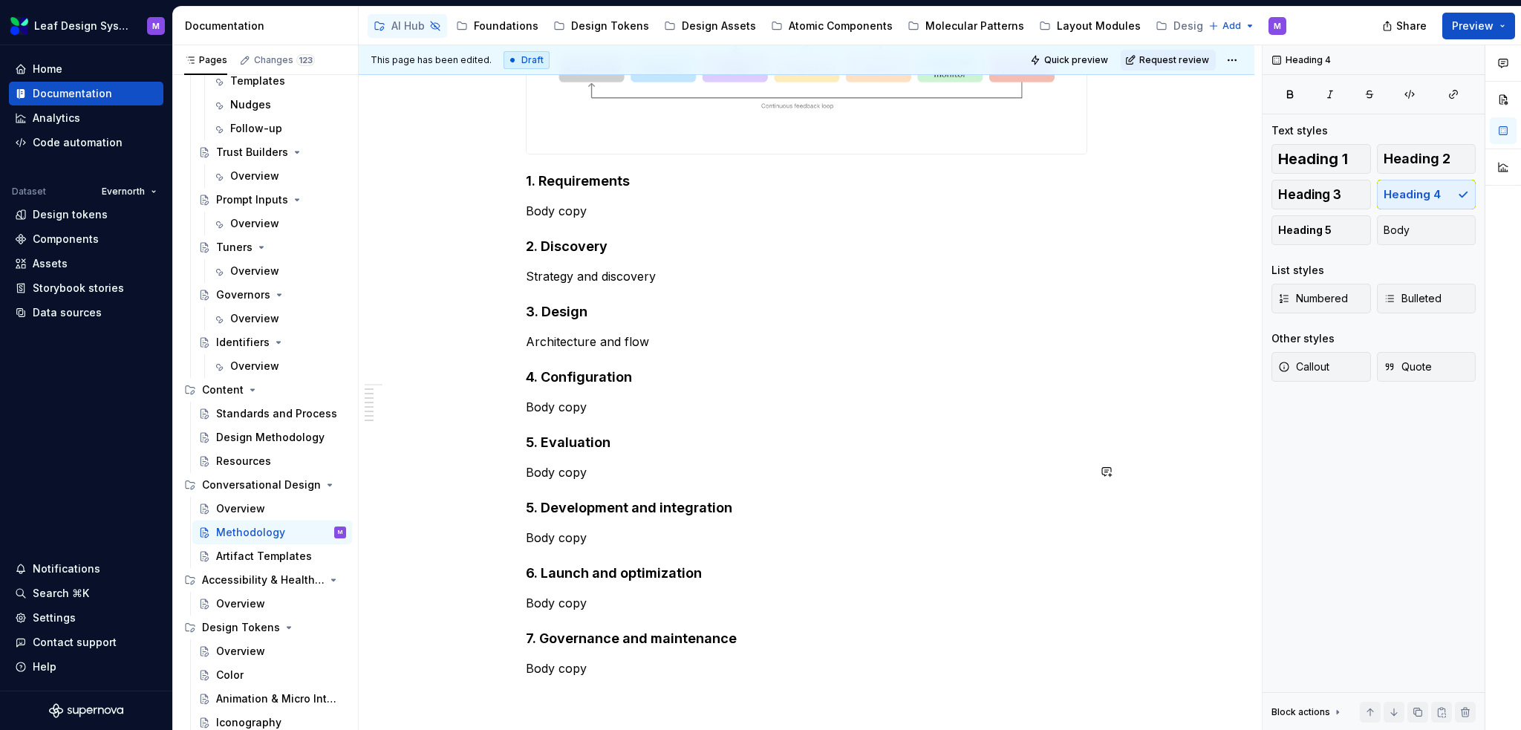
scroll to position [461, 0]
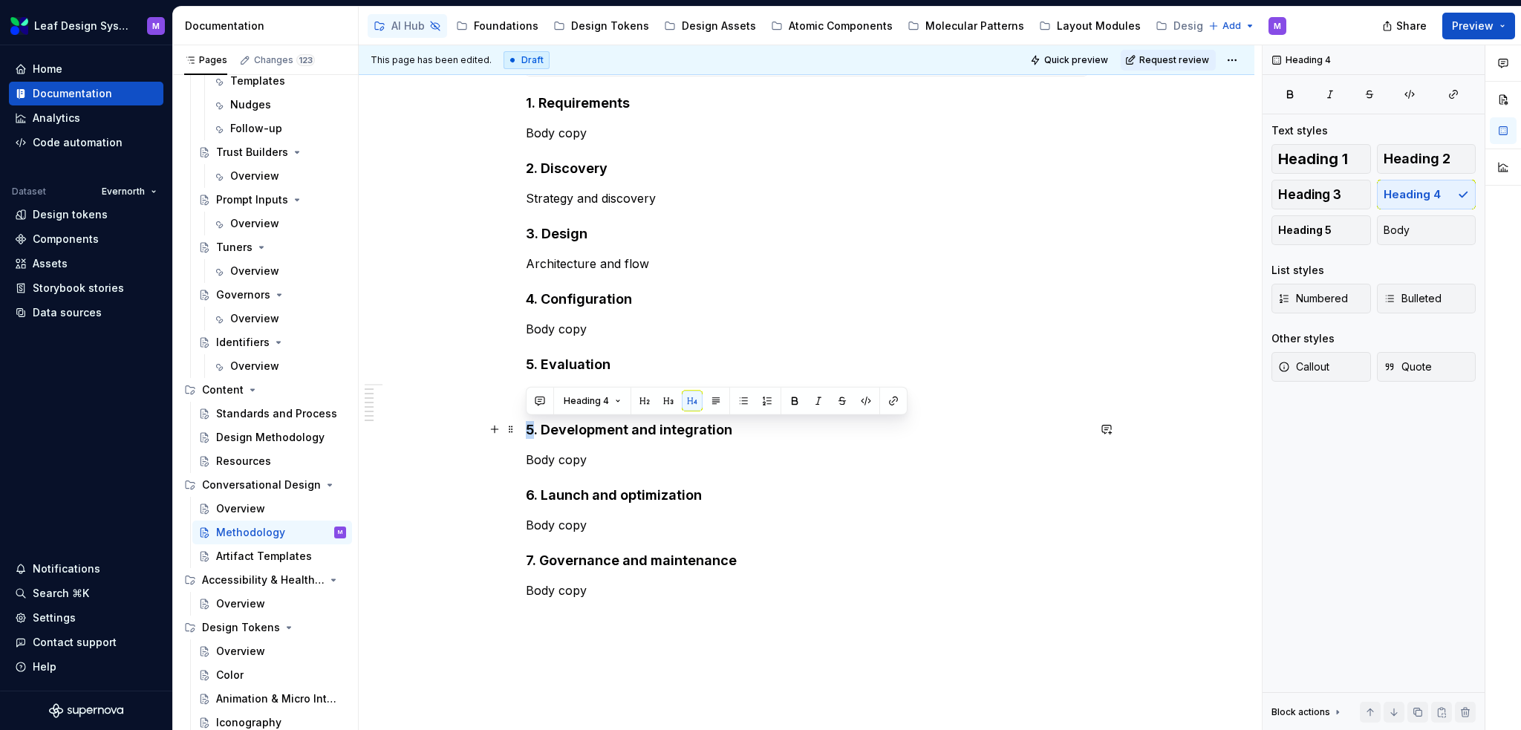
click at [526, 423] on h4 "5. Development and integration" at bounding box center [807, 430] width 562 height 18
click at [721, 431] on h4 "6. Development and integration" at bounding box center [807, 430] width 562 height 18
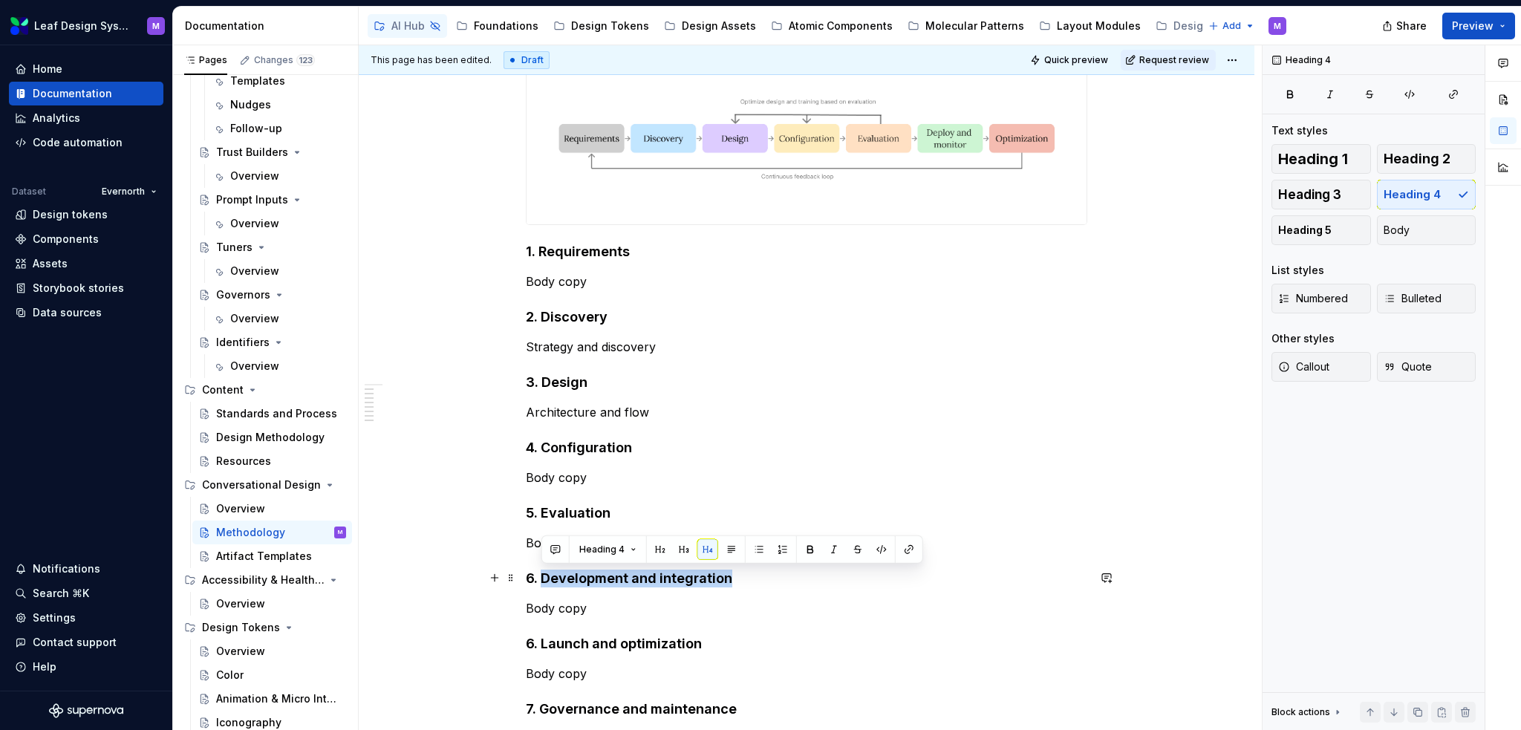
drag, startPoint x: 692, startPoint y: 585, endPoint x: 541, endPoint y: 582, distance: 150.8
click at [541, 582] on h4 "6. Development and integration" at bounding box center [807, 579] width 562 height 18
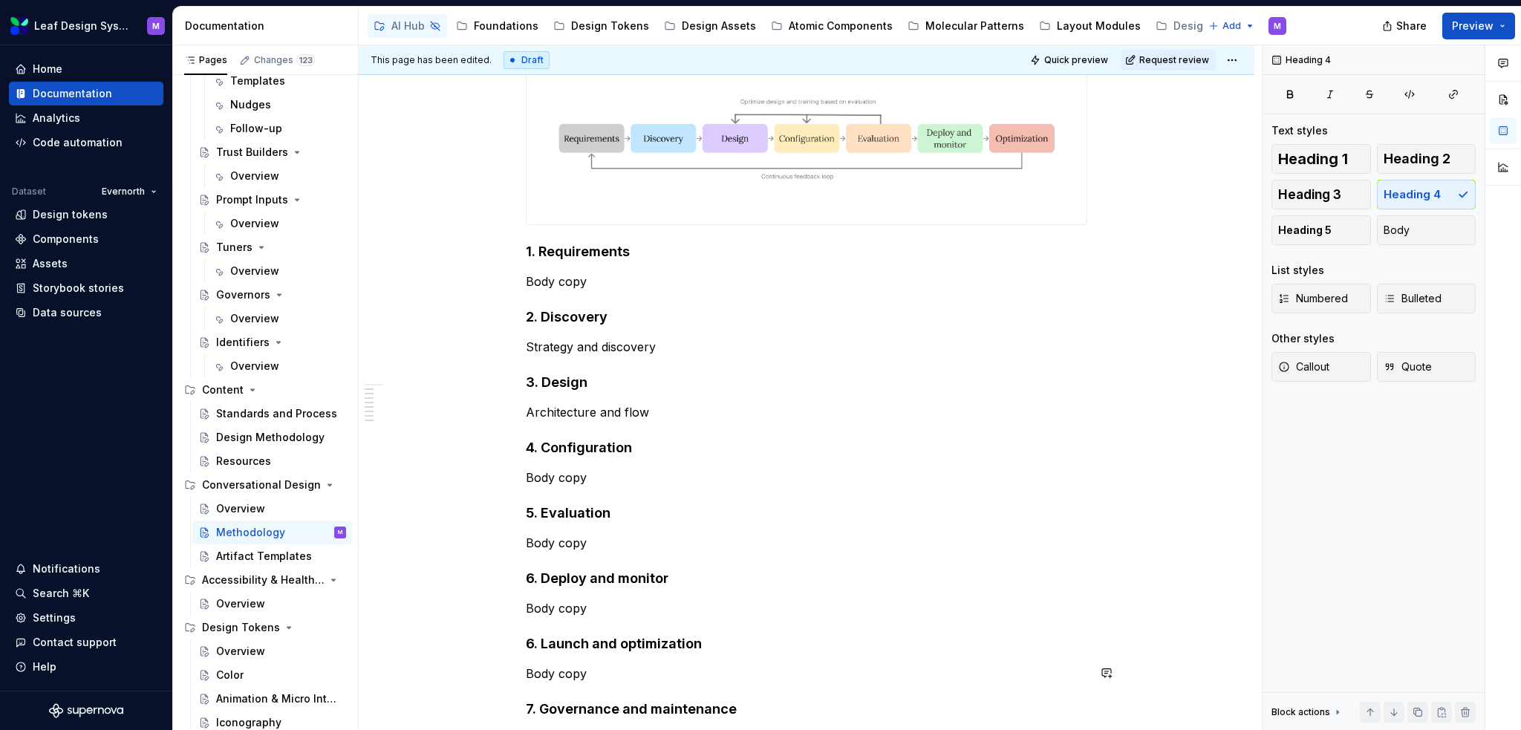
scroll to position [386, 0]
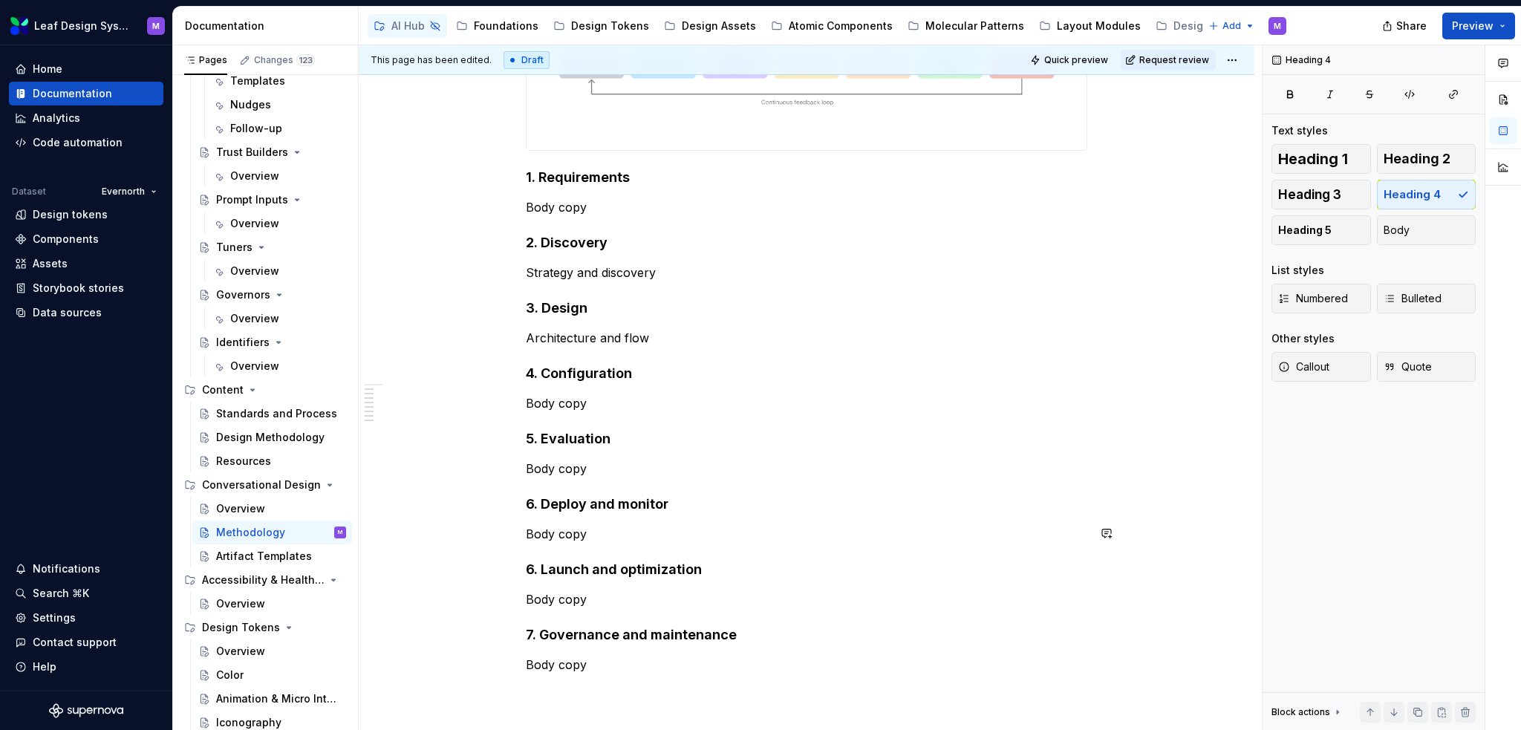
click at [694, 561] on h4 "6. Launch and optimization" at bounding box center [807, 570] width 562 height 18
click at [708, 564] on h4 "6. Launch and optimization" at bounding box center [807, 570] width 562 height 18
drag, startPoint x: 624, startPoint y: 573, endPoint x: 538, endPoint y: 573, distance: 86.2
click at [538, 573] on h4 "6. Launch and optimization" at bounding box center [807, 570] width 562 height 18
drag, startPoint x: 530, startPoint y: 568, endPoint x: 522, endPoint y: 568, distance: 8.2
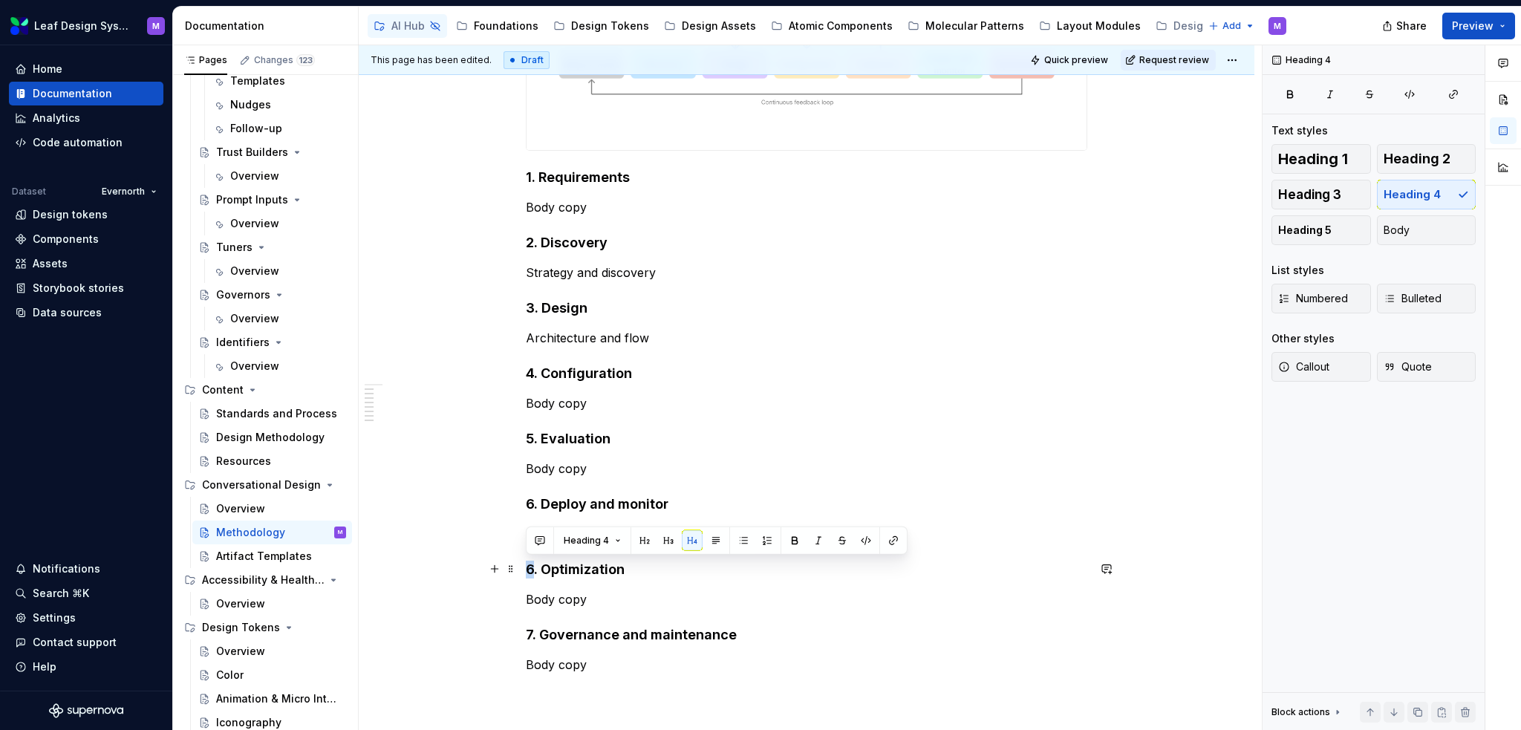
click at [522, 568] on div "High-level conversational design process 1. Requirements Body copy 2. Discovery…" at bounding box center [807, 409] width 896 height 1004
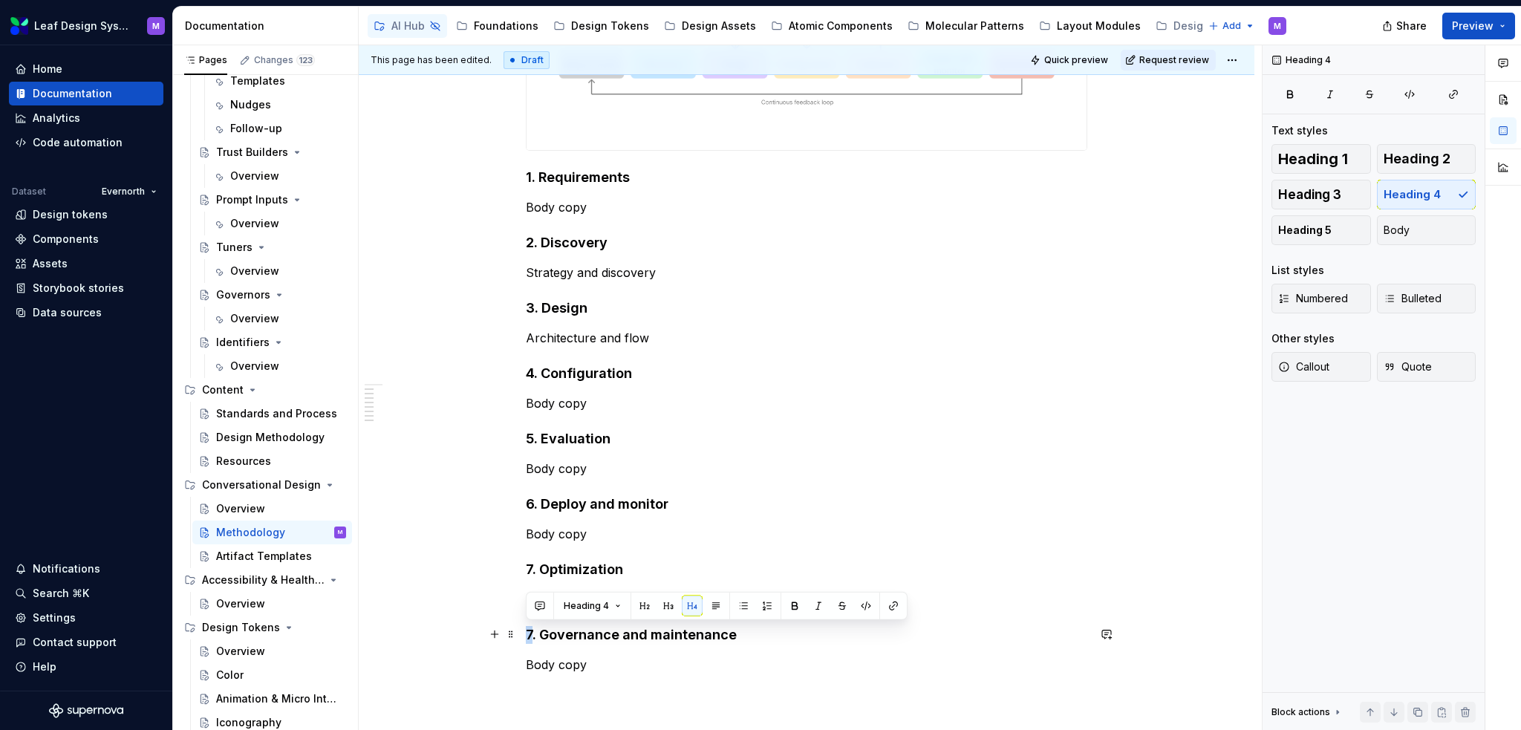
drag, startPoint x: 532, startPoint y: 631, endPoint x: 523, endPoint y: 633, distance: 9.2
click at [523, 633] on div "High-level conversational design process 1. Requirements Body copy 2. Discovery…" at bounding box center [807, 409] width 896 height 1004
click at [576, 647] on div "High-level conversational design process 1. Requirements Body copy 2. Discovery…" at bounding box center [807, 308] width 562 height 731
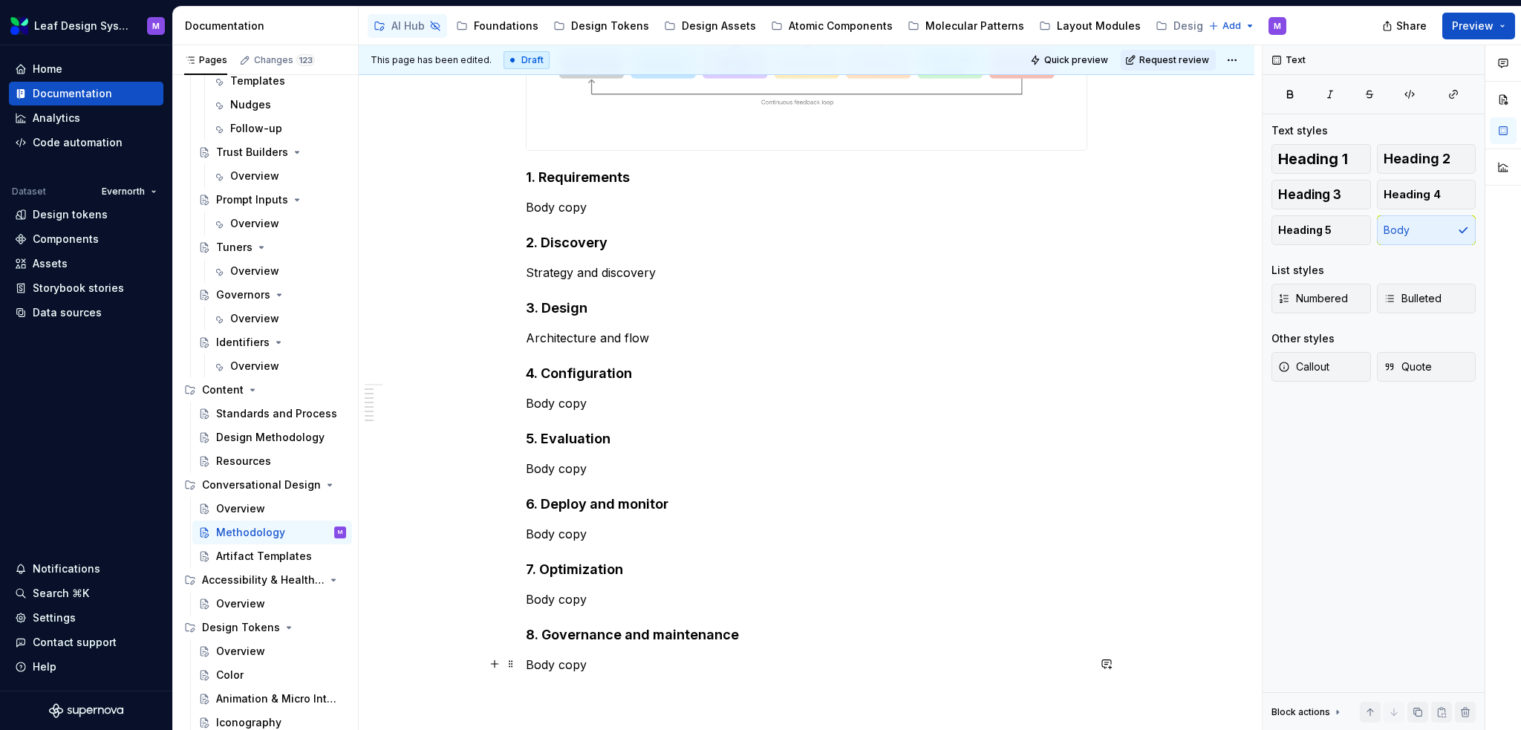
click at [588, 657] on p "Body copy" at bounding box center [807, 665] width 562 height 18
drag, startPoint x: 671, startPoint y: 271, endPoint x: 521, endPoint y: 275, distance: 150.1
click at [521, 275] on div "High-level conversational design process 1. Requirements Body copy 2. Discovery…" at bounding box center [807, 409] width 896 height 1004
drag, startPoint x: 587, startPoint y: 332, endPoint x: 519, endPoint y: 336, distance: 67.7
click at [519, 336] on div "High-level conversational design process 1. Requirements Body copy 2. Discovery…" at bounding box center [807, 409] width 896 height 1004
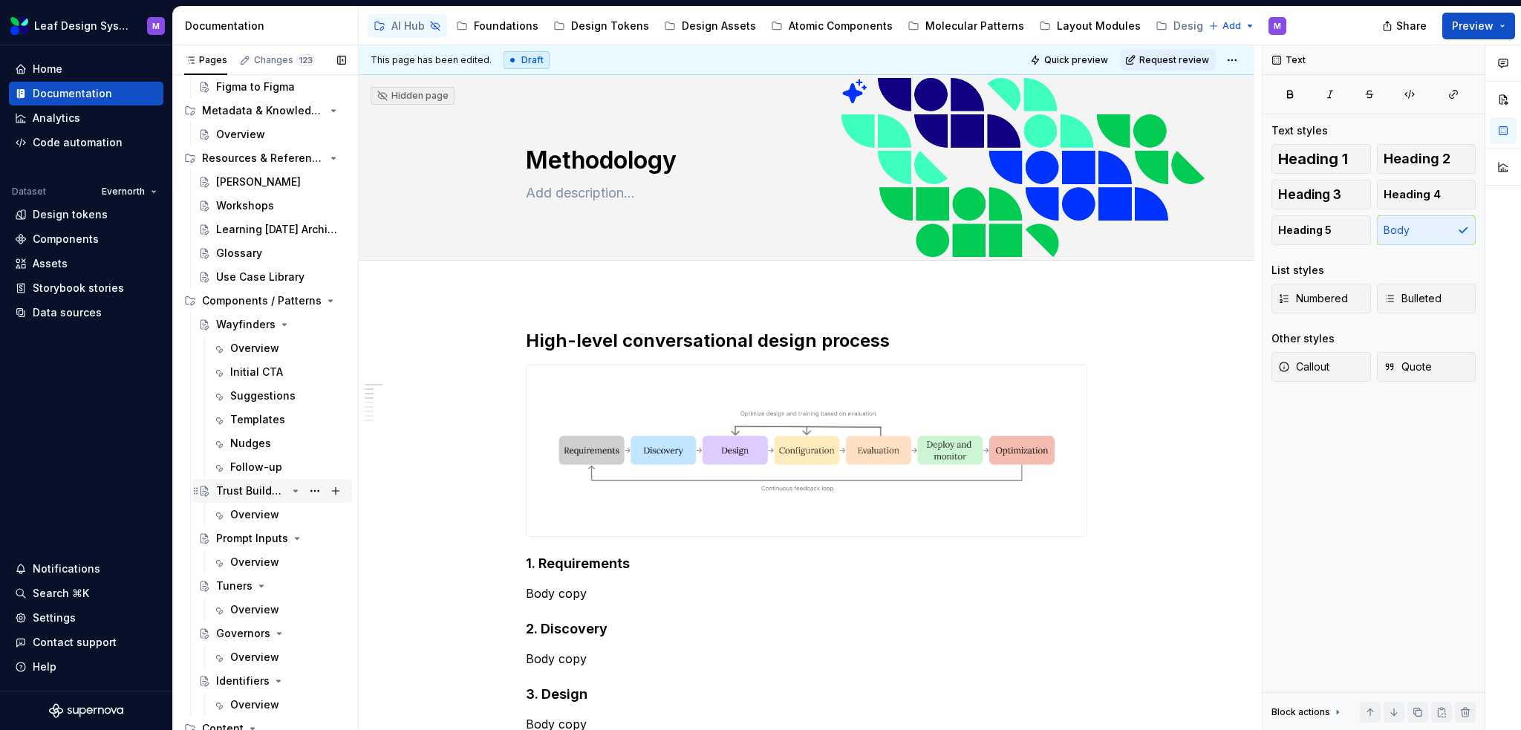
scroll to position [446, 0]
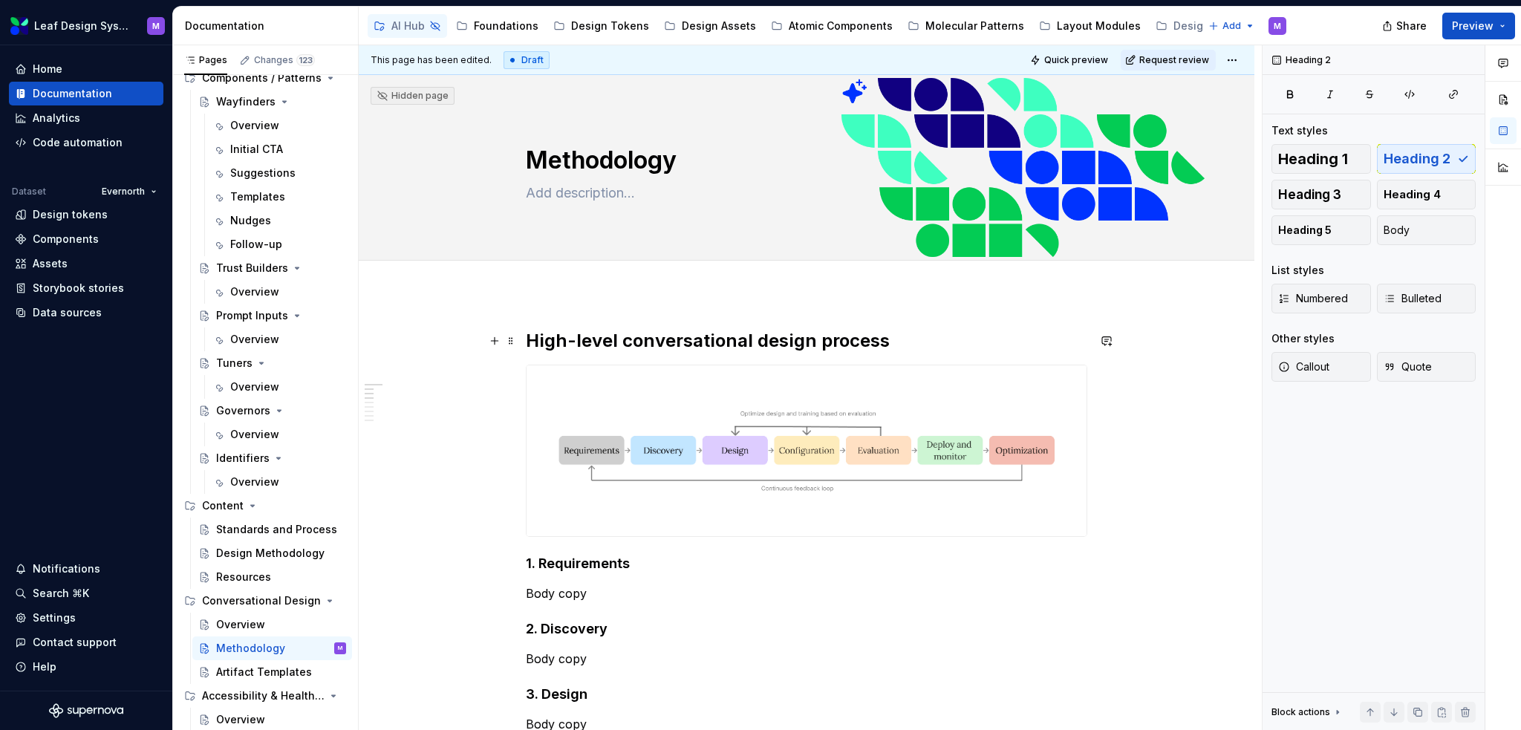
click at [815, 342] on h2 "High-level conversational design process" at bounding box center [807, 341] width 562 height 24
click at [920, 334] on h2 "High-level conversational design process" at bounding box center [807, 341] width 562 height 24
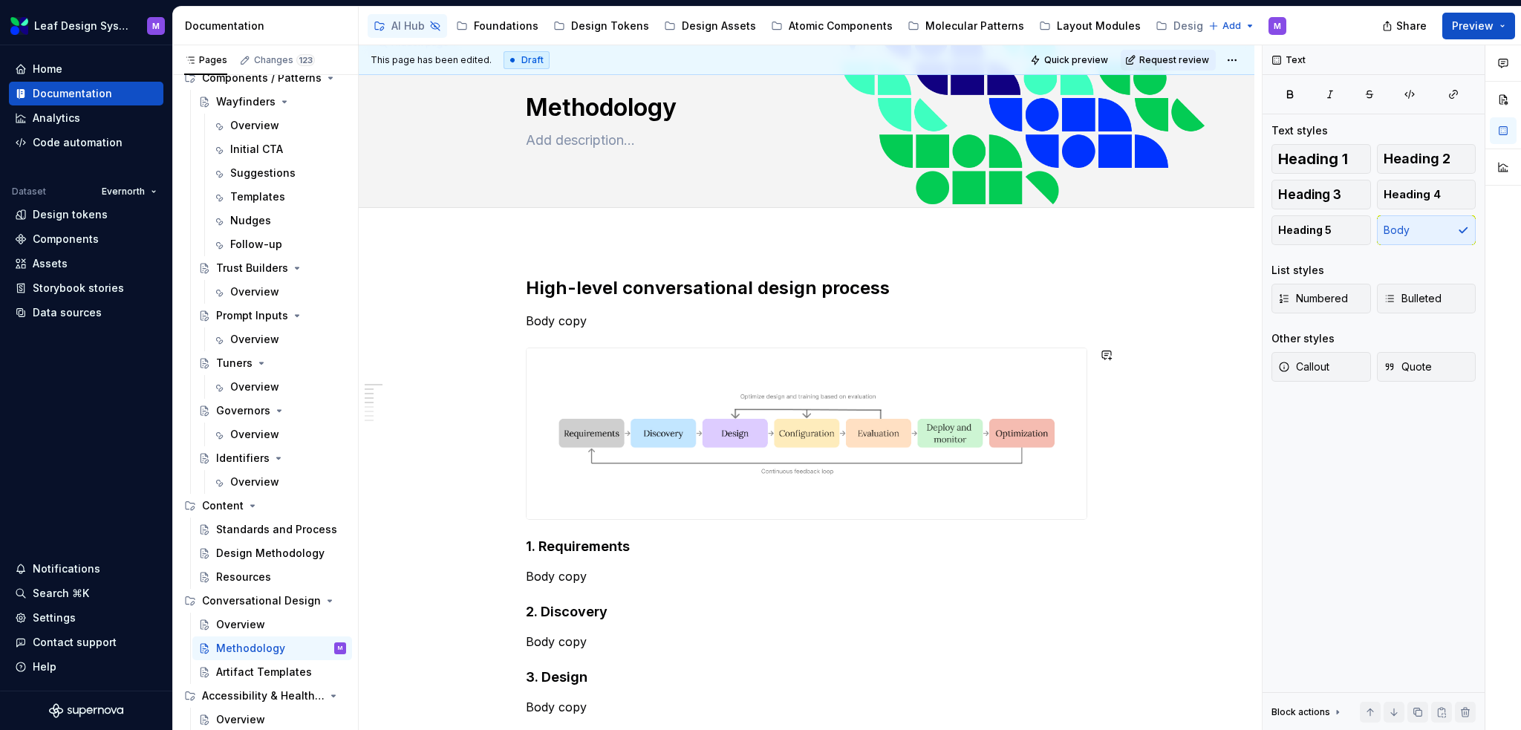
scroll to position [74, 0]
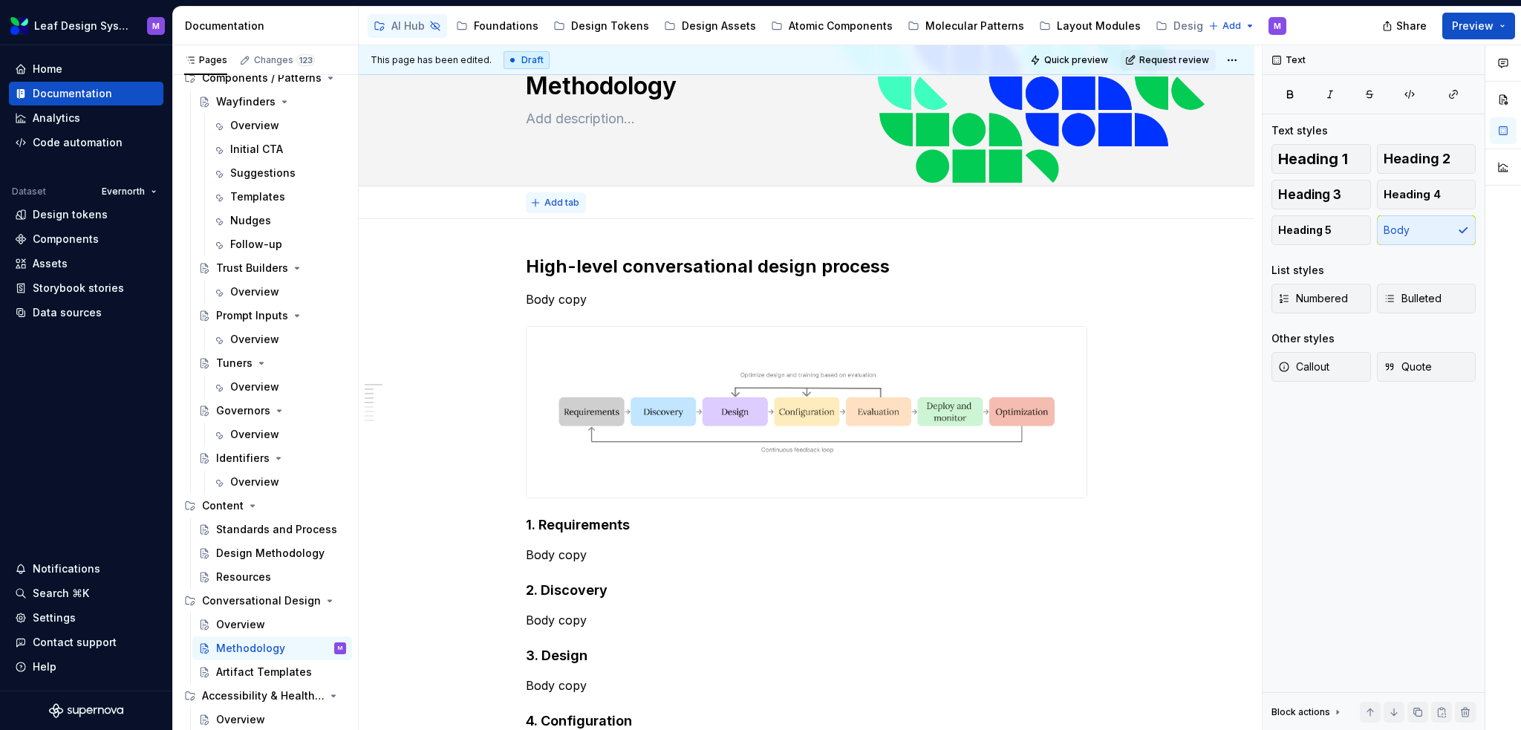
click at [550, 201] on span "Add tab" at bounding box center [561, 203] width 35 height 12
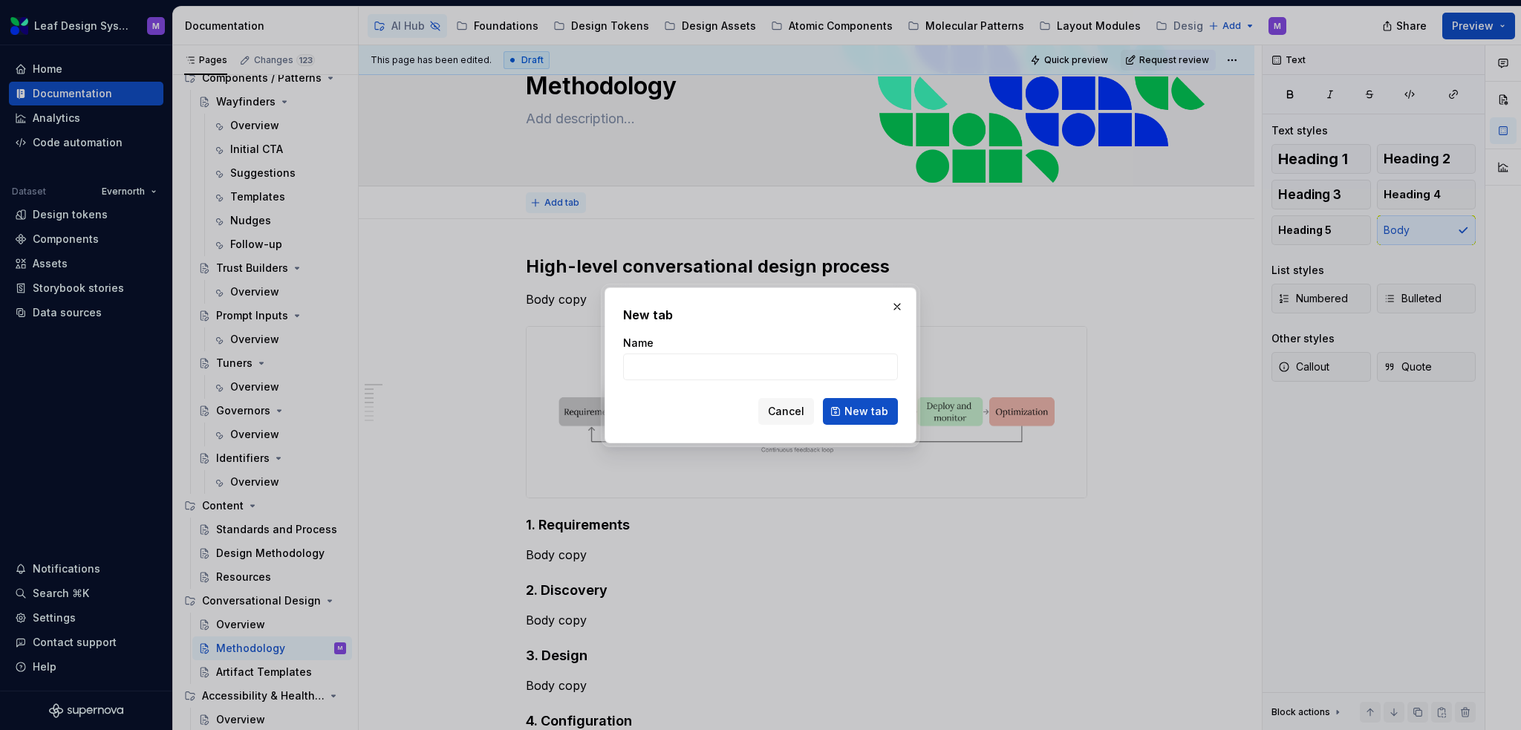
type textarea "*"
type input "Traditional content design process"
click at [851, 407] on span "New tab" at bounding box center [867, 411] width 44 height 15
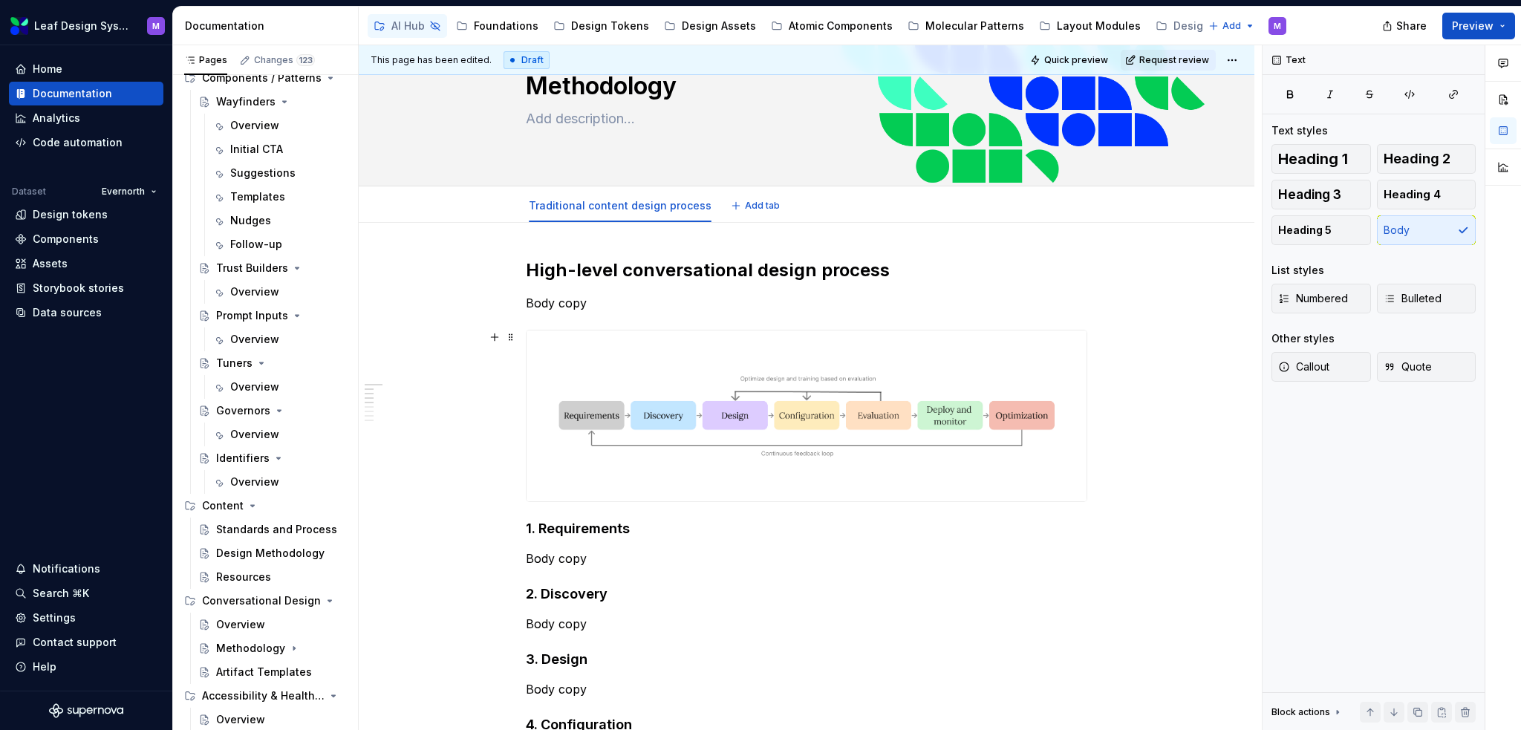
type textarea "*"
click at [745, 207] on span "Add tab" at bounding box center [762, 206] width 35 height 12
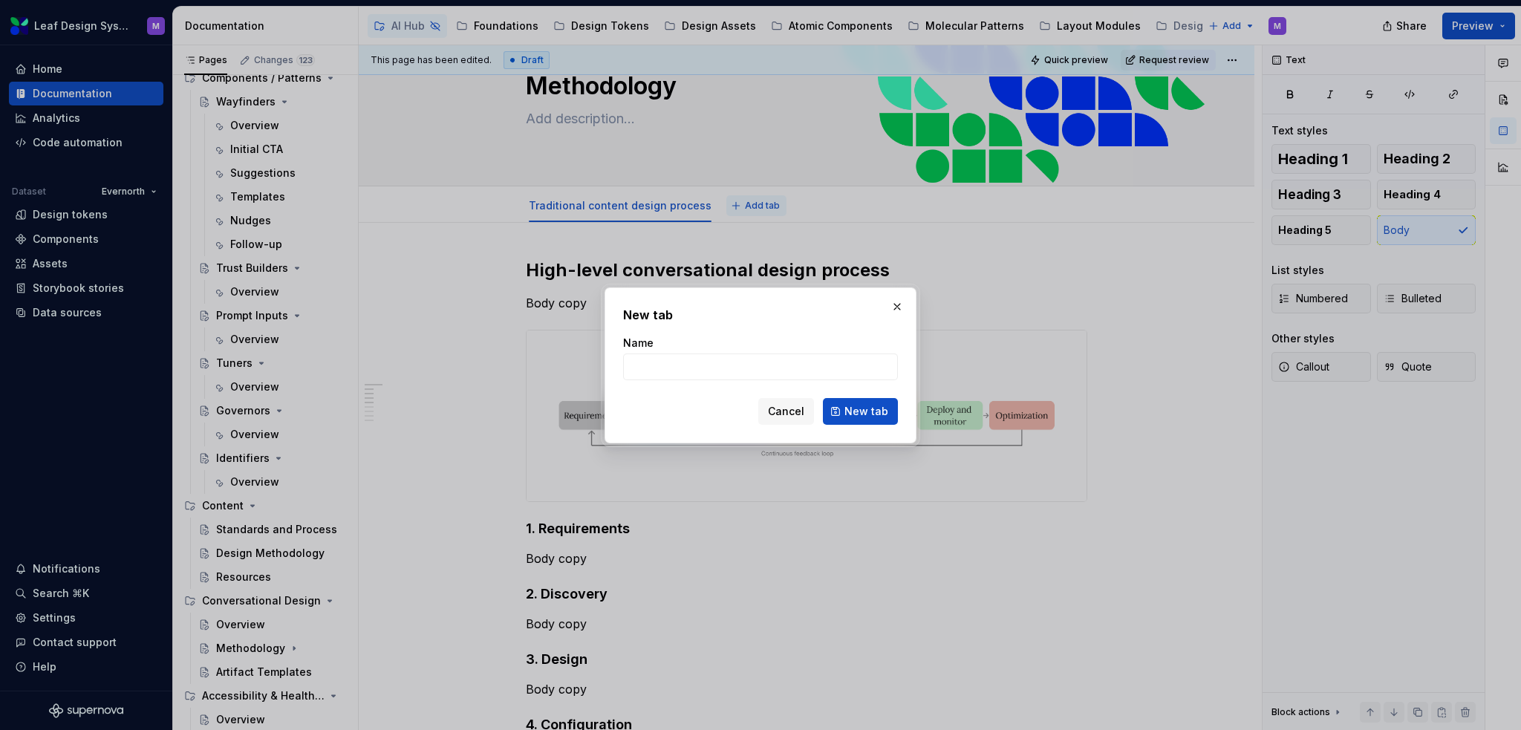
type input "D"
type input "Co"
type textarea "*"
type input "Conversational design for AI agents"
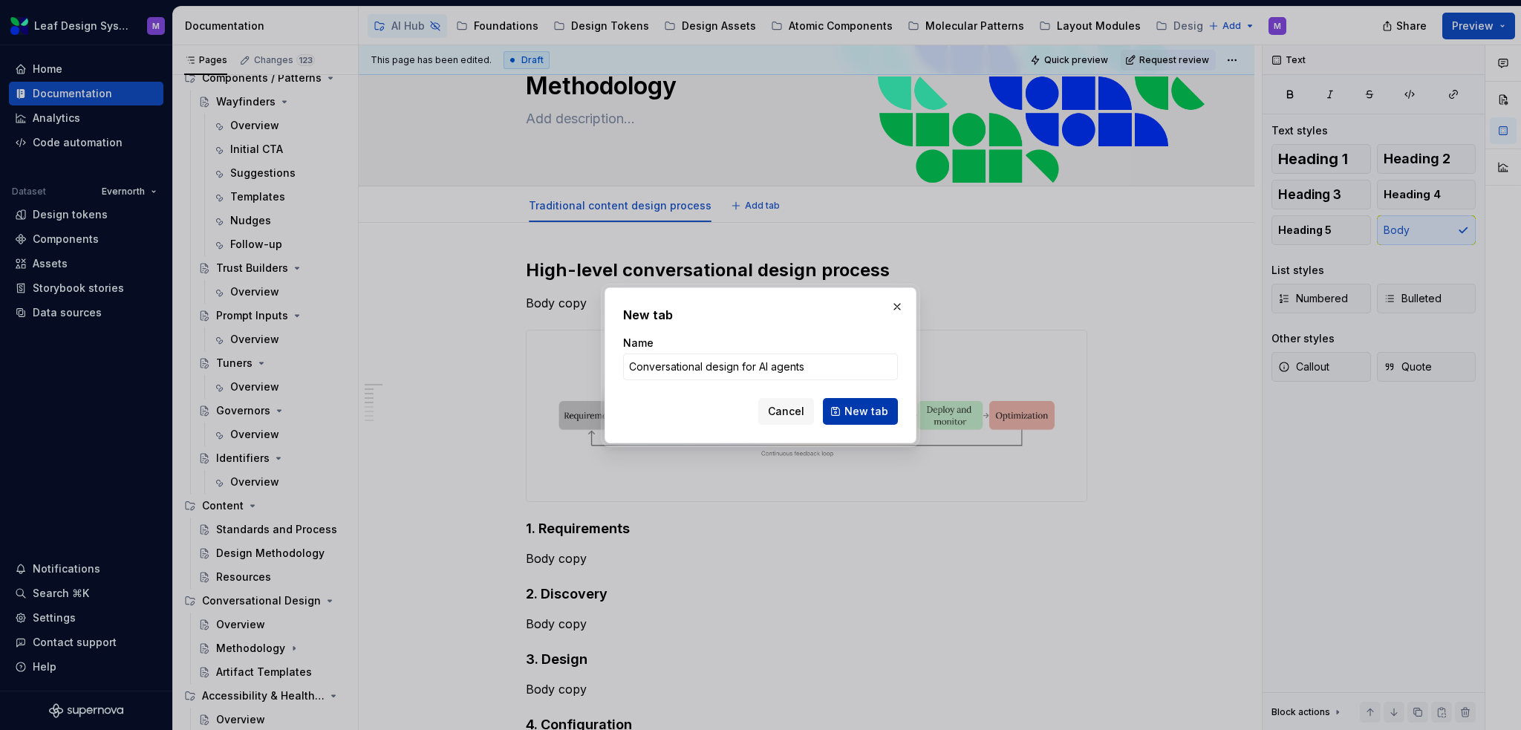
click at [851, 411] on span "New tab" at bounding box center [867, 411] width 44 height 15
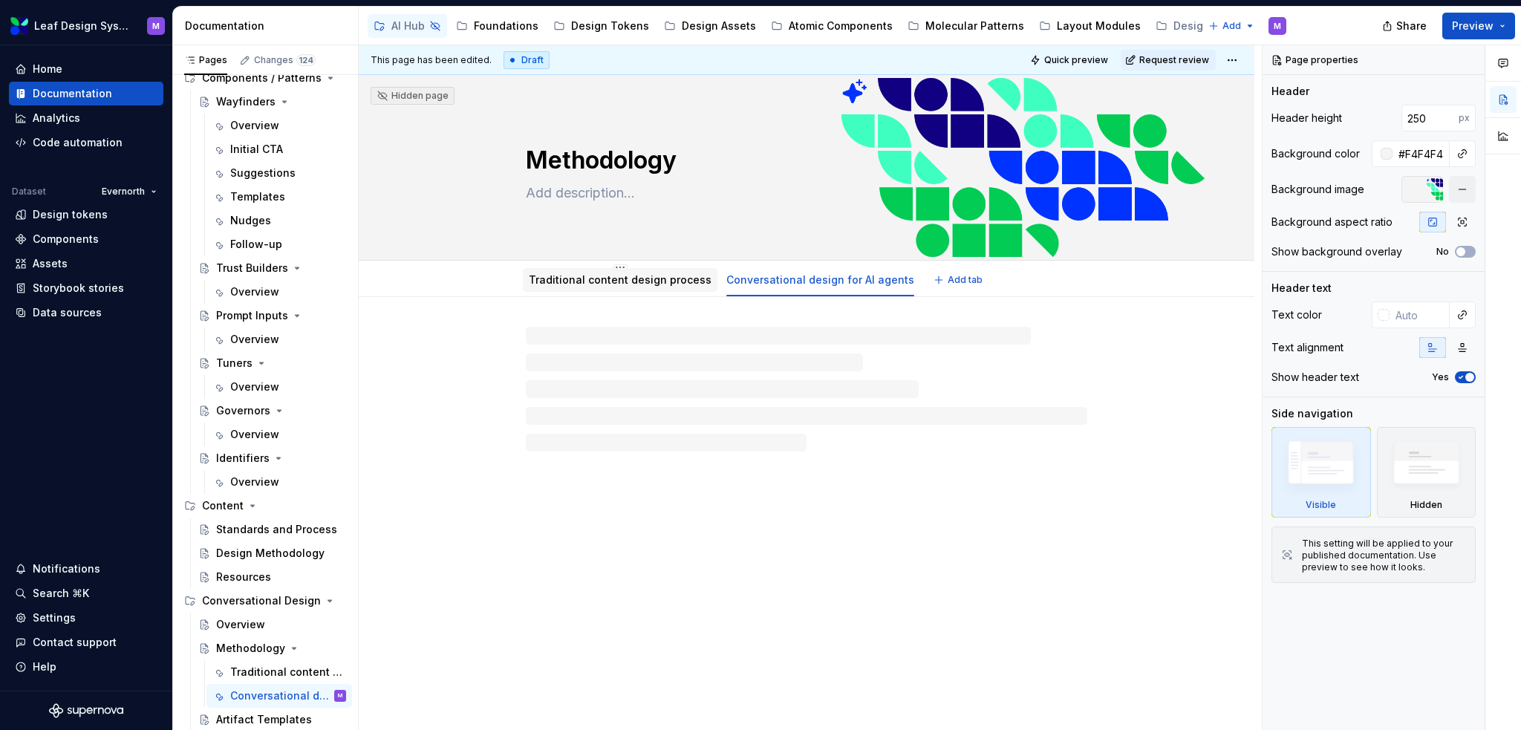
click at [639, 281] on link "Traditional content design process" at bounding box center [620, 279] width 183 height 13
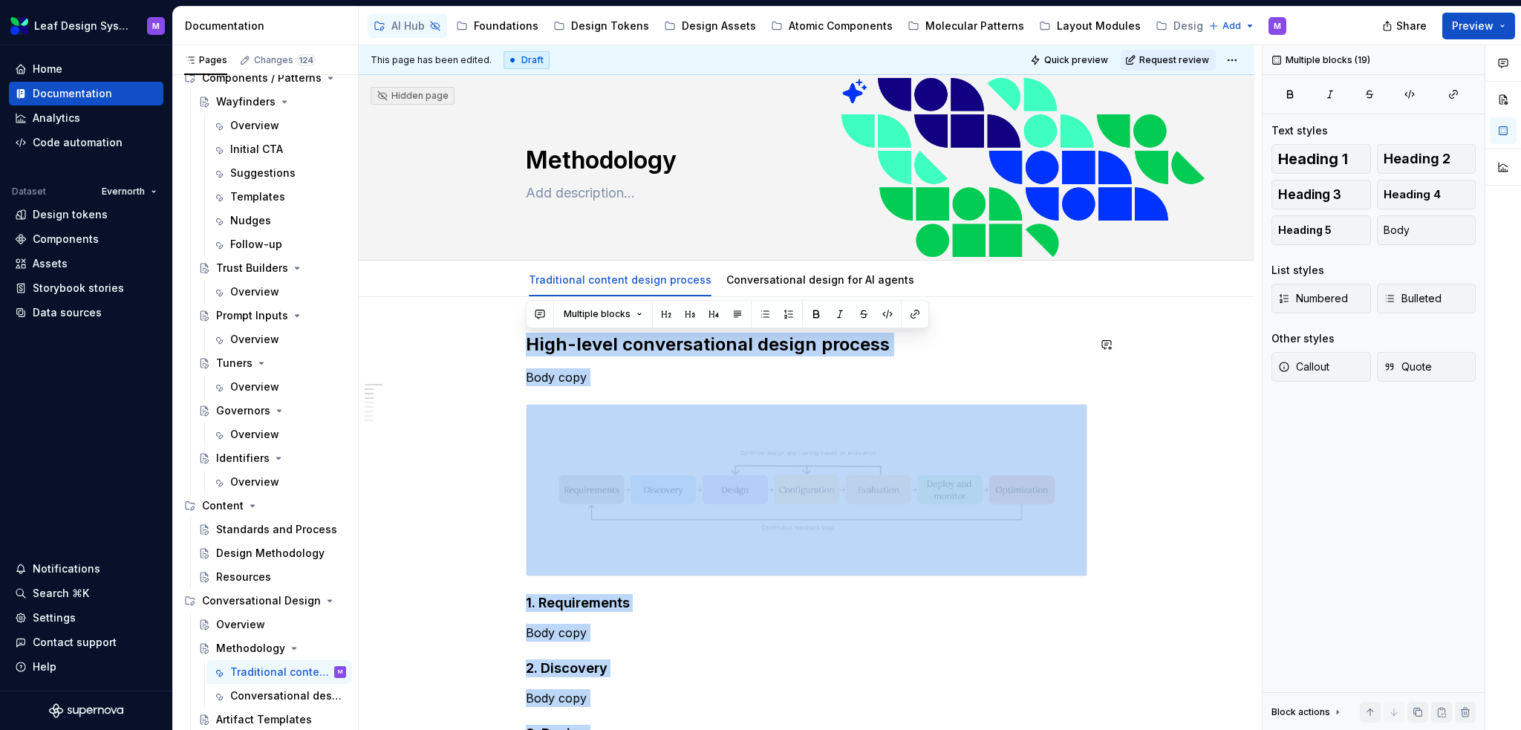
drag, startPoint x: 659, startPoint y: 492, endPoint x: 513, endPoint y: 314, distance: 230.1
click at [768, 279] on link "Conversational design for AI agents" at bounding box center [820, 279] width 188 height 13
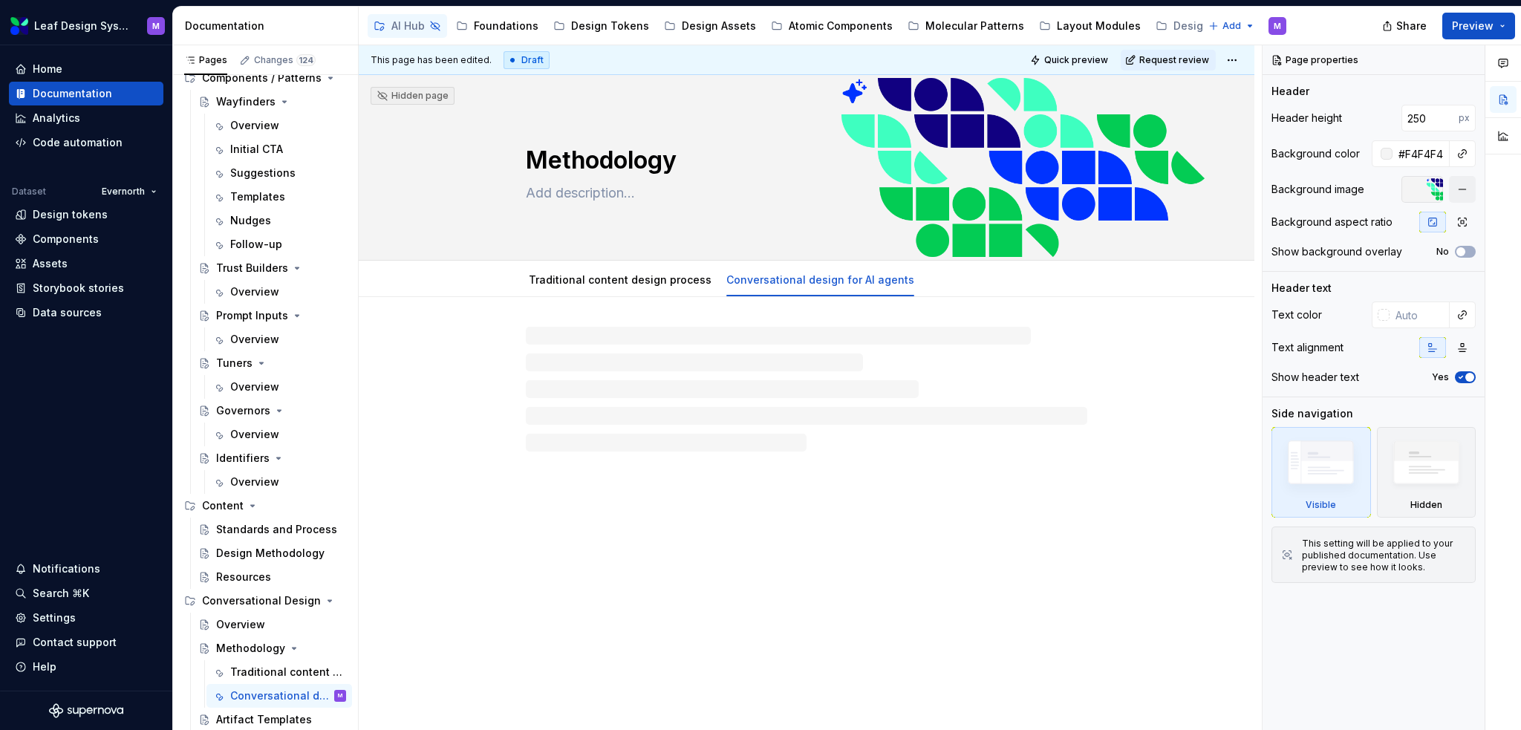
click at [678, 358] on div at bounding box center [807, 389] width 562 height 125
click at [671, 334] on div at bounding box center [807, 389] width 562 height 125
click at [614, 336] on p at bounding box center [807, 342] width 562 height 18
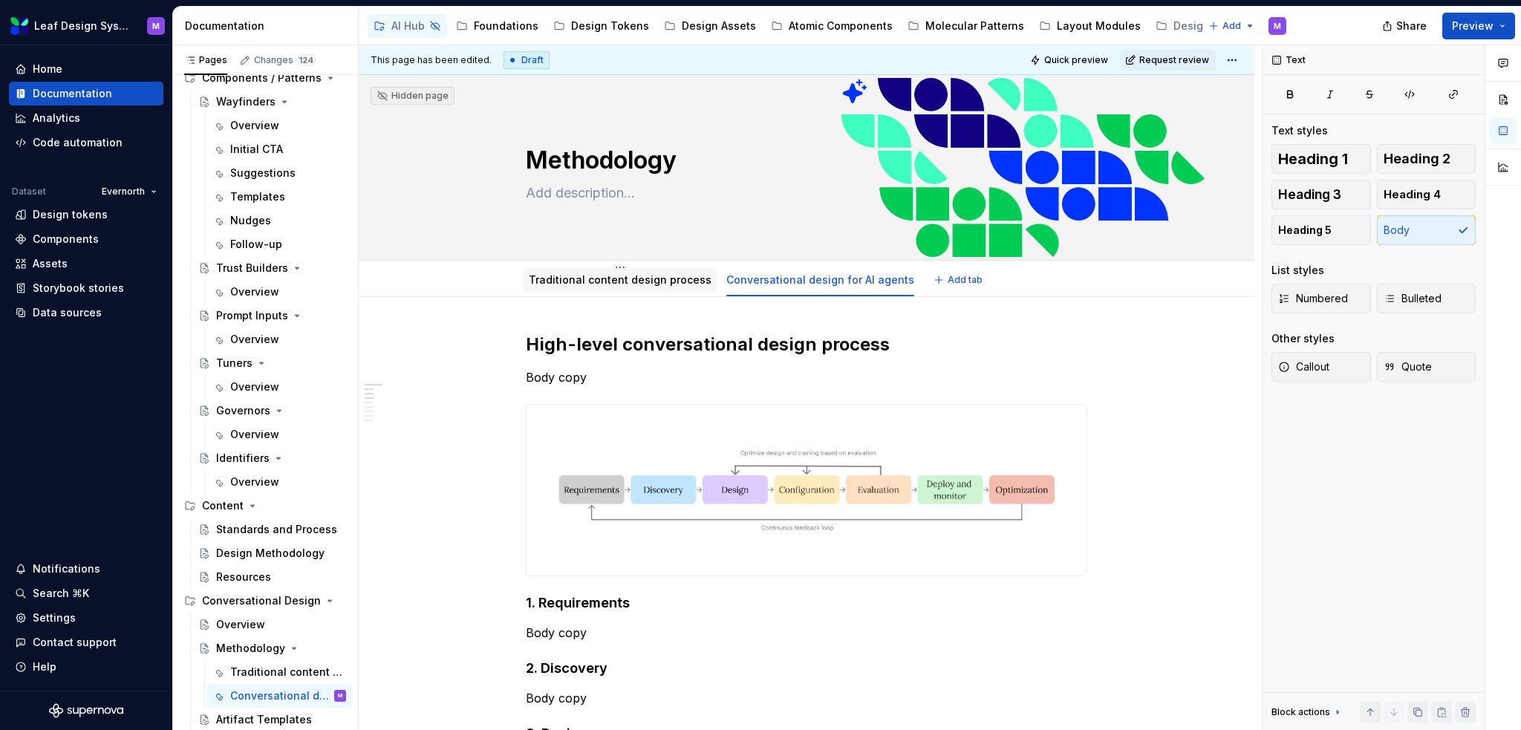
click at [615, 282] on link "Traditional content design process" at bounding box center [620, 279] width 183 height 13
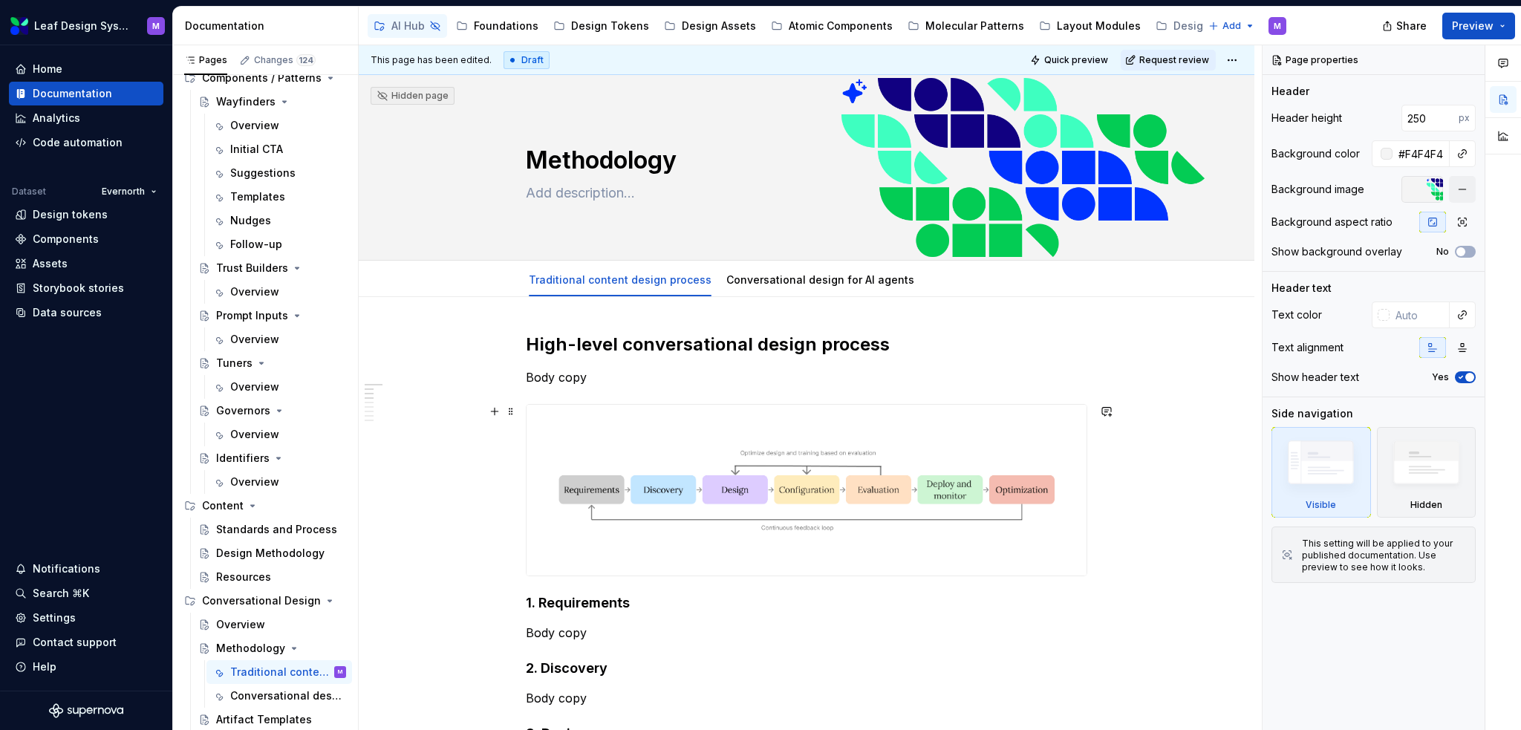
type textarea "*"
click at [782, 452] on img at bounding box center [807, 490] width 560 height 171
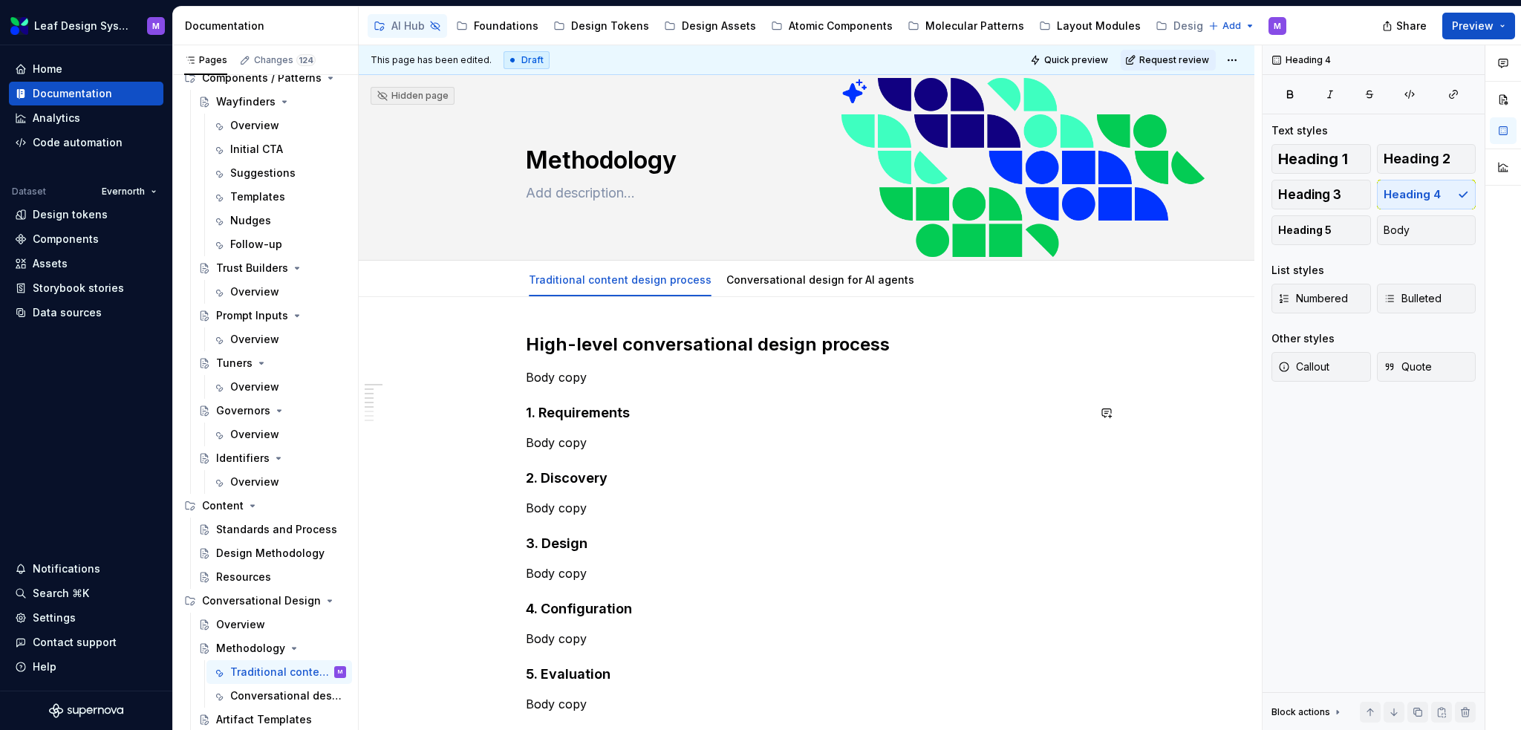
click at [758, 380] on p "Body copy" at bounding box center [807, 377] width 562 height 18
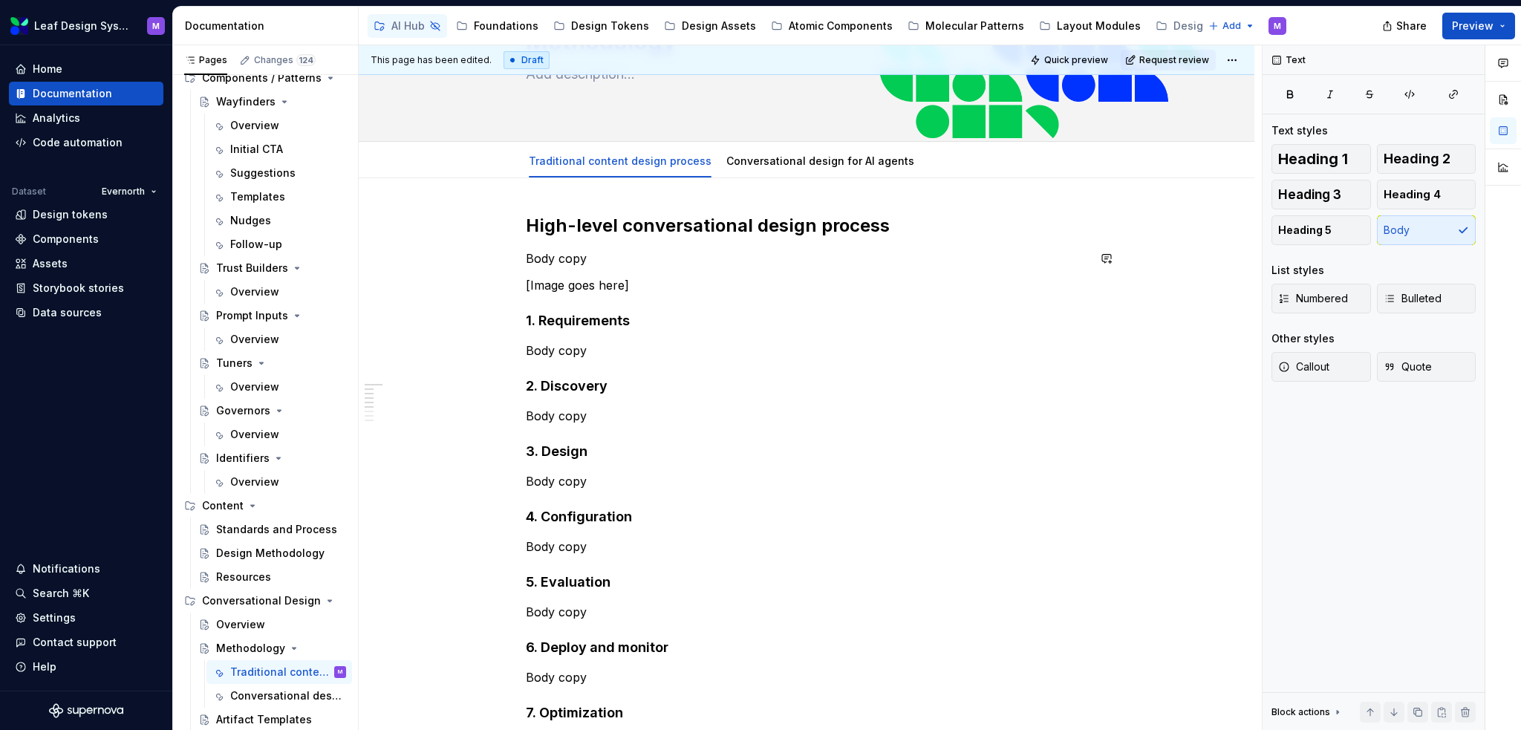
scroll to position [149, 0]
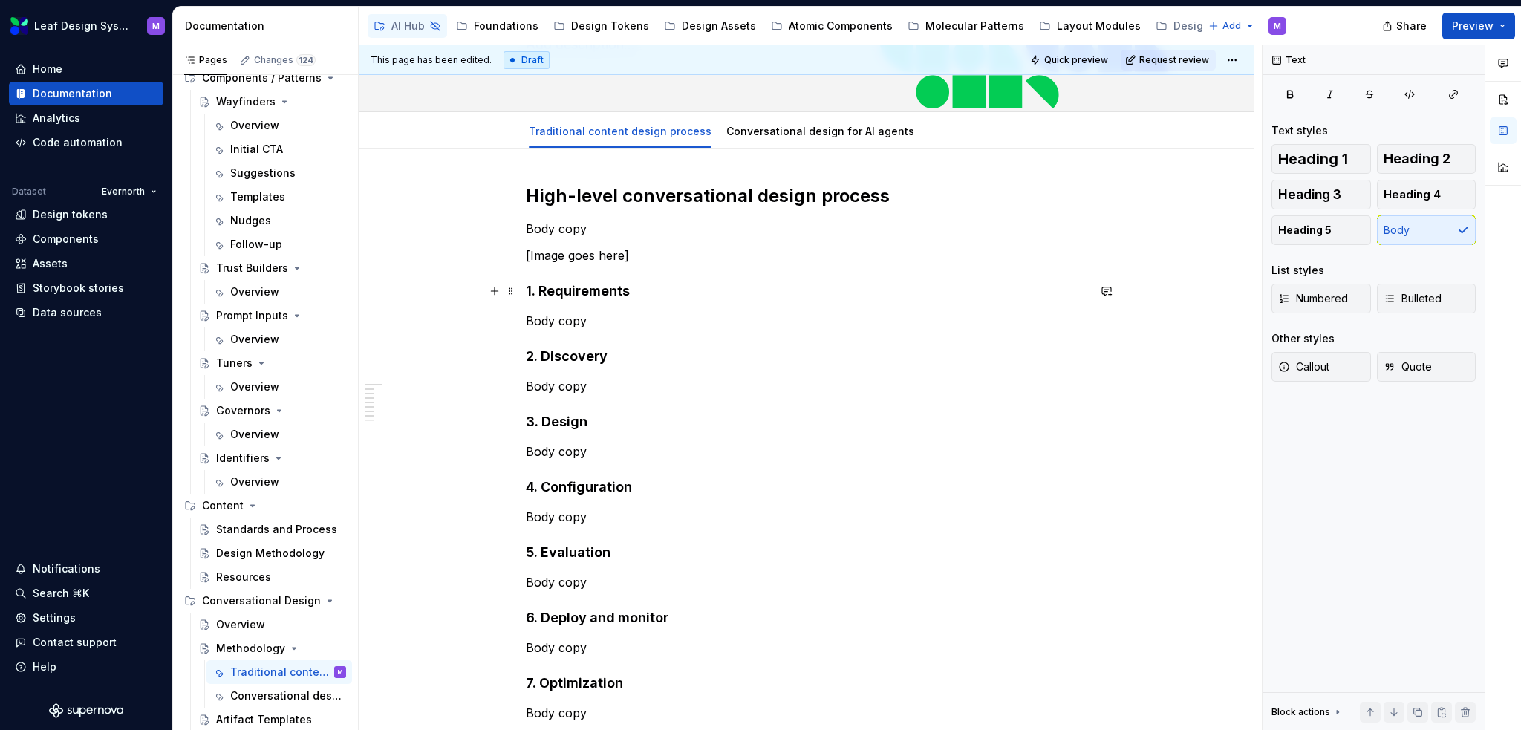
click at [657, 292] on h4 "1. Requirements" at bounding box center [807, 291] width 562 height 18
drag, startPoint x: 633, startPoint y: 313, endPoint x: 507, endPoint y: 320, distance: 126.5
click at [526, 320] on div "High-level conversational design process Body copy [Image goes here] 1. Require…" at bounding box center [807, 494] width 562 height 621
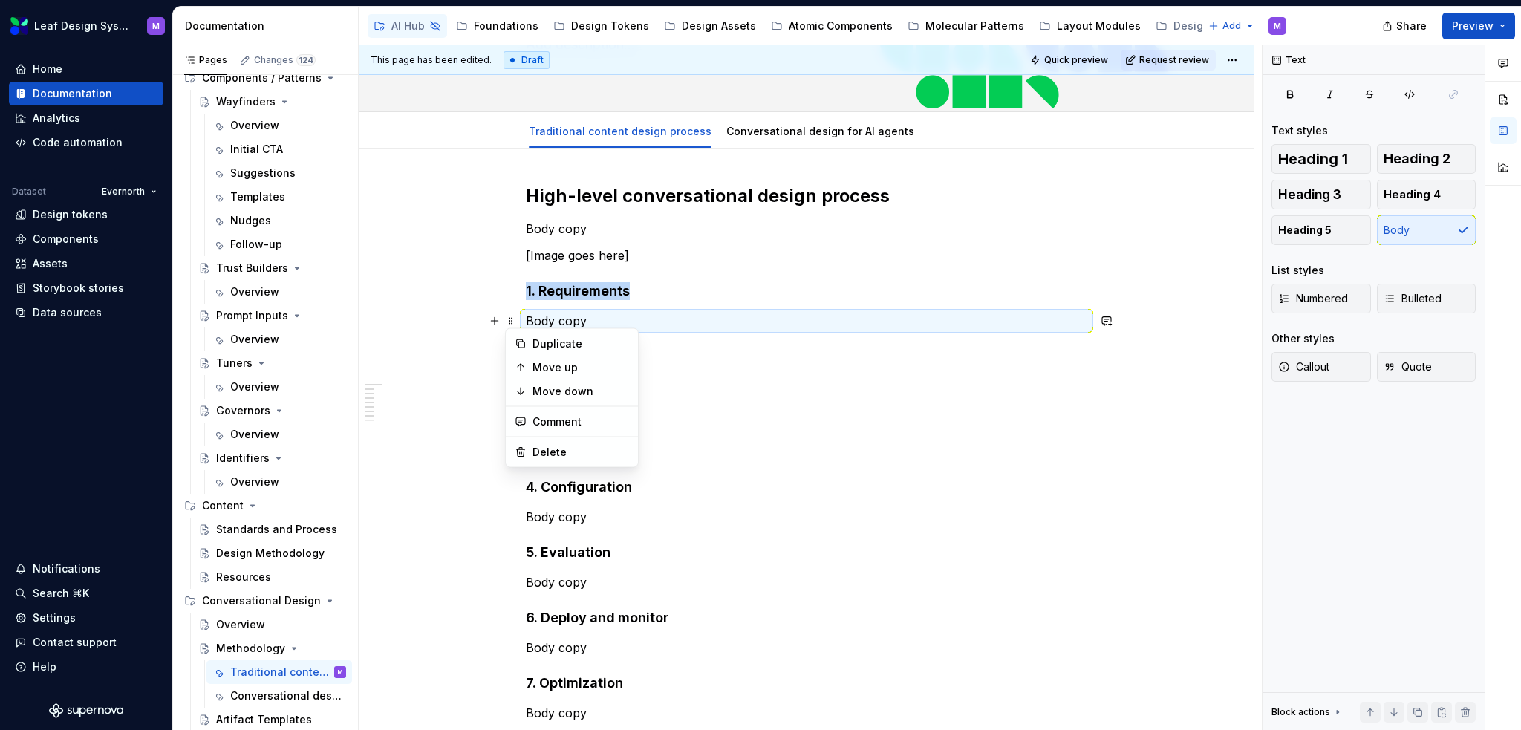
click at [508, 322] on span at bounding box center [511, 320] width 12 height 21
click at [559, 322] on p "Body copy" at bounding box center [807, 321] width 562 height 18
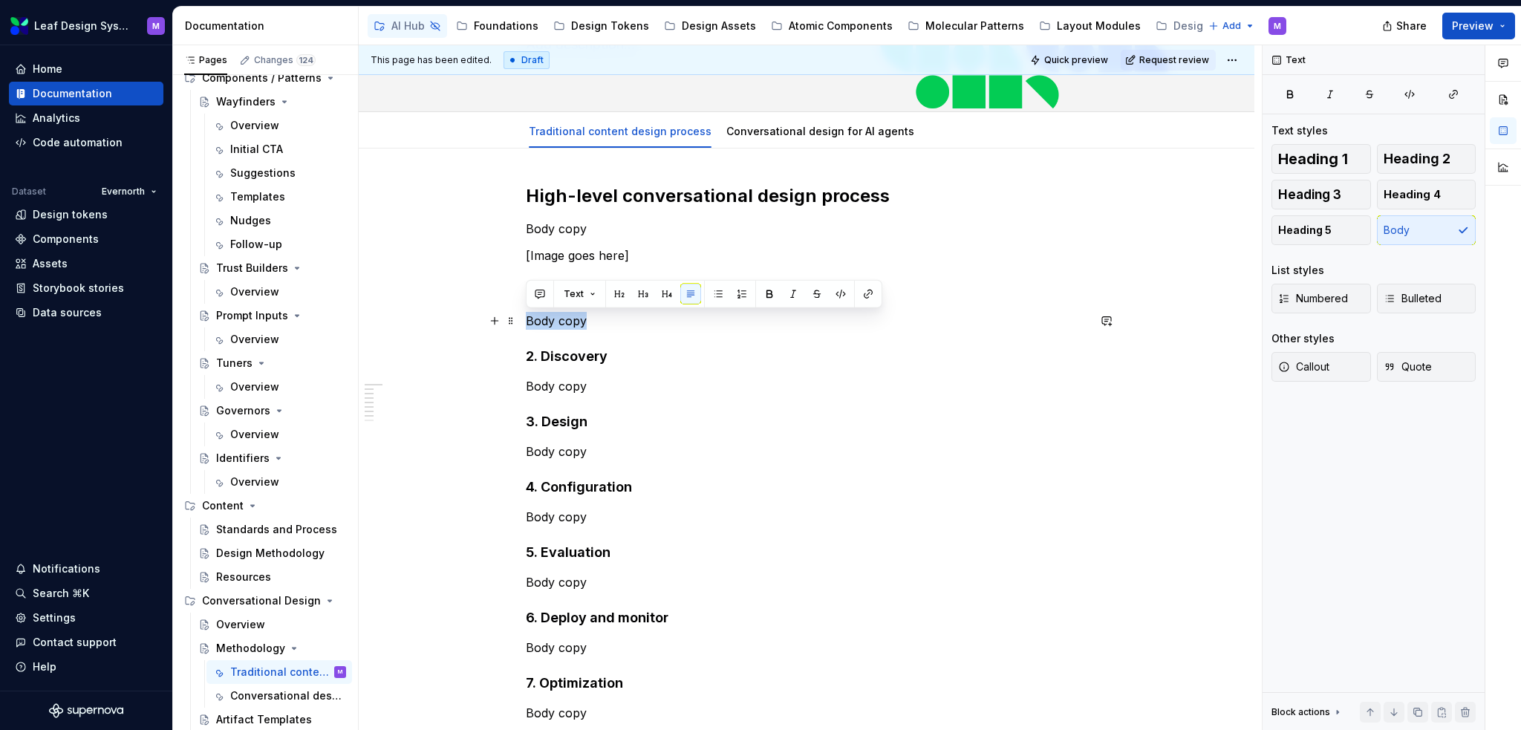
drag, startPoint x: 589, startPoint y: 320, endPoint x: 523, endPoint y: 319, distance: 66.1
click at [523, 319] on div "High-level conversational design process Body copy [Image goes here] 1. Require…" at bounding box center [807, 587] width 896 height 876
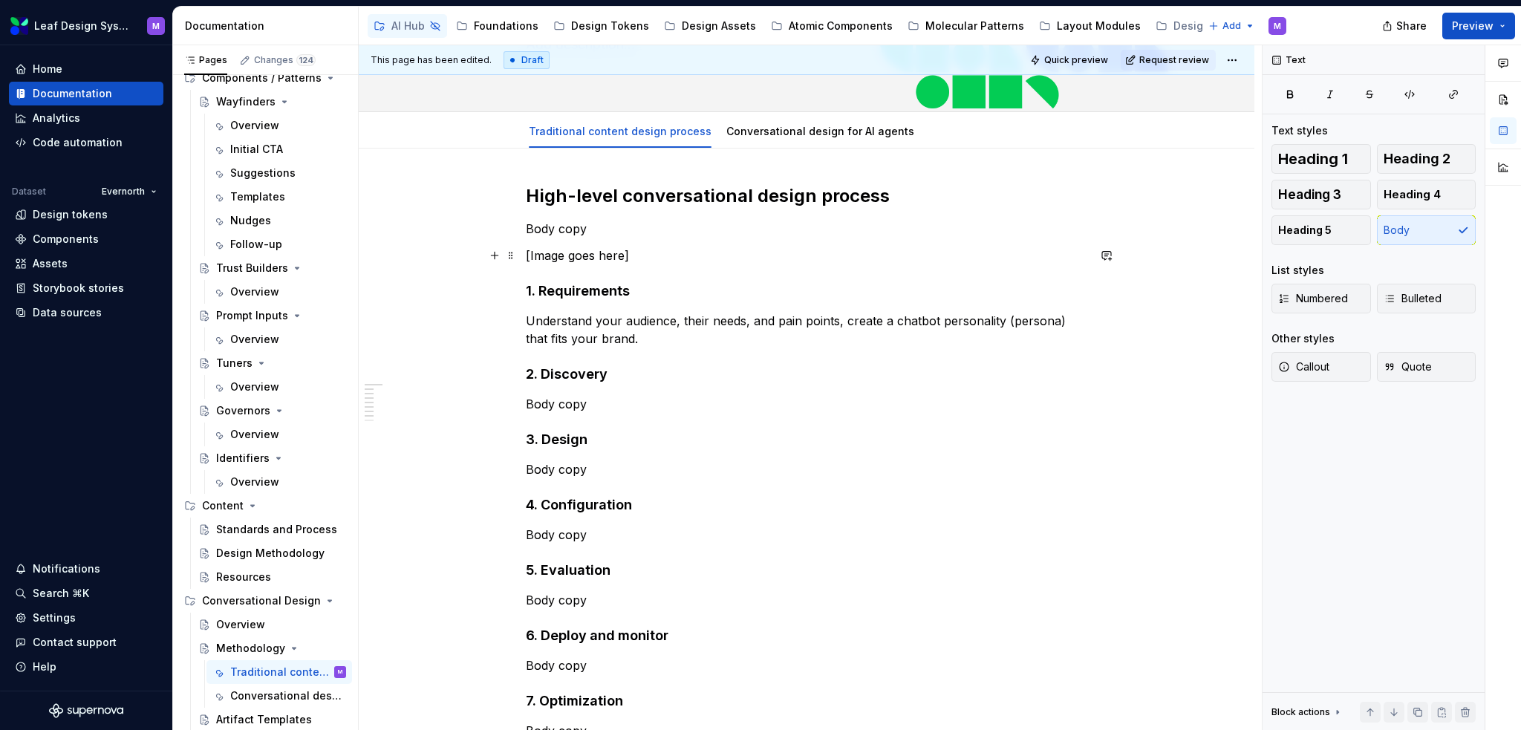
click at [639, 255] on p "[Image goes here]" at bounding box center [807, 256] width 562 height 18
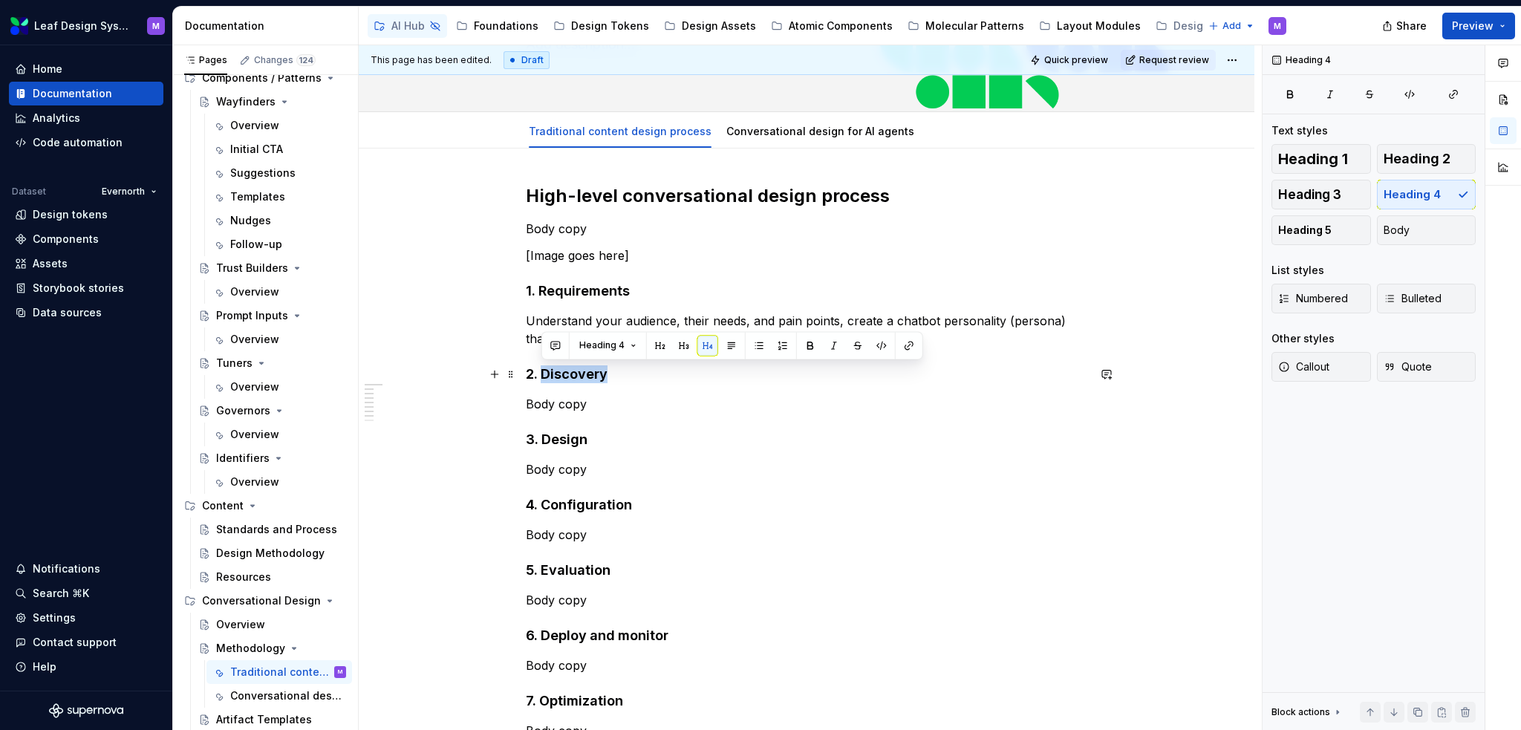
drag, startPoint x: 611, startPoint y: 373, endPoint x: 544, endPoint y: 374, distance: 66.9
click at [544, 374] on h4 "2. Discovery" at bounding box center [807, 374] width 562 height 18
click at [582, 400] on p "Body copy" at bounding box center [807, 404] width 562 height 18
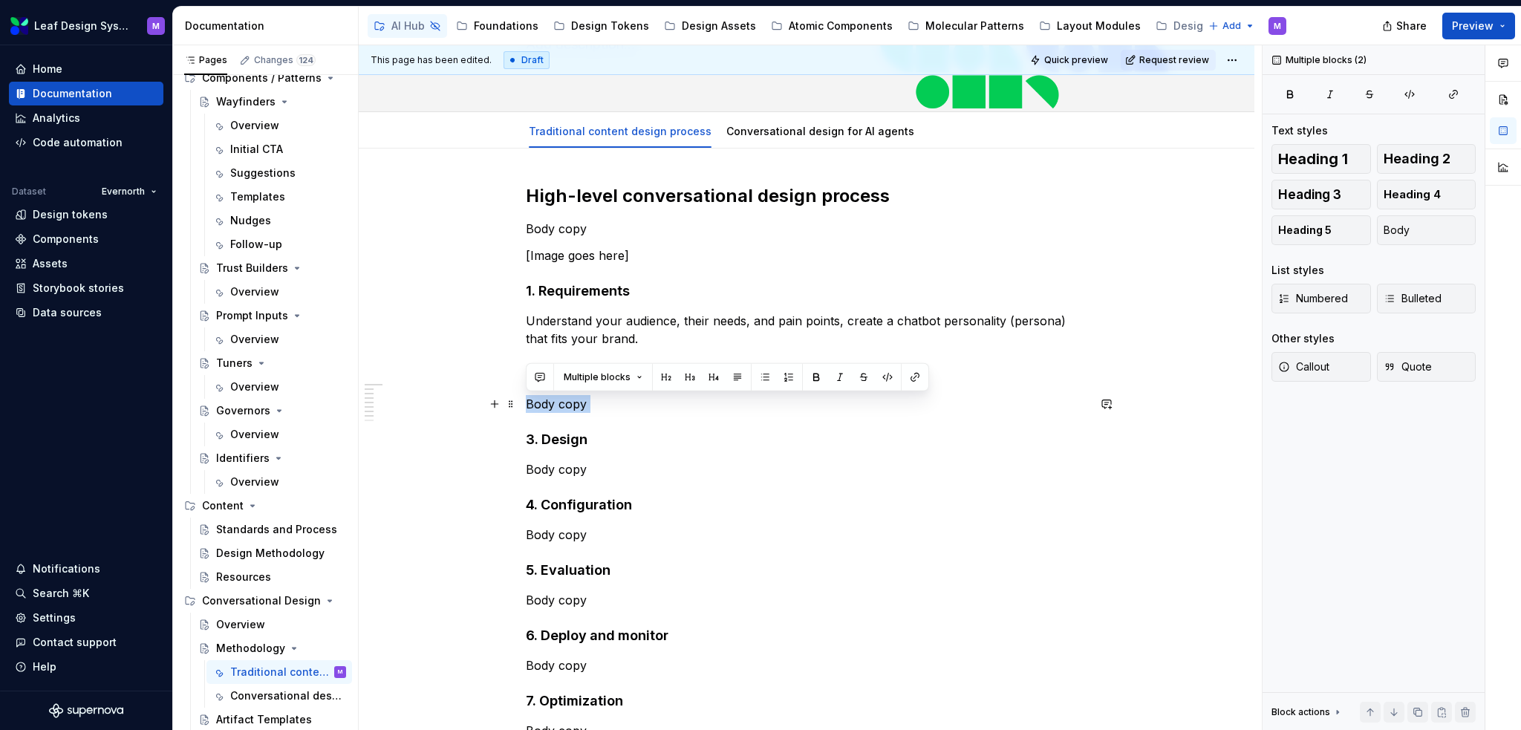
drag, startPoint x: 582, startPoint y: 400, endPoint x: 538, endPoint y: 403, distance: 44.7
click at [538, 403] on p "Body copy" at bounding box center [807, 404] width 562 height 18
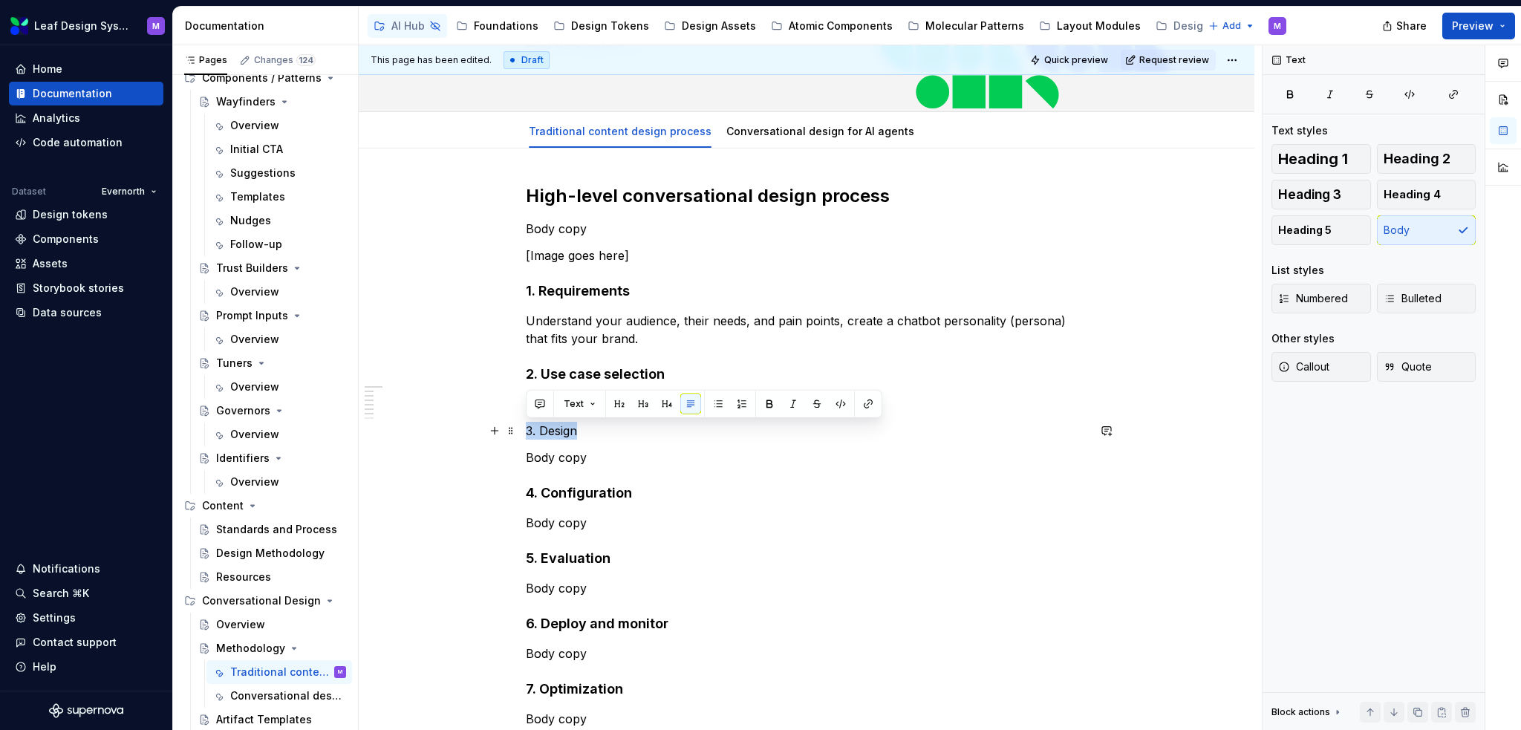
drag, startPoint x: 579, startPoint y: 429, endPoint x: 520, endPoint y: 428, distance: 59.4
click at [520, 428] on div "High-level conversational design process Body copy [Image goes here] 1. Require…" at bounding box center [807, 590] width 896 height 882
click at [648, 403] on button "button" at bounding box center [643, 404] width 21 height 21
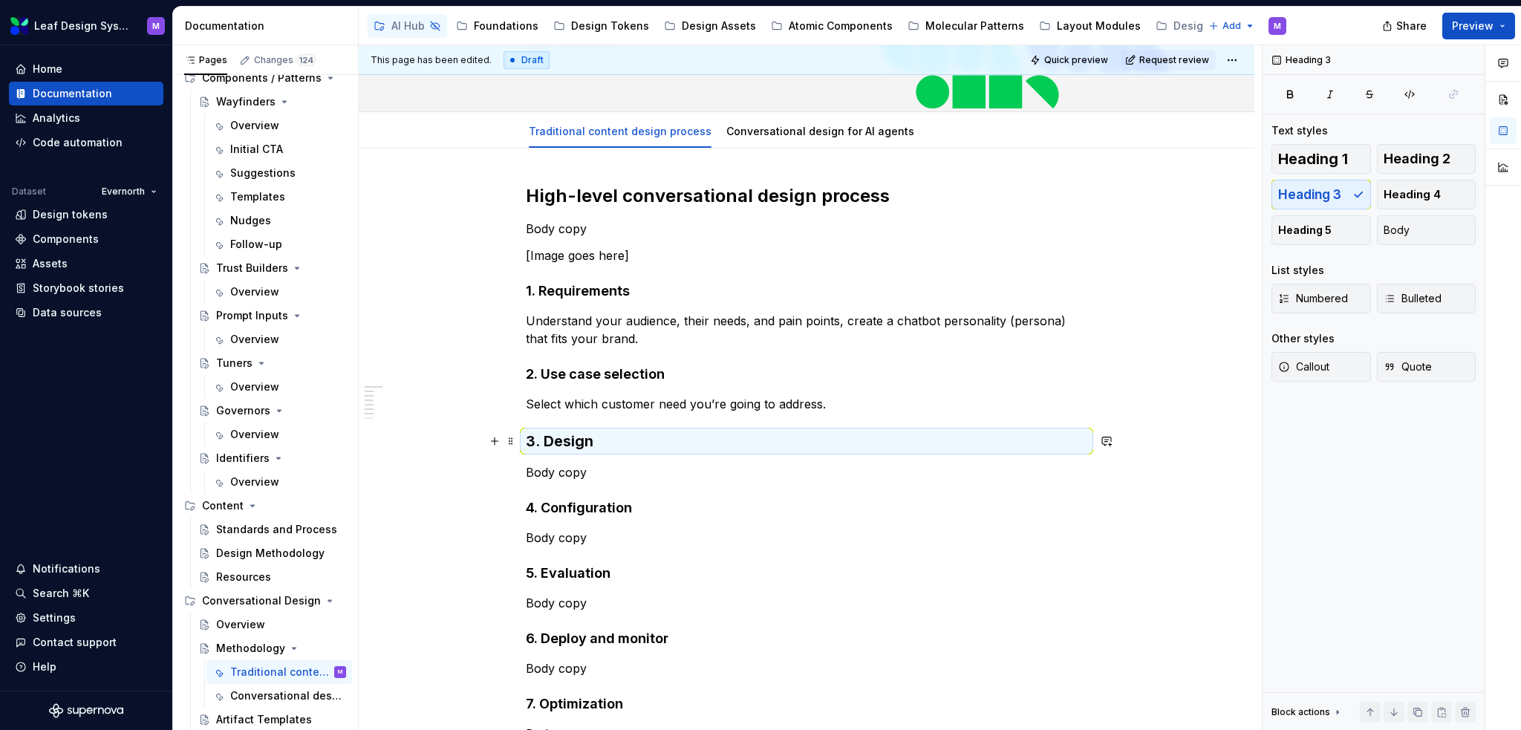
click at [638, 451] on h3 "3. Design" at bounding box center [807, 441] width 562 height 21
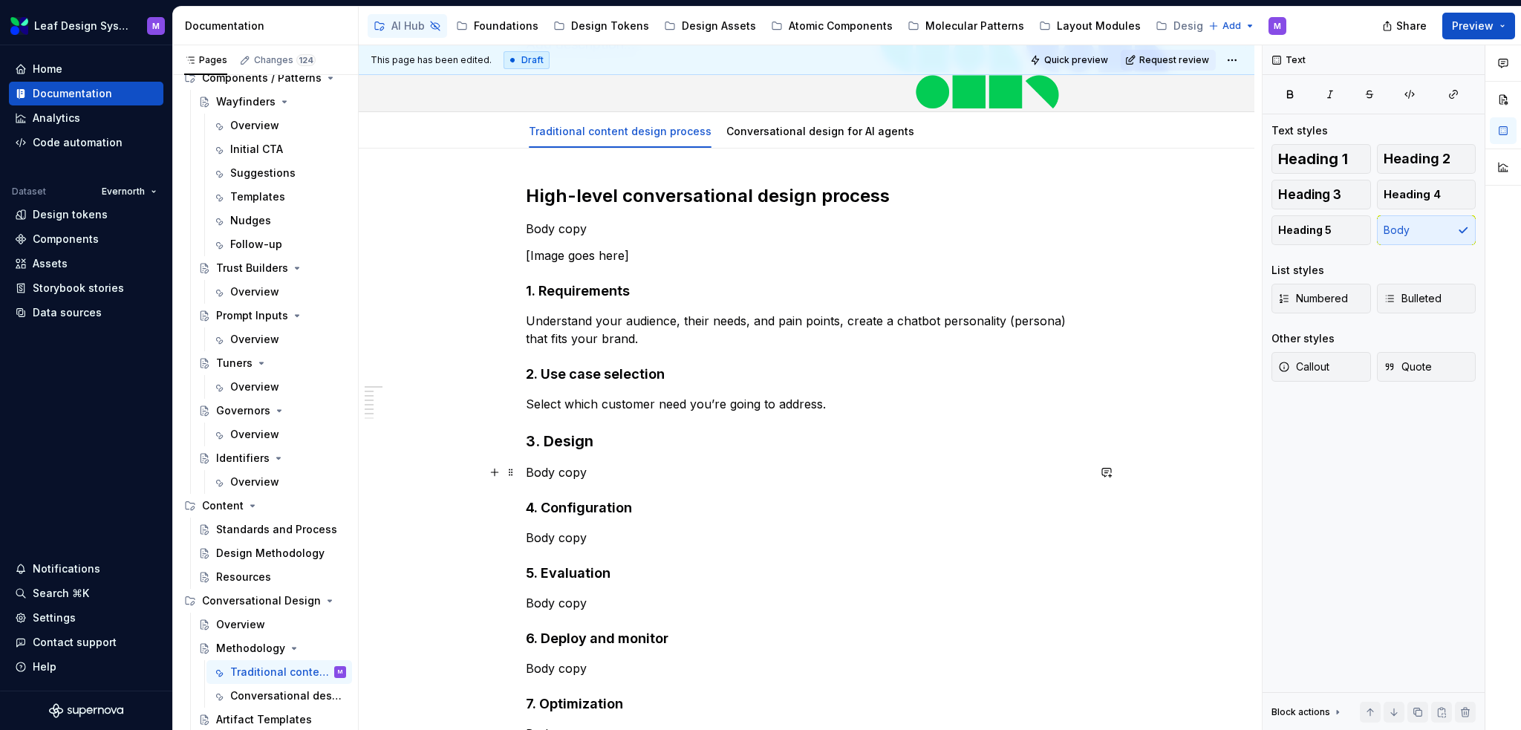
click at [588, 470] on p "Body copy" at bounding box center [807, 473] width 562 height 18
click at [642, 371] on h4 "2. Use case selection" at bounding box center [807, 374] width 562 height 18
click at [588, 432] on h3 "3. Design" at bounding box center [807, 441] width 562 height 21
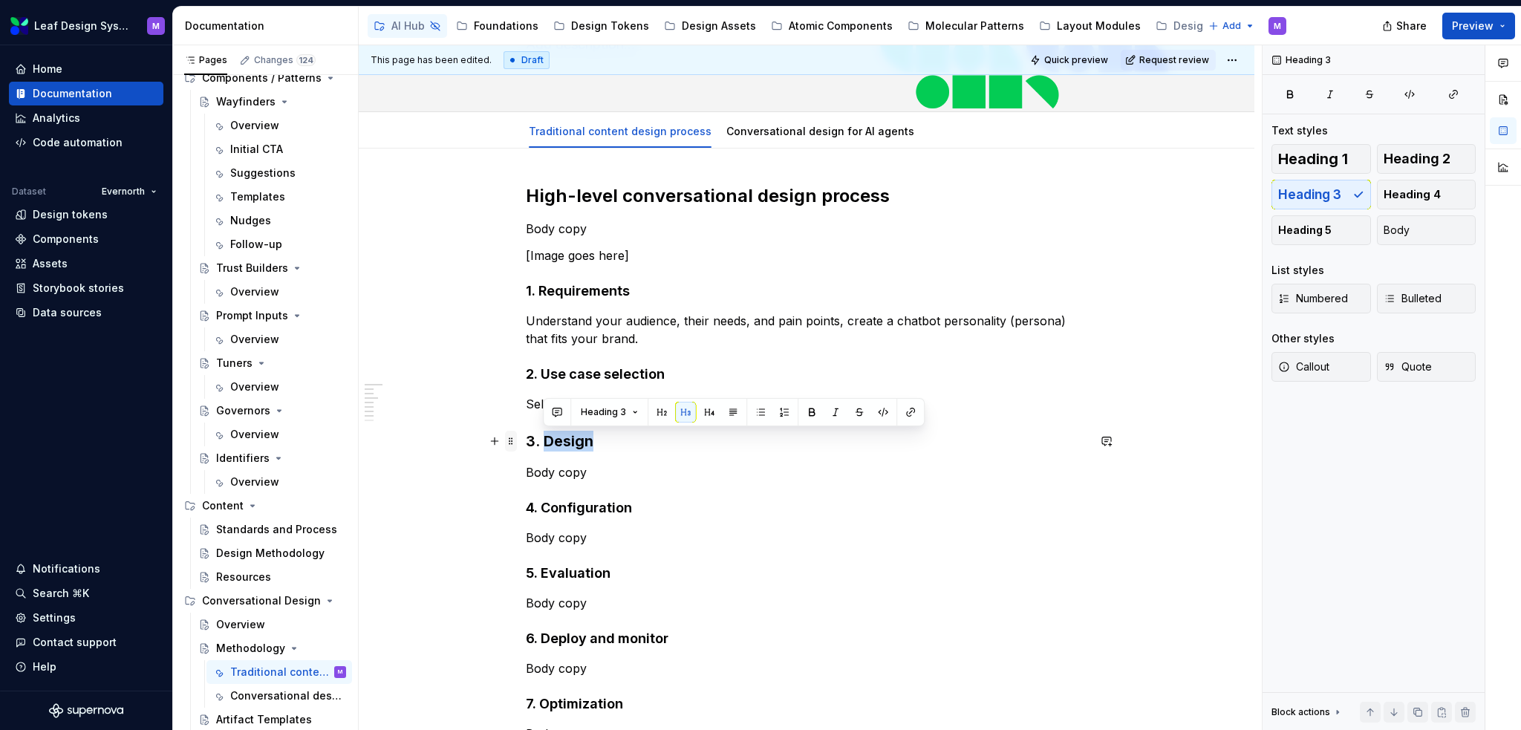
drag, startPoint x: 598, startPoint y: 436, endPoint x: 512, endPoint y: 436, distance: 86.2
click at [526, 436] on div "High-level conversational design process Body copy [Image goes here] 1. Require…" at bounding box center [807, 505] width 562 height 642
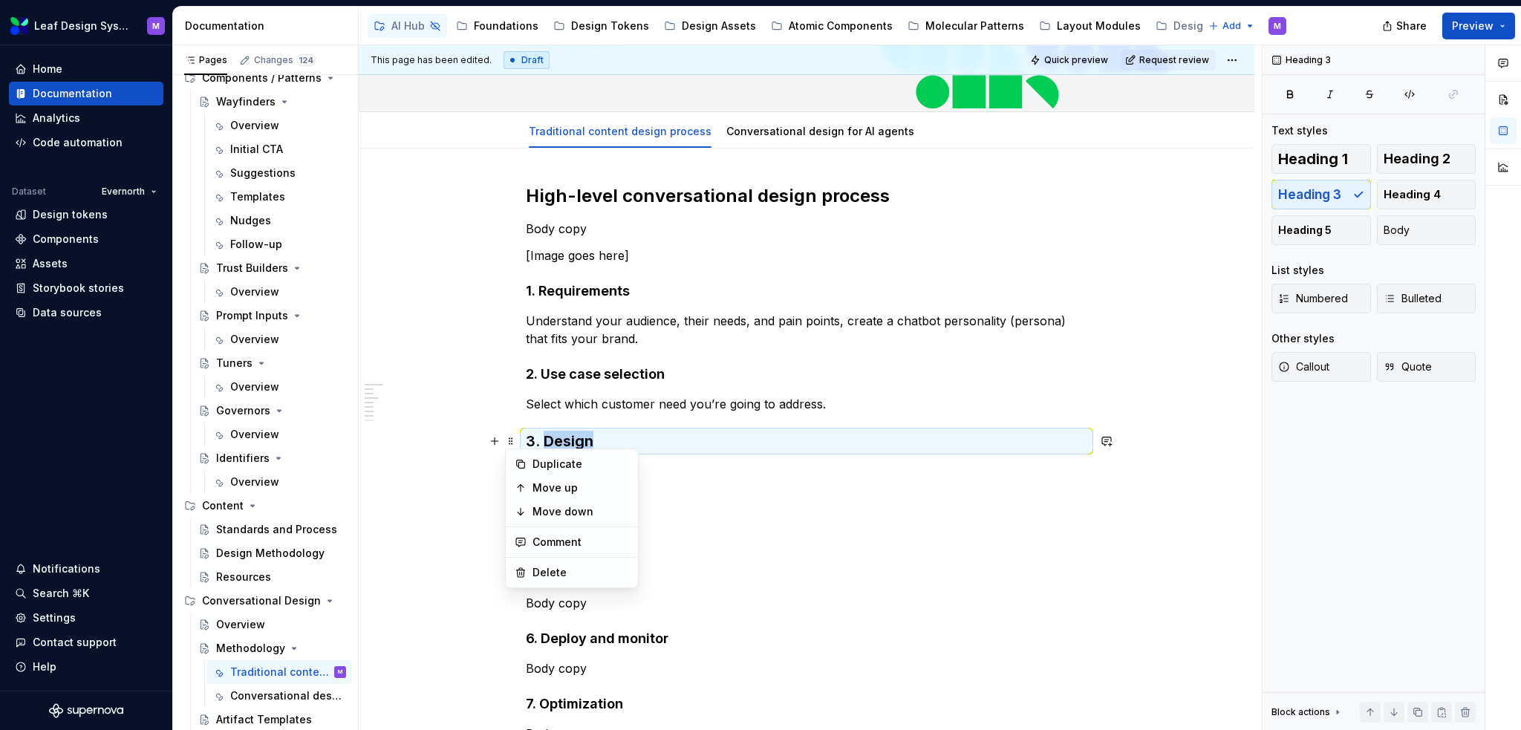
click at [567, 444] on h3 "3. Design" at bounding box center [807, 441] width 562 height 21
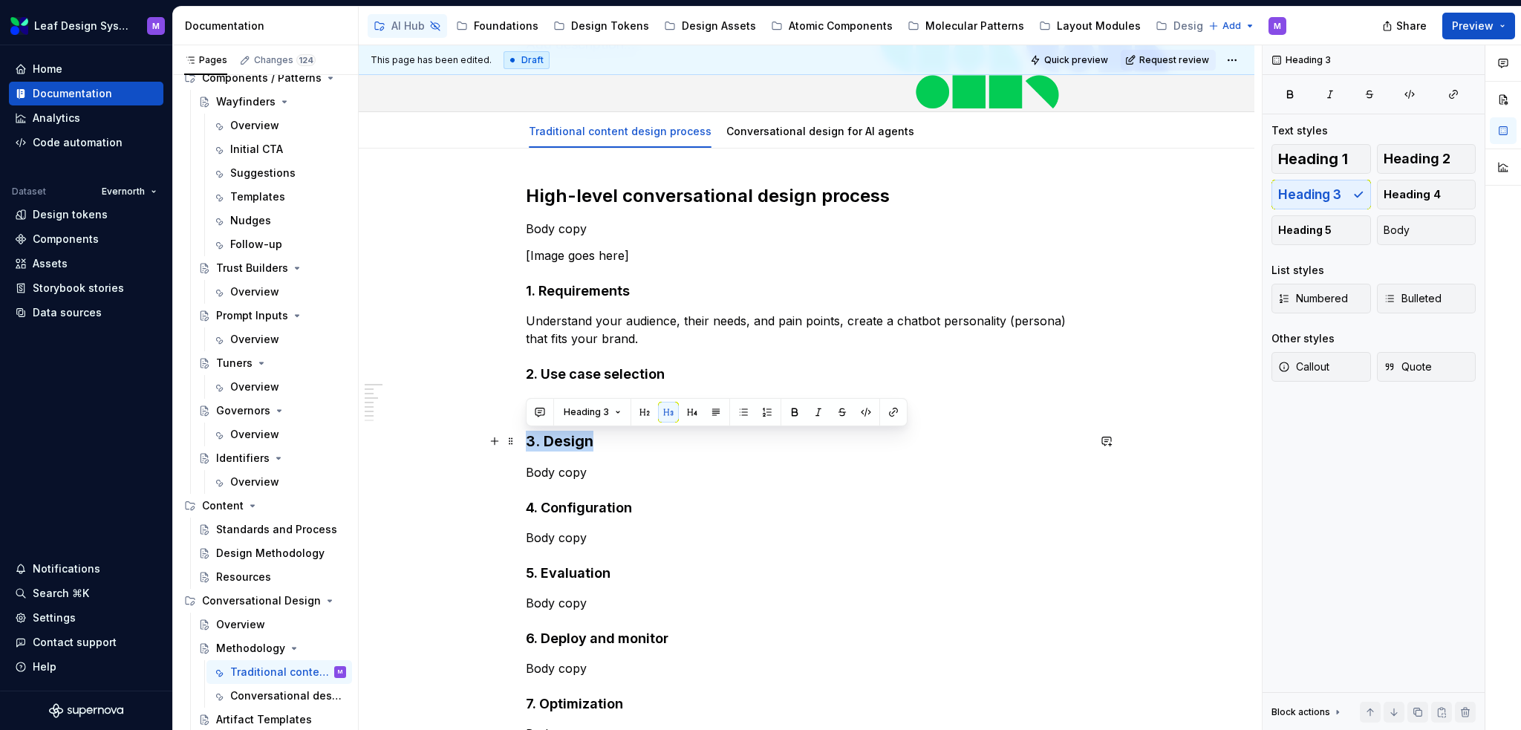
drag, startPoint x: 598, startPoint y: 440, endPoint x: 523, endPoint y: 442, distance: 75.0
click at [523, 442] on div "High-level conversational design process Body copy [Image goes here] 1. Require…" at bounding box center [807, 597] width 896 height 897
click at [695, 409] on button "button" at bounding box center [692, 412] width 21 height 21
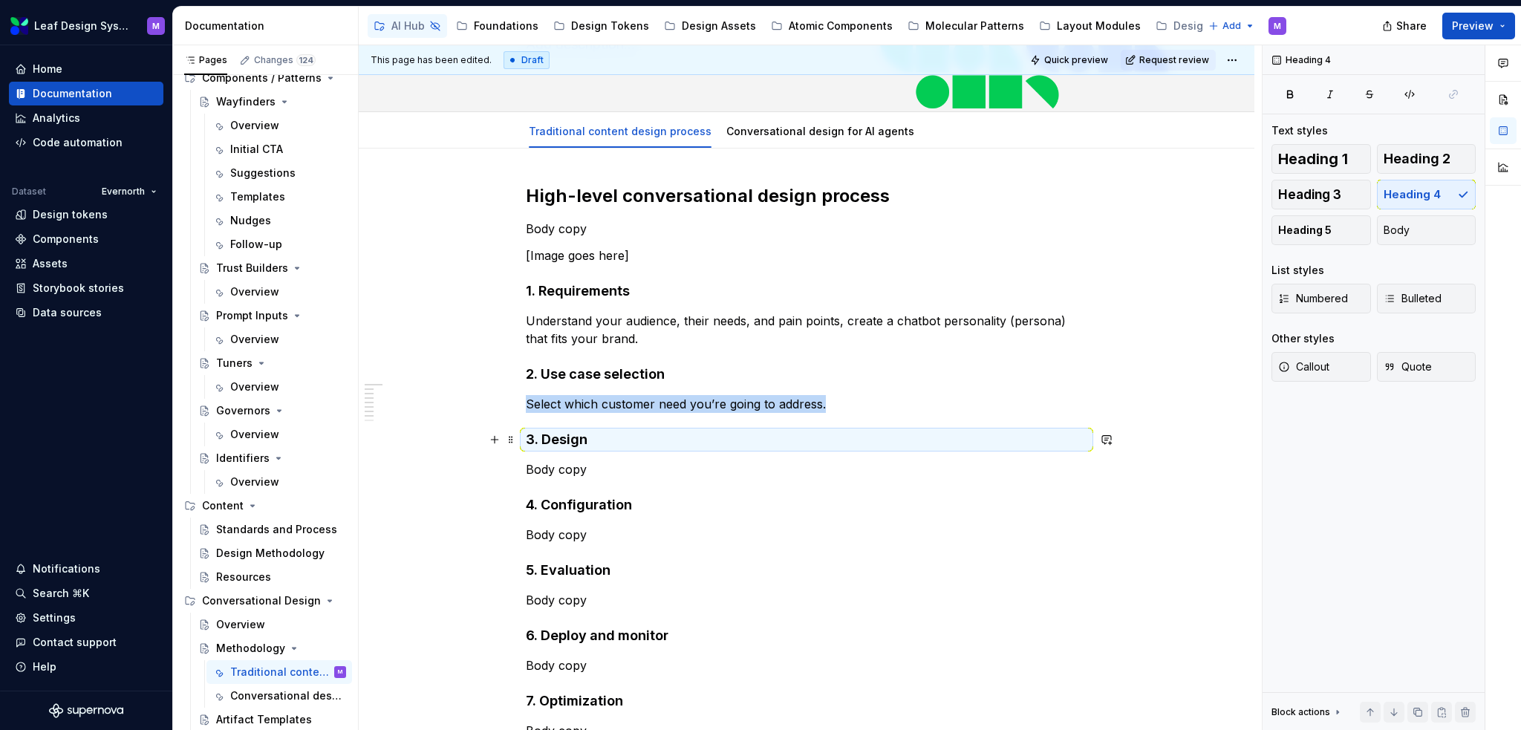
click at [631, 445] on h4 "3. Design" at bounding box center [807, 440] width 562 height 18
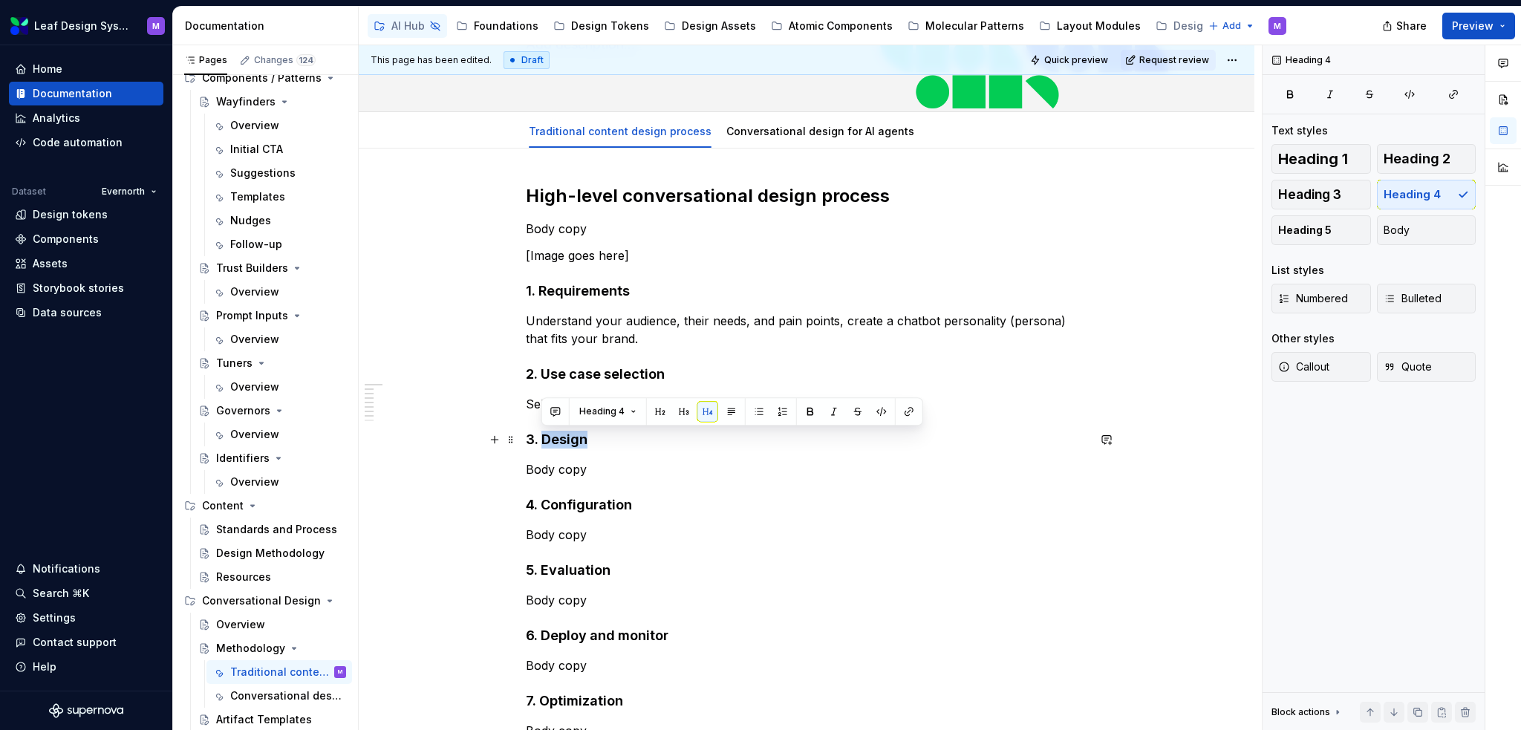
drag, startPoint x: 609, startPoint y: 438, endPoint x: 544, endPoint y: 436, distance: 65.4
click at [544, 436] on h4 "3. Design" at bounding box center [807, 440] width 562 height 18
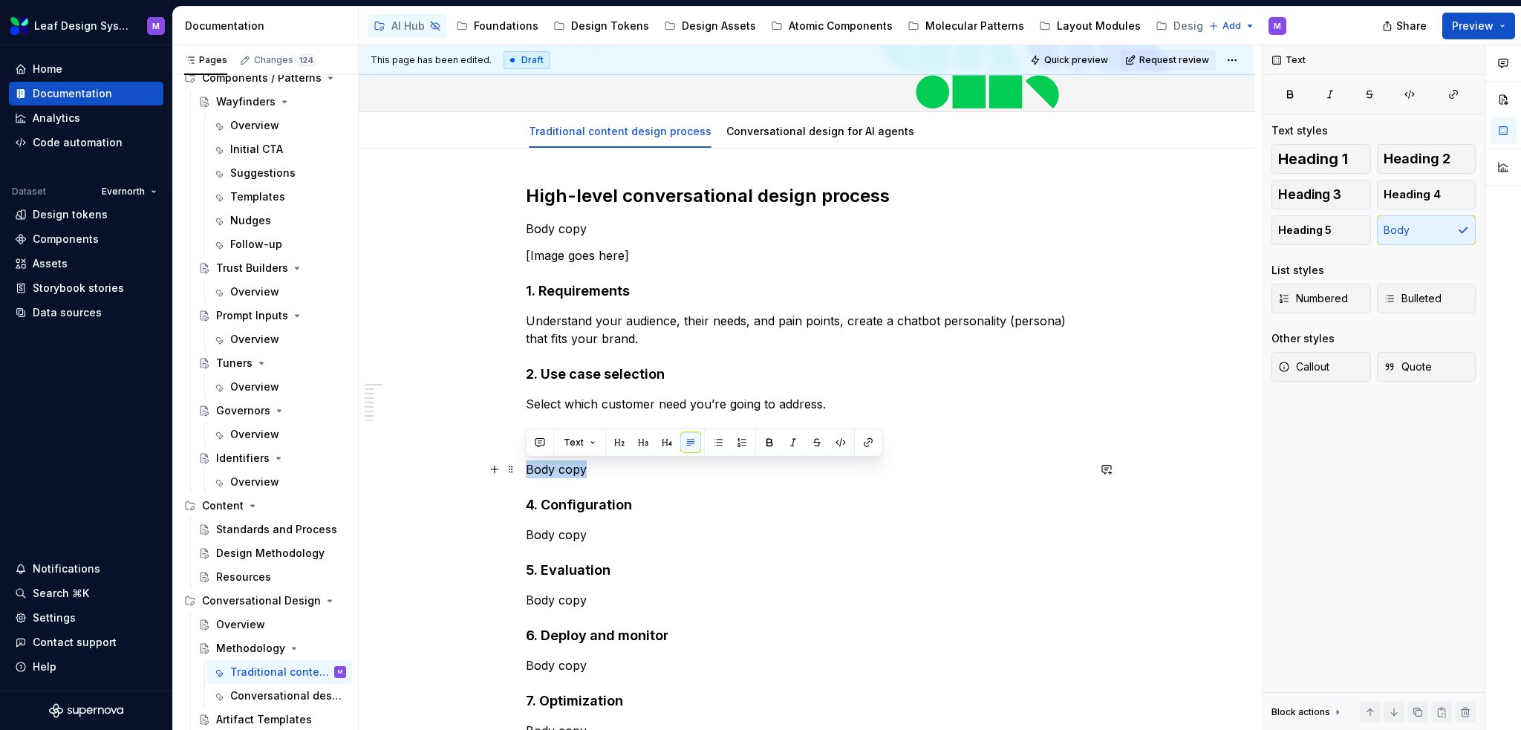
drag, startPoint x: 591, startPoint y: 473, endPoint x: 526, endPoint y: 472, distance: 65.4
click at [526, 472] on p "Body copy" at bounding box center [807, 470] width 562 height 18
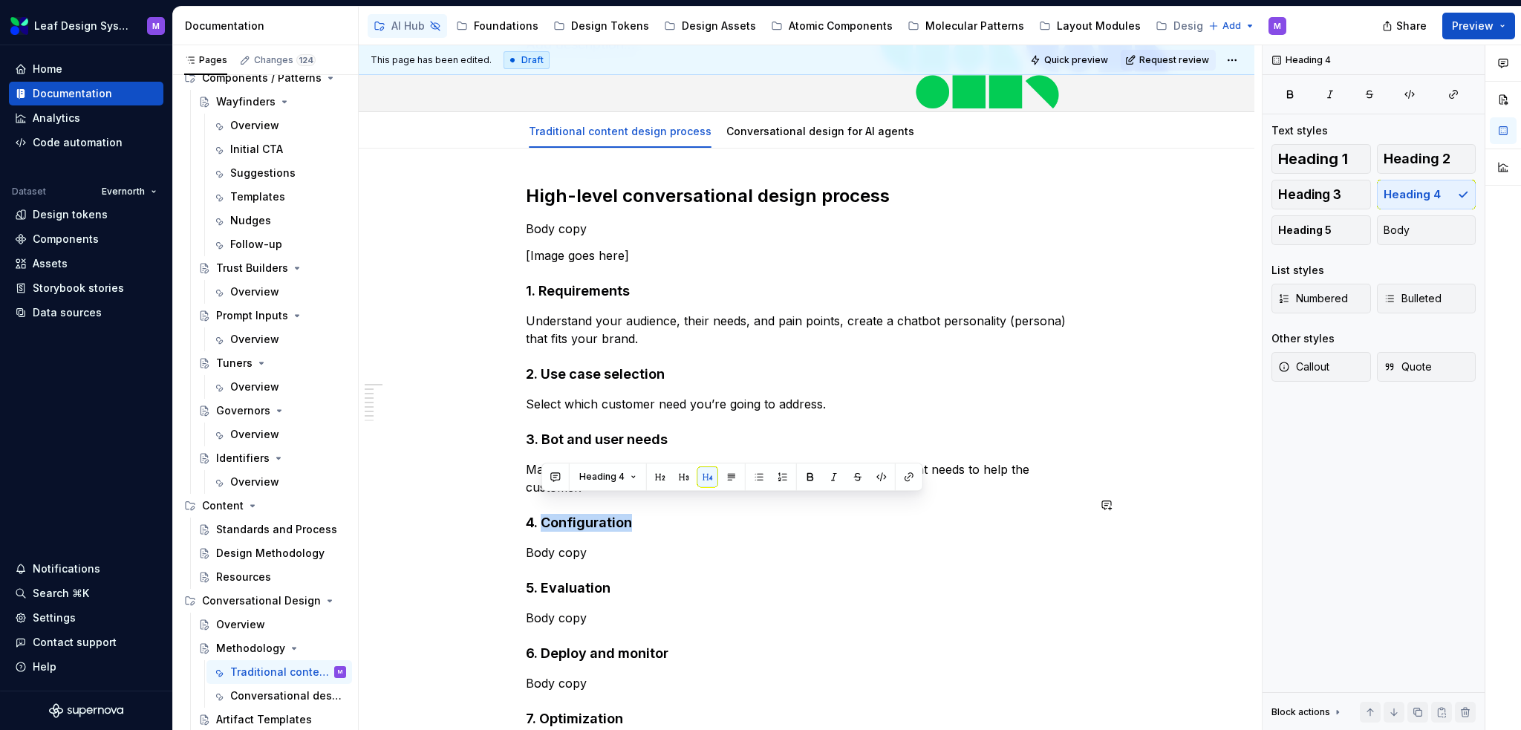
drag, startPoint x: 651, startPoint y: 504, endPoint x: 544, endPoint y: 495, distance: 108.1
click at [544, 495] on div "High-level conversational design process Body copy [Image goes here] 1. Require…" at bounding box center [807, 503] width 562 height 639
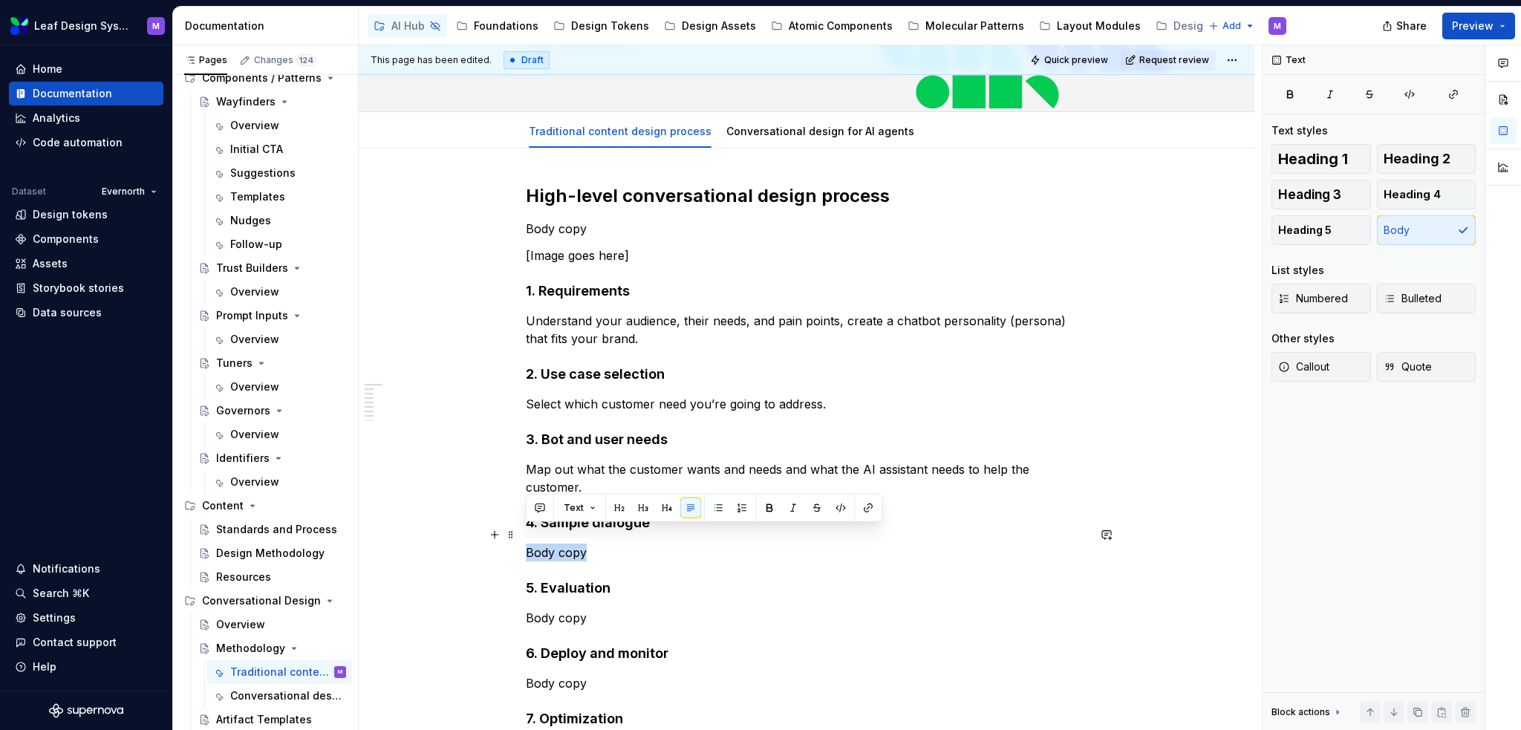
drag, startPoint x: 570, startPoint y: 536, endPoint x: 521, endPoint y: 542, distance: 49.5
click at [521, 542] on div "High-level conversational design process Body copy [Image goes here] 1. Require…" at bounding box center [807, 604] width 896 height 911
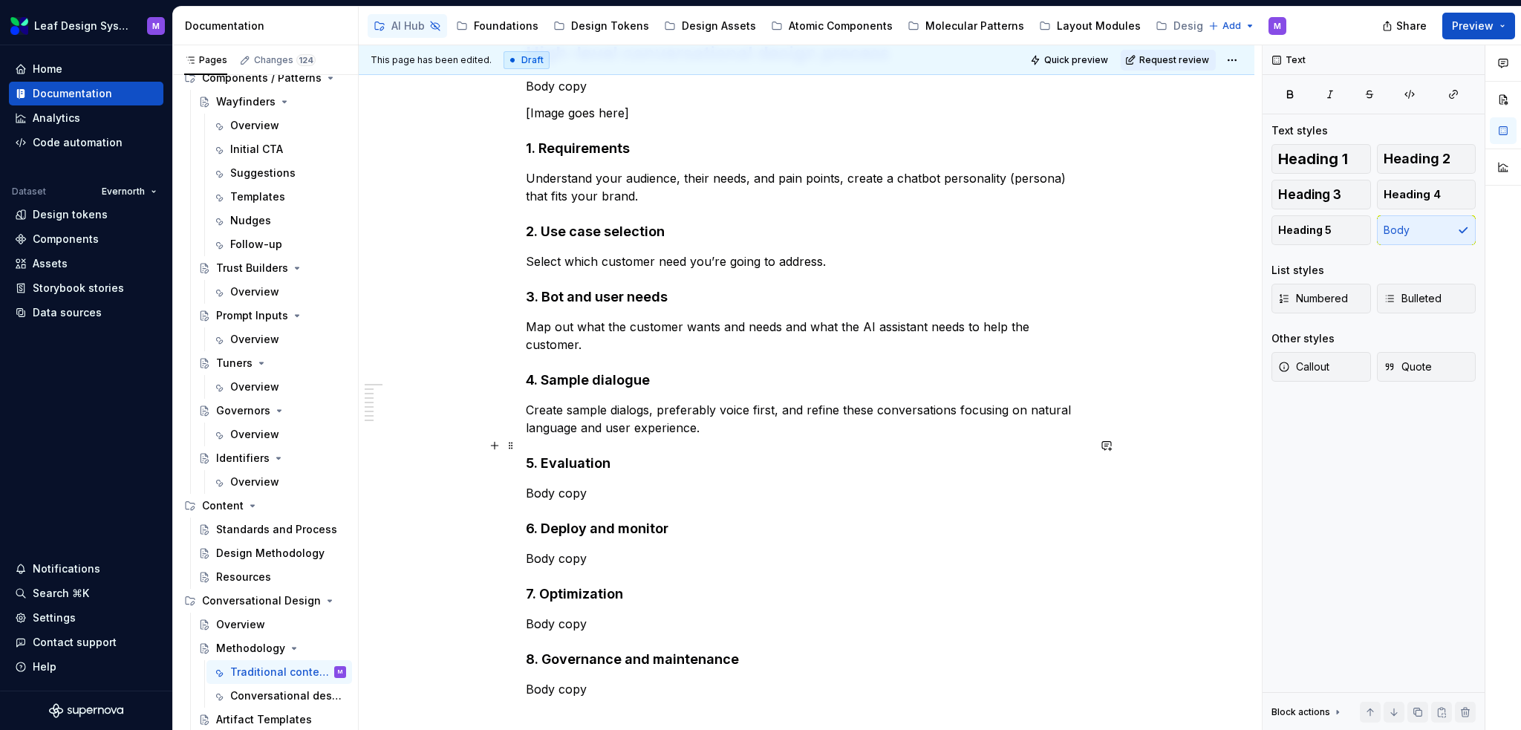
scroll to position [297, 0]
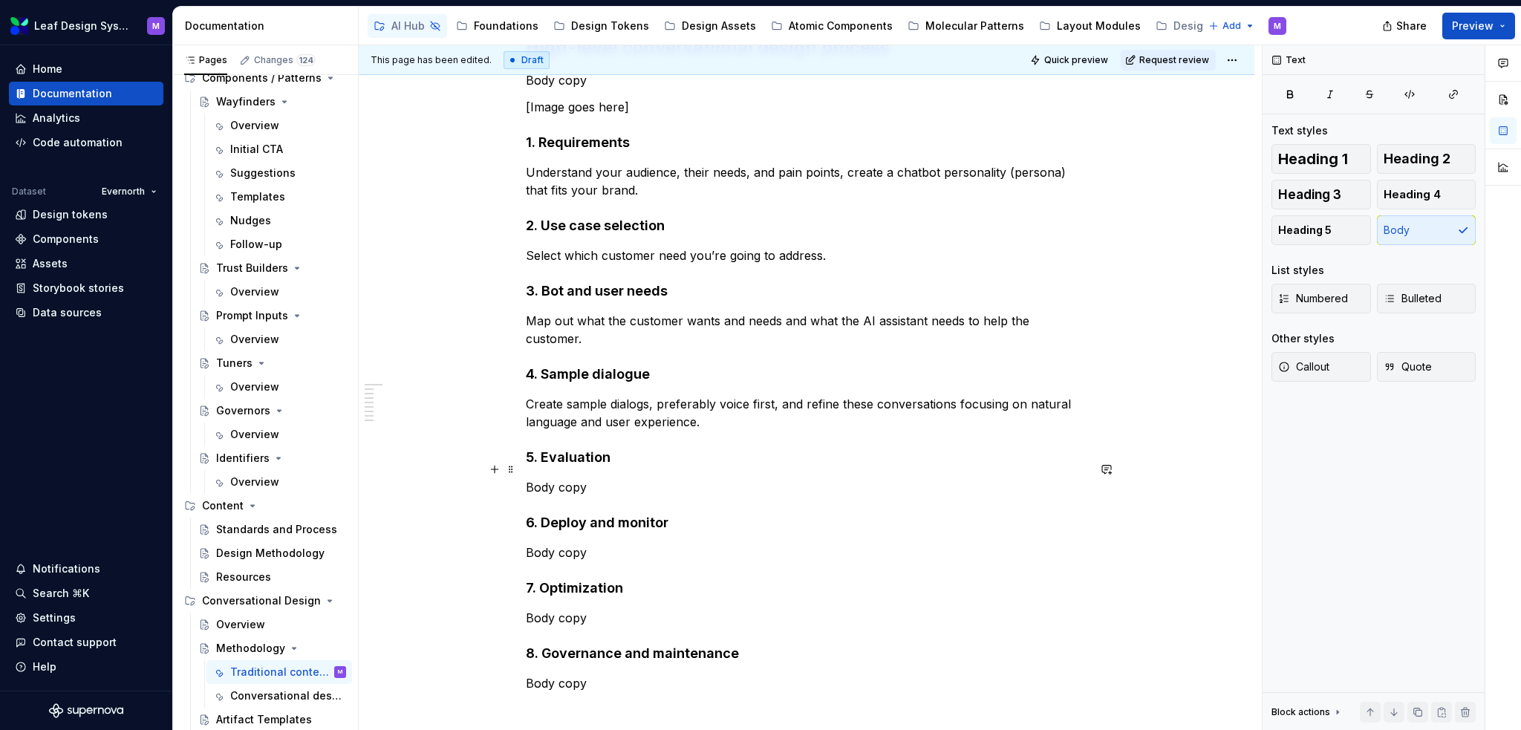
click at [593, 478] on p "Body copy" at bounding box center [807, 487] width 562 height 18
click at [601, 449] on h4 "5. Evaluation" at bounding box center [807, 458] width 562 height 18
click at [617, 449] on h4 "5. Evaluation" at bounding box center [807, 458] width 562 height 18
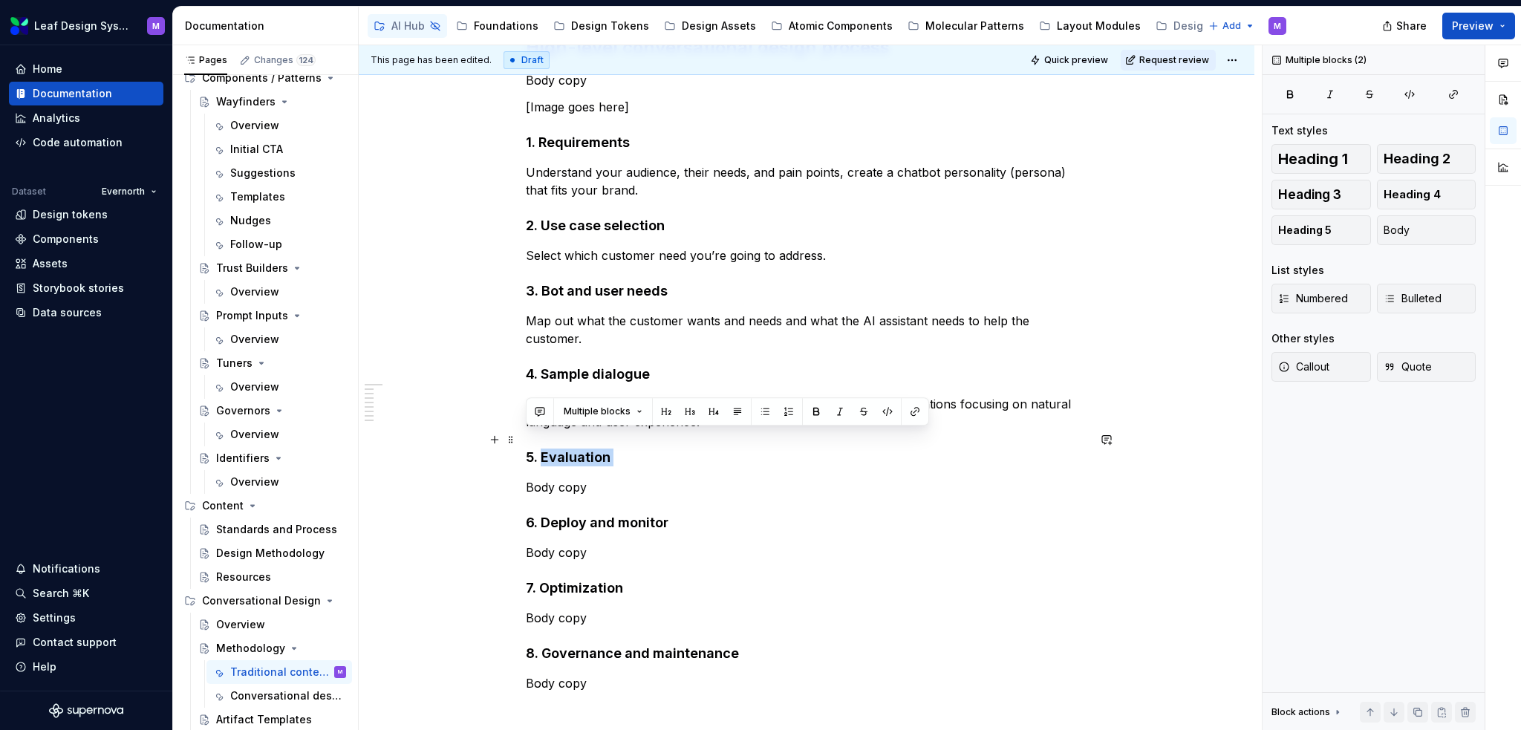
drag, startPoint x: 617, startPoint y: 440, endPoint x: 576, endPoint y: 437, distance: 41.0
click at [576, 449] on h4 "5. Evaluation" at bounding box center [807, 458] width 562 height 18
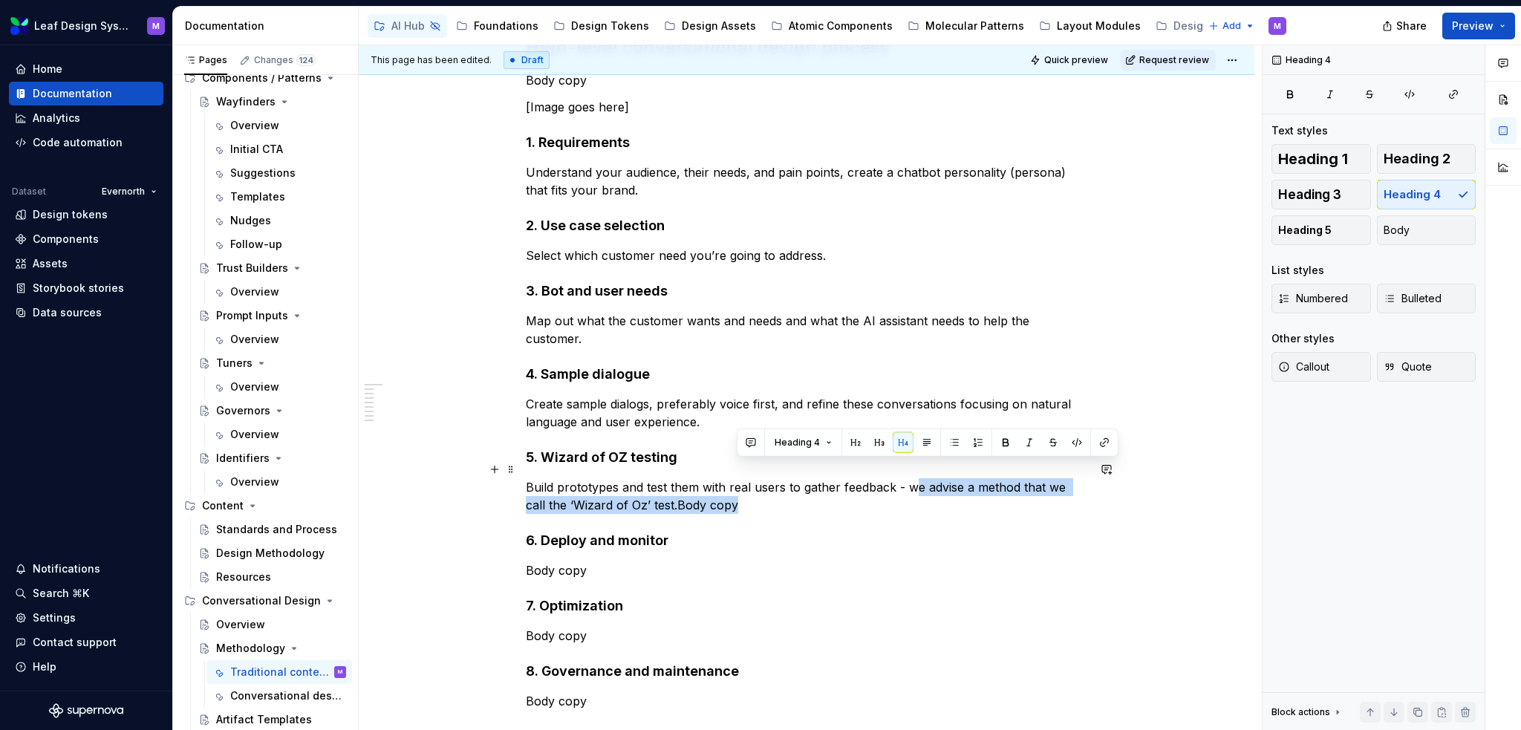
drag, startPoint x: 870, startPoint y: 484, endPoint x: 915, endPoint y: 468, distance: 47.9
click at [915, 478] on p "Build prototypes and test them with real users to gather feedback - we advise a…" at bounding box center [807, 496] width 562 height 36
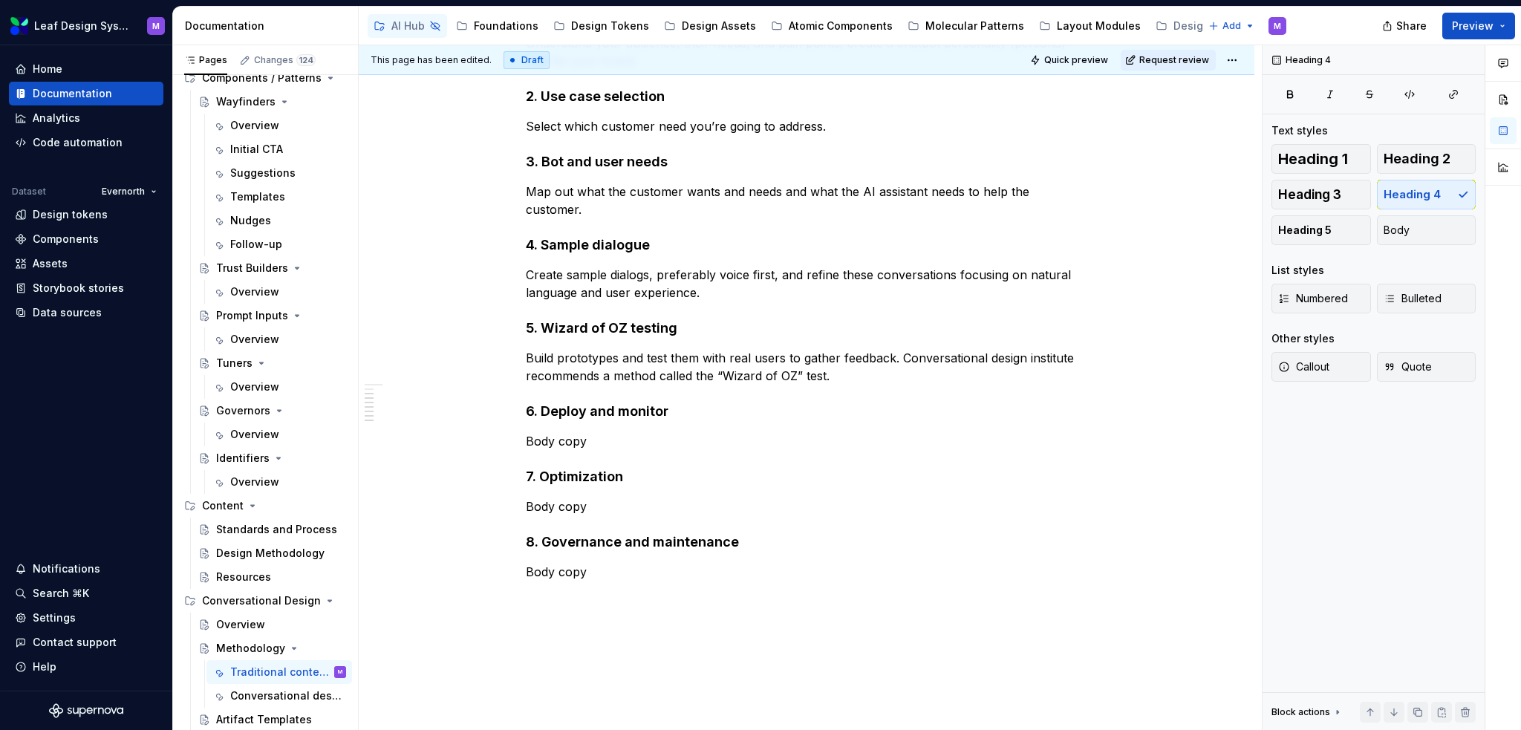
scroll to position [446, 0]
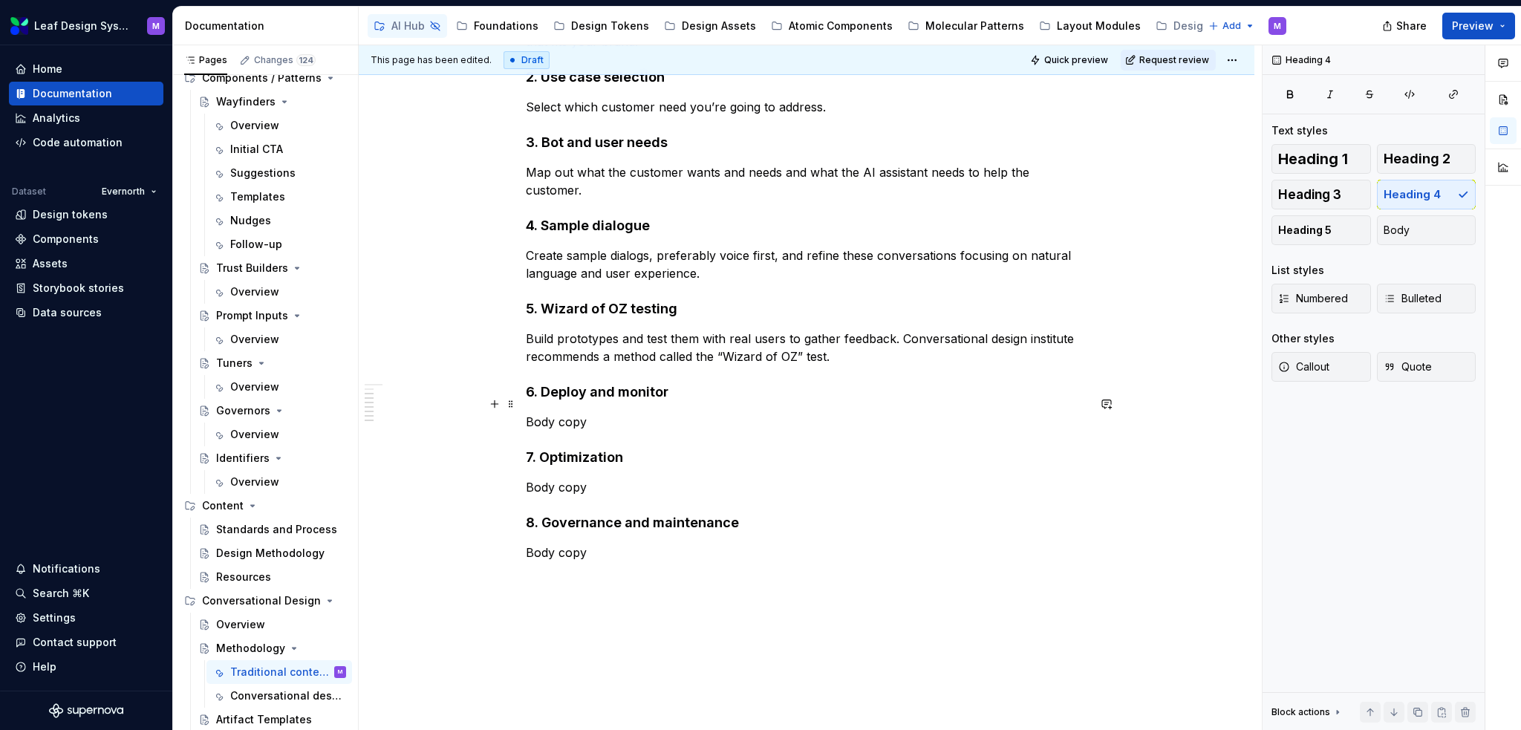
click at [643, 391] on div "High-level conversational design process Body copy [Image goes here] 1. Require…" at bounding box center [807, 224] width 562 height 674
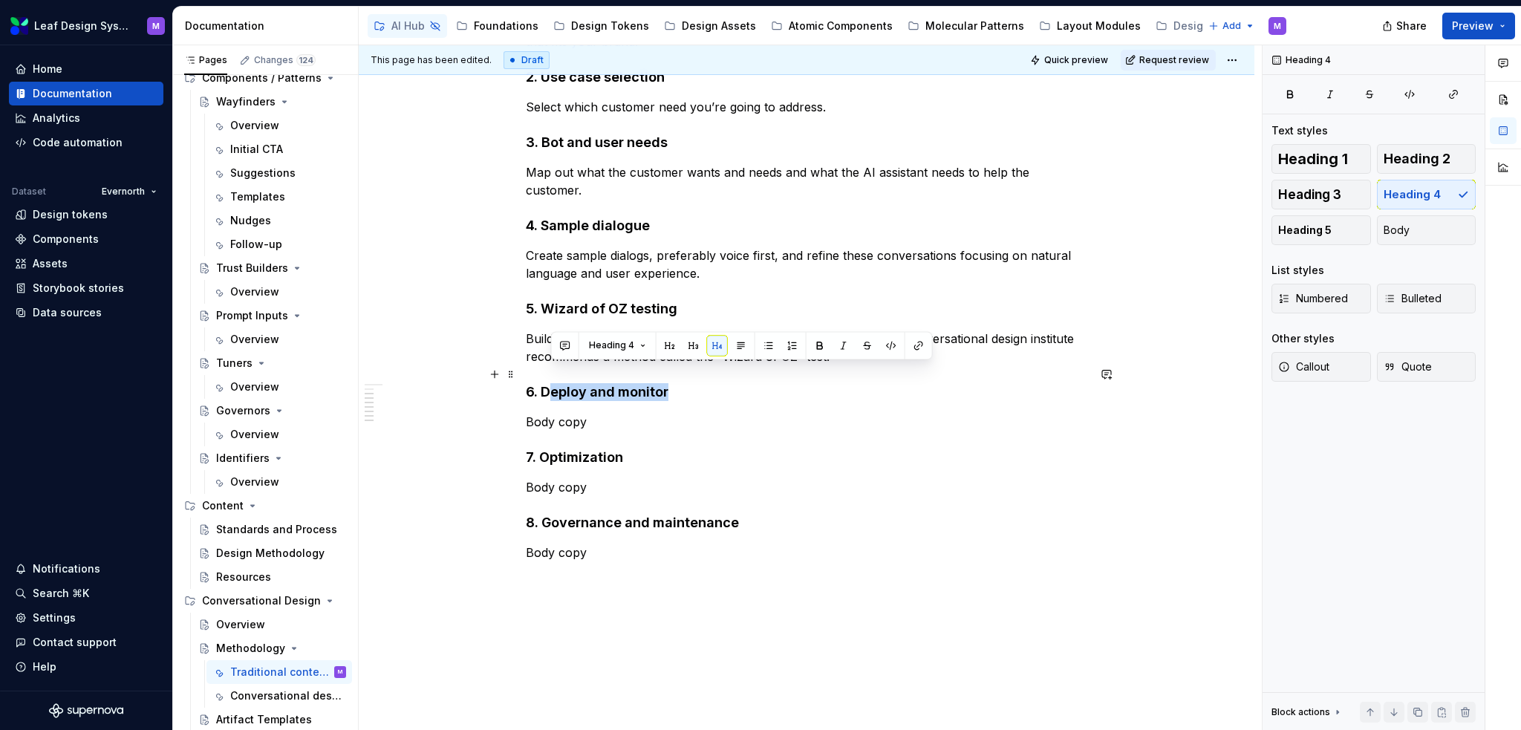
drag, startPoint x: 673, startPoint y: 372, endPoint x: 546, endPoint y: 374, distance: 127.0
click at [546, 383] on h4 "6. Deploy and monitor" at bounding box center [807, 392] width 562 height 18
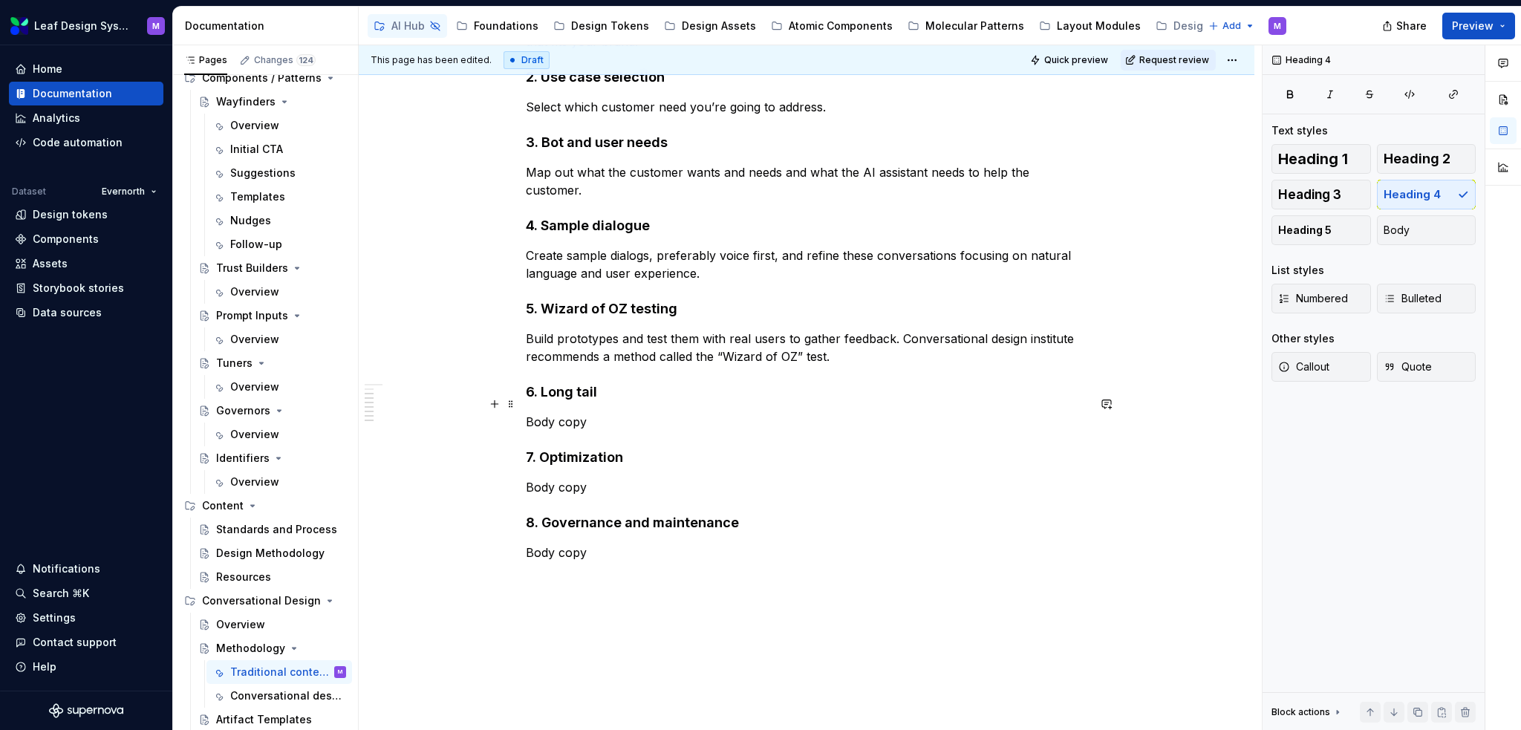
click at [576, 413] on p "Body copy" at bounding box center [807, 422] width 562 height 18
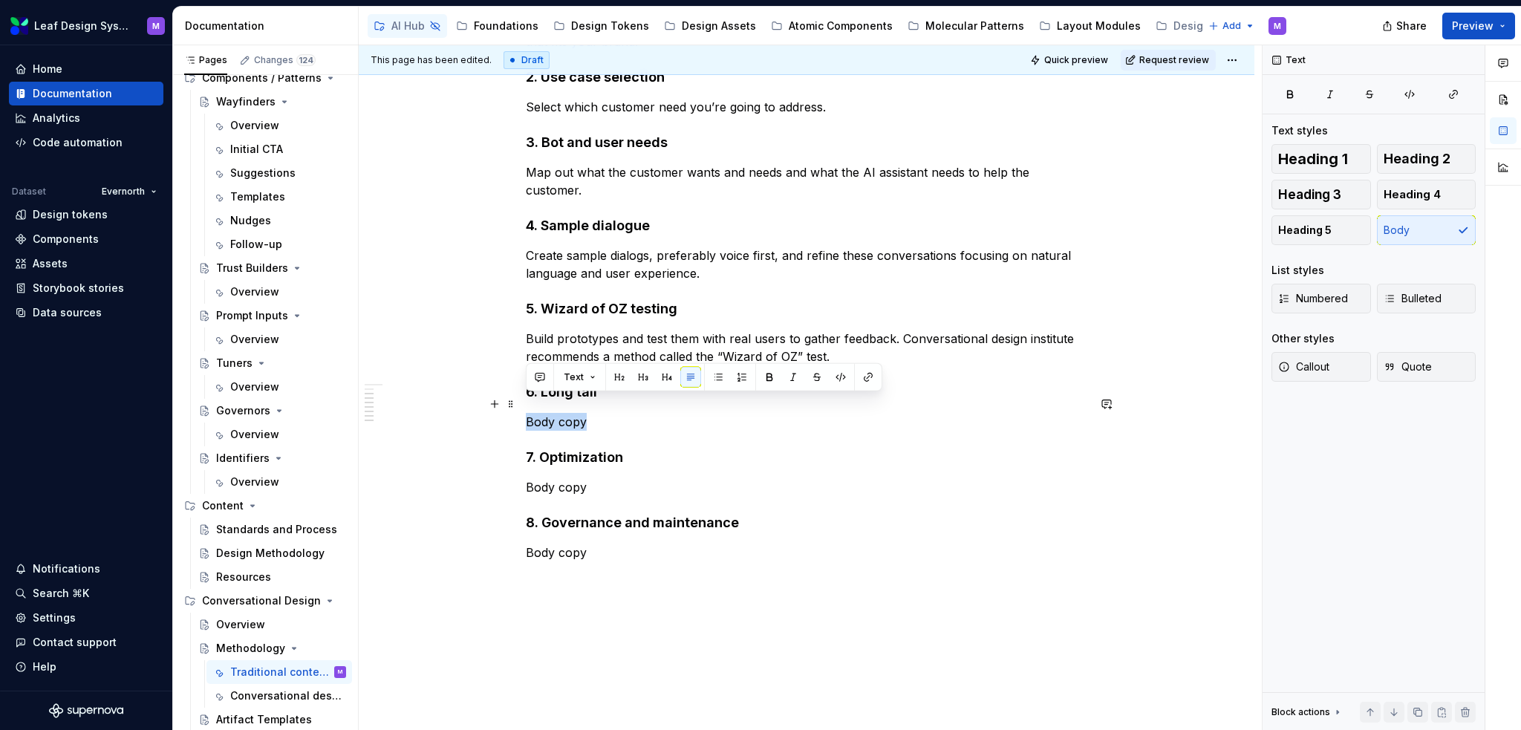
drag, startPoint x: 596, startPoint y: 400, endPoint x: 517, endPoint y: 399, distance: 79.5
click at [517, 399] on div "High-level conversational design process Body copy [Image goes here] 1. Require…" at bounding box center [807, 324] width 896 height 947
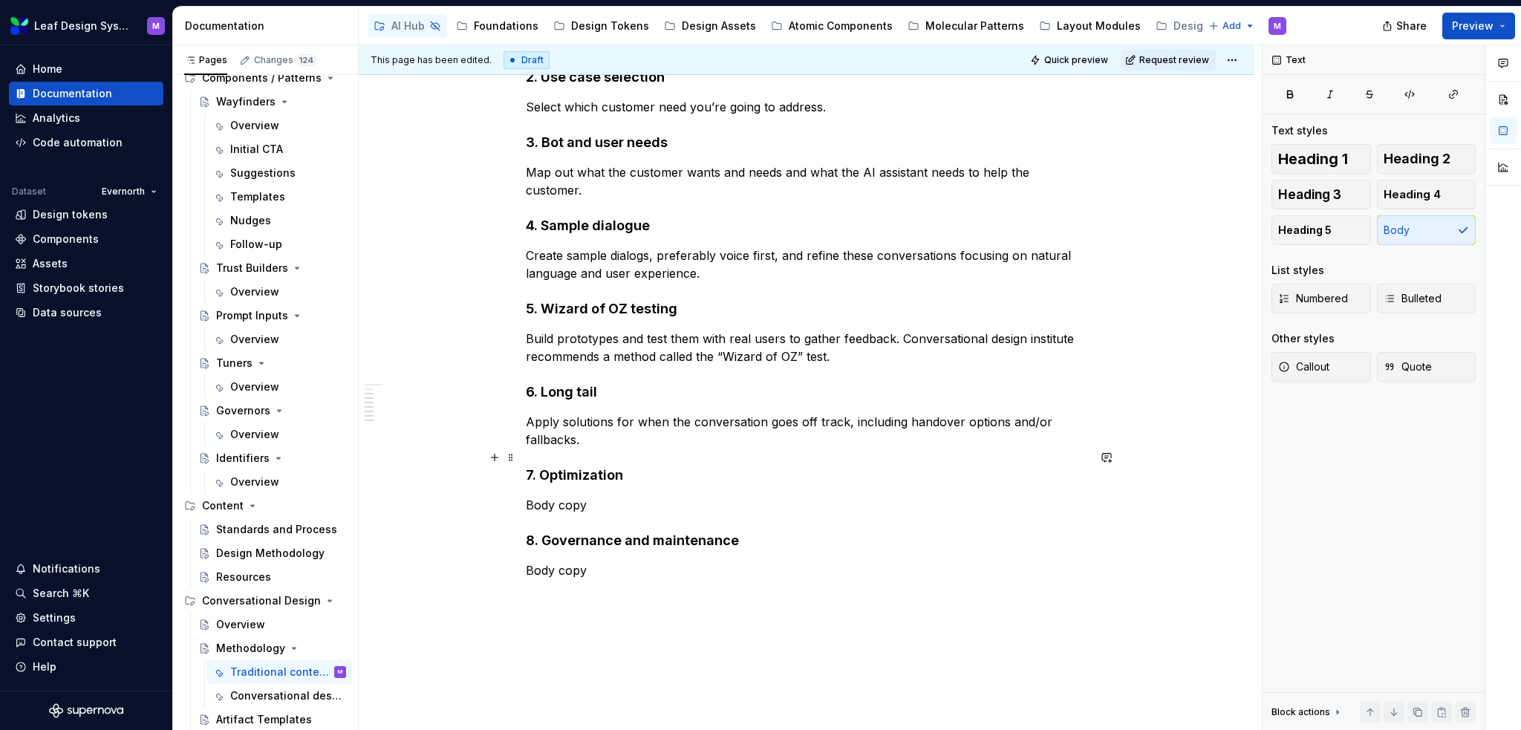
click at [562, 466] on div "High-level conversational design process Body copy [Image goes here] 1. Require…" at bounding box center [807, 233] width 562 height 692
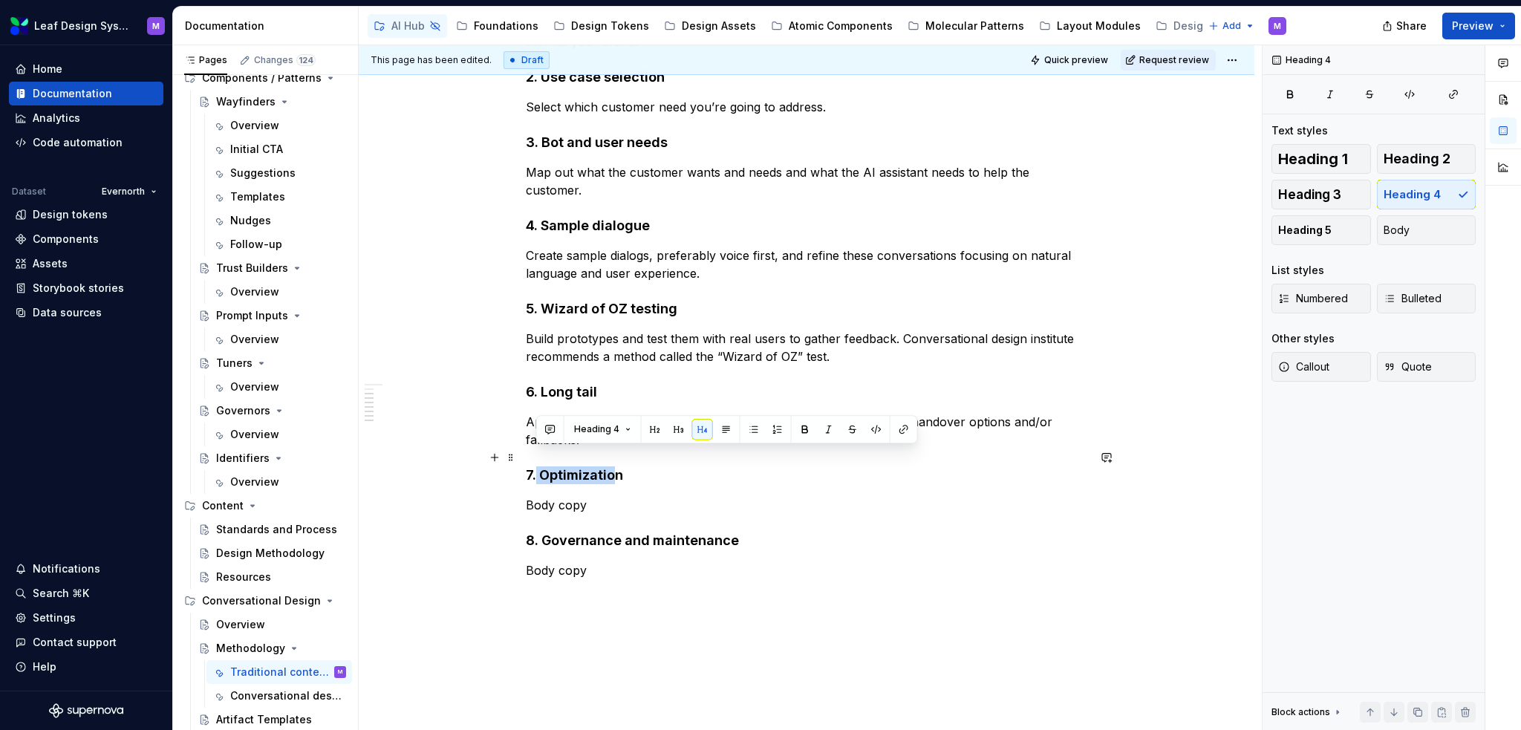
drag, startPoint x: 600, startPoint y: 458, endPoint x: 568, endPoint y: 453, distance: 33.0
click at [541, 466] on h4 "7. Optimization" at bounding box center [807, 475] width 562 height 18
click at [617, 466] on h4 "7. Optimization" at bounding box center [807, 475] width 562 height 18
click at [624, 466] on h4 "7. Optimization" at bounding box center [807, 475] width 562 height 18
drag, startPoint x: 626, startPoint y: 455, endPoint x: 549, endPoint y: 451, distance: 77.4
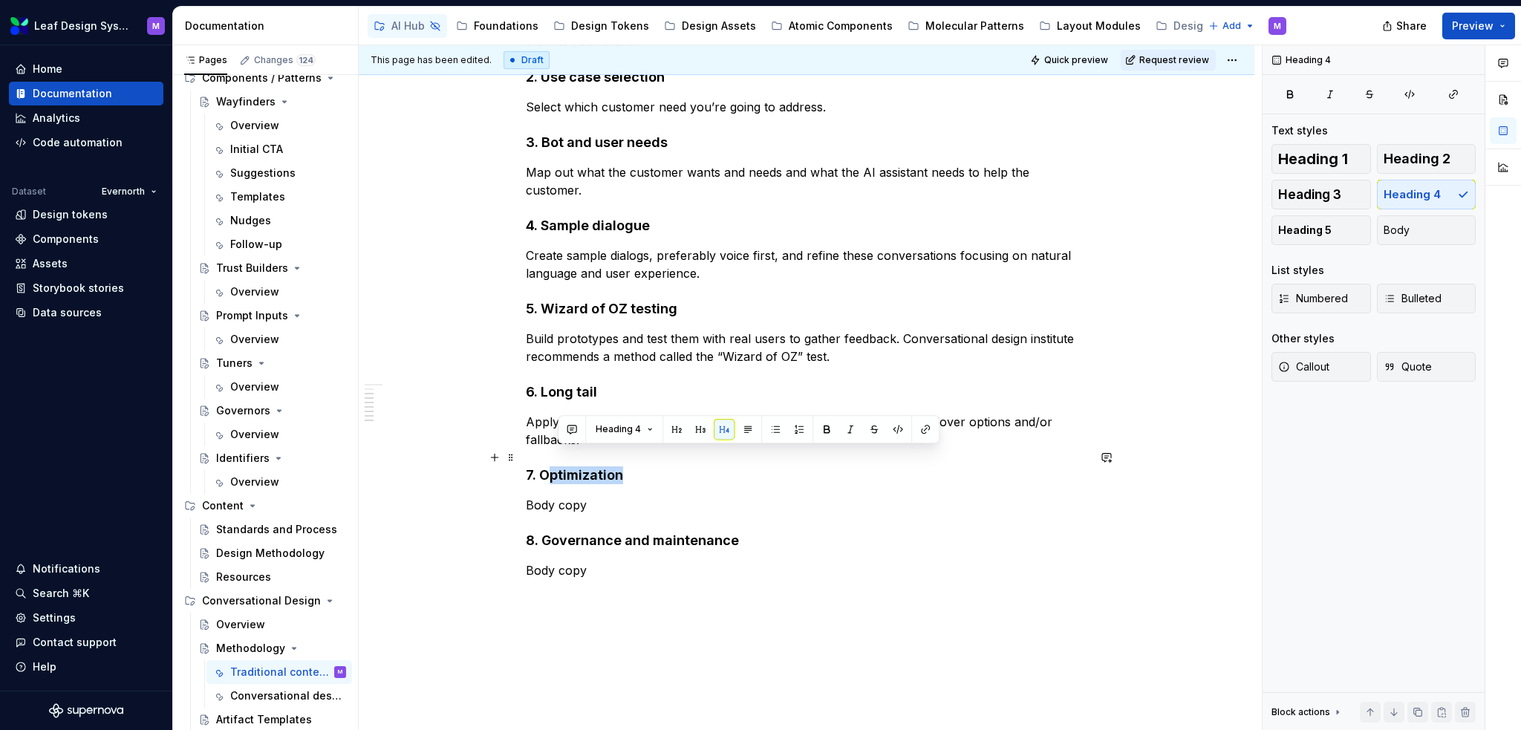
click at [549, 466] on h4 "7. Optimization" at bounding box center [807, 475] width 562 height 18
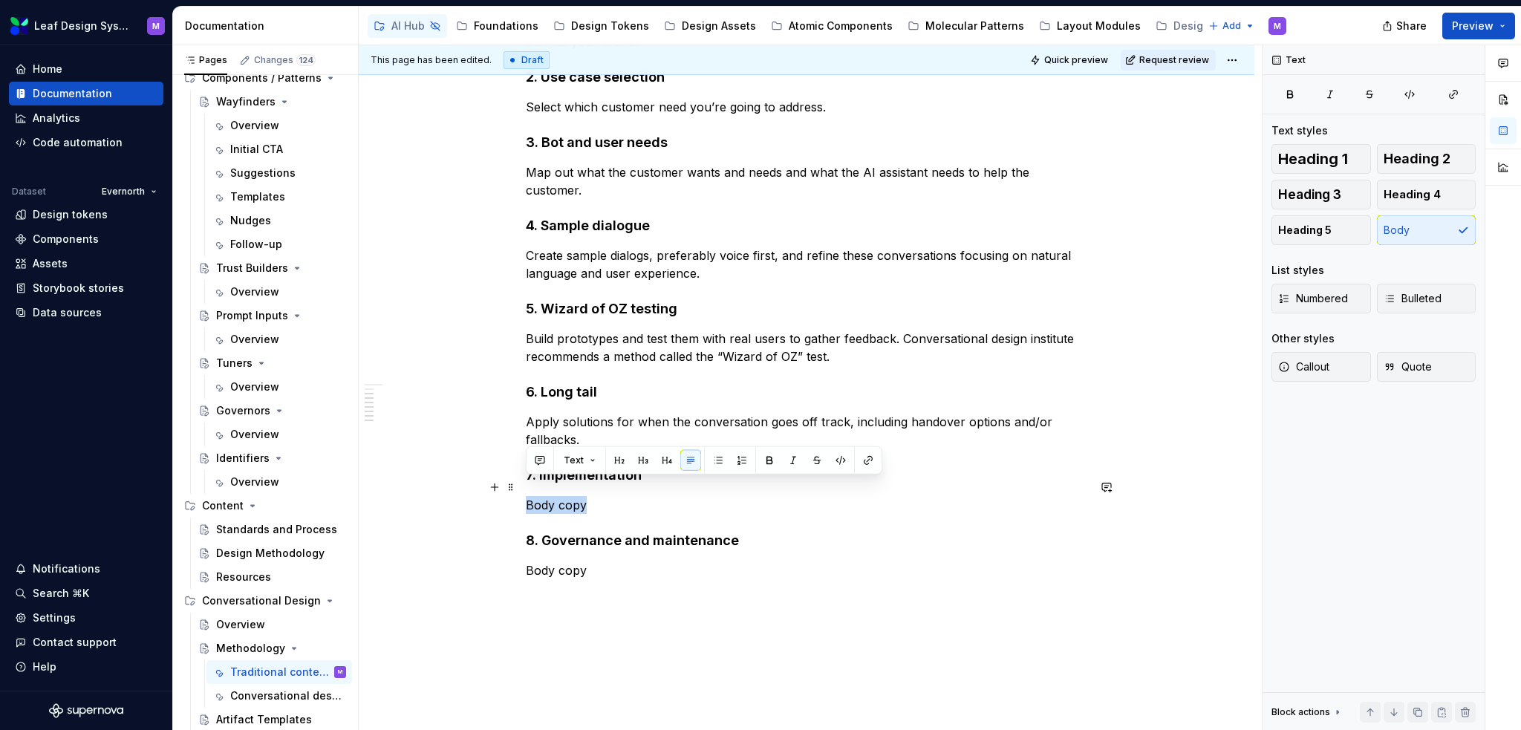
drag, startPoint x: 585, startPoint y: 487, endPoint x: 529, endPoint y: 490, distance: 55.8
click at [529, 496] on p "Body copy" at bounding box center [807, 505] width 562 height 18
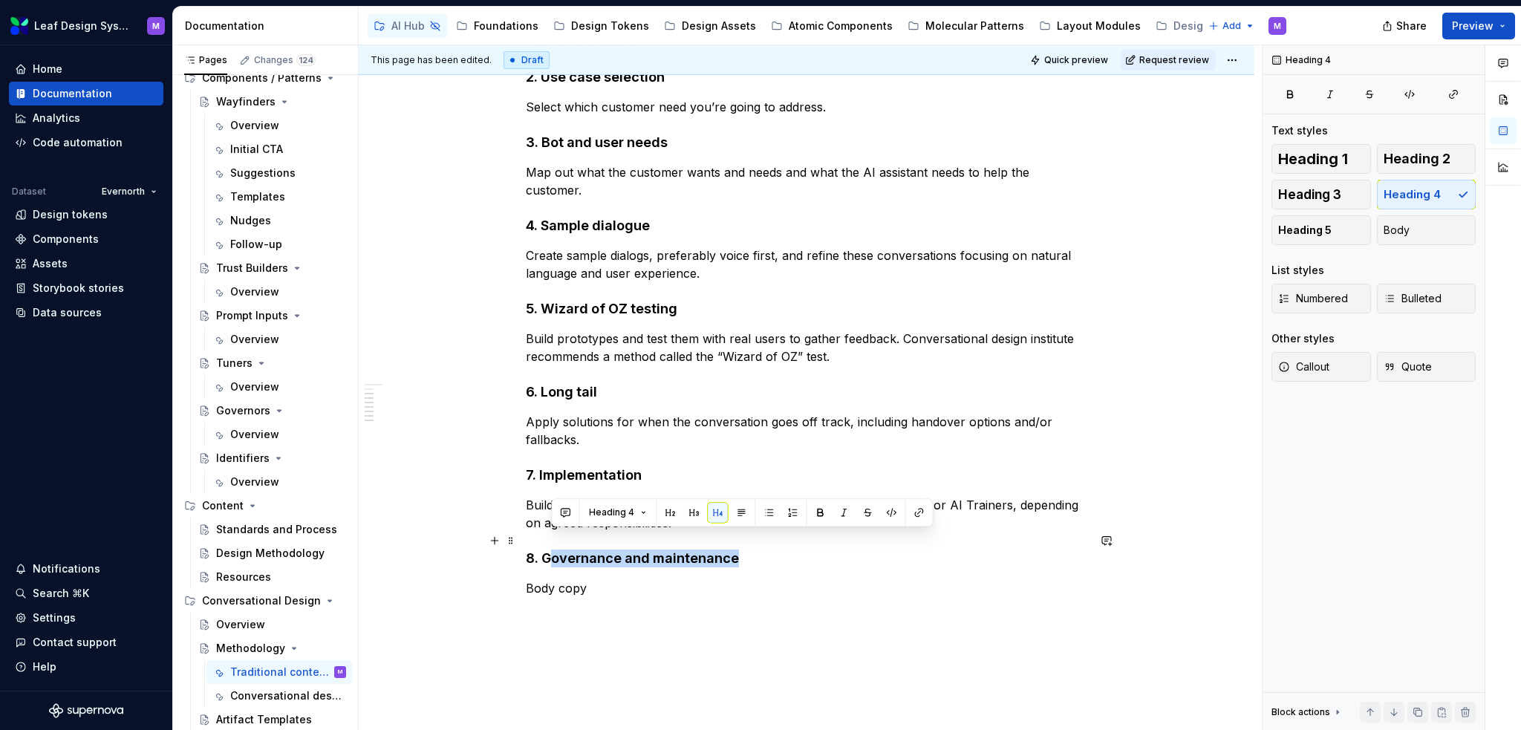
drag, startPoint x: 734, startPoint y: 540, endPoint x: 547, endPoint y: 540, distance: 187.2
click at [547, 550] on h4 "8. Governance and maintenance" at bounding box center [807, 559] width 562 height 18
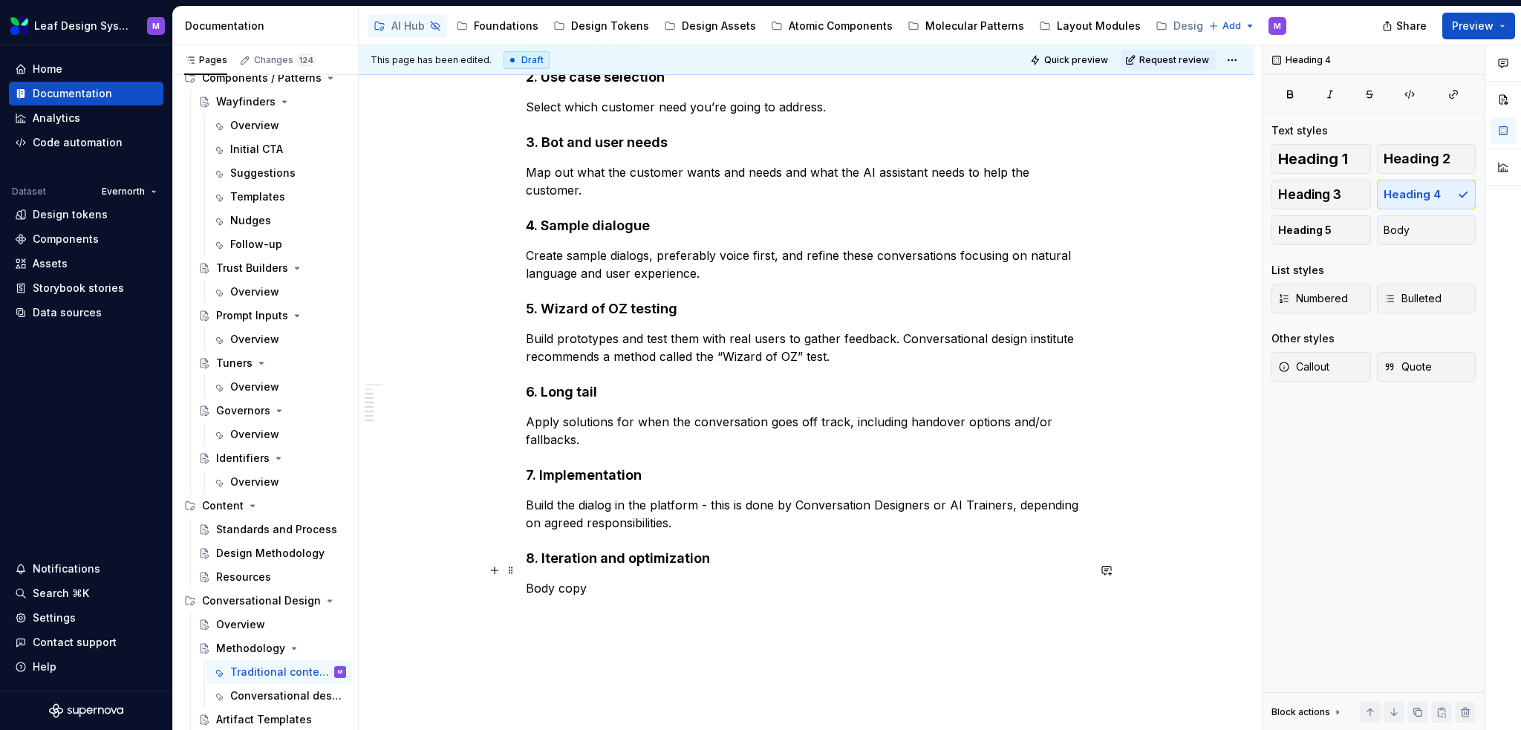
click at [594, 579] on p "Body copy" at bounding box center [807, 588] width 562 height 18
drag, startPoint x: 553, startPoint y: 568, endPoint x: 525, endPoint y: 570, distance: 27.6
click at [526, 579] on p "Body copy" at bounding box center [807, 588] width 562 height 18
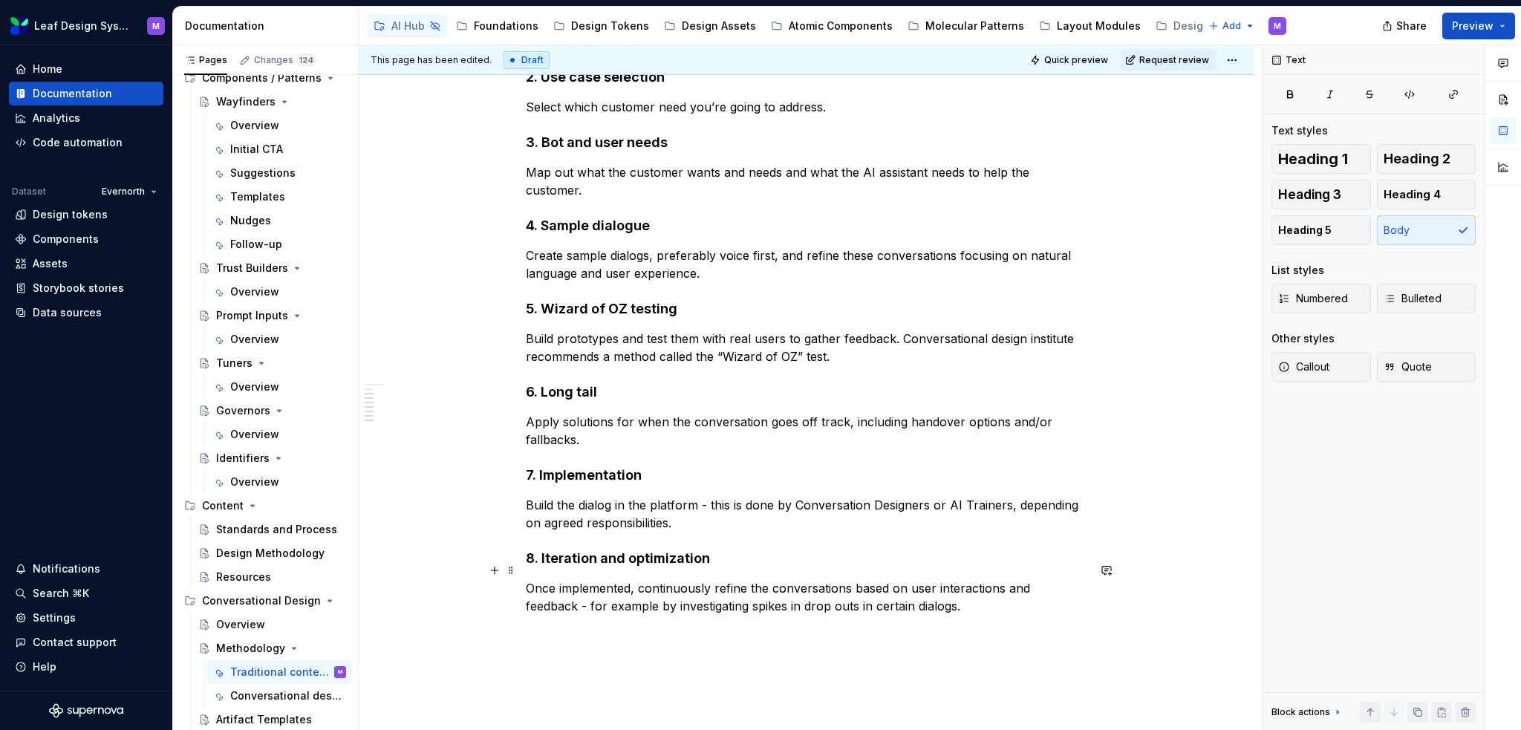
click at [802, 584] on p "Once implemented, continuously refine the conversations based on user interacti…" at bounding box center [807, 597] width 562 height 36
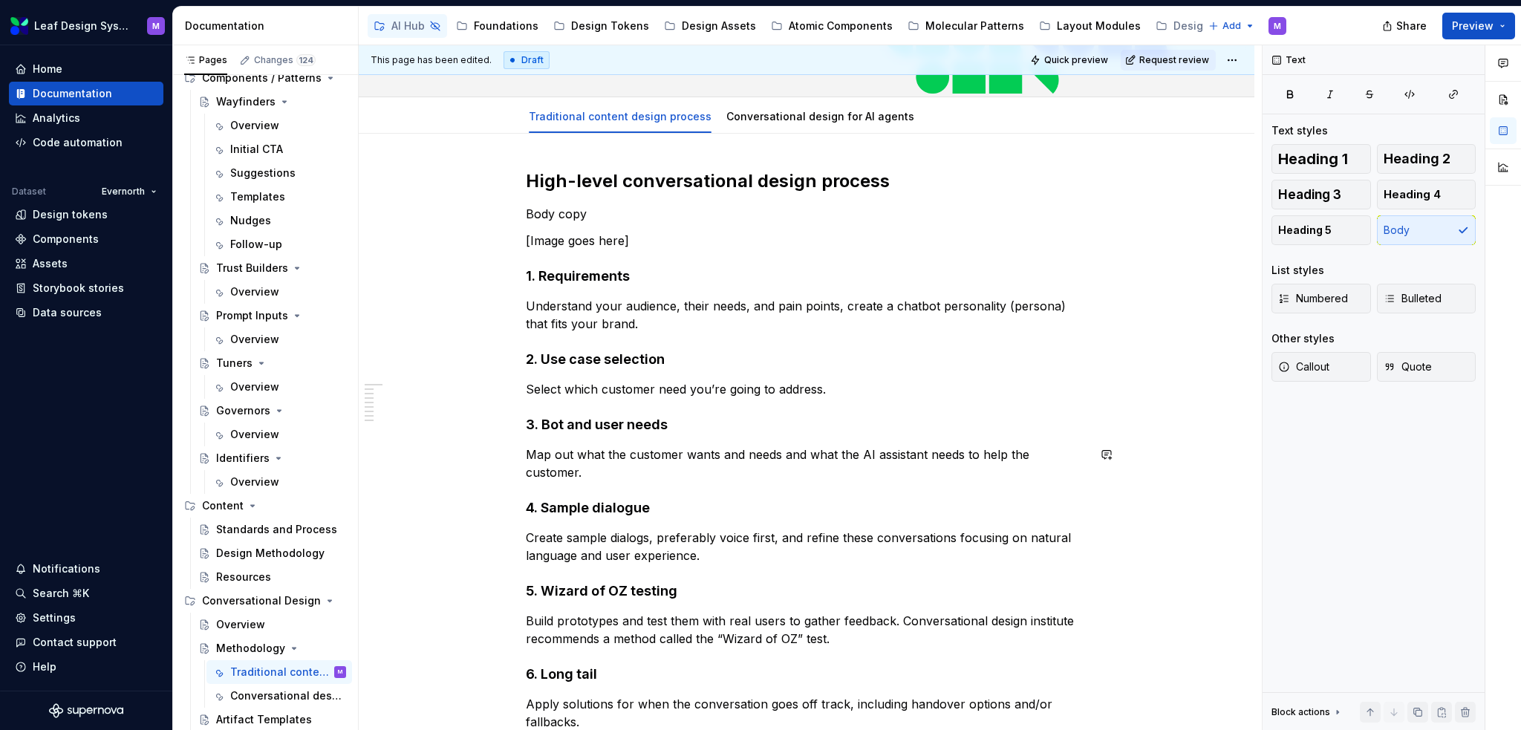
scroll to position [0, 0]
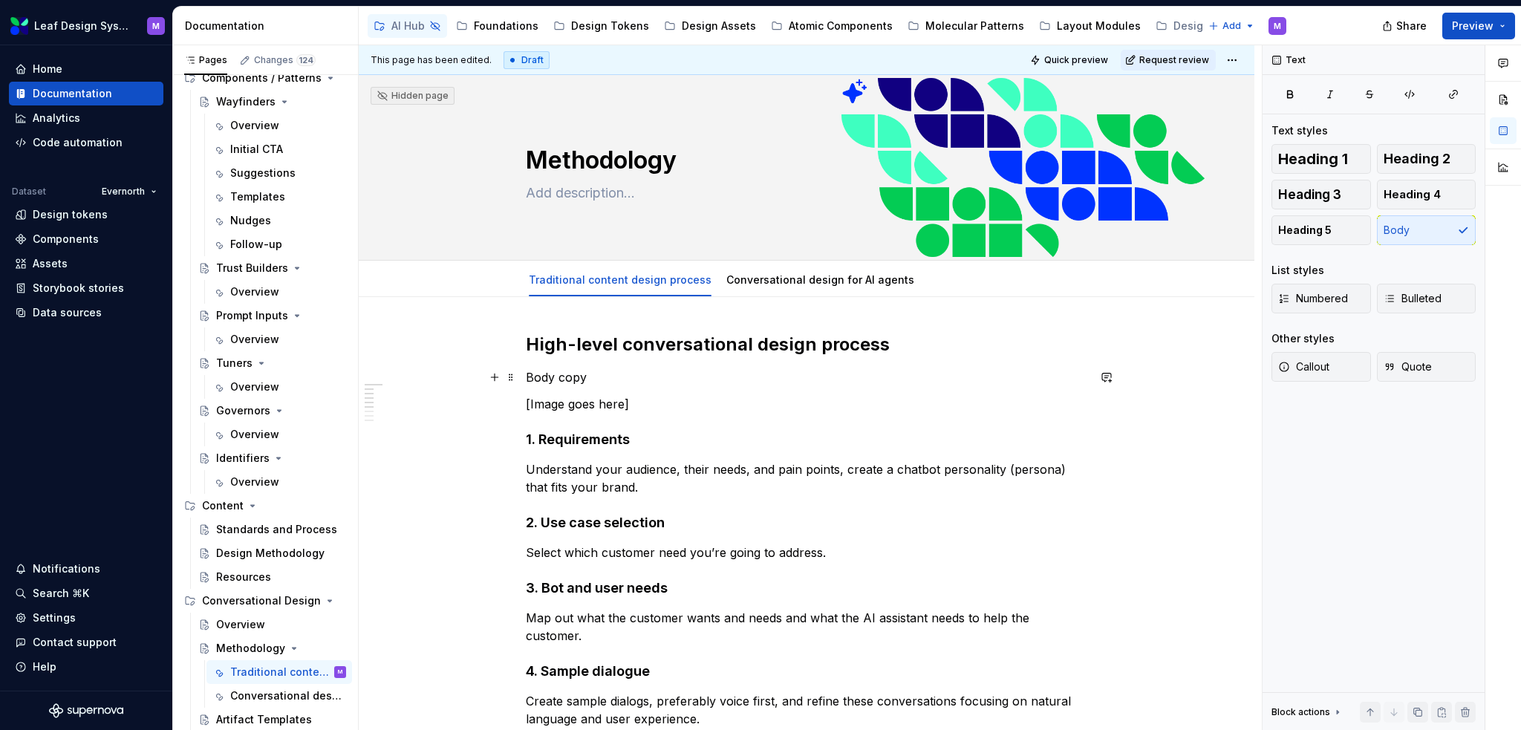
click at [682, 386] on div "High-level conversational design process Body copy [Image goes here] 1. Require…" at bounding box center [807, 697] width 562 height 728
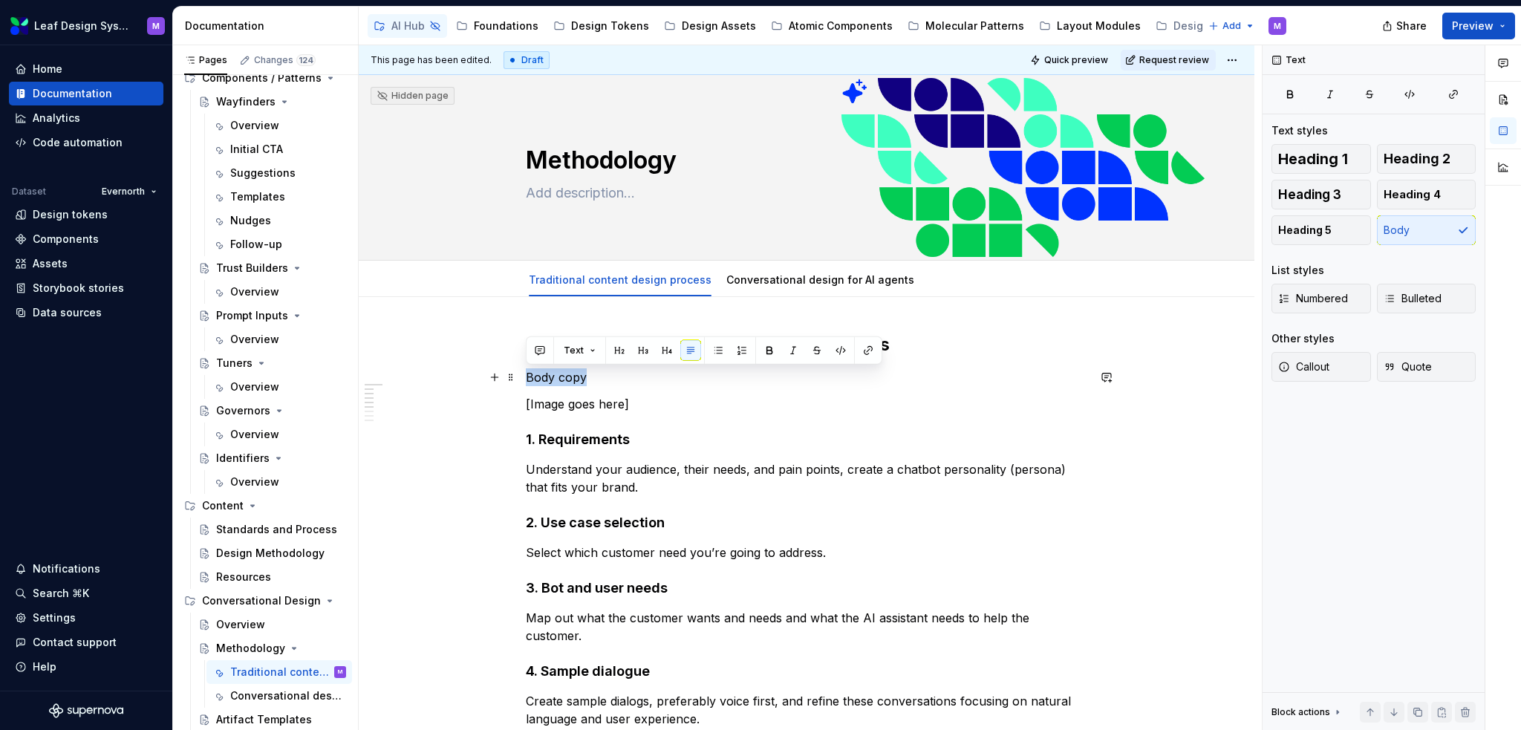
drag, startPoint x: 678, startPoint y: 378, endPoint x: 523, endPoint y: 379, distance: 155.2
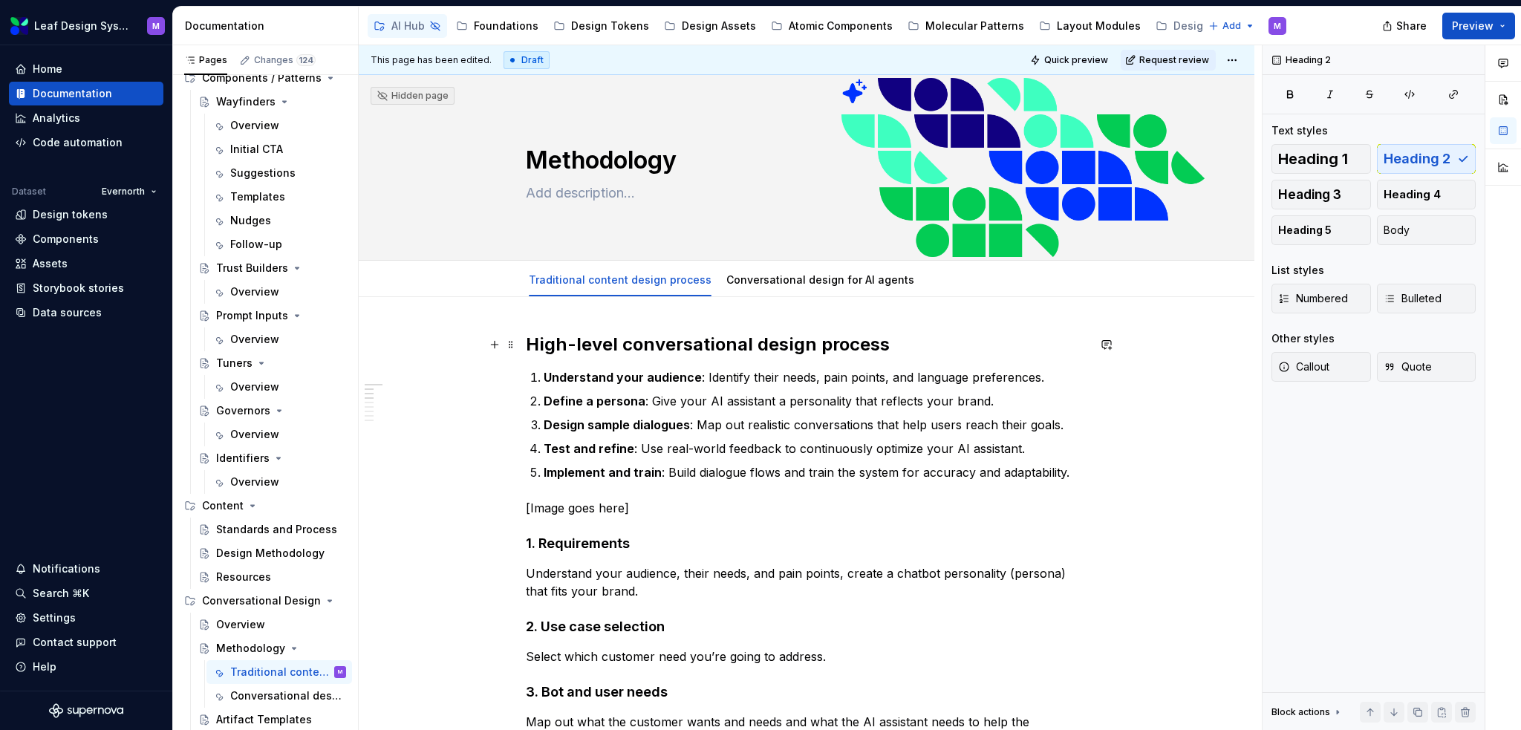
click at [969, 350] on h2 "High-level conversational design process" at bounding box center [807, 345] width 562 height 24
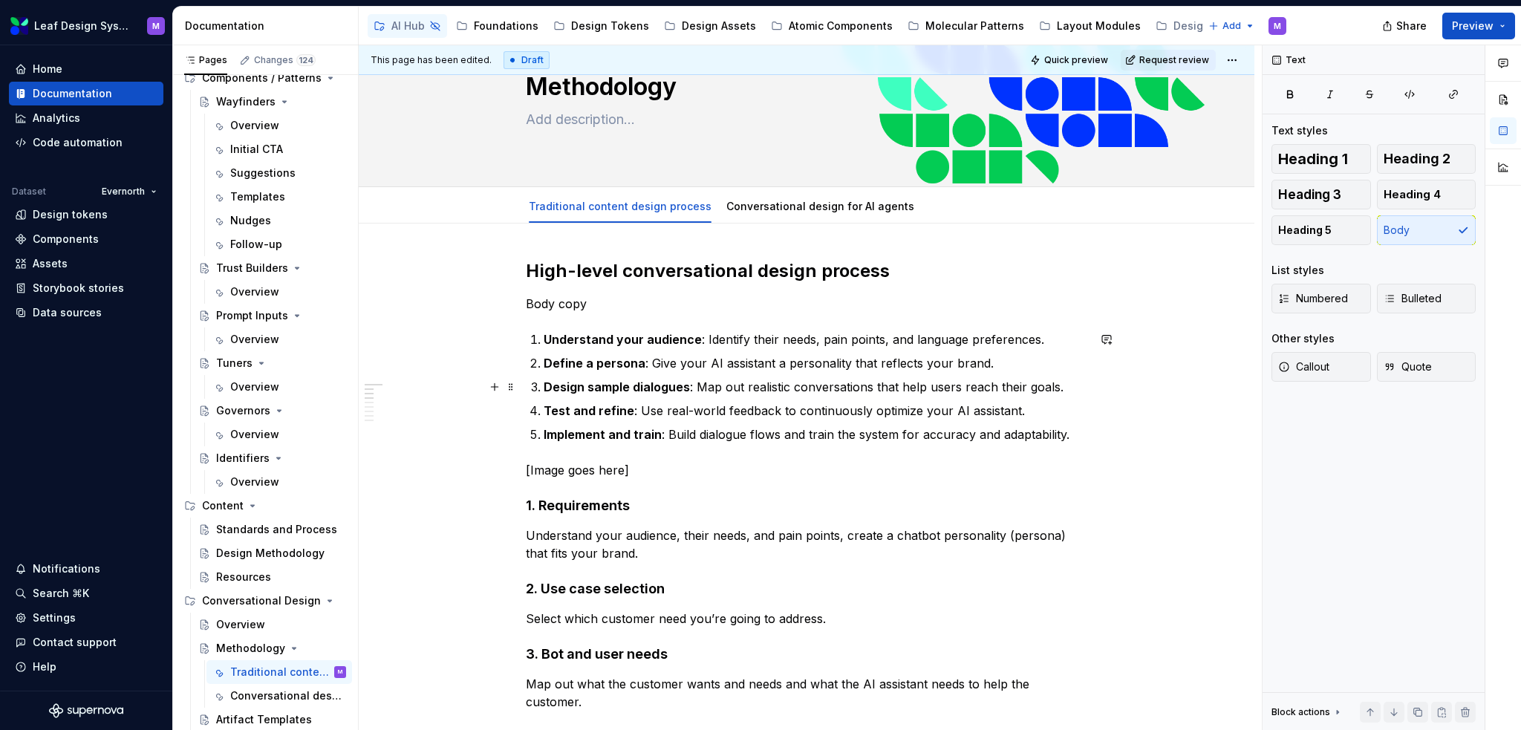
scroll to position [74, 0]
click at [256, 624] on div "Overview" at bounding box center [240, 624] width 49 height 15
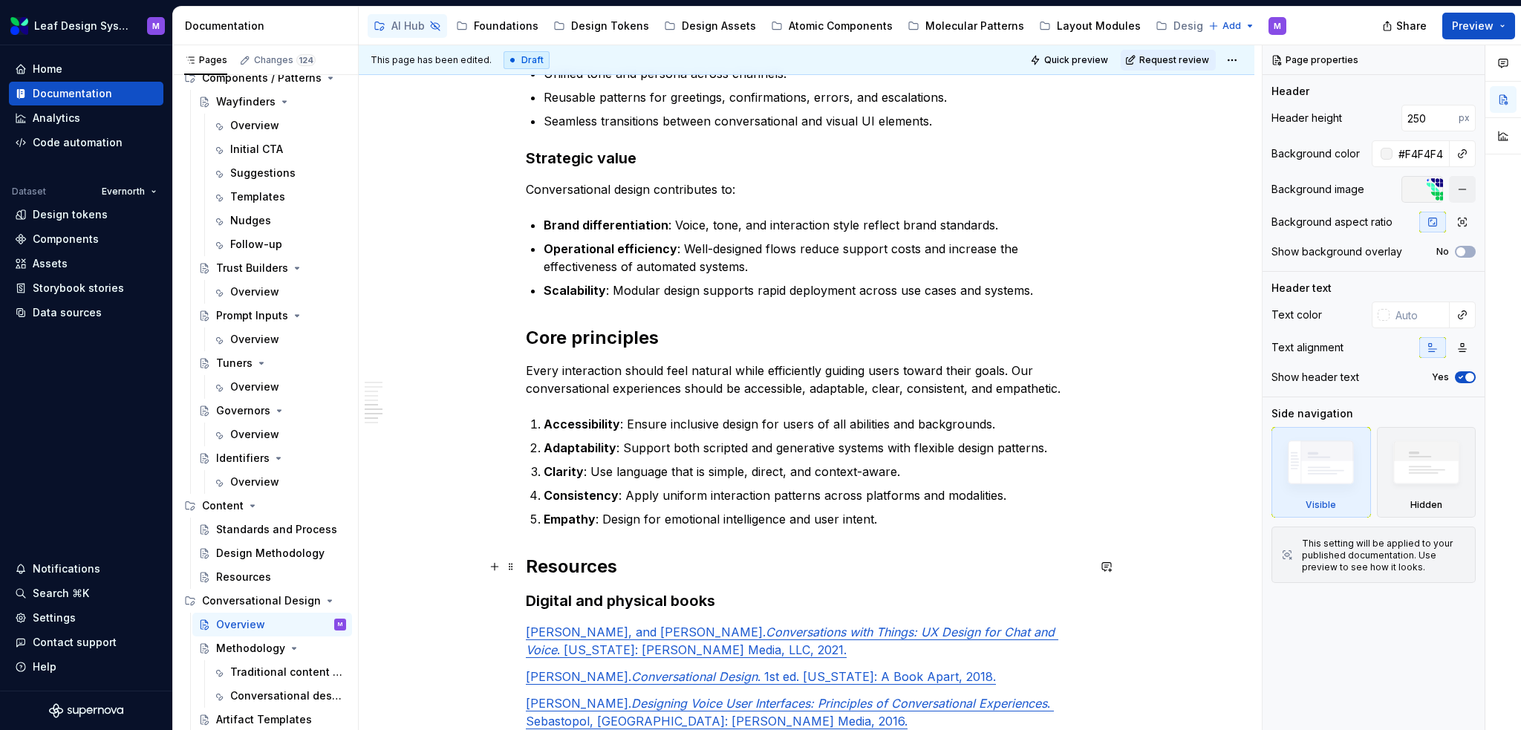
scroll to position [1040, 0]
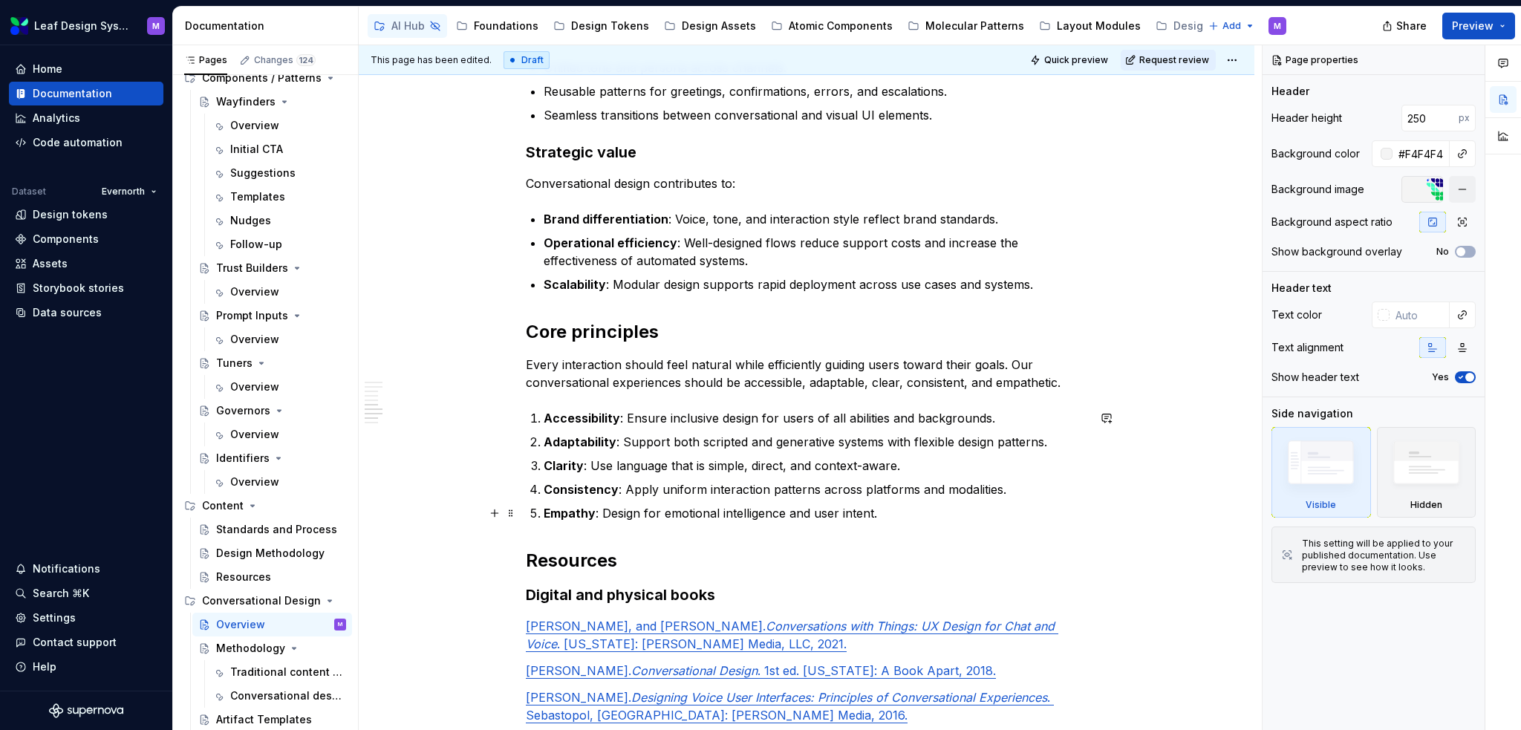
click at [878, 521] on p "Empathy : Design for emotional intelligence and user intent." at bounding box center [816, 513] width 544 height 18
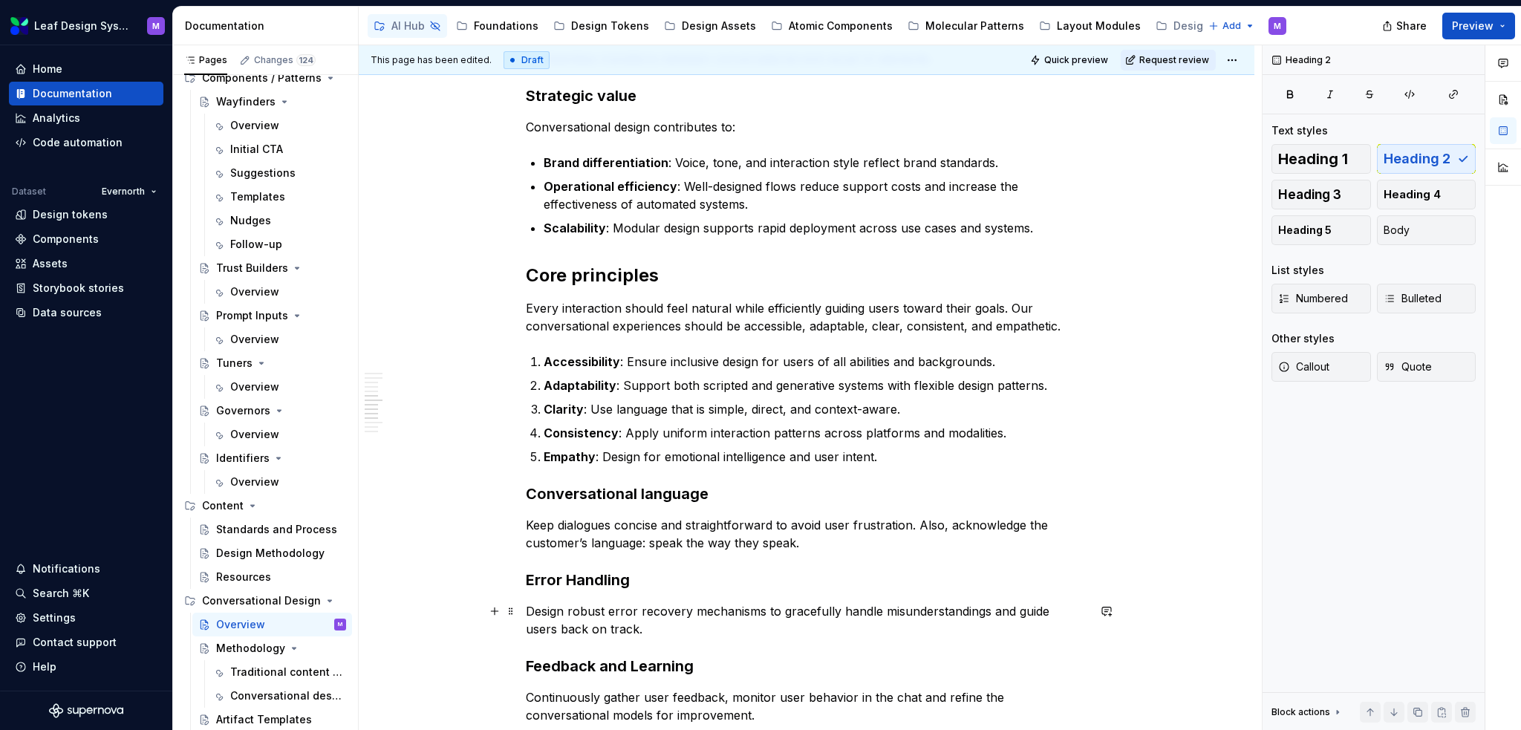
scroll to position [1188, 0]
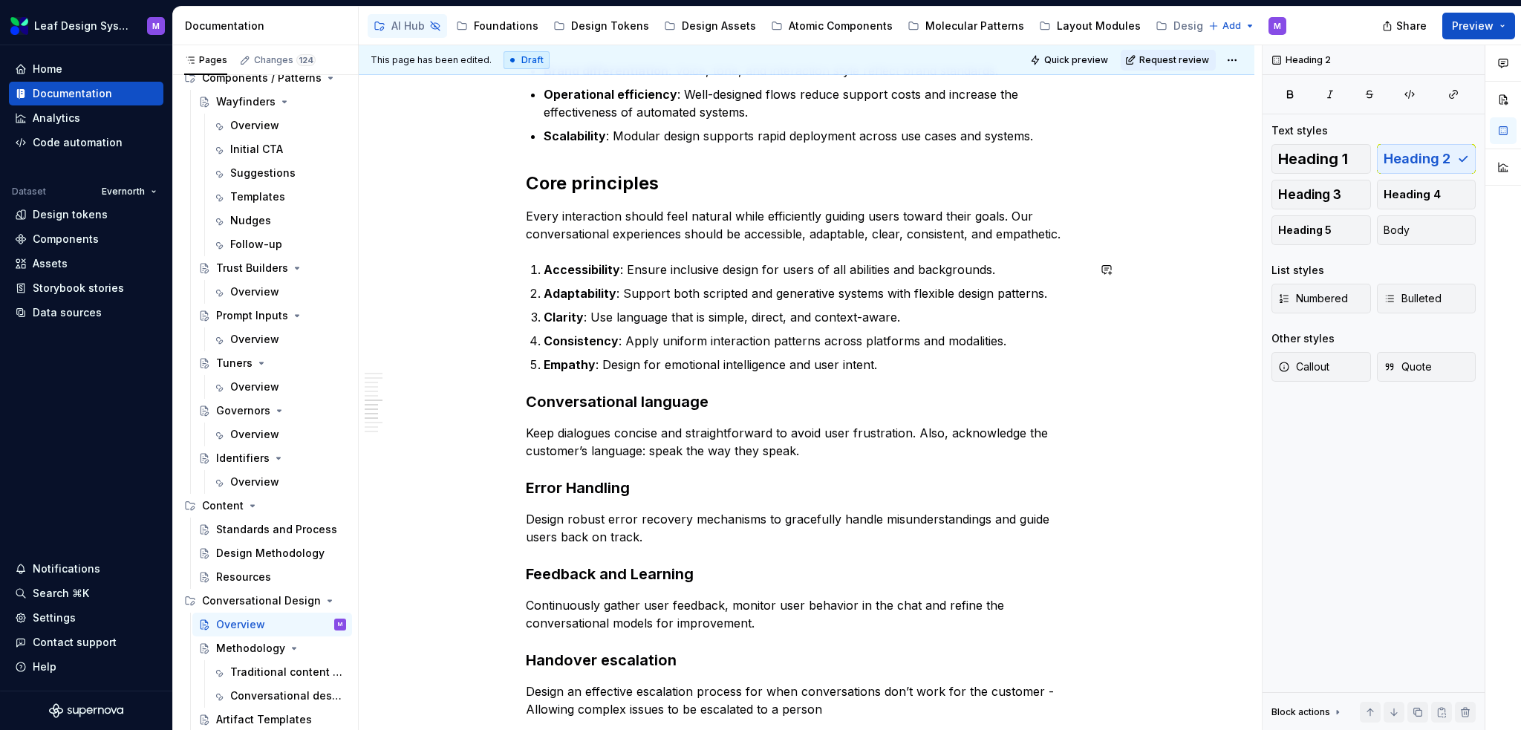
click at [526, 398] on strong "Conversational language" at bounding box center [617, 402] width 183 height 18
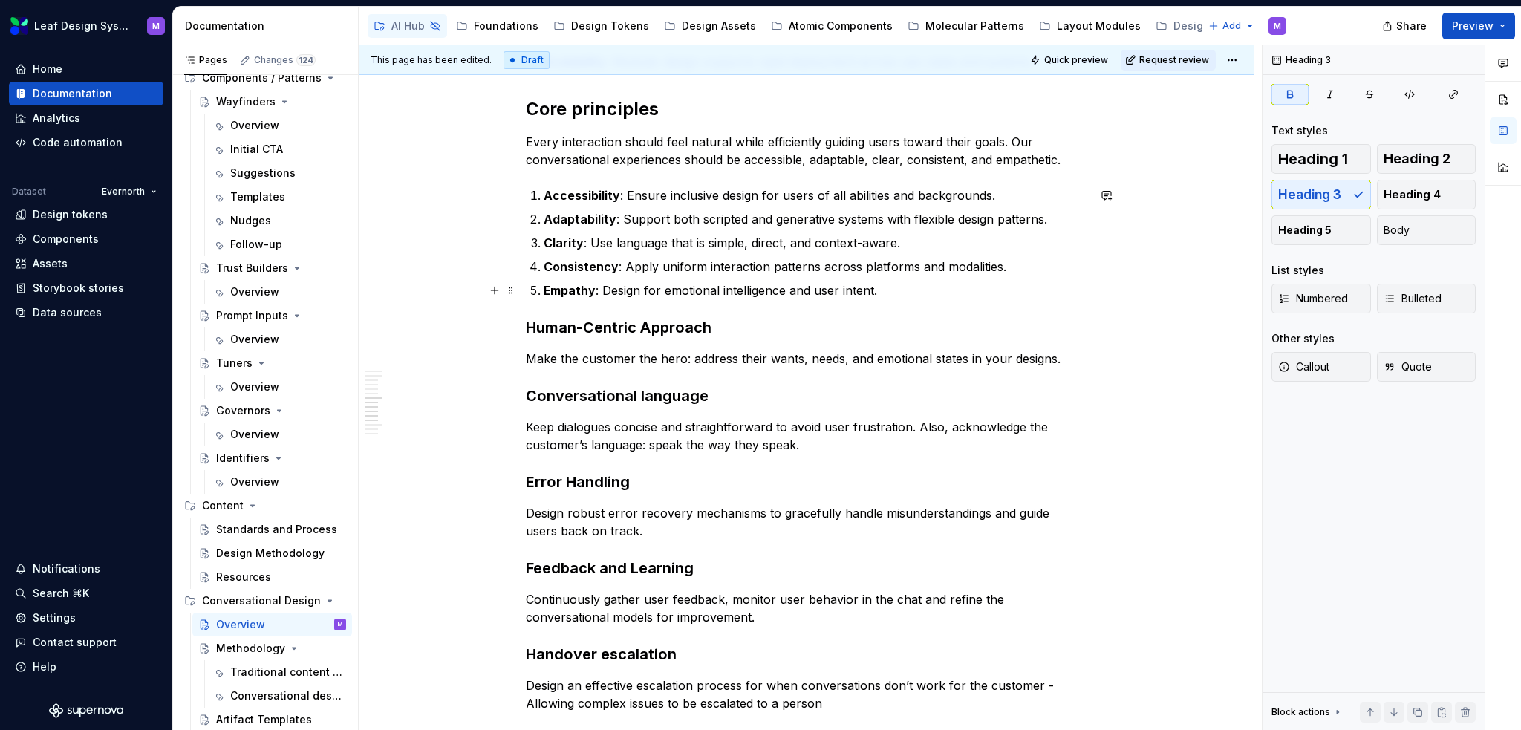
type textarea "*"
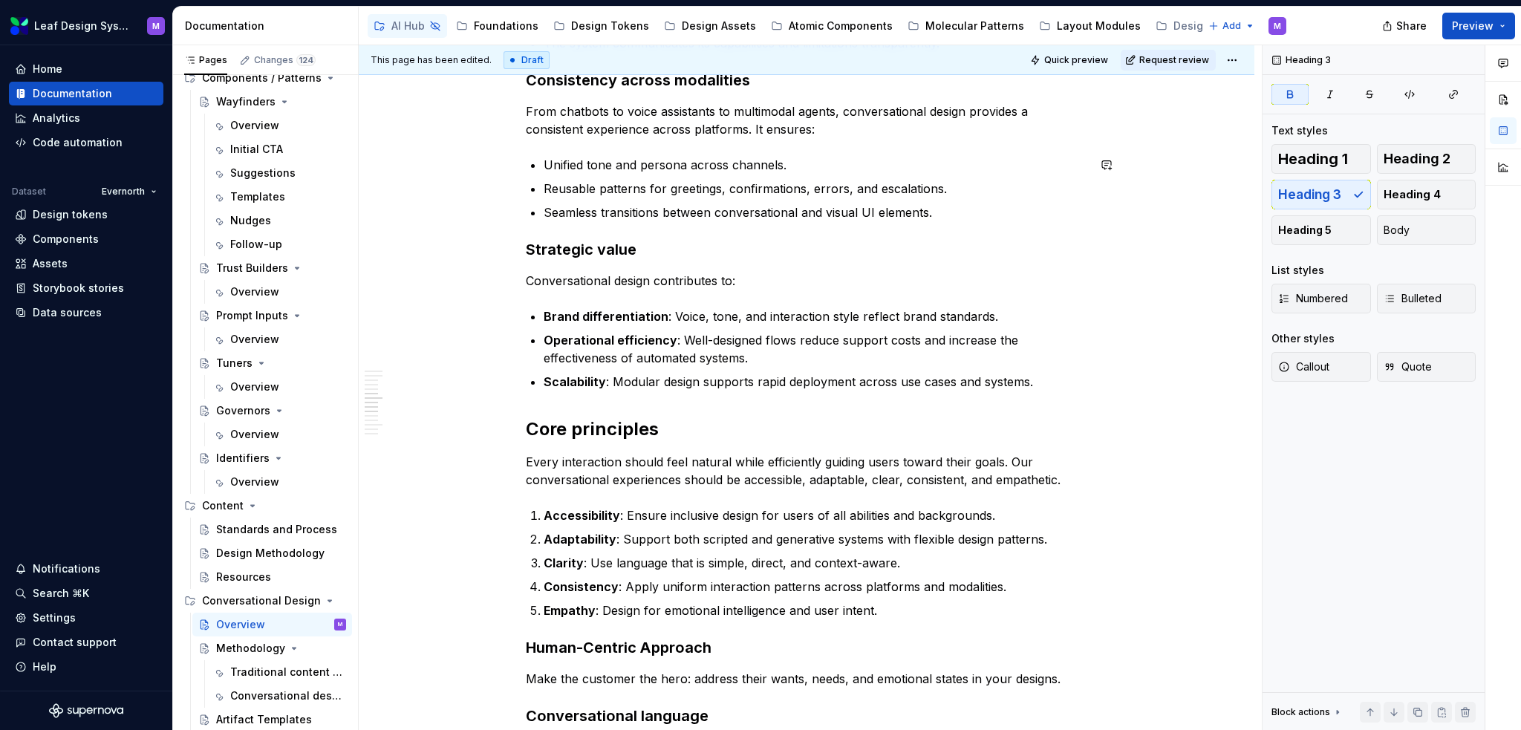
scroll to position [1040, 0]
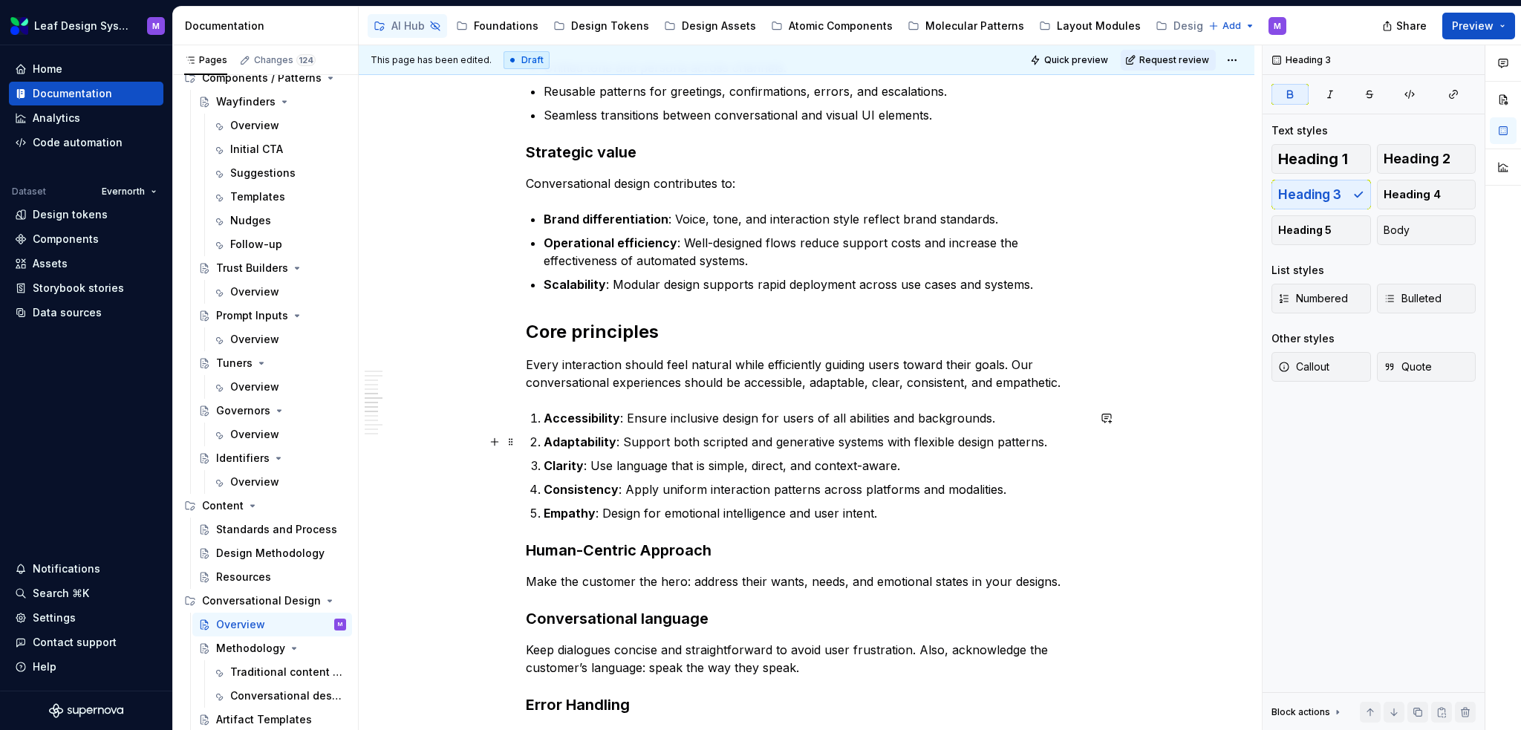
drag, startPoint x: 827, startPoint y: 446, endPoint x: 834, endPoint y: 452, distance: 8.9
click at [827, 446] on p "Adaptability : Support both scripted and generative systems with flexible desig…" at bounding box center [816, 442] width 544 height 18
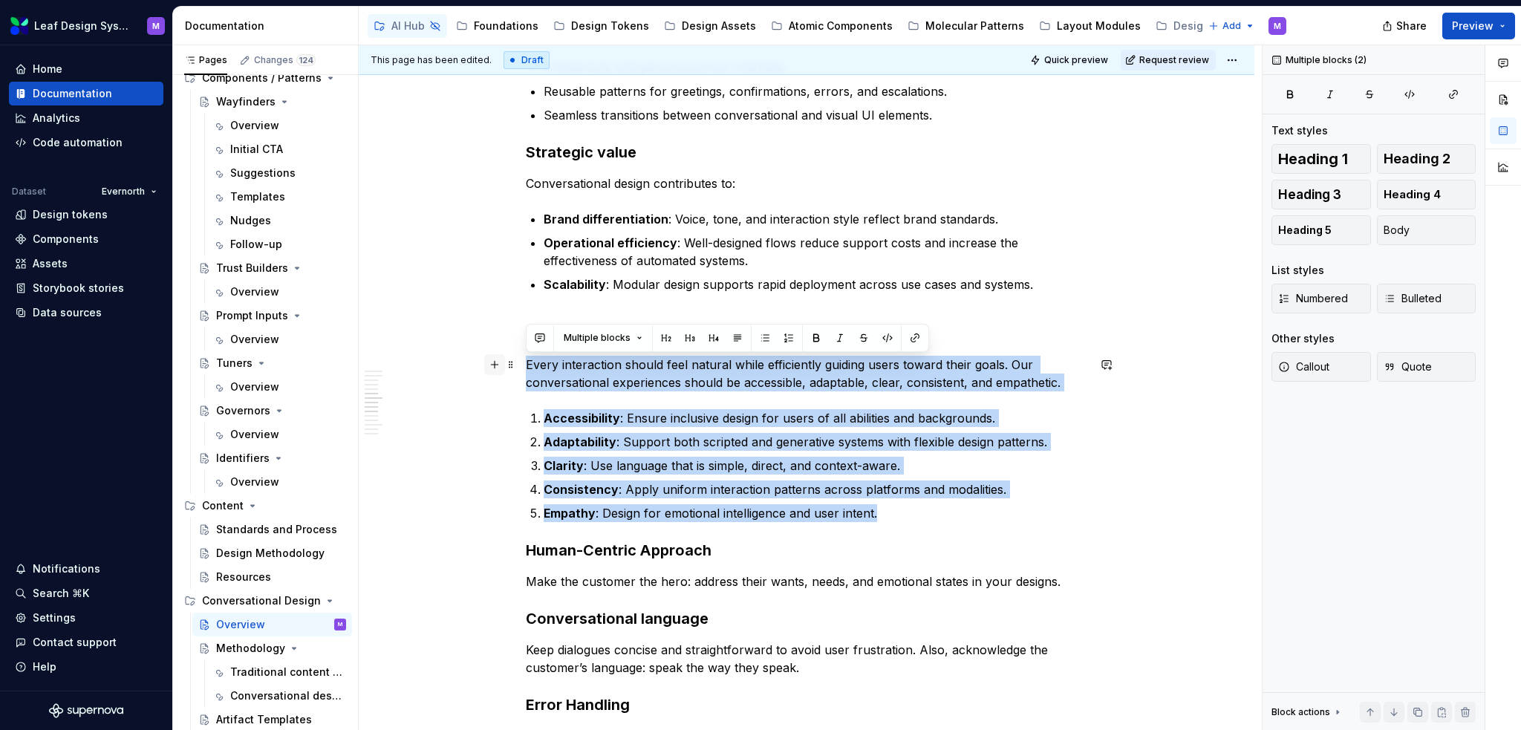
drag, startPoint x: 884, startPoint y: 507, endPoint x: 494, endPoint y: 366, distance: 414.7
click at [526, 366] on div "What is conversational design? Conversational design is the practice of craftin…" at bounding box center [807, 269] width 562 height 1961
copy div "Every interaction should feel natural while efficiently guiding users toward th…"
click at [714, 406] on div "What is conversational design? Conversational design is the practice of craftin…" at bounding box center [807, 260] width 562 height 1943
drag, startPoint x: 879, startPoint y: 513, endPoint x: 523, endPoint y: 359, distance: 388.6
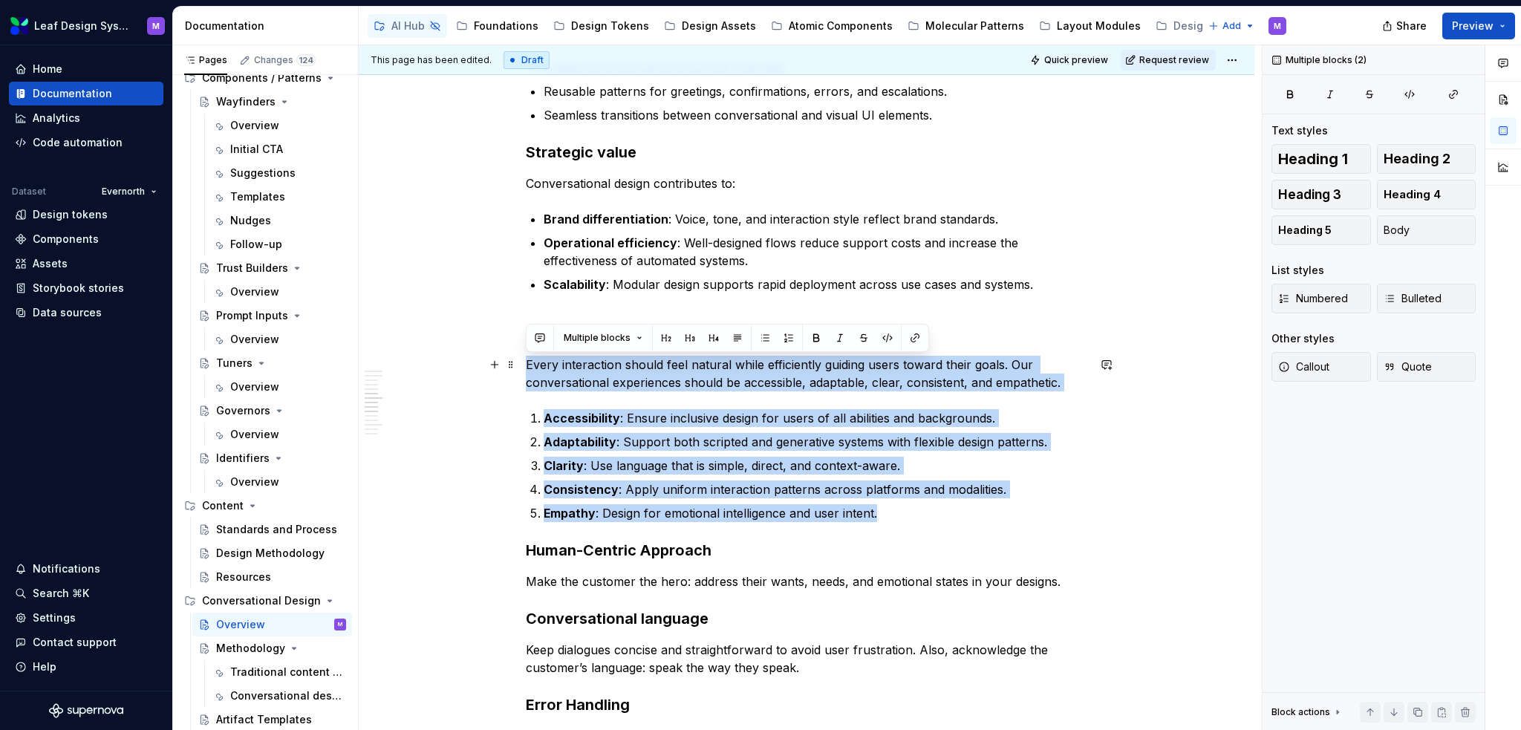
click at [523, 359] on div "What is conversational design? Conversational design is the practice of craftin…" at bounding box center [807, 361] width 896 height 2216
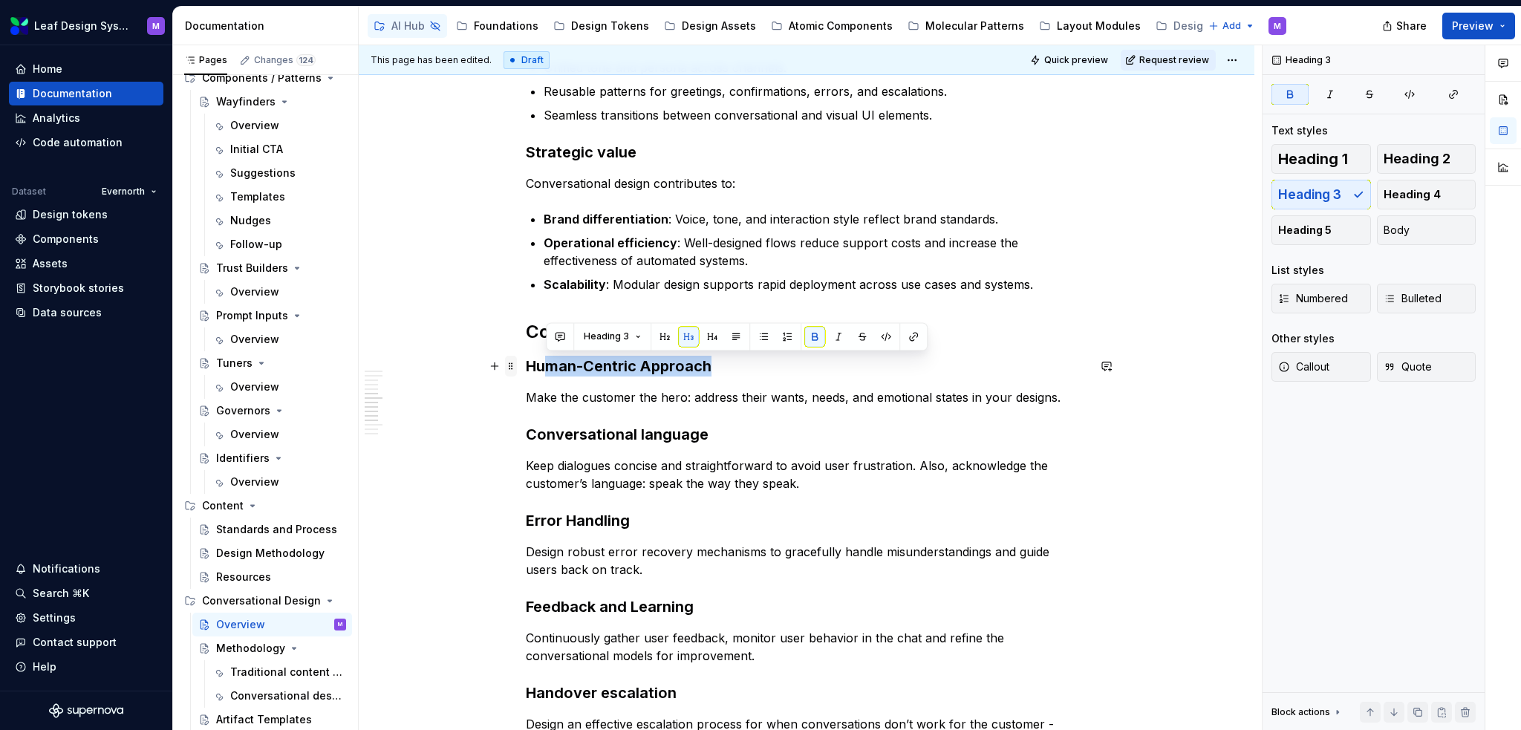
drag, startPoint x: 714, startPoint y: 361, endPoint x: 510, endPoint y: 373, distance: 203.9
click at [526, 373] on div "What is conversational design? Conversational design is the practice of craftin…" at bounding box center [807, 177] width 562 height 1777
click at [582, 377] on div "What is conversational design? Conversational design is the practice of craftin…" at bounding box center [807, 168] width 562 height 1759
drag, startPoint x: 712, startPoint y: 370, endPoint x: 529, endPoint y: 370, distance: 183.5
click at [529, 370] on h3 "Human-Centric Approach" at bounding box center [807, 366] width 562 height 21
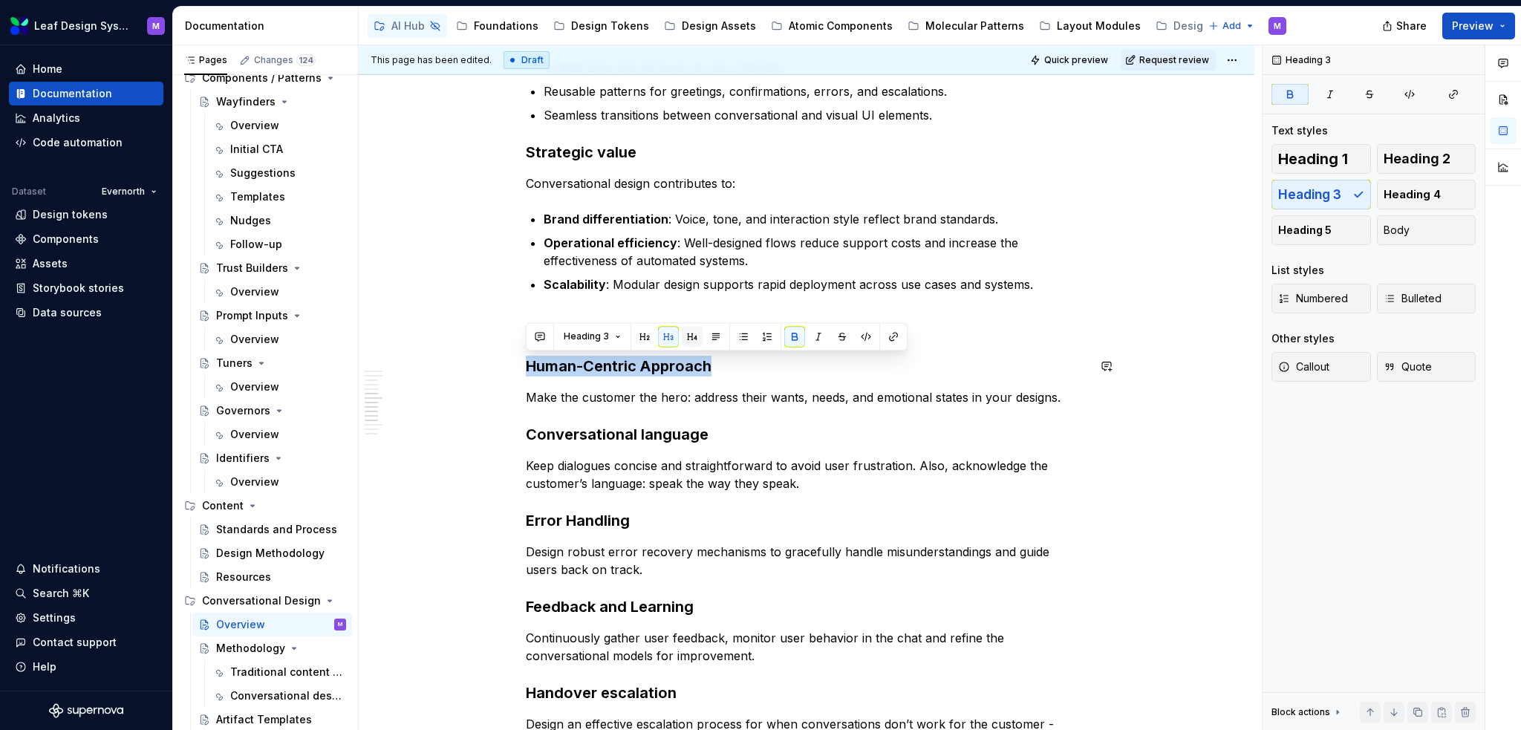
drag, startPoint x: 689, startPoint y: 340, endPoint x: 683, endPoint y: 365, distance: 25.9
click at [689, 339] on button "button" at bounding box center [692, 336] width 21 height 21
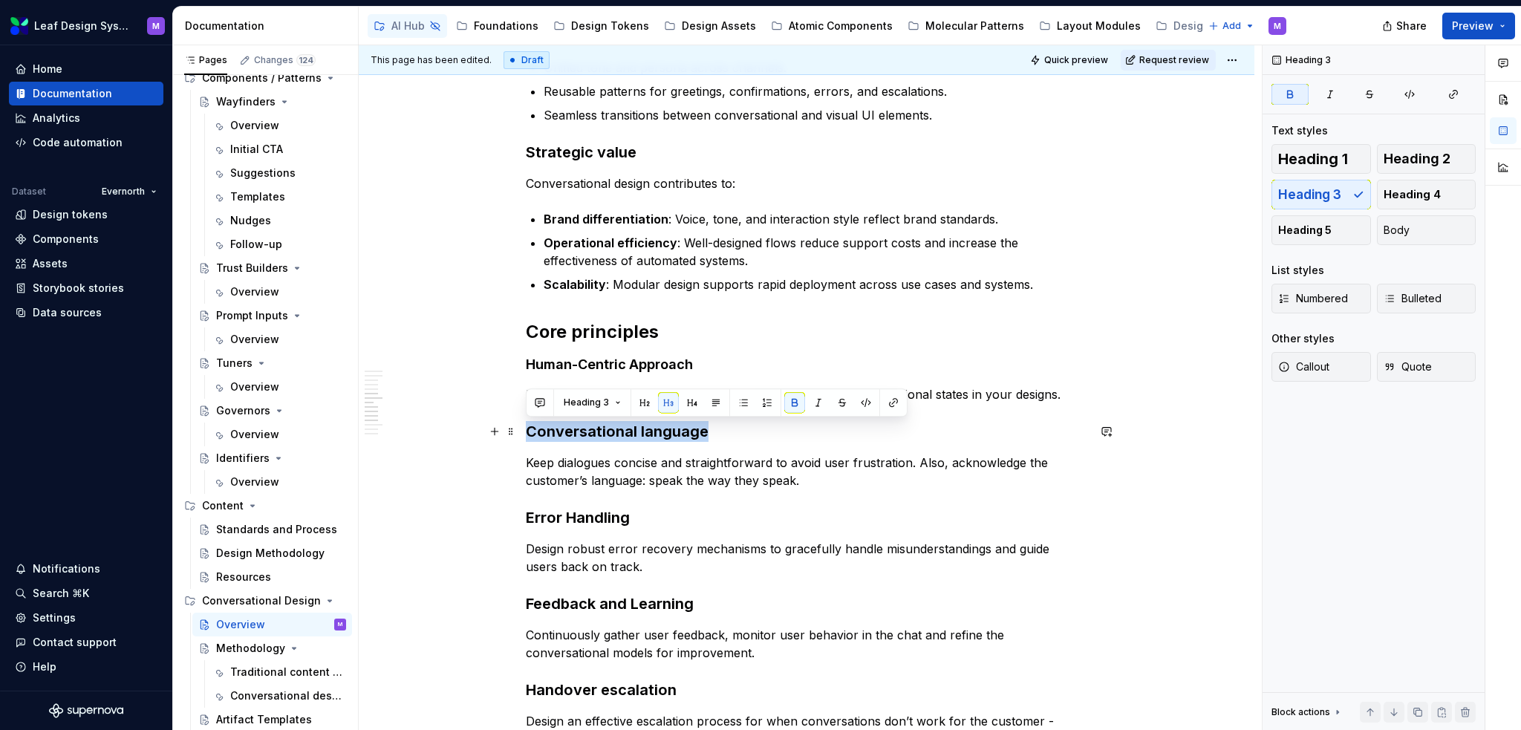
drag, startPoint x: 711, startPoint y: 426, endPoint x: 529, endPoint y: 435, distance: 182.2
click at [529, 435] on h3 "Conversational language" at bounding box center [807, 431] width 562 height 21
click at [694, 409] on button "button" at bounding box center [692, 402] width 21 height 21
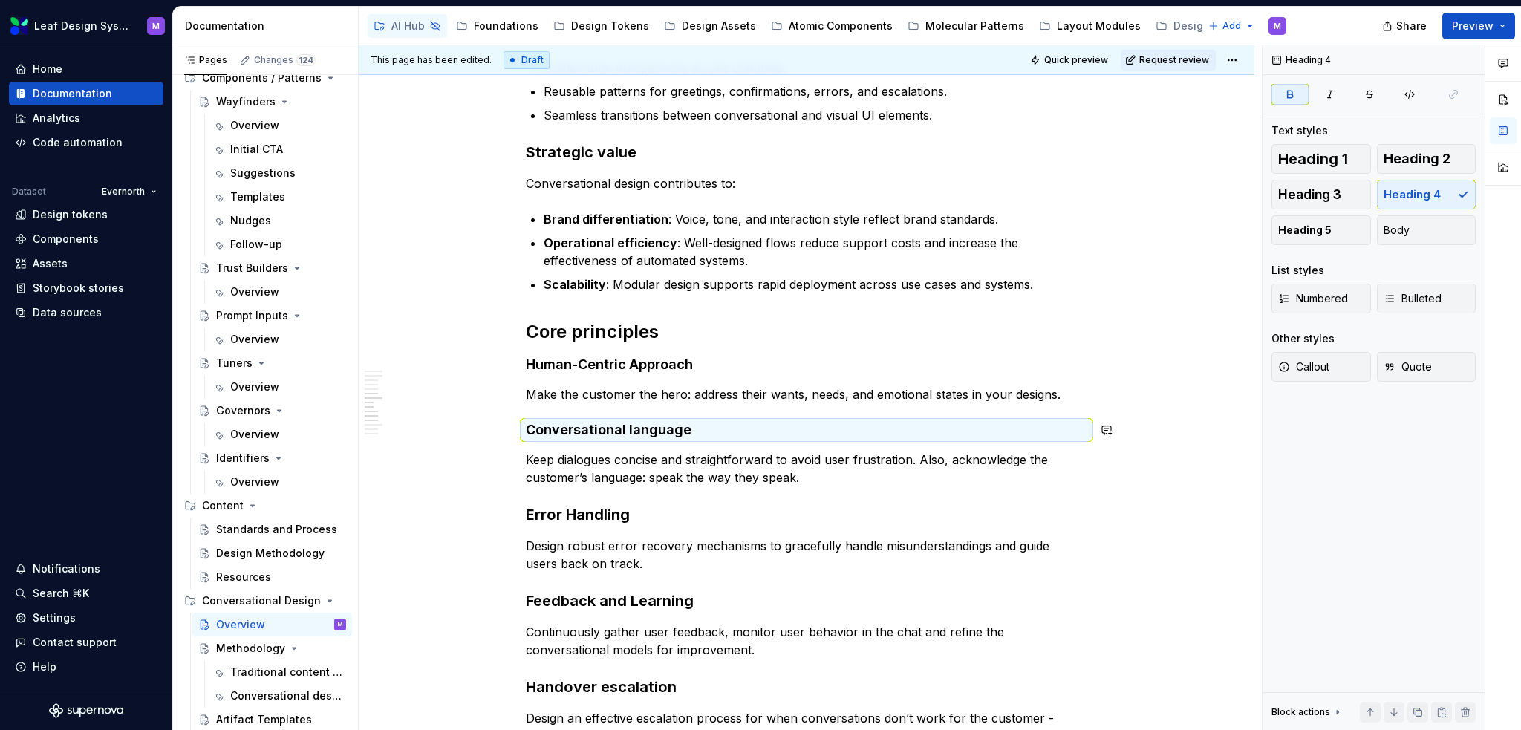
scroll to position [1188, 0]
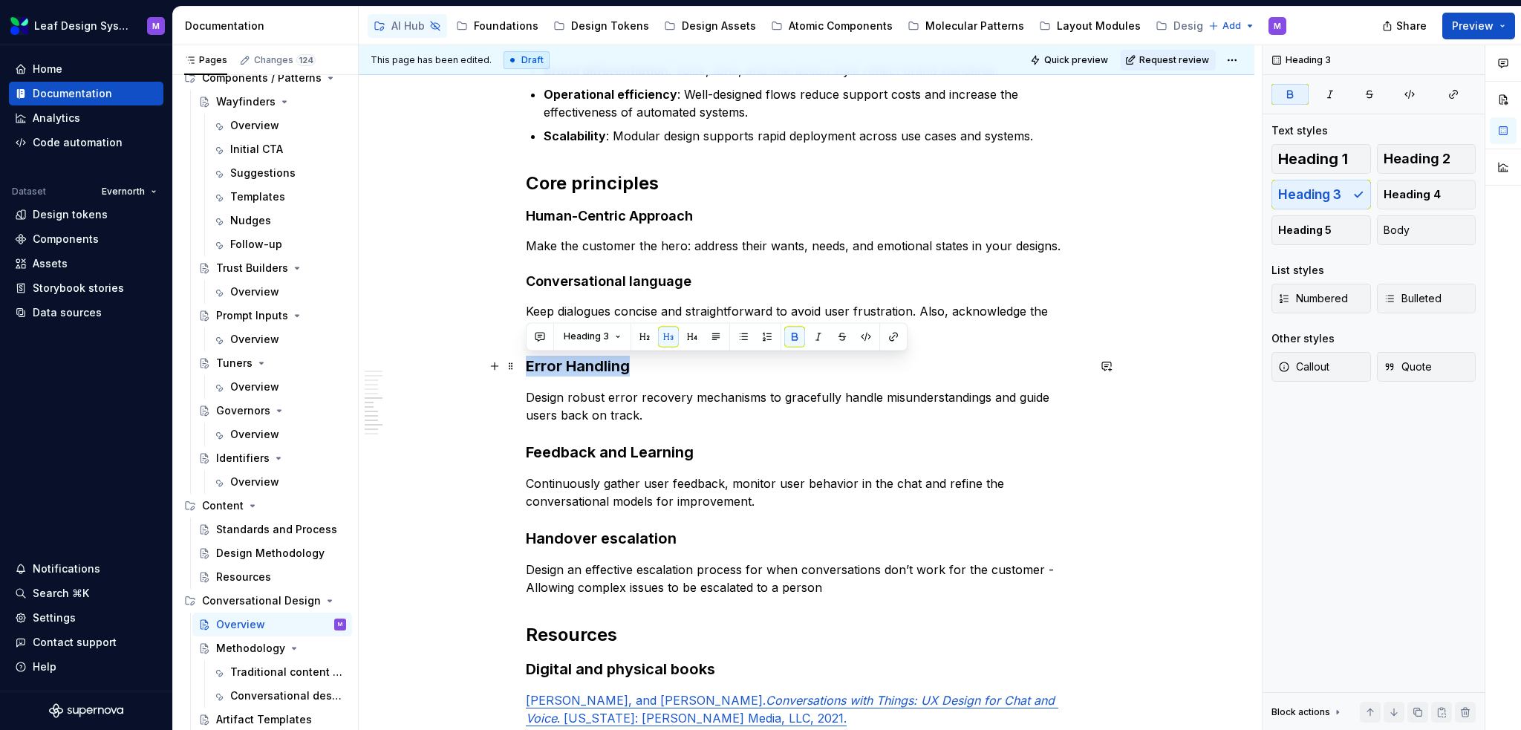
drag, startPoint x: 643, startPoint y: 362, endPoint x: 521, endPoint y: 365, distance: 122.6
click at [521, 365] on div "What is conversational design? Conversational design is the practice of craftin…" at bounding box center [807, 118] width 896 height 2026
click at [685, 331] on button "button" at bounding box center [692, 336] width 21 height 21
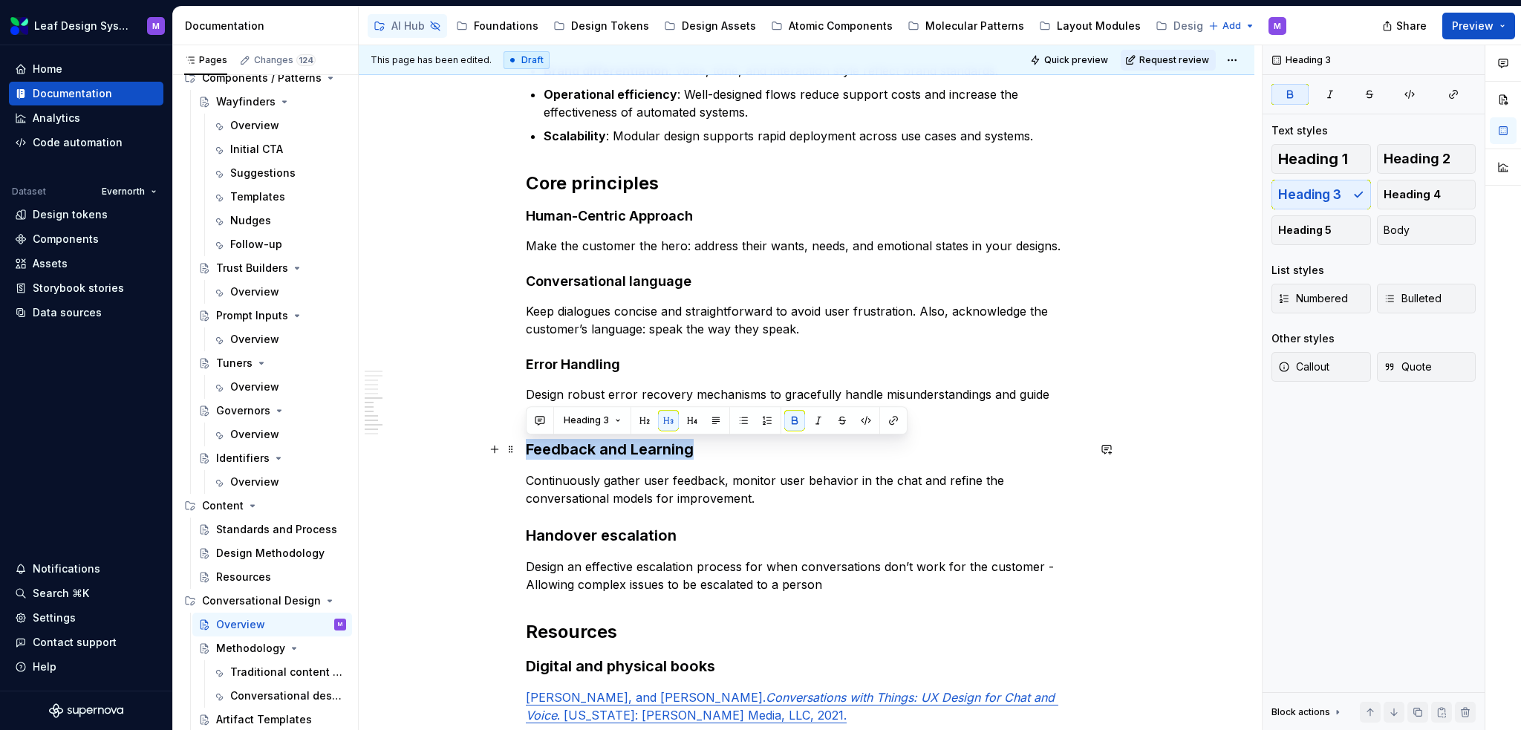
drag, startPoint x: 698, startPoint y: 446, endPoint x: 522, endPoint y: 457, distance: 176.4
click at [522, 457] on div "What is conversational design? Conversational design is the practice of craftin…" at bounding box center [807, 116] width 896 height 2023
click at [683, 424] on button "button" at bounding box center [692, 420] width 21 height 21
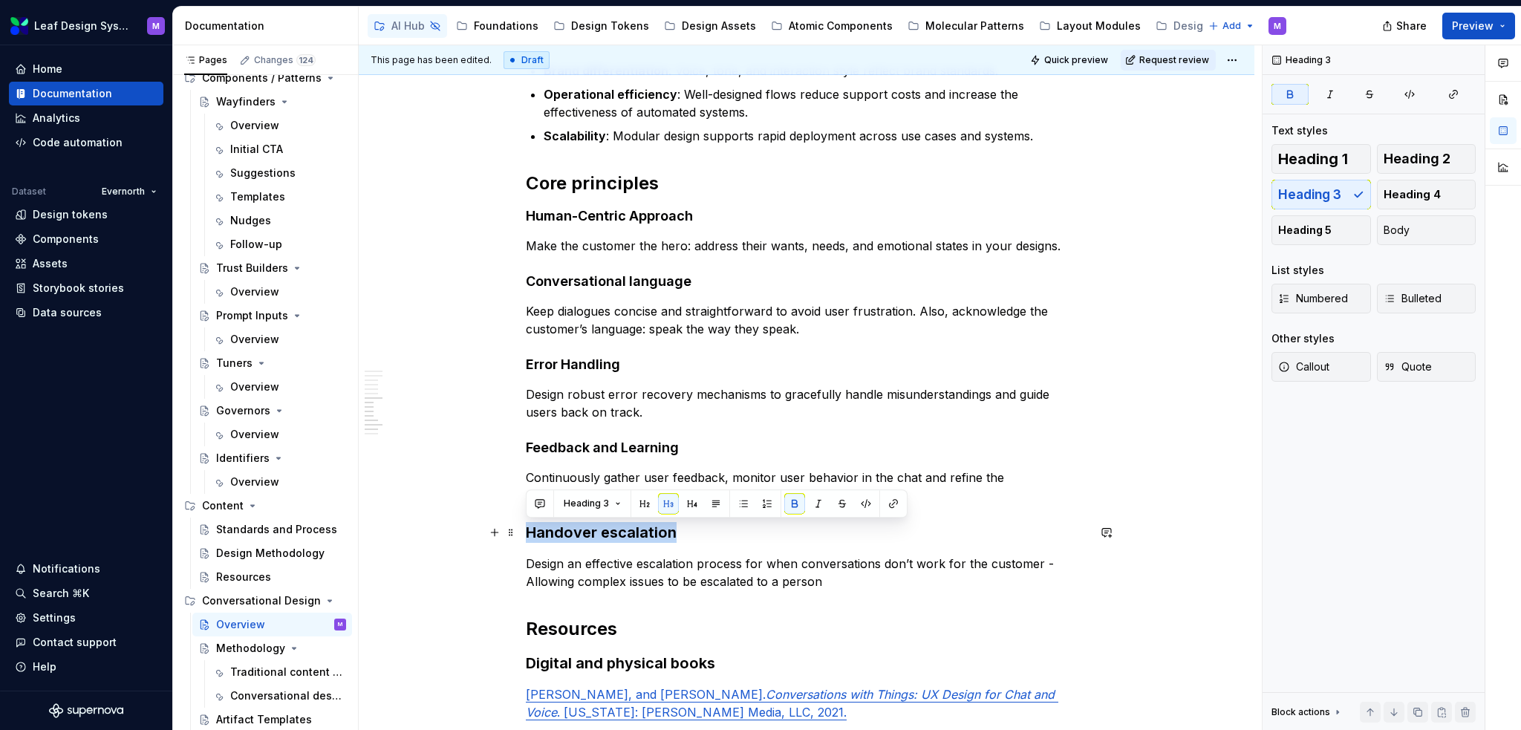
drag, startPoint x: 674, startPoint y: 534, endPoint x: 526, endPoint y: 533, distance: 148.6
click at [526, 533] on h3 "Handover escalation" at bounding box center [807, 532] width 562 height 21
click at [694, 507] on button "button" at bounding box center [692, 503] width 21 height 21
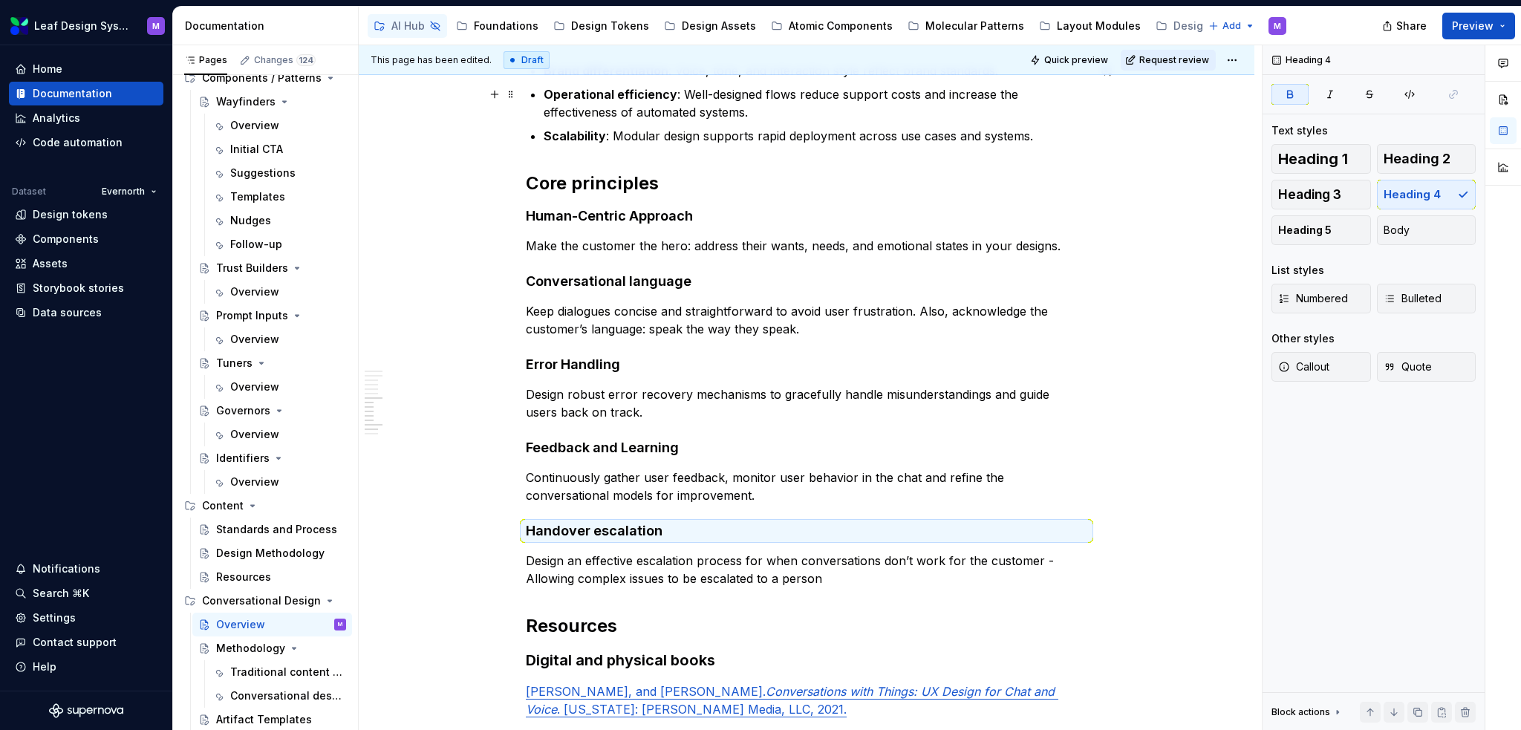
click at [738, 342] on div "What is conversational design? Conversational design is the practice of craftin…" at bounding box center [807, 13] width 562 height 1744
click at [856, 588] on div "What is conversational design? Conversational design is the practice of craftin…" at bounding box center [807, 13] width 562 height 1744
click at [843, 576] on p "Design an effective escalation process for when conversations don’t work for th…" at bounding box center [807, 570] width 562 height 36
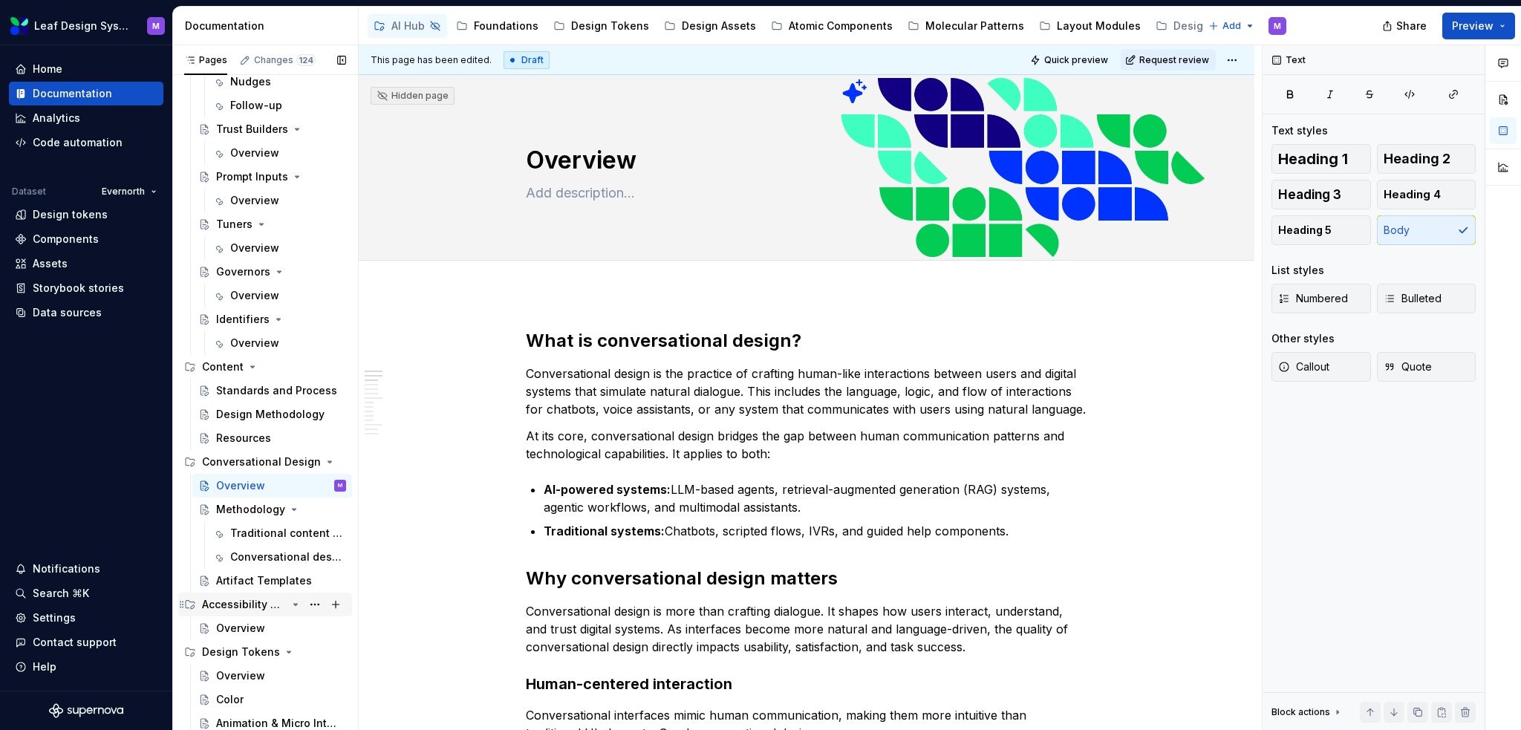
scroll to position [594, 0]
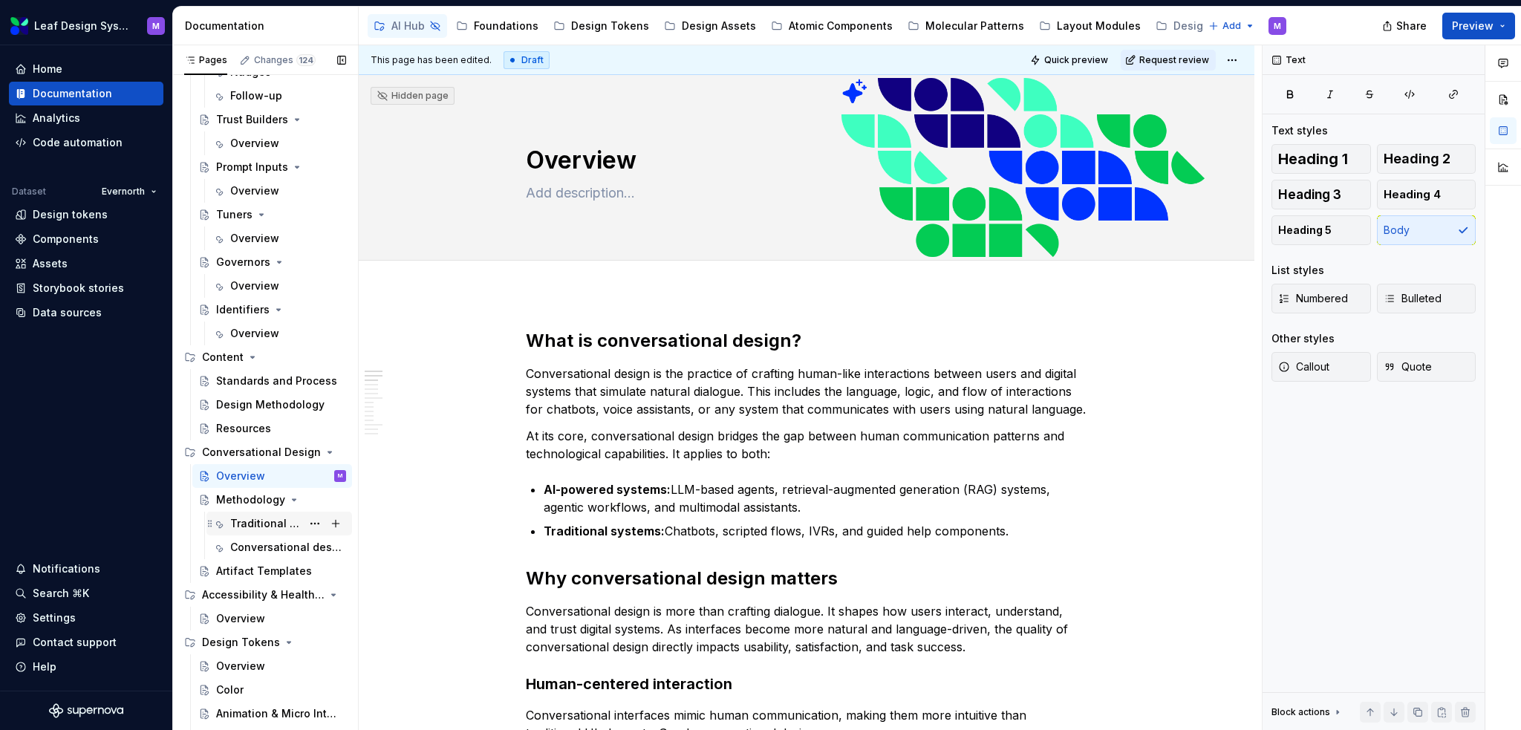
click at [282, 520] on div "Traditional content design process" at bounding box center [265, 523] width 71 height 15
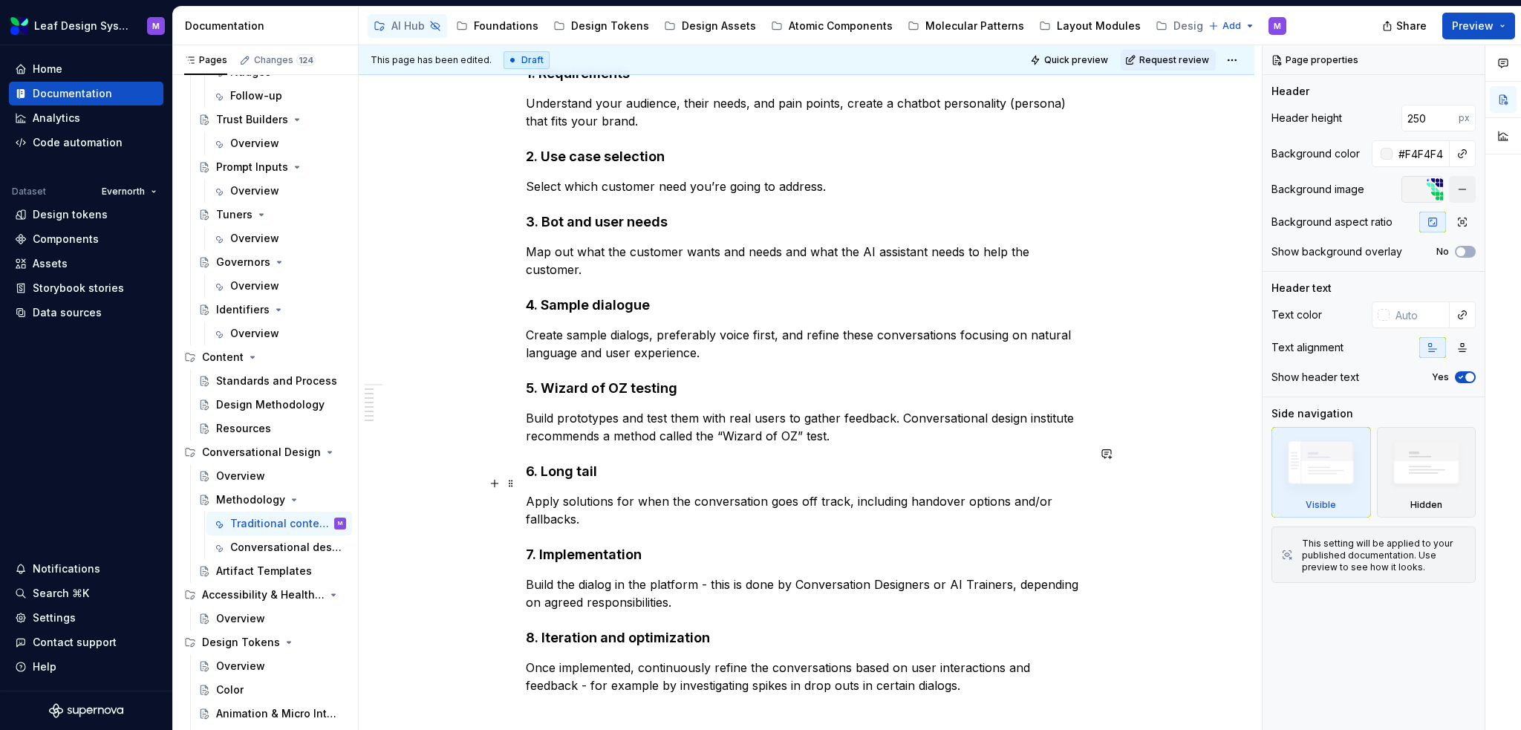
scroll to position [594, 0]
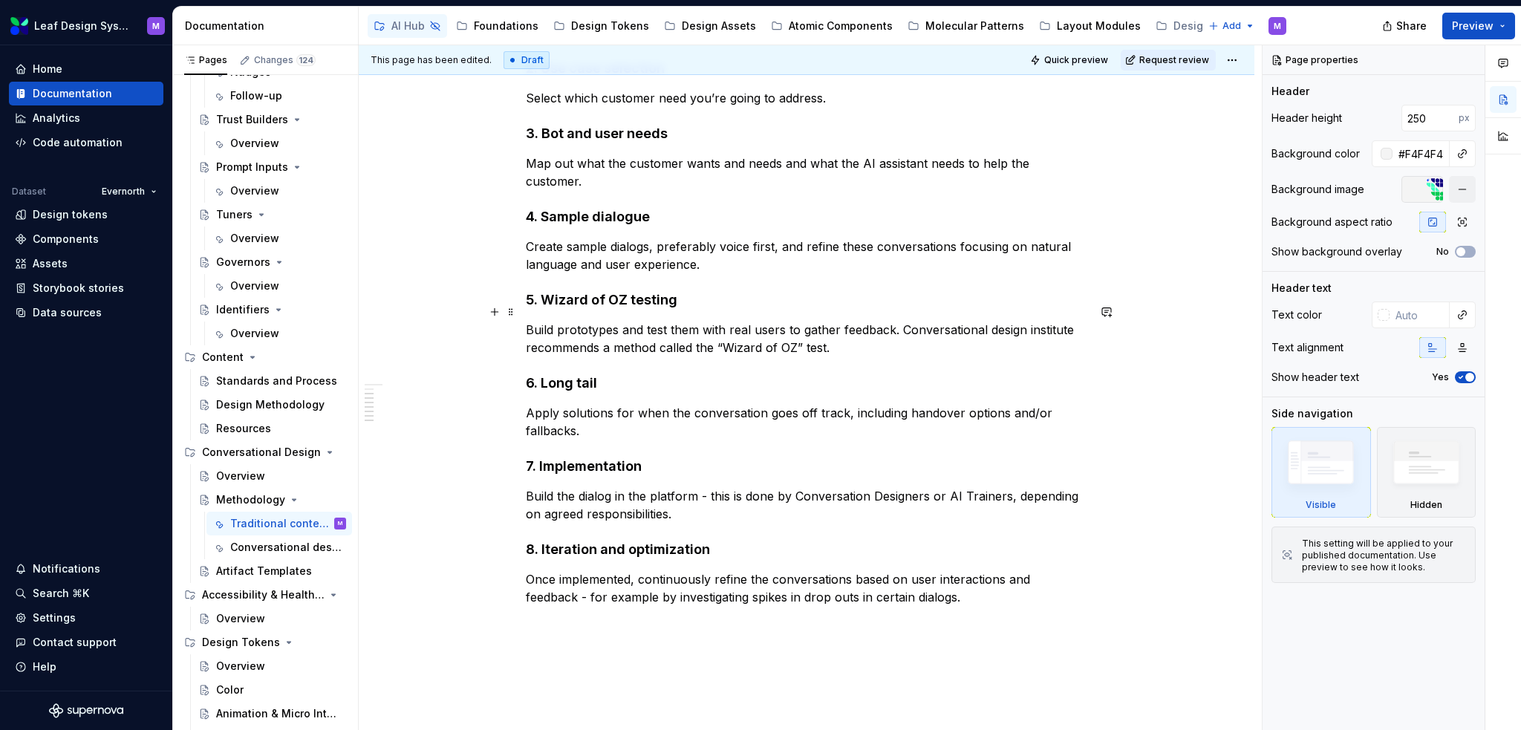
click at [883, 329] on p "Build prototypes and test them with real users to gather feedback. Conversation…" at bounding box center [807, 339] width 562 height 36
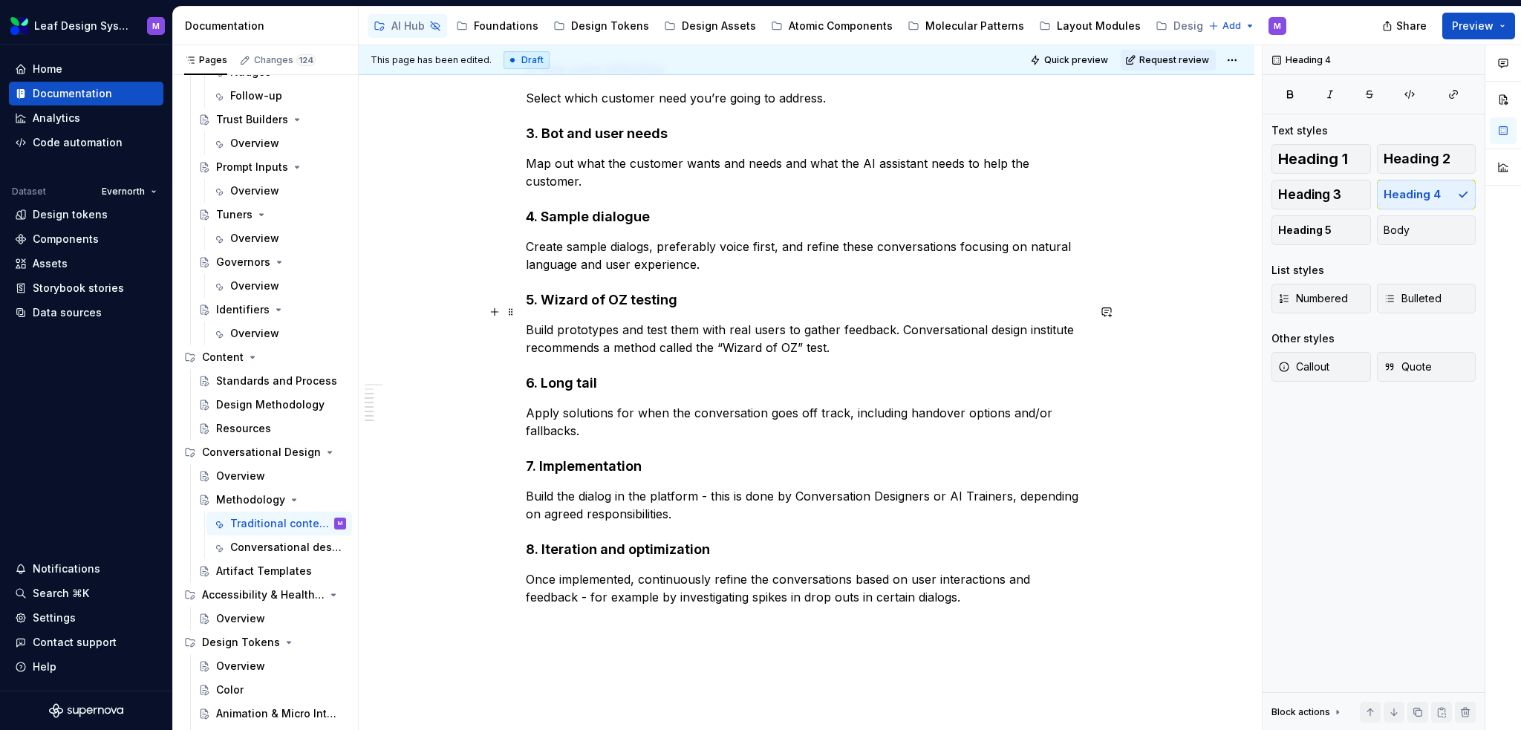
type textarea "*"
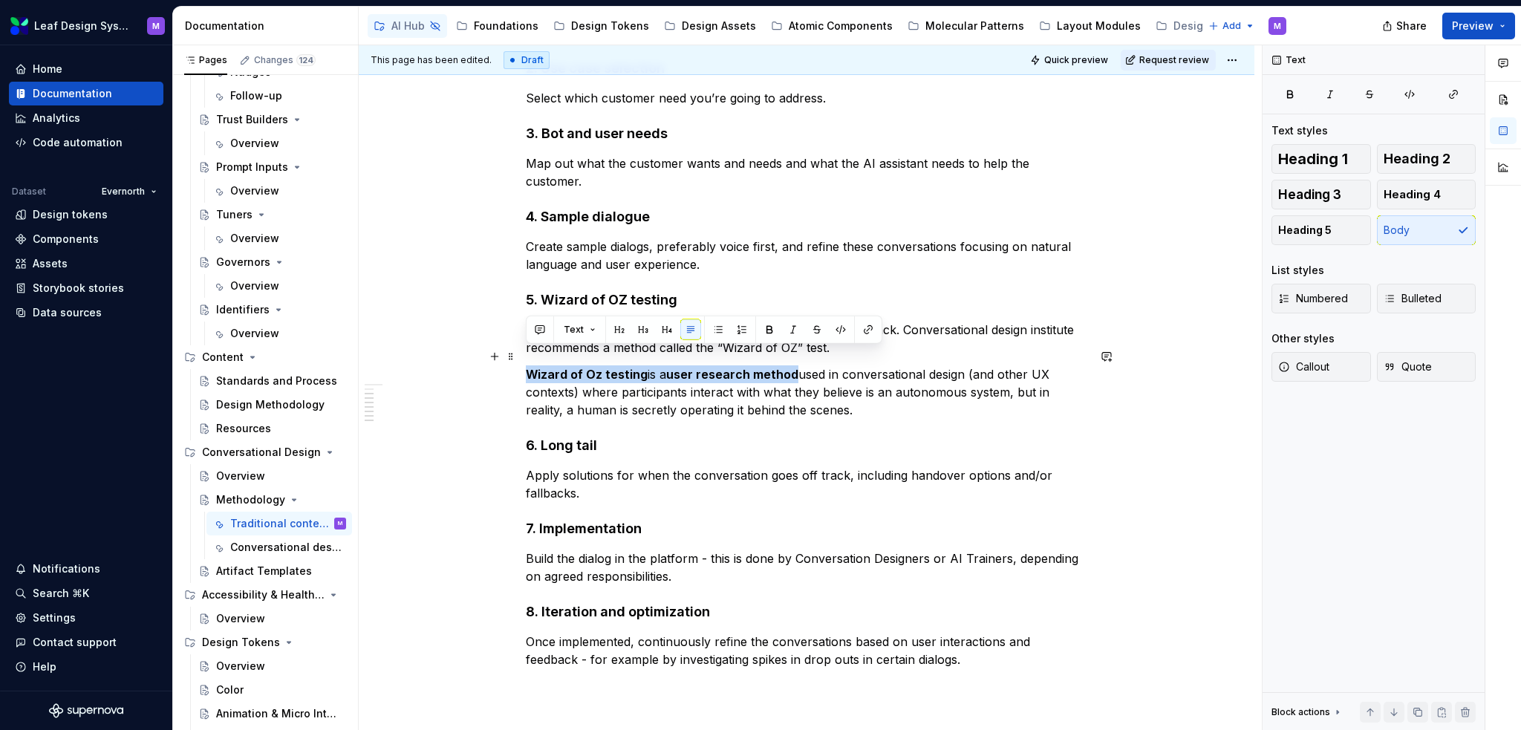
drag, startPoint x: 796, startPoint y: 356, endPoint x: 526, endPoint y: 355, distance: 269.6
click at [526, 365] on p "Wizard of Oz testing is a user research method used in conversational design (a…" at bounding box center [807, 391] width 562 height 53
click at [770, 329] on button "button" at bounding box center [769, 329] width 21 height 21
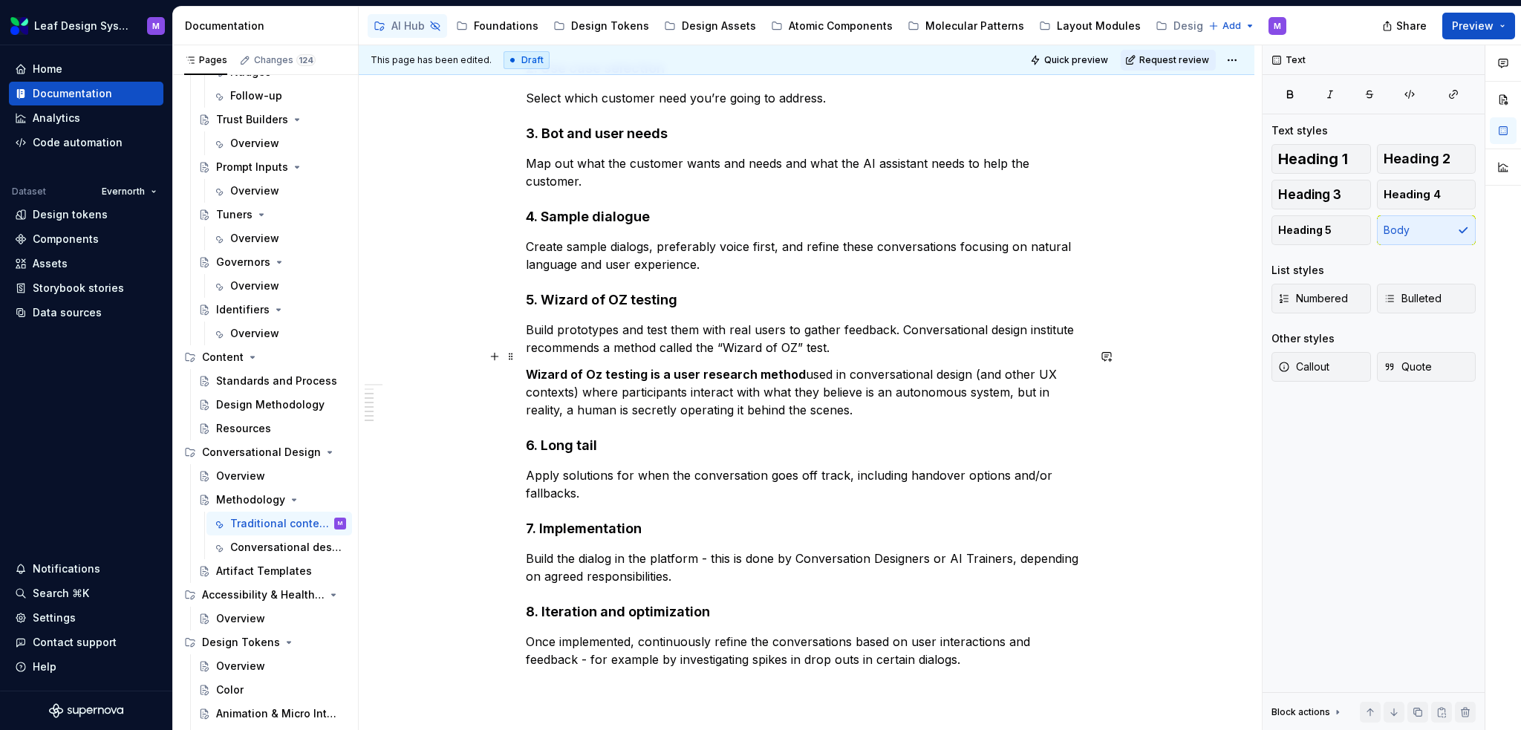
click at [770, 383] on p "Wizard of Oz testing is a user research method used in conversational design (a…" at bounding box center [807, 391] width 562 height 53
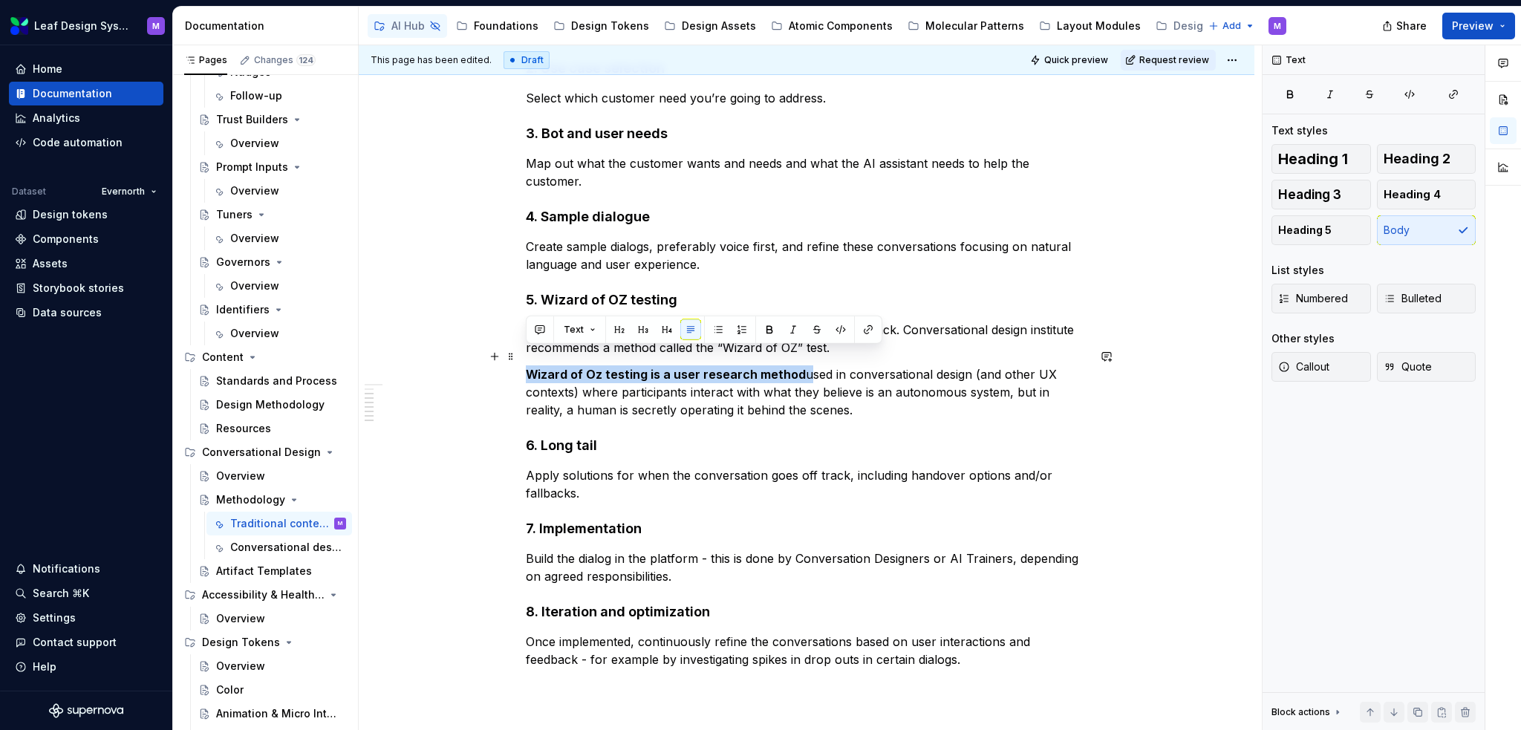
drag, startPoint x: 796, startPoint y: 353, endPoint x: 526, endPoint y: 357, distance: 270.4
click at [526, 365] on p "Wizard of Oz testing is a user research method used in conversational design (a…" at bounding box center [807, 391] width 562 height 53
click at [762, 329] on button "button" at bounding box center [769, 329] width 21 height 21
click at [814, 393] on p "Wizard of Oz testing is a user research method used in conversational design (a…" at bounding box center [807, 391] width 562 height 53
drag, startPoint x: 797, startPoint y: 360, endPoint x: 525, endPoint y: 355, distance: 271.9
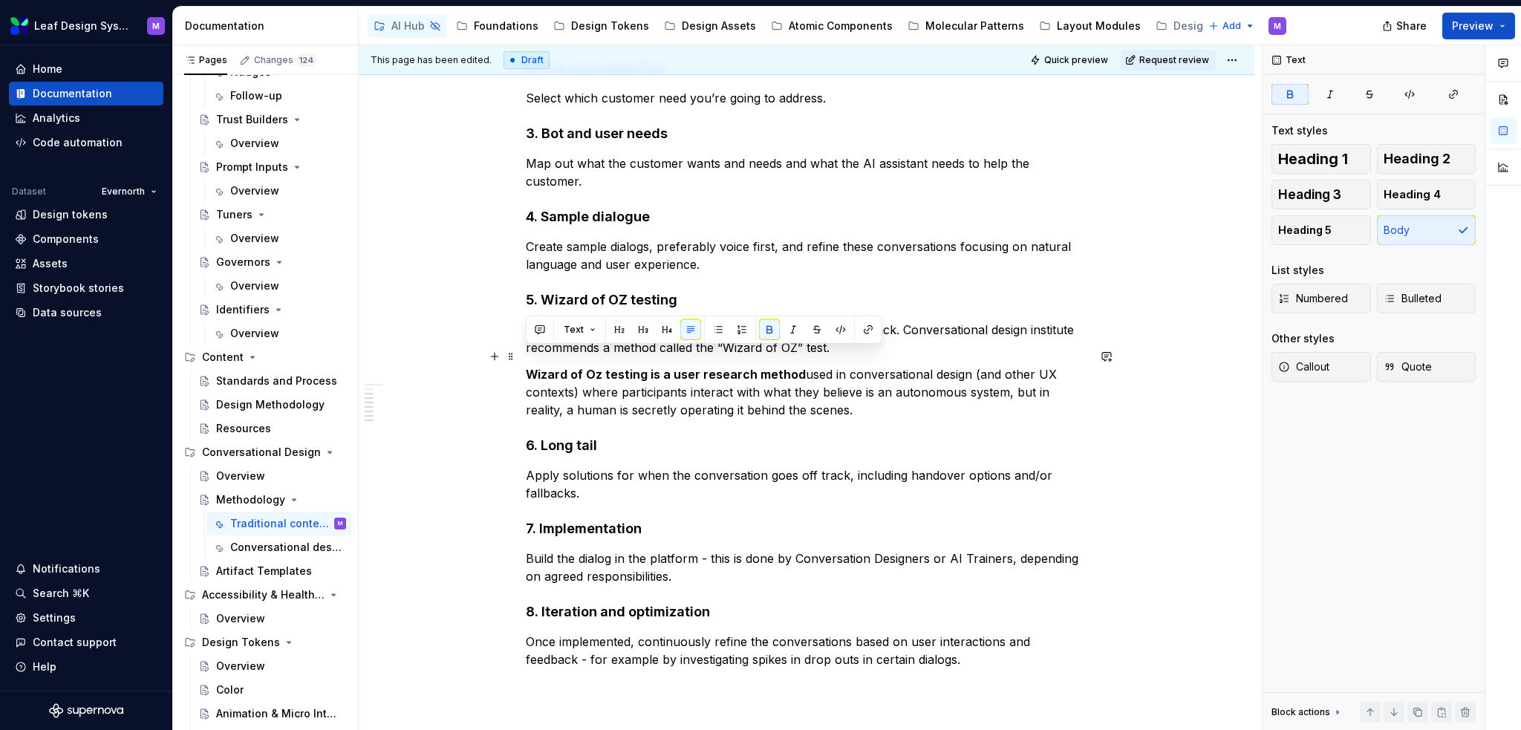
click at [526, 367] on strong "Wizard of Oz testing is a user research method" at bounding box center [666, 374] width 280 height 15
click at [689, 332] on button "button" at bounding box center [690, 329] width 21 height 21
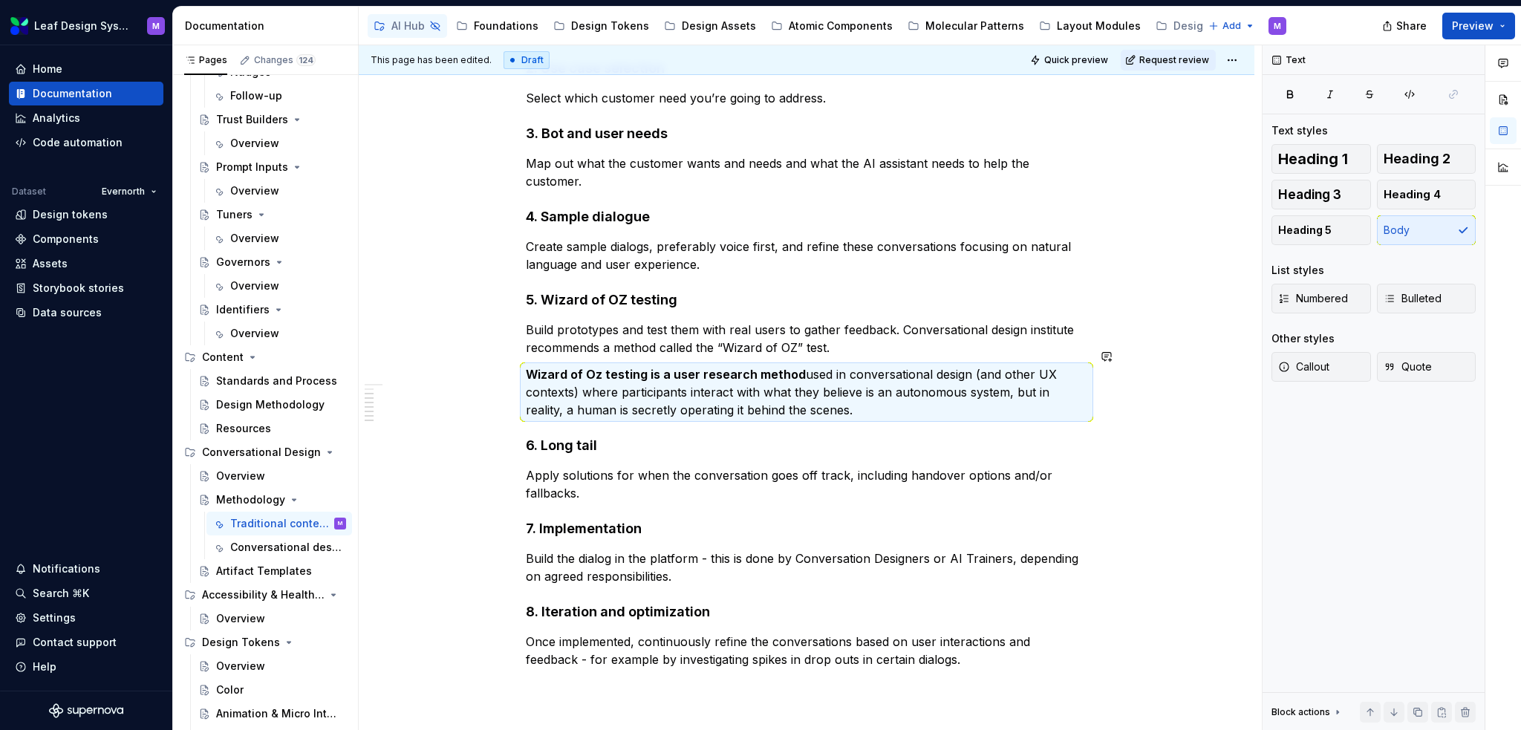
click at [689, 332] on p "Build prototypes and test them with real users to gather feedback. Conversation…" at bounding box center [807, 339] width 562 height 36
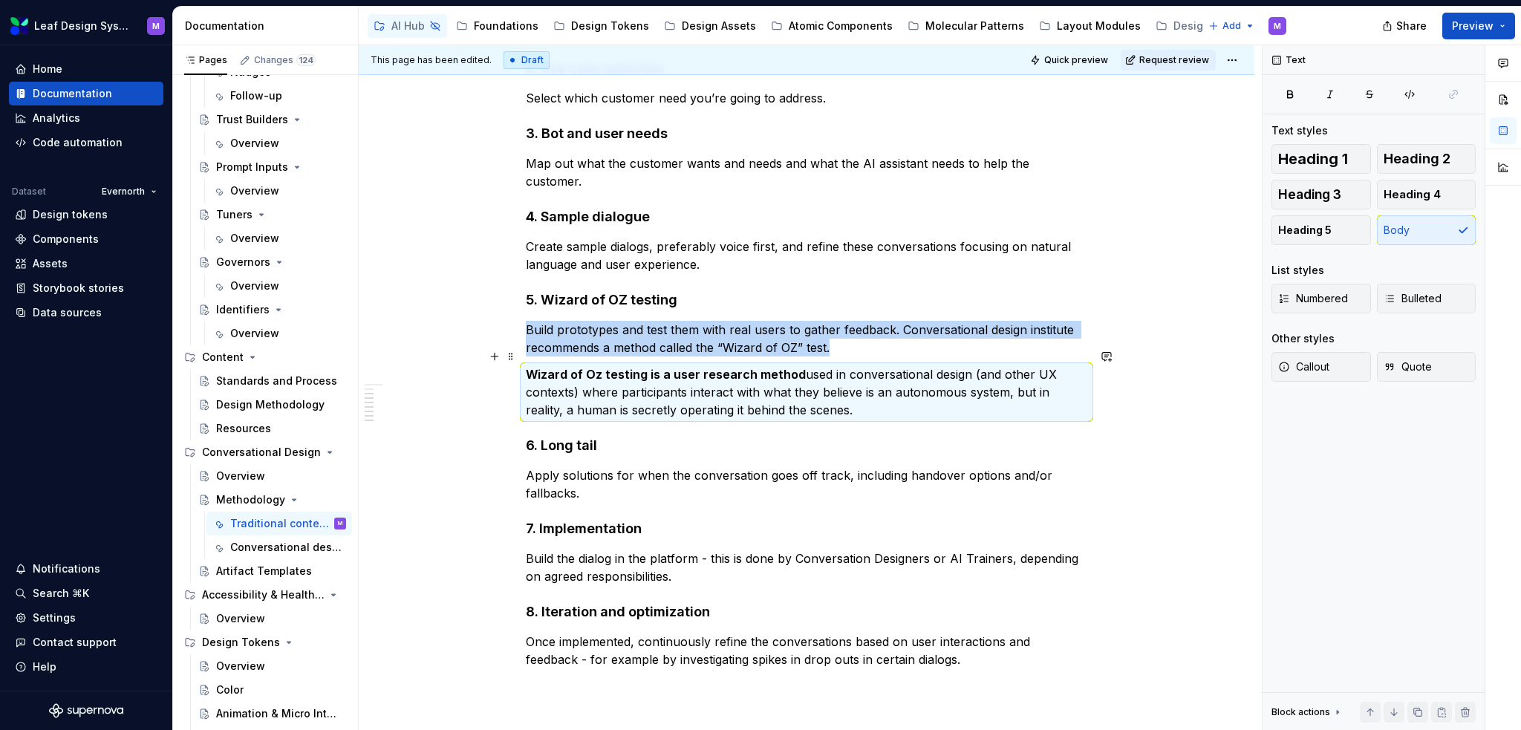
click at [793, 367] on strong "Wizard of Oz testing is a user research method" at bounding box center [666, 374] width 280 height 15
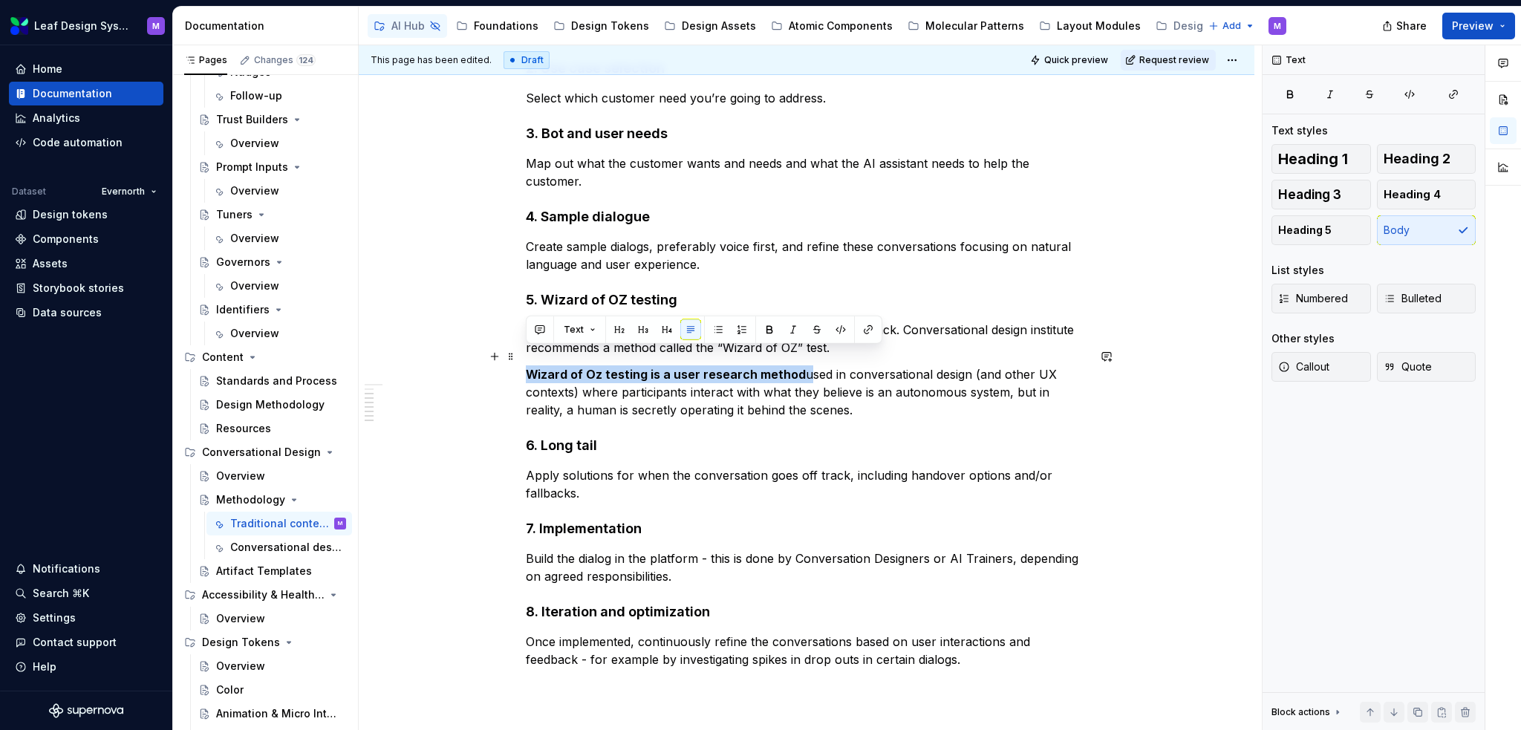
drag, startPoint x: 796, startPoint y: 354, endPoint x: 522, endPoint y: 349, distance: 274.1
click at [522, 349] on div "High-level conversational design process Body copy Understand your audience : I…" at bounding box center [807, 304] width 896 height 1203
click at [1417, 230] on div "Heading 1 Heading 2 Heading 3 Heading 4 Heading 5 Body" at bounding box center [1374, 194] width 204 height 101
click at [1336, 239] on button "Heading 5" at bounding box center [1322, 230] width 100 height 30
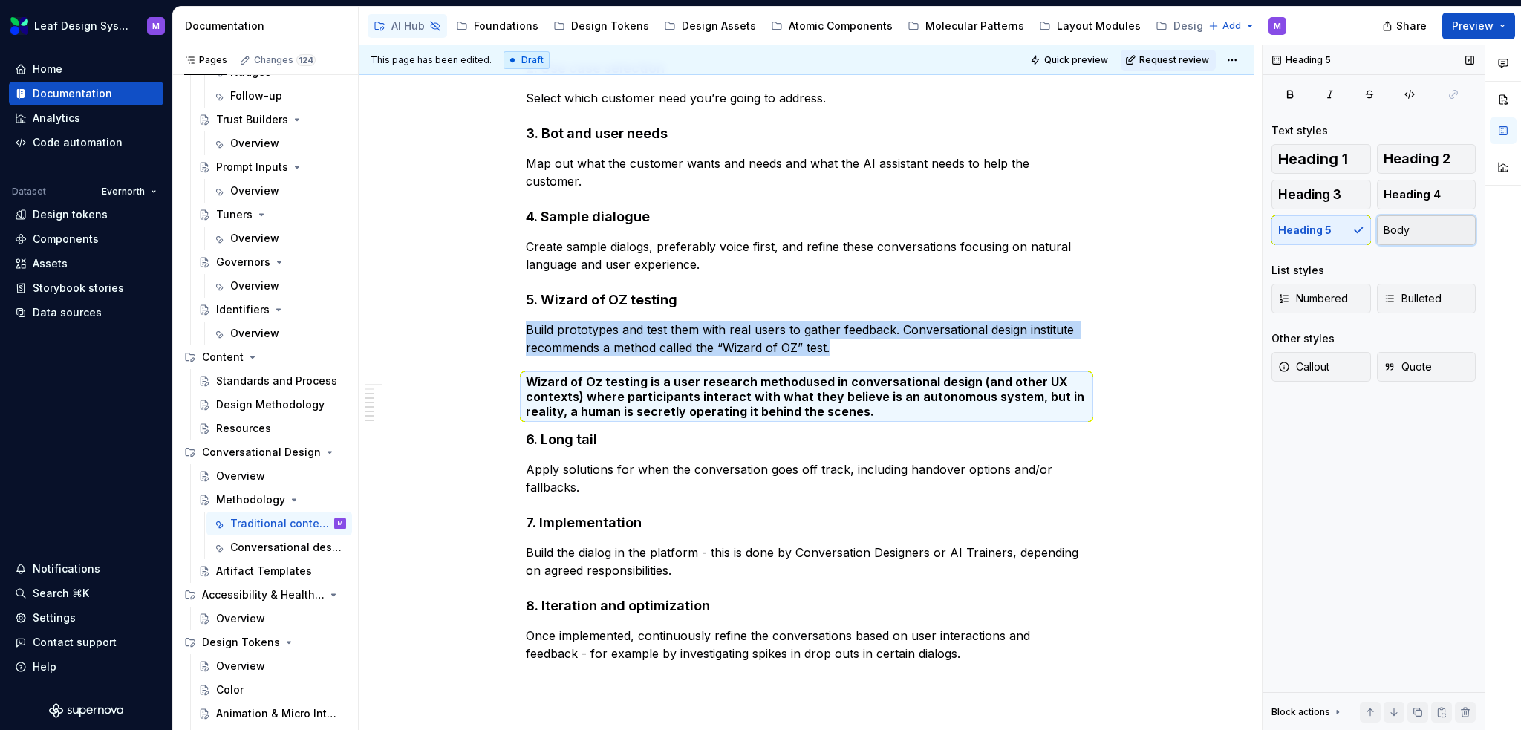
click at [1408, 234] on span "Body" at bounding box center [1397, 230] width 26 height 15
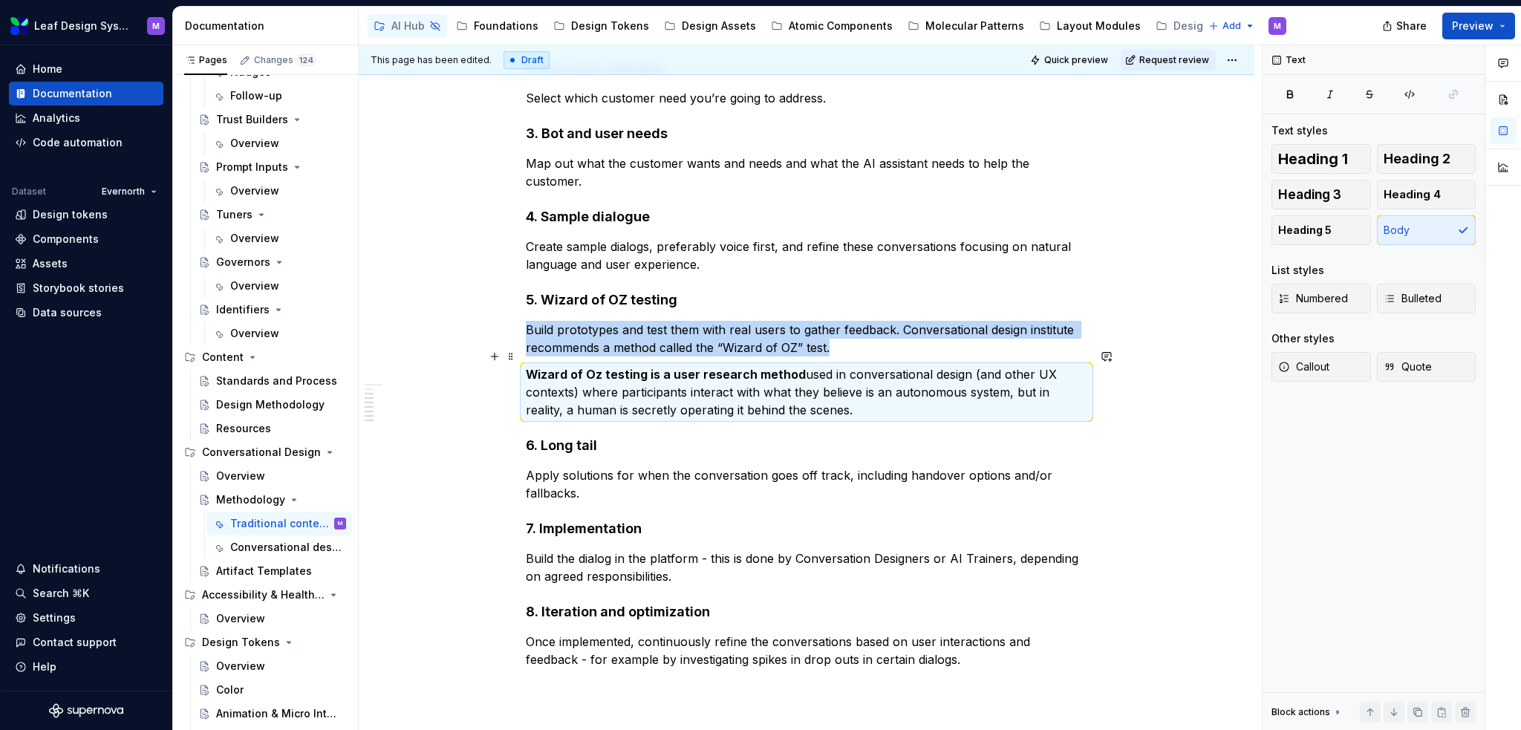
click at [767, 371] on p "Wizard of Oz testing is a user research method used in conversational design (a…" at bounding box center [807, 391] width 562 height 53
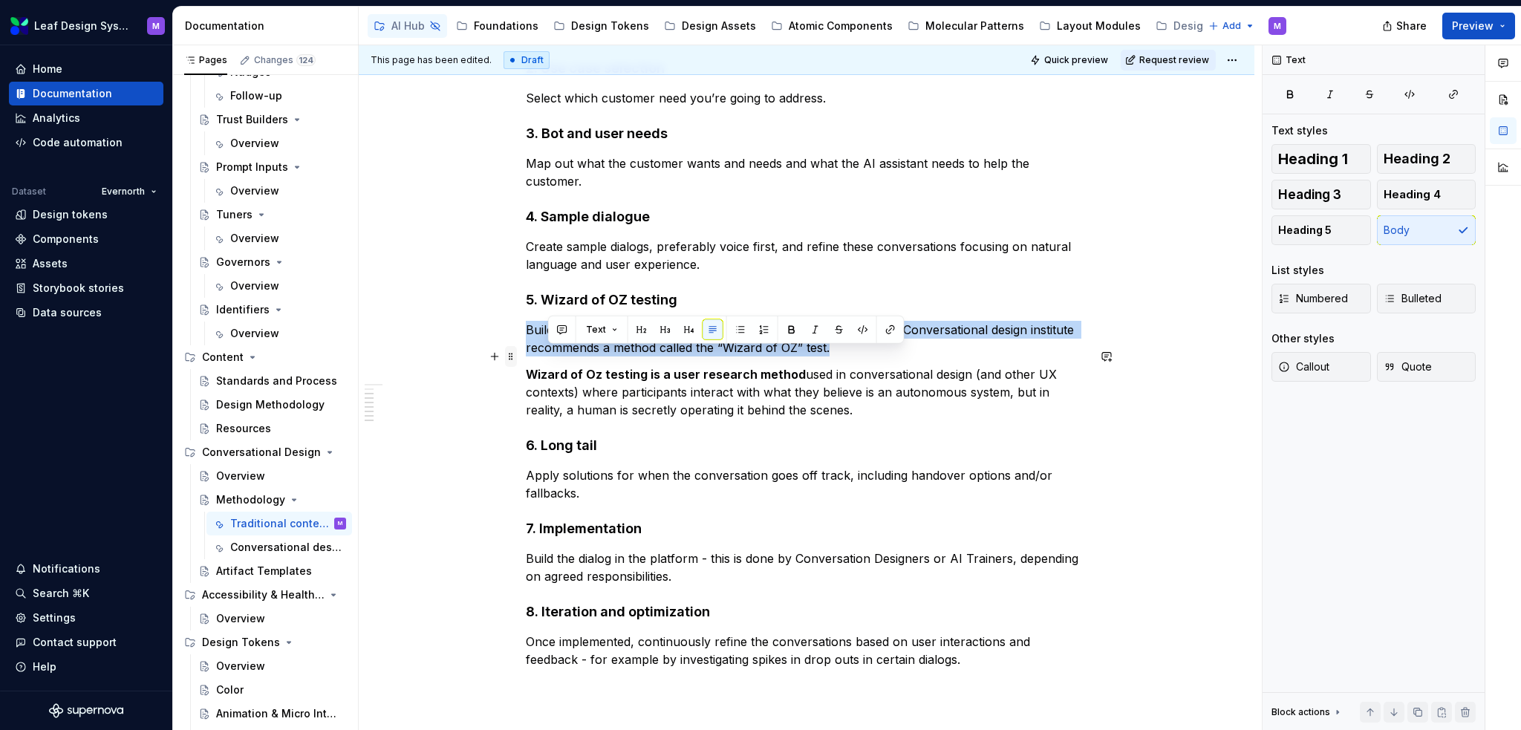
drag, startPoint x: 702, startPoint y: 371, endPoint x: 513, endPoint y: 350, distance: 190.6
click at [526, 350] on div "High-level conversational design process Body copy Understand your audience : I…" at bounding box center [807, 213] width 562 height 948
click at [758, 387] on p "Wizard of Oz testing is a user research method used in conversational design (a…" at bounding box center [807, 391] width 562 height 53
drag, startPoint x: 851, startPoint y: 387, endPoint x: 520, endPoint y: 348, distance: 333.6
click at [520, 348] on div "High-level conversational design process Body copy Understand your audience : I…" at bounding box center [807, 304] width 896 height 1203
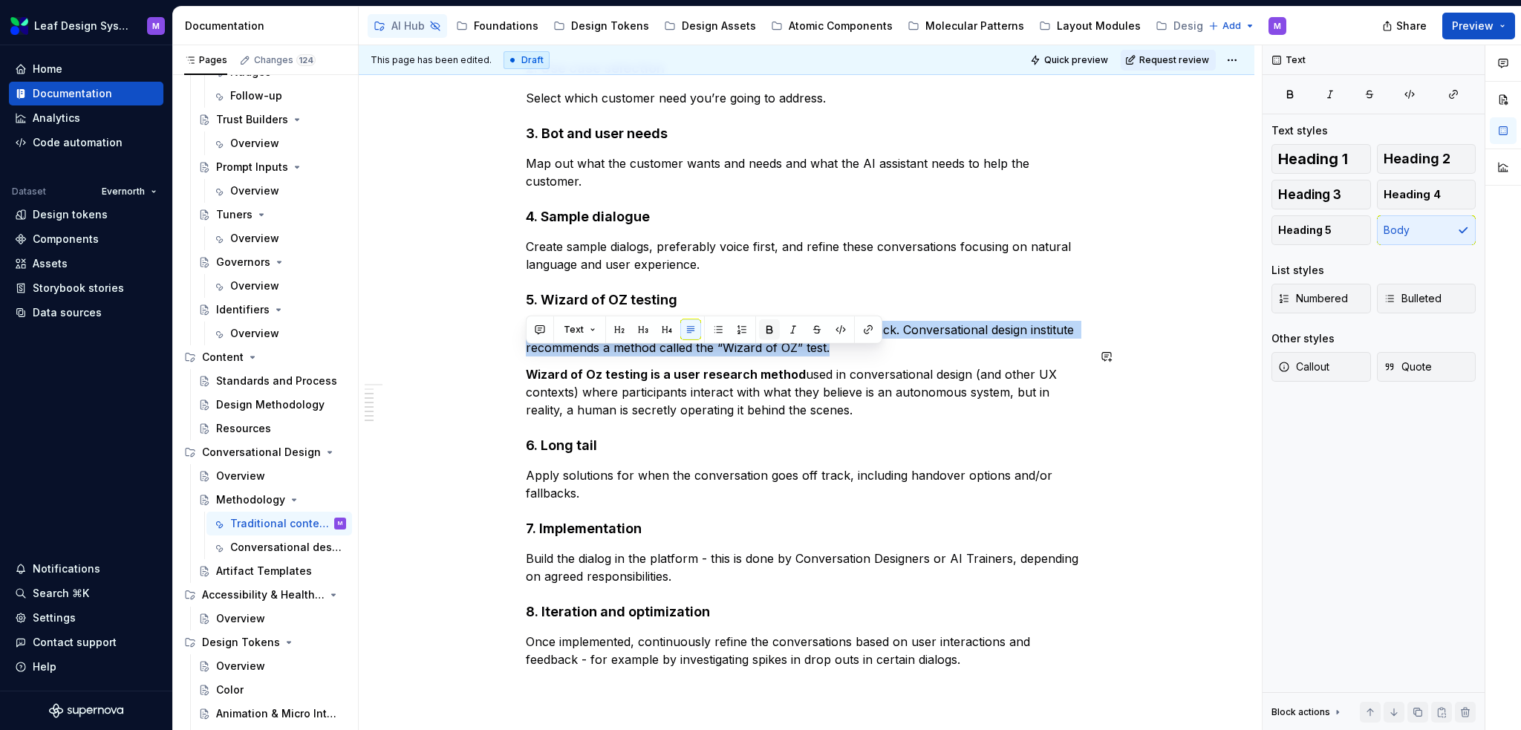
click at [773, 331] on button "button" at bounding box center [769, 329] width 21 height 21
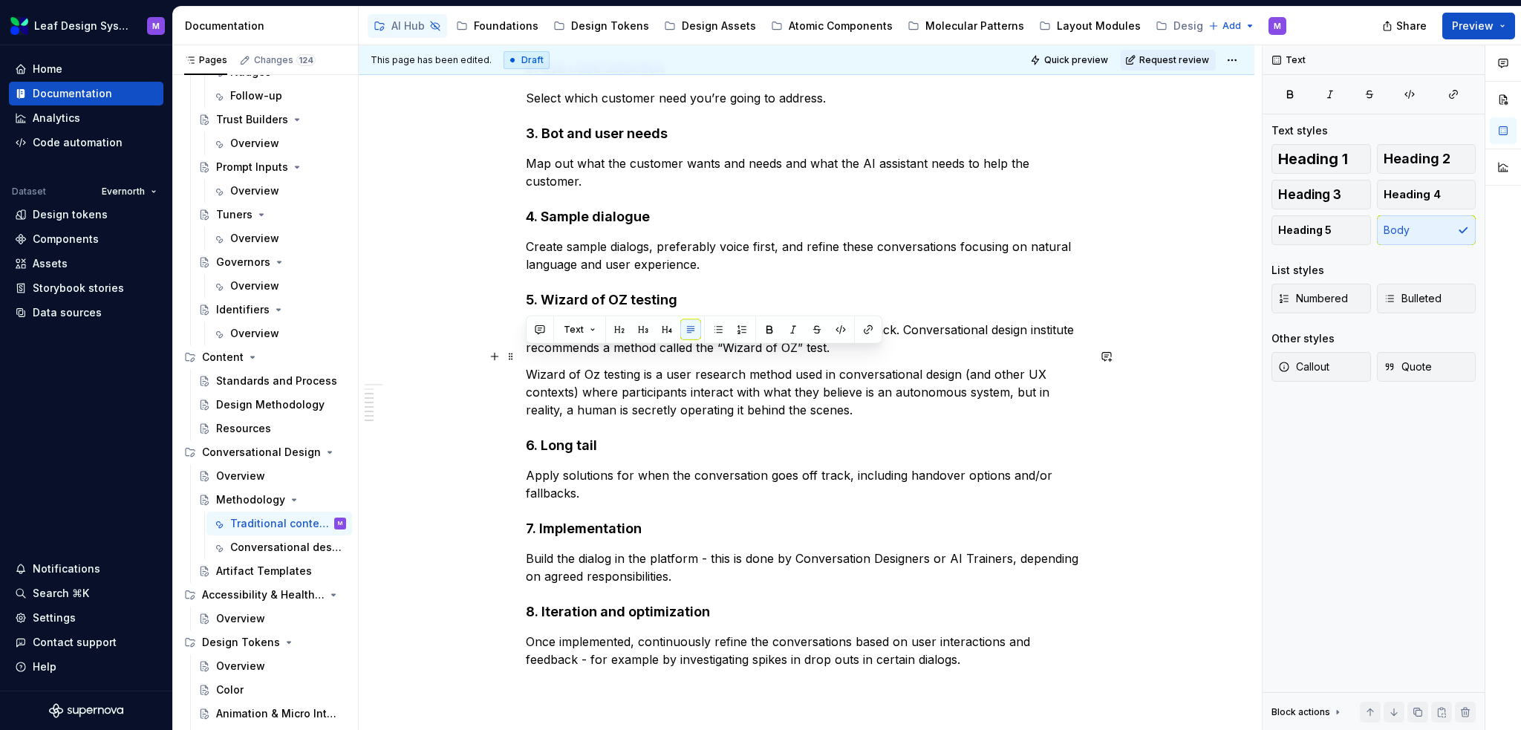
click at [842, 390] on p "Wizard of Oz testing is a user research method used in conversational design (a…" at bounding box center [807, 391] width 562 height 53
click at [887, 399] on p "Wizard of Oz testing is a user research method used in conversational design (a…" at bounding box center [807, 391] width 562 height 53
drag, startPoint x: 582, startPoint y: 374, endPoint x: 966, endPoint y: 350, distance: 384.8
click at [966, 365] on p "Wizard of Oz testing is a user research method used in conversational design (a…" at bounding box center [807, 391] width 562 height 53
click at [758, 381] on p "Wizard of Oz testing is a user research method used in conversational design wh…" at bounding box center [807, 391] width 562 height 53
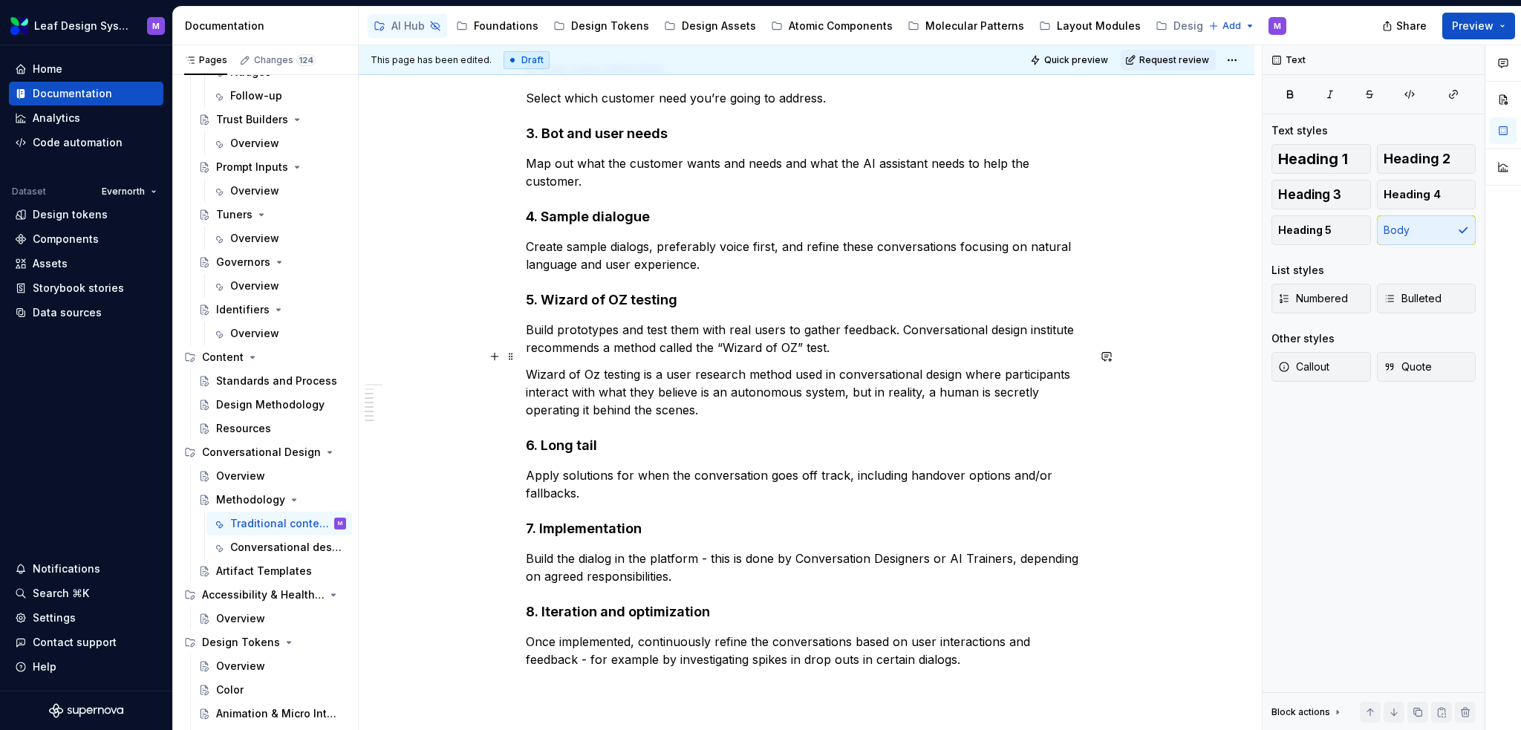
click at [761, 391] on p "Wizard of Oz testing is a user research method used in conversational design wh…" at bounding box center [807, 391] width 562 height 53
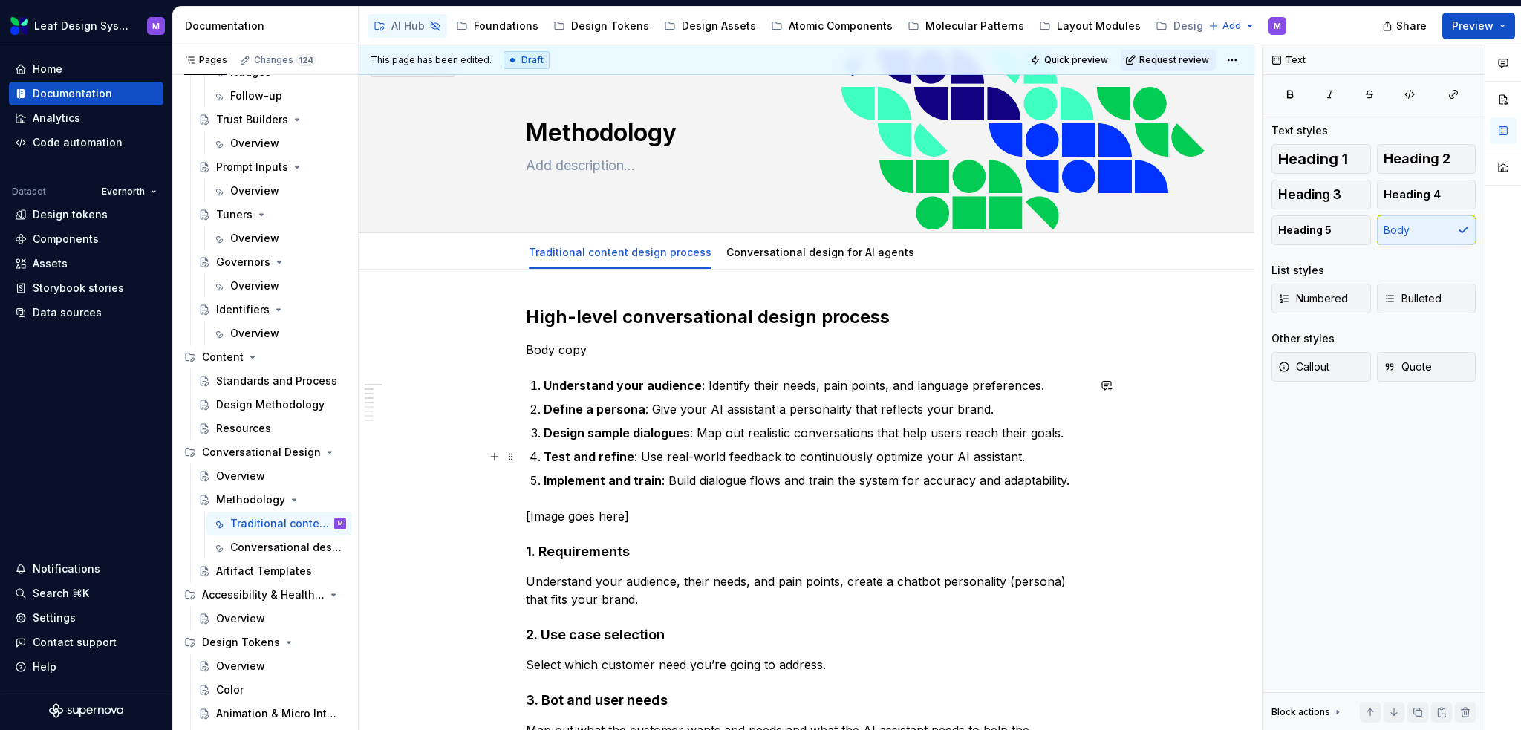
scroll to position [0, 0]
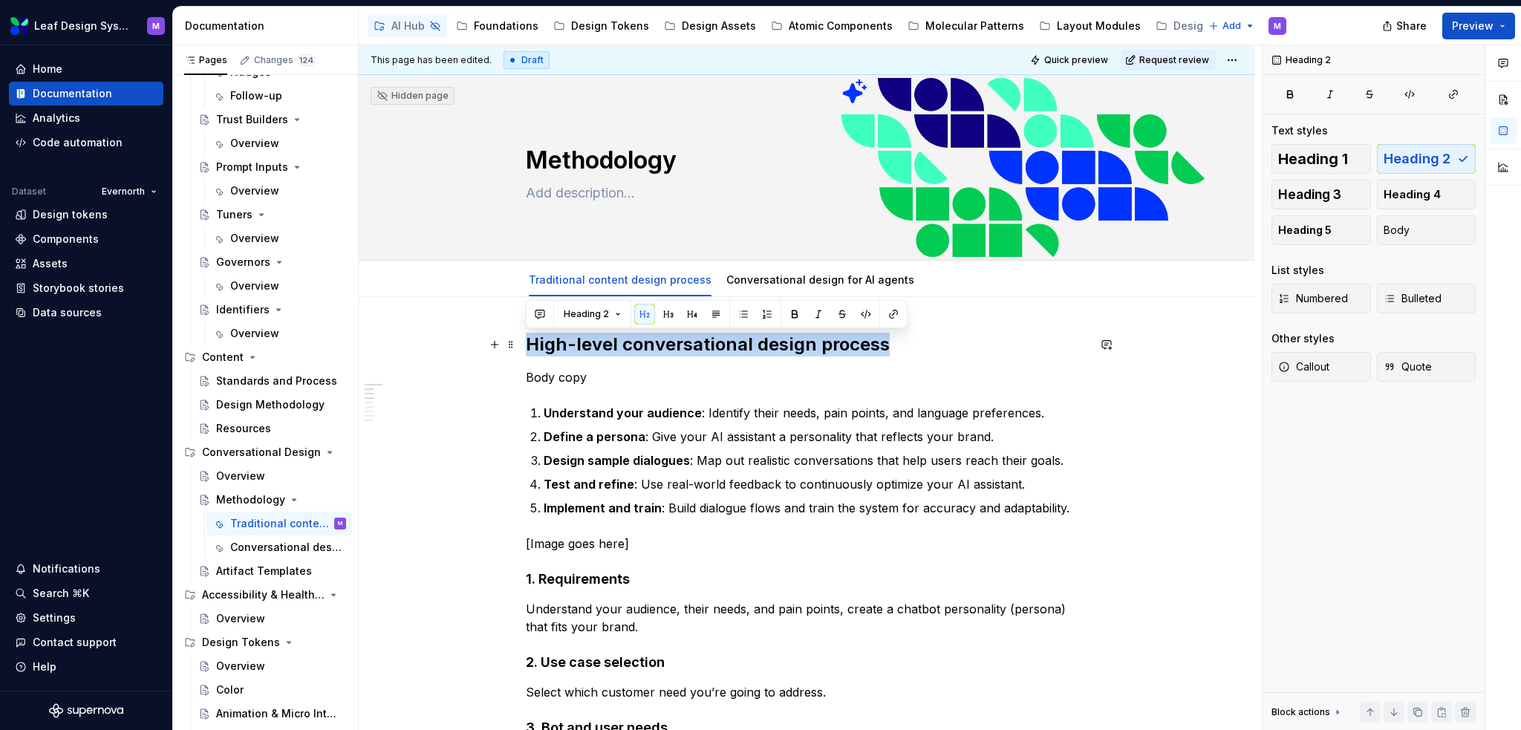
drag, startPoint x: 893, startPoint y: 342, endPoint x: 520, endPoint y: 352, distance: 373.0
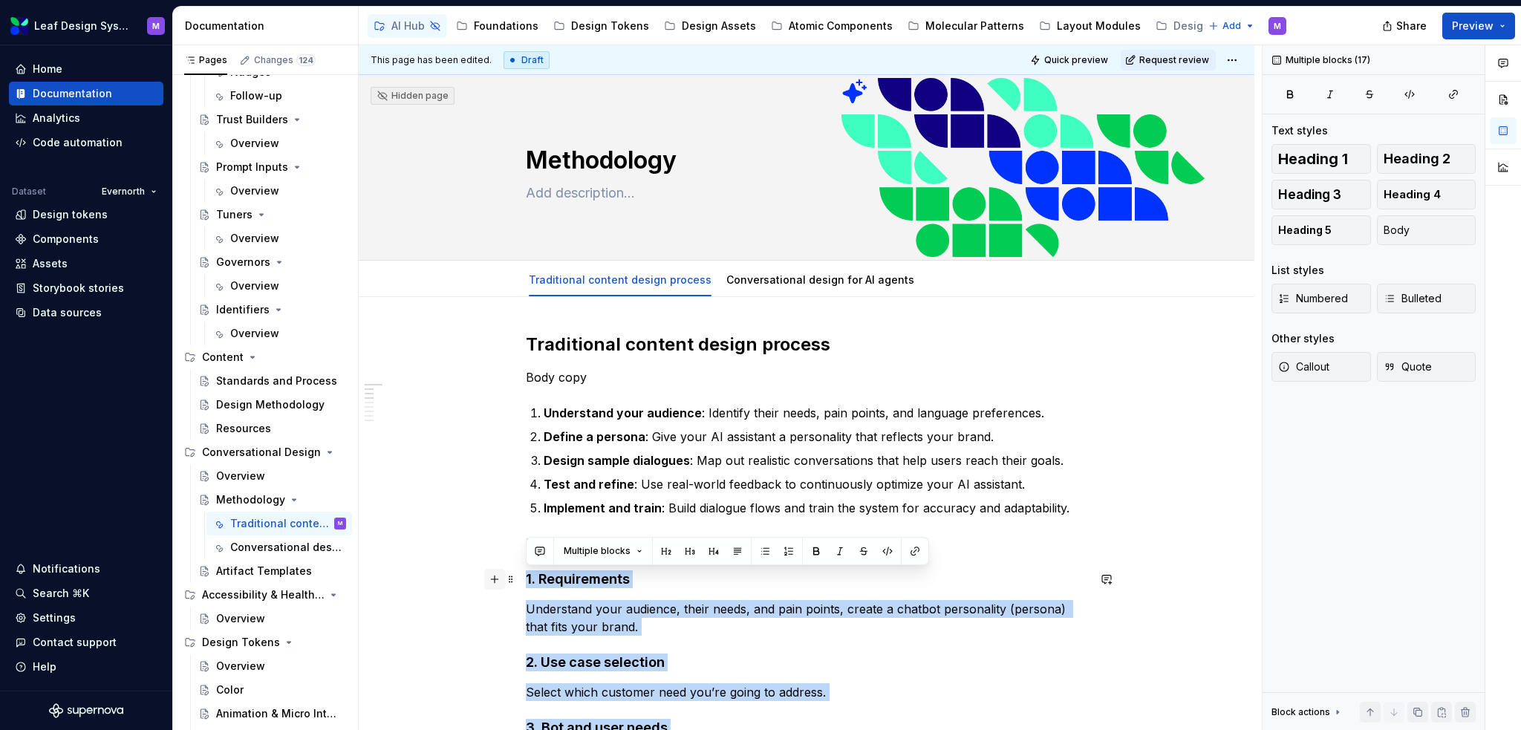
drag, startPoint x: 932, startPoint y: 572, endPoint x: 492, endPoint y: 572, distance: 440.5
copy div "6. Loremipsumdo Sitametcon adip elitsedd, eiusm tempo, inc utla etdolo, magnaa …"
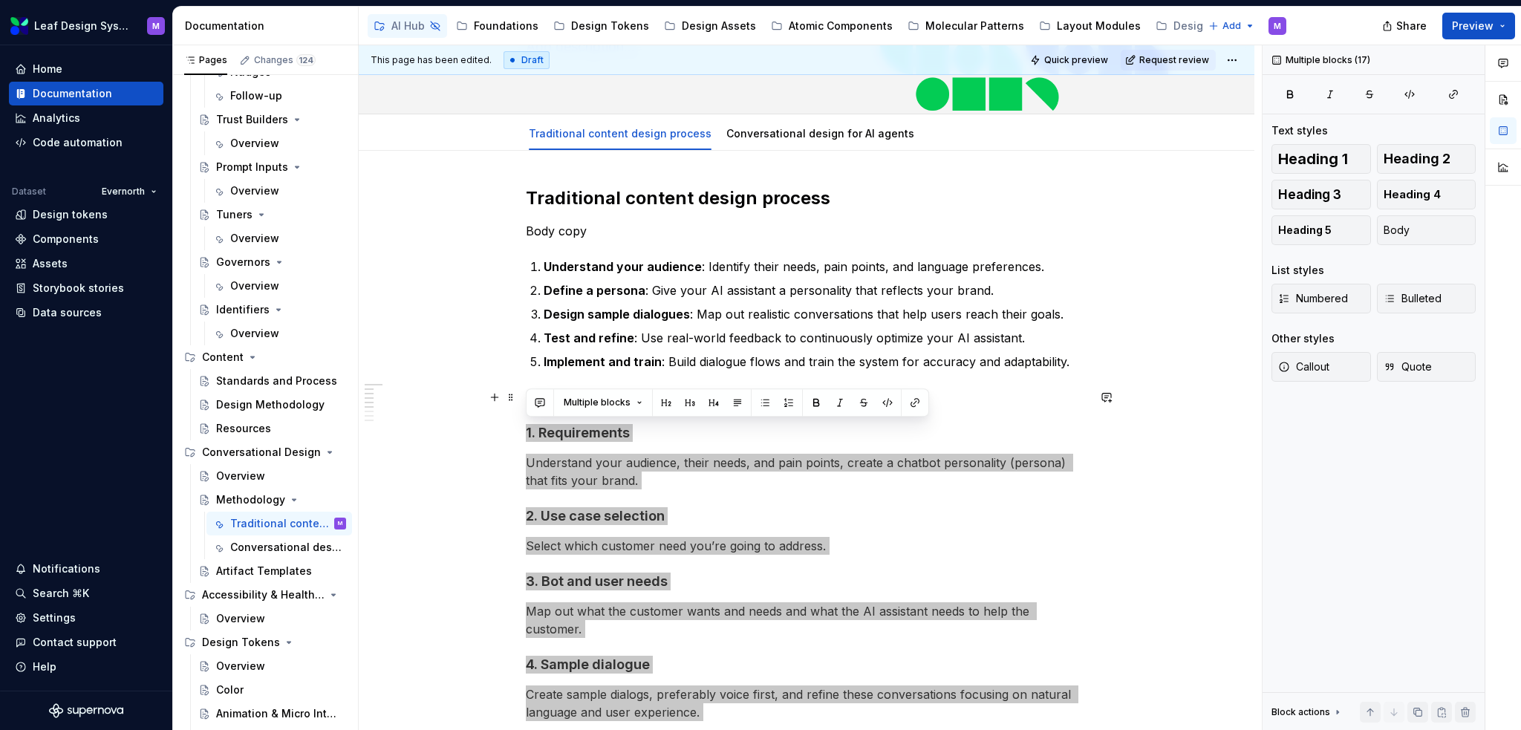
scroll to position [149, 0]
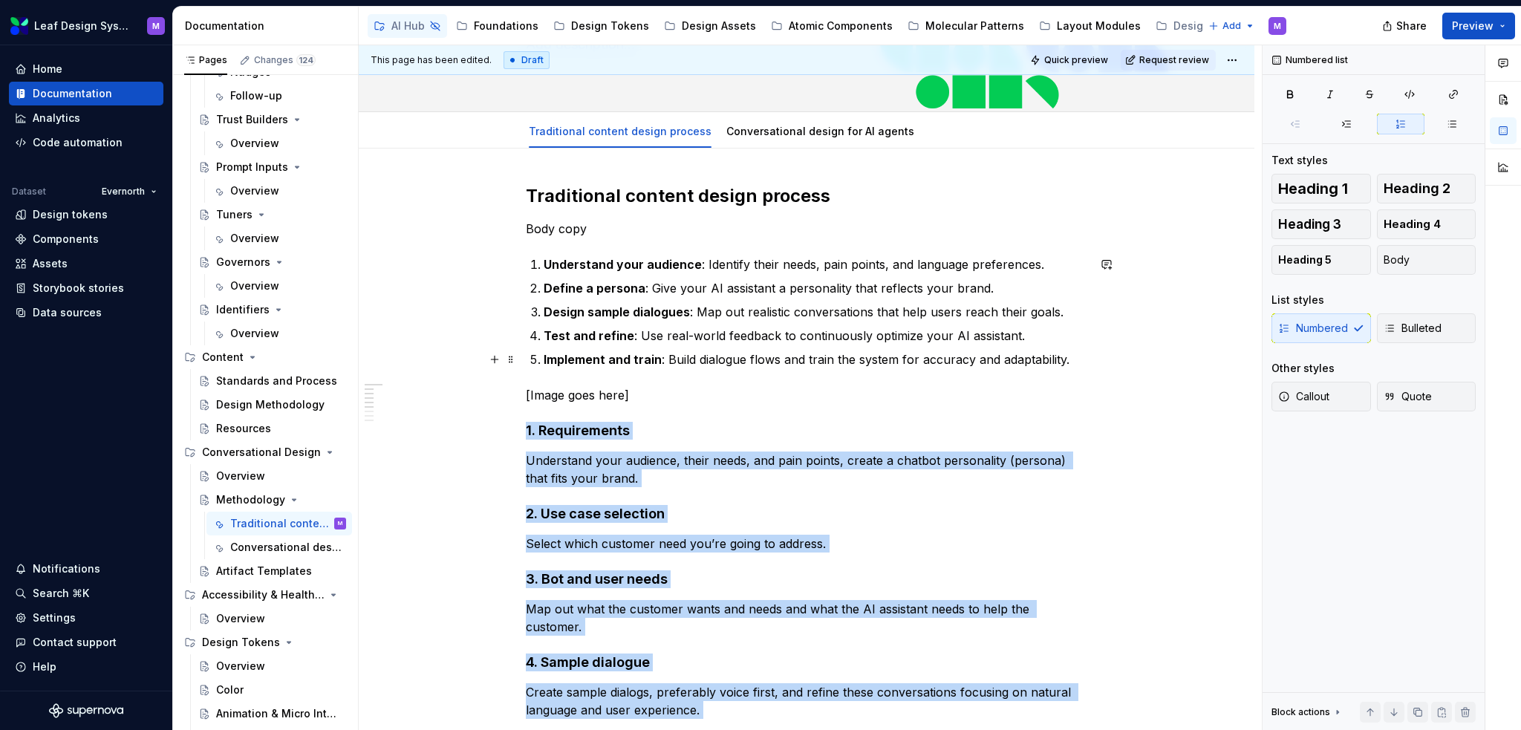
click at [797, 363] on p "Implement and train : Build dialogue flows and train the system for accuracy an…" at bounding box center [816, 360] width 544 height 18
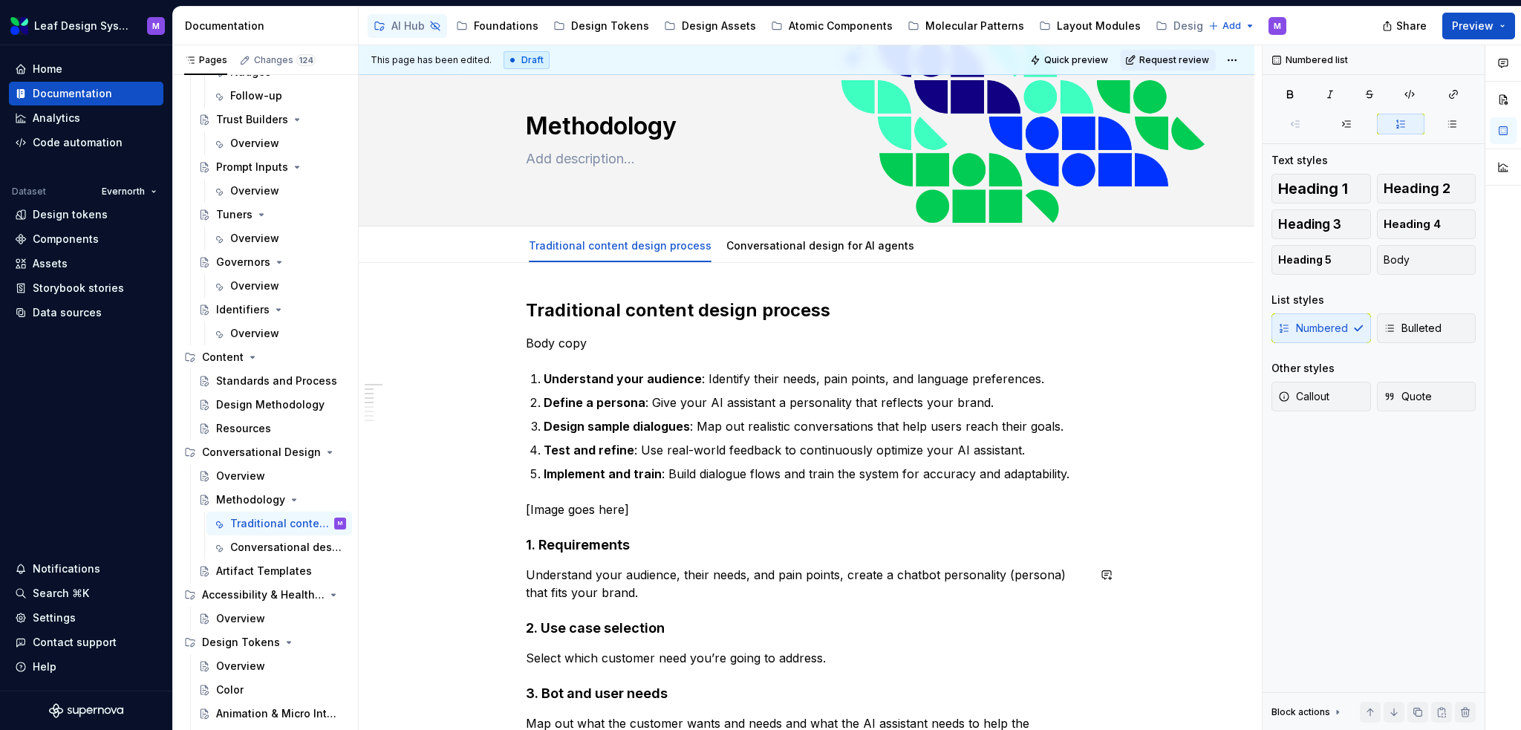
scroll to position [0, 0]
